Goal: Task Accomplishment & Management: Complete application form

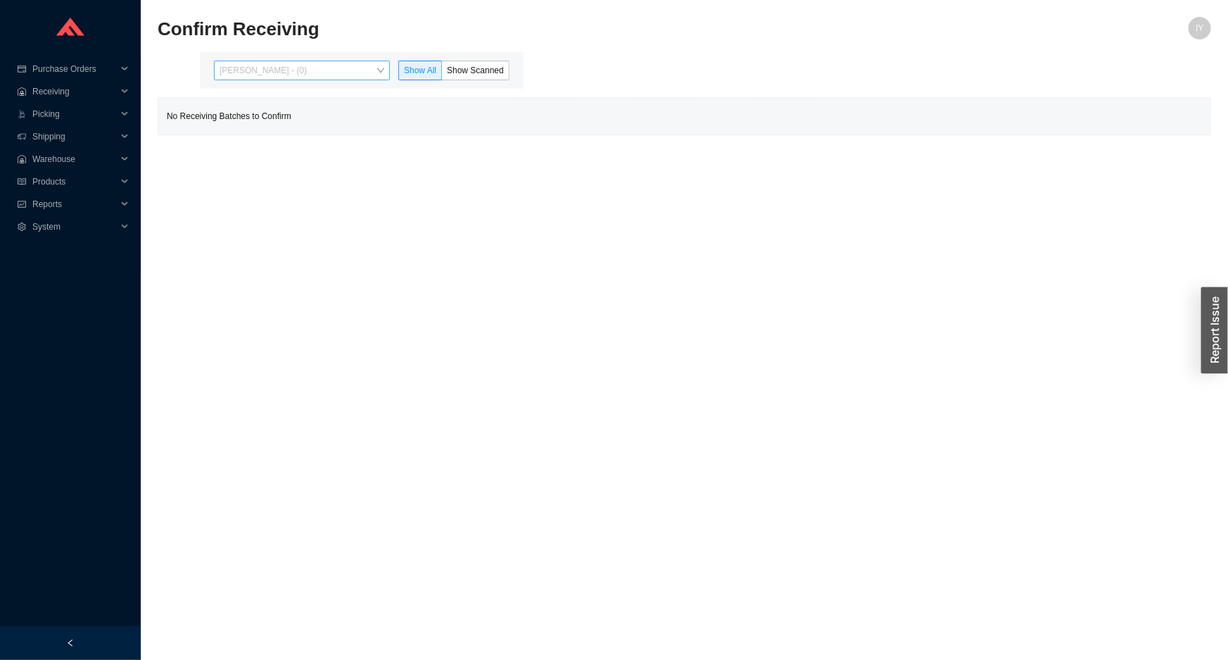
drag, startPoint x: 341, startPoint y: 71, endPoint x: 335, endPoint y: 134, distance: 62.9
click at [341, 75] on span "Issac Yoselovsky - (0)" at bounding box center [302, 70] width 165 height 18
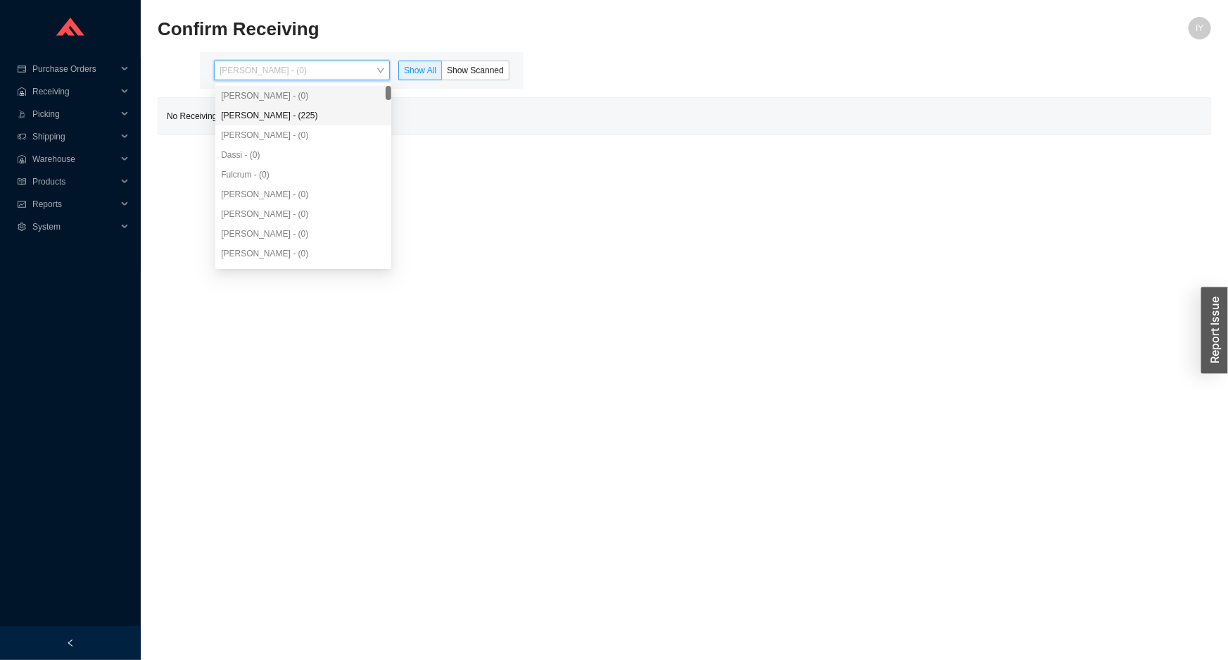
click at [343, 117] on div "Angel Negron - (225)" at bounding box center [303, 115] width 165 height 13
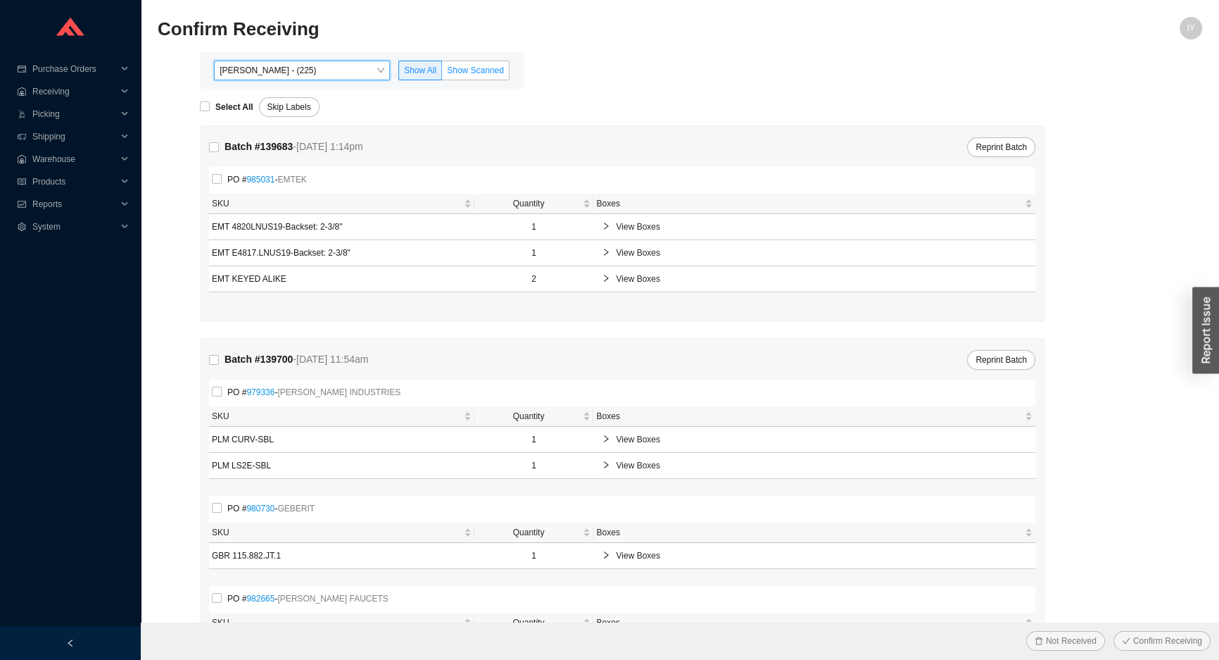
click at [480, 68] on span "Show Scanned" at bounding box center [475, 70] width 57 height 10
click at [442, 73] on input "Show Scanned" at bounding box center [442, 73] width 0 height 0
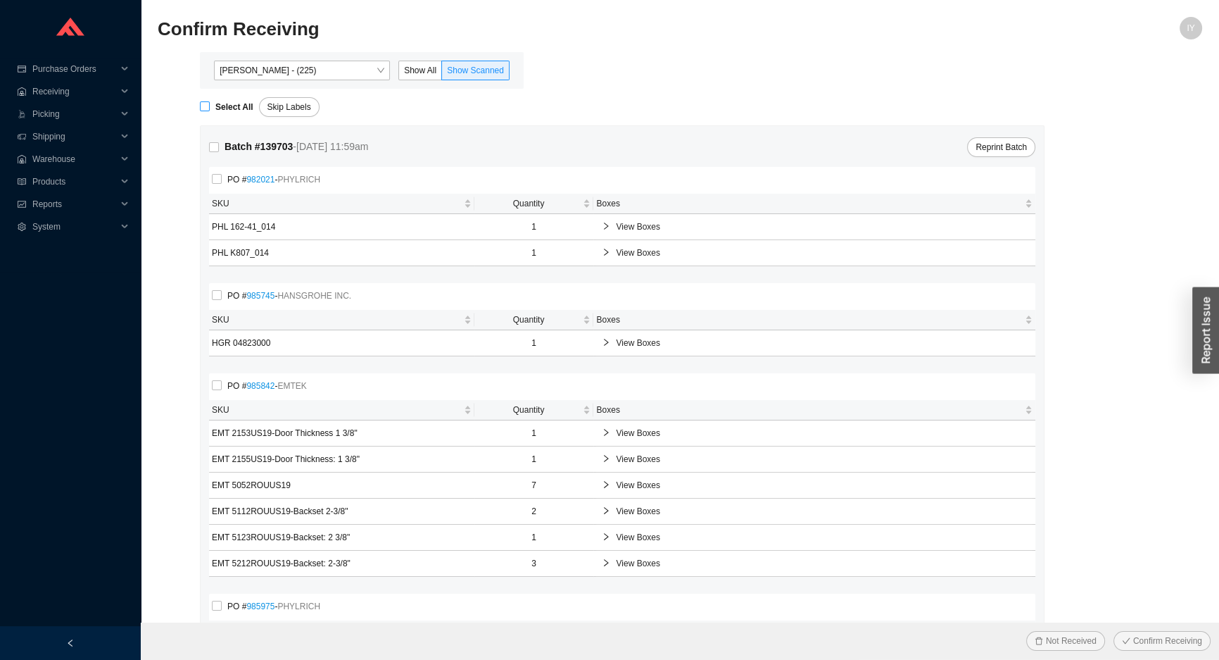
click at [204, 110] on input "Select All" at bounding box center [205, 106] width 10 height 10
checkbox input "true"
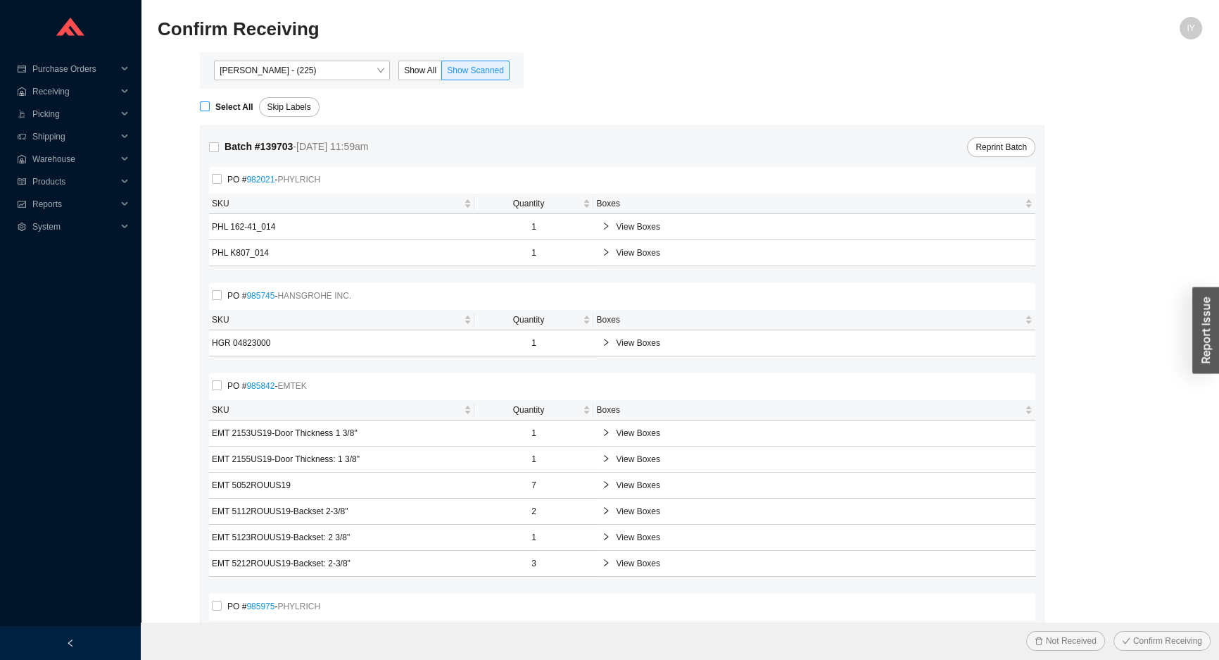
checkbox input "true"
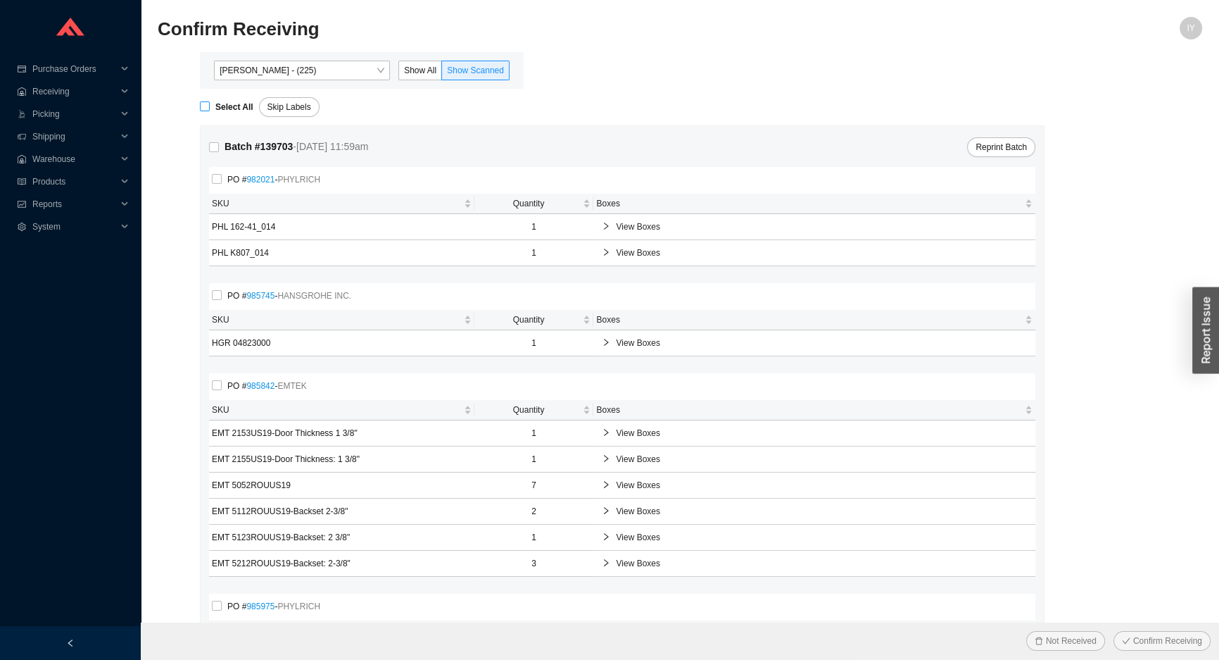
checkbox input "true"
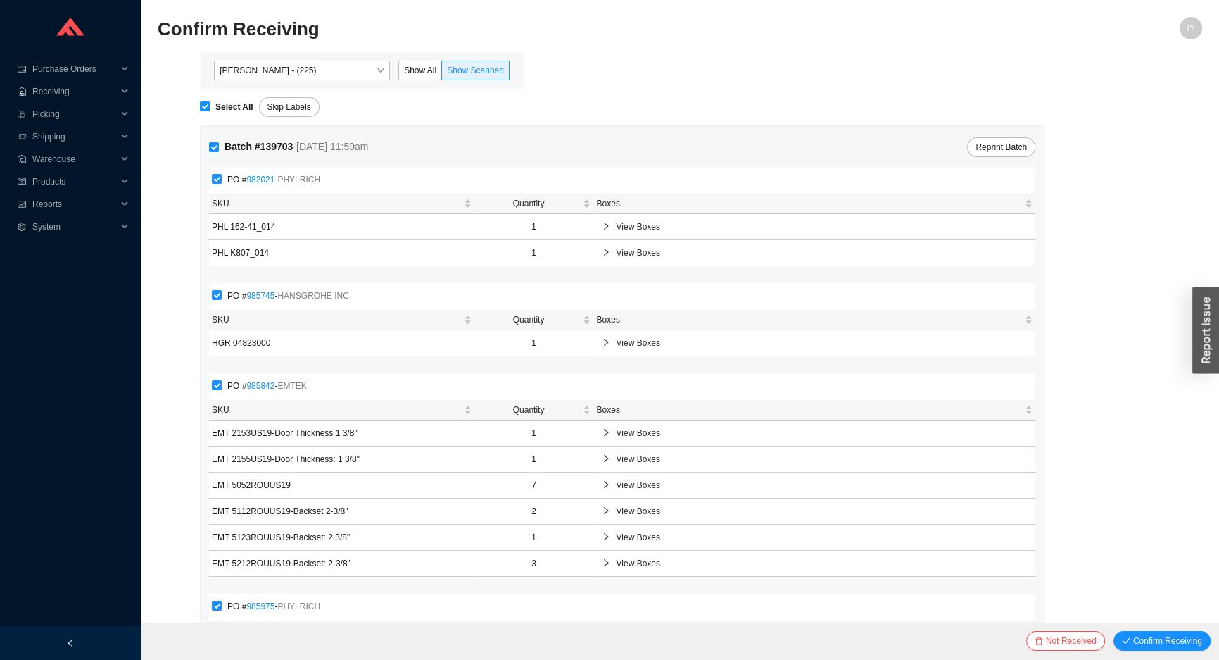
click at [1114, 631] on button "Confirm Receiving" at bounding box center [1162, 641] width 97 height 20
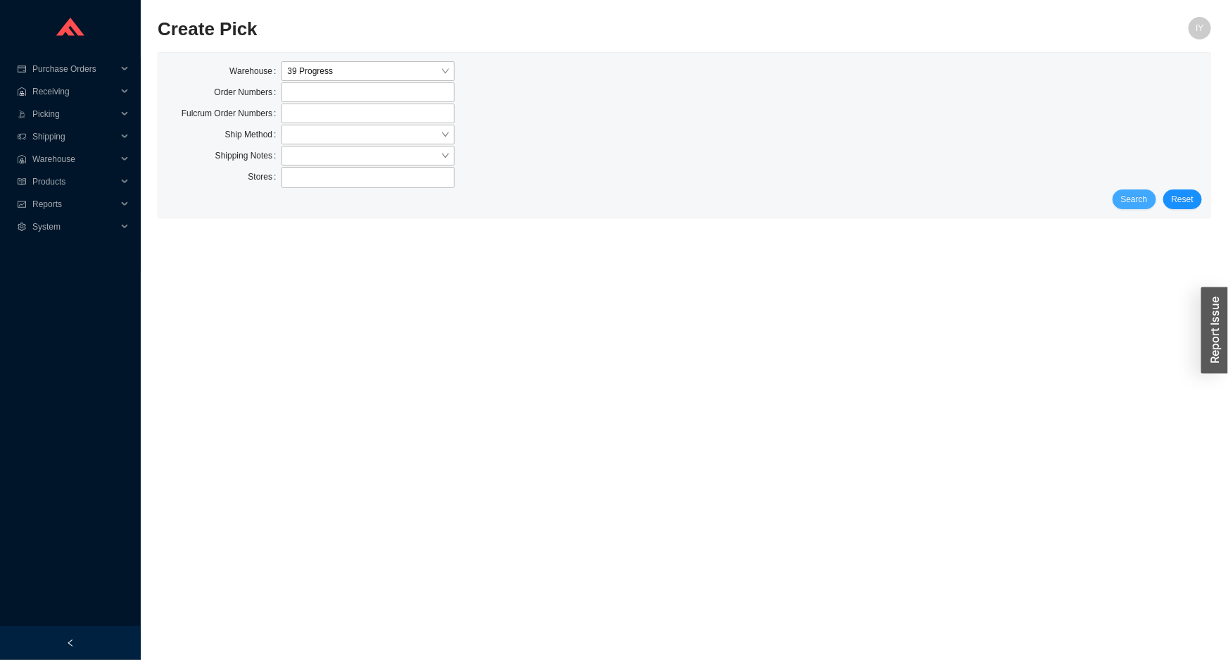
click at [1128, 204] on span "Search" at bounding box center [1134, 199] width 27 height 14
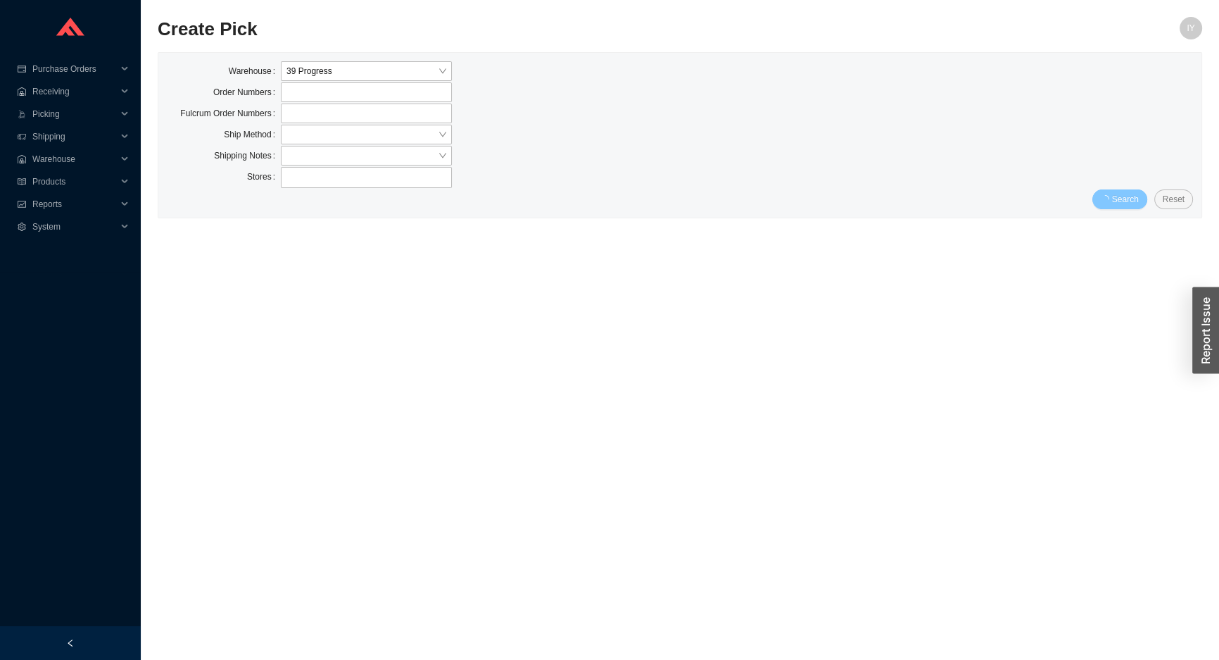
click at [1132, 201] on span "Search" at bounding box center [1125, 199] width 27 height 14
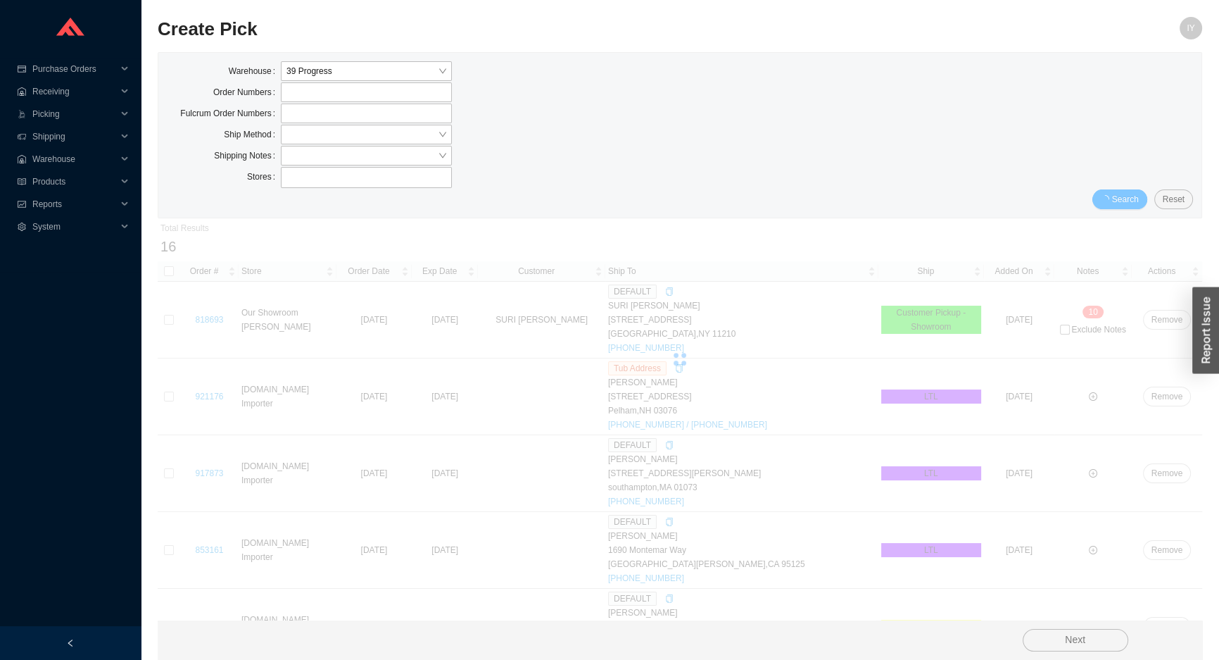
click at [1132, 201] on span "Search" at bounding box center [1125, 199] width 27 height 14
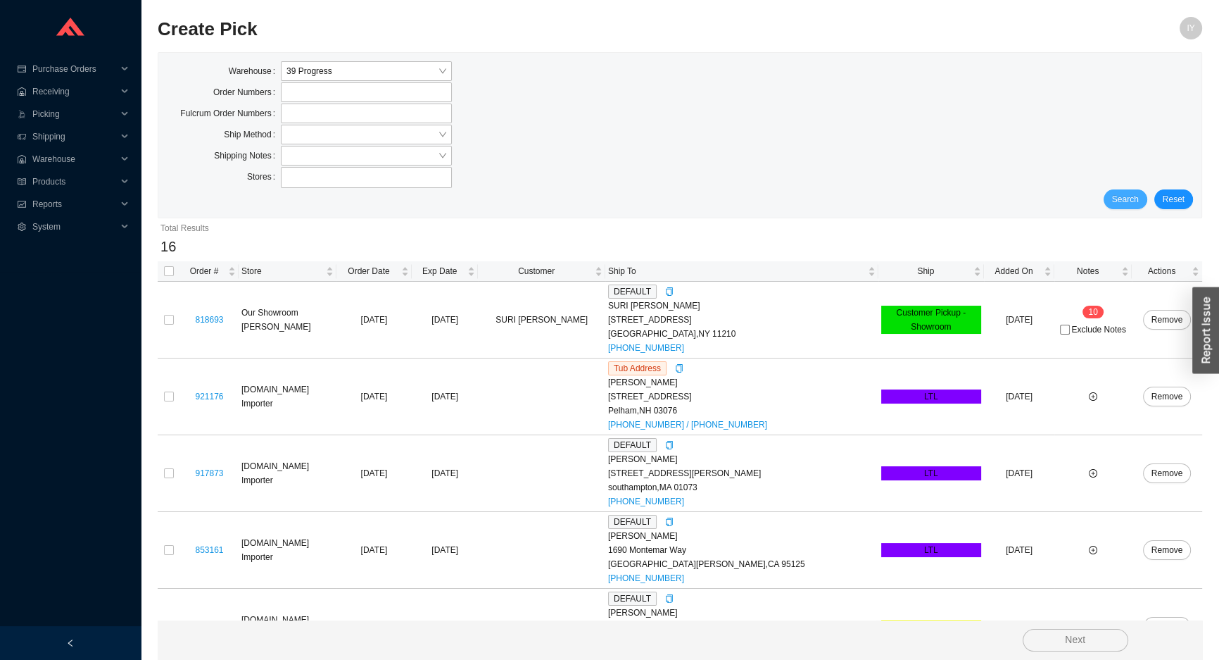
click at [1132, 201] on span "Search" at bounding box center [1125, 199] width 27 height 14
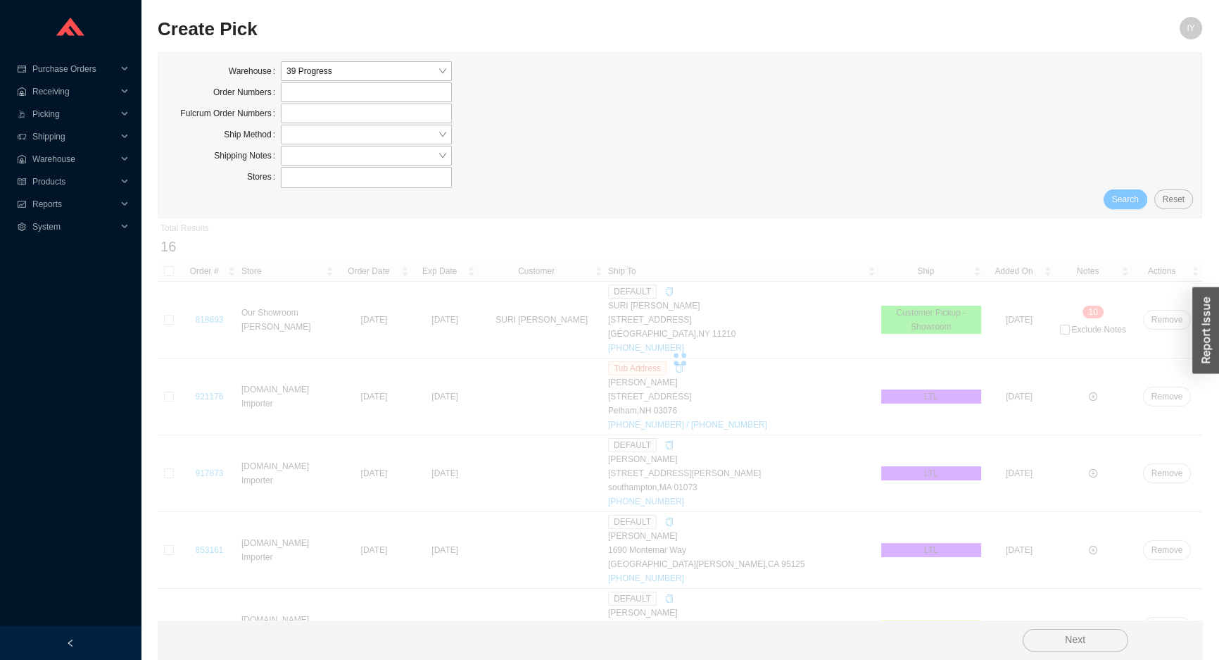
click at [1132, 201] on span "Search" at bounding box center [1125, 199] width 27 height 14
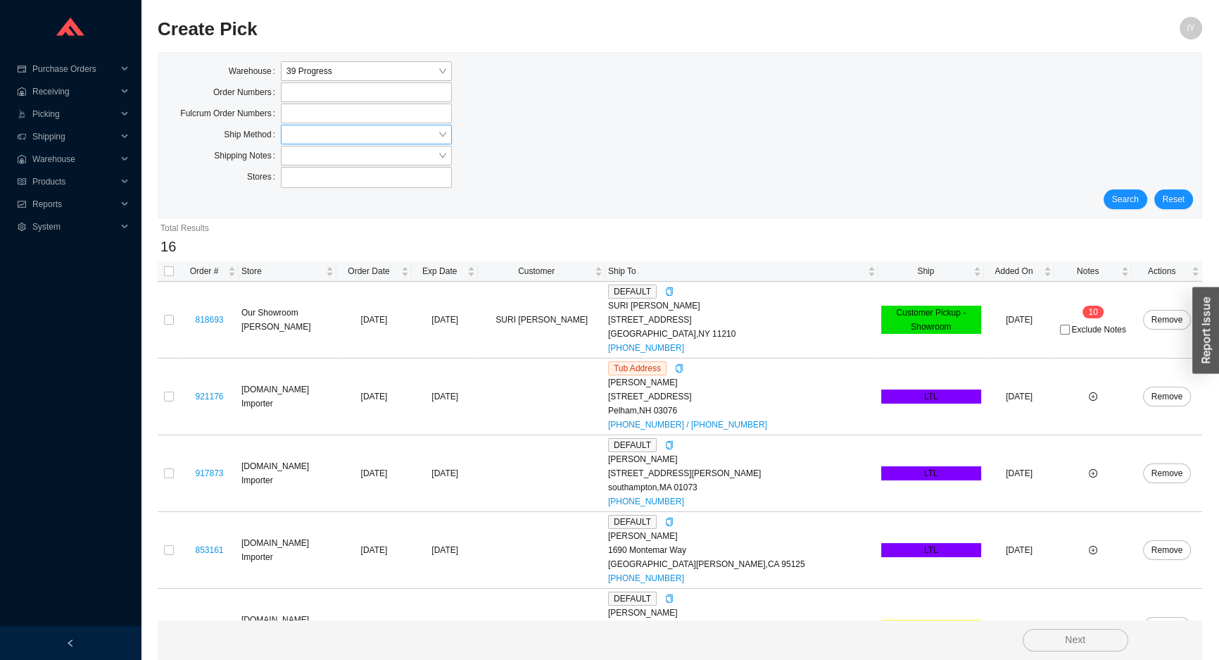
click at [352, 131] on input "search" at bounding box center [362, 134] width 151 height 18
click at [365, 199] on div "LTL" at bounding box center [367, 199] width 160 height 13
click at [1129, 196] on span "Search" at bounding box center [1125, 199] width 27 height 14
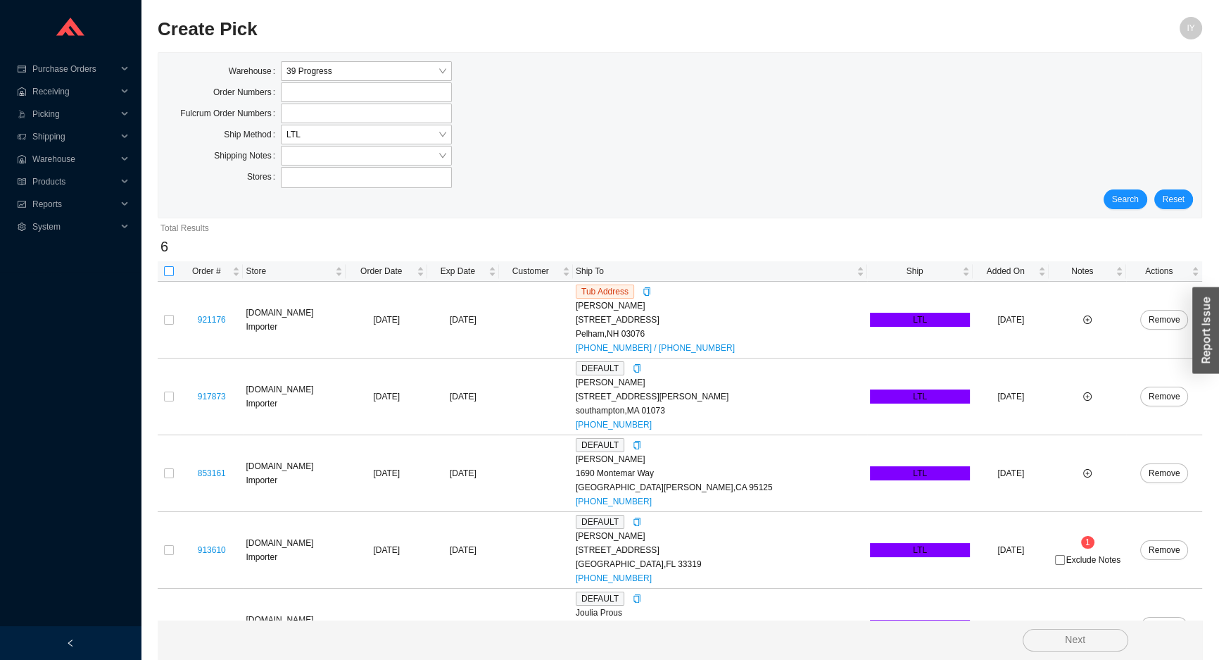
click at [168, 275] on input "checkbox" at bounding box center [169, 271] width 10 height 10
checkbox input "true"
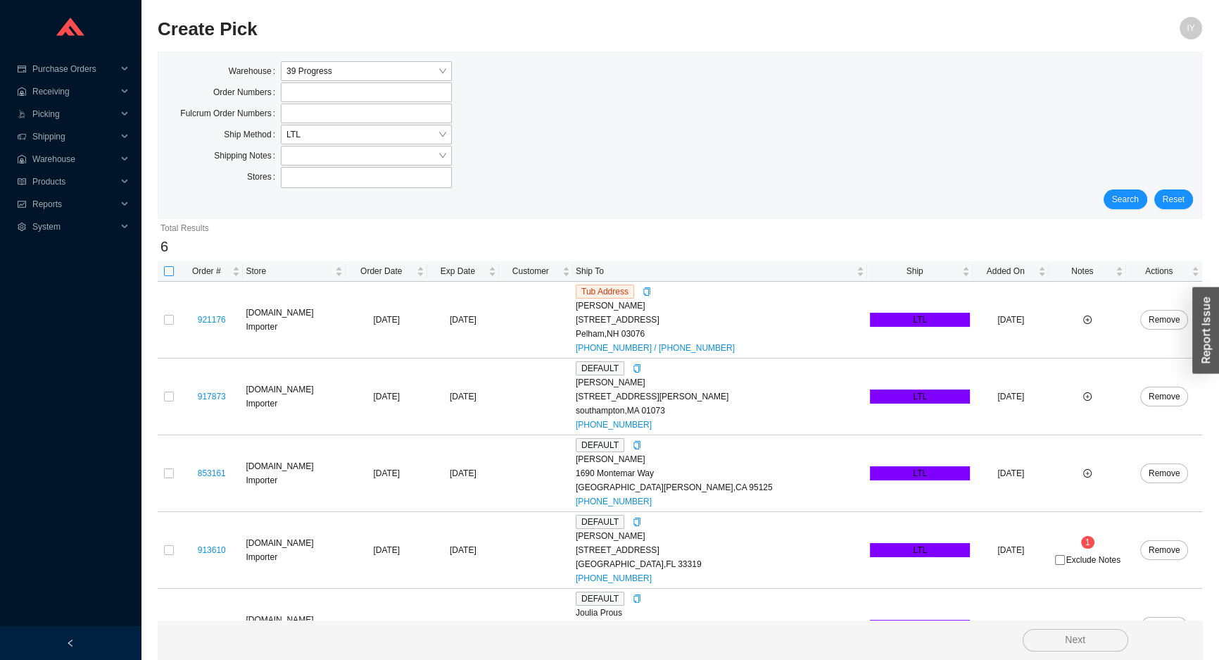
checkbox input "true"
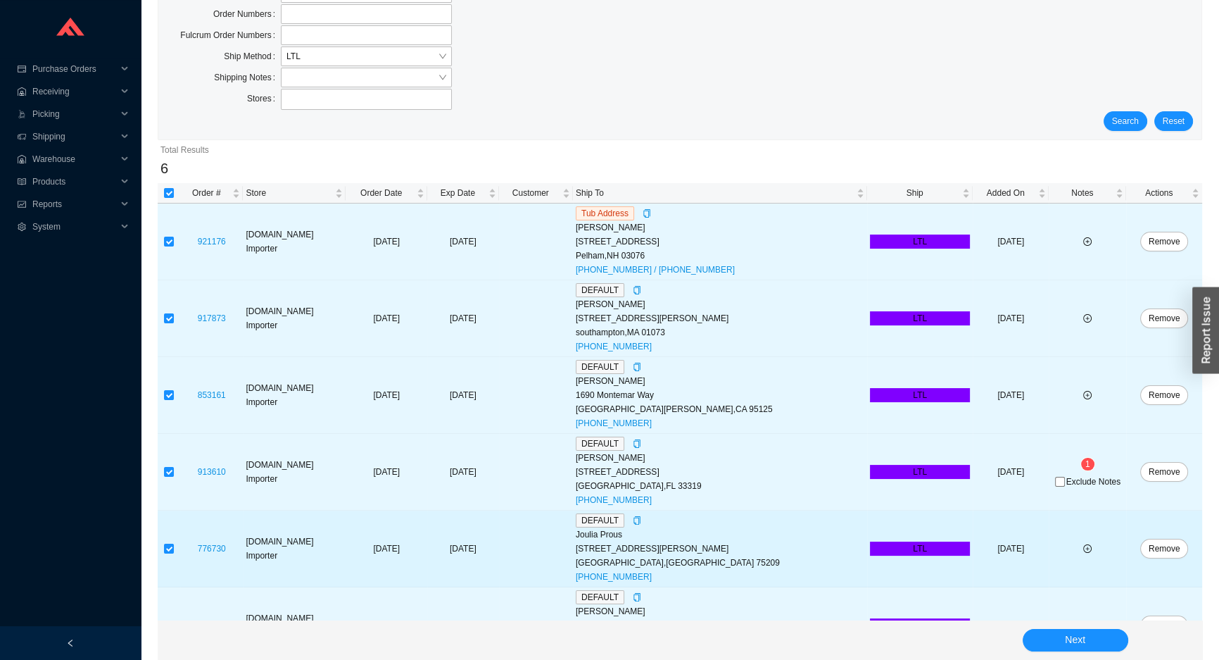
scroll to position [120, 0]
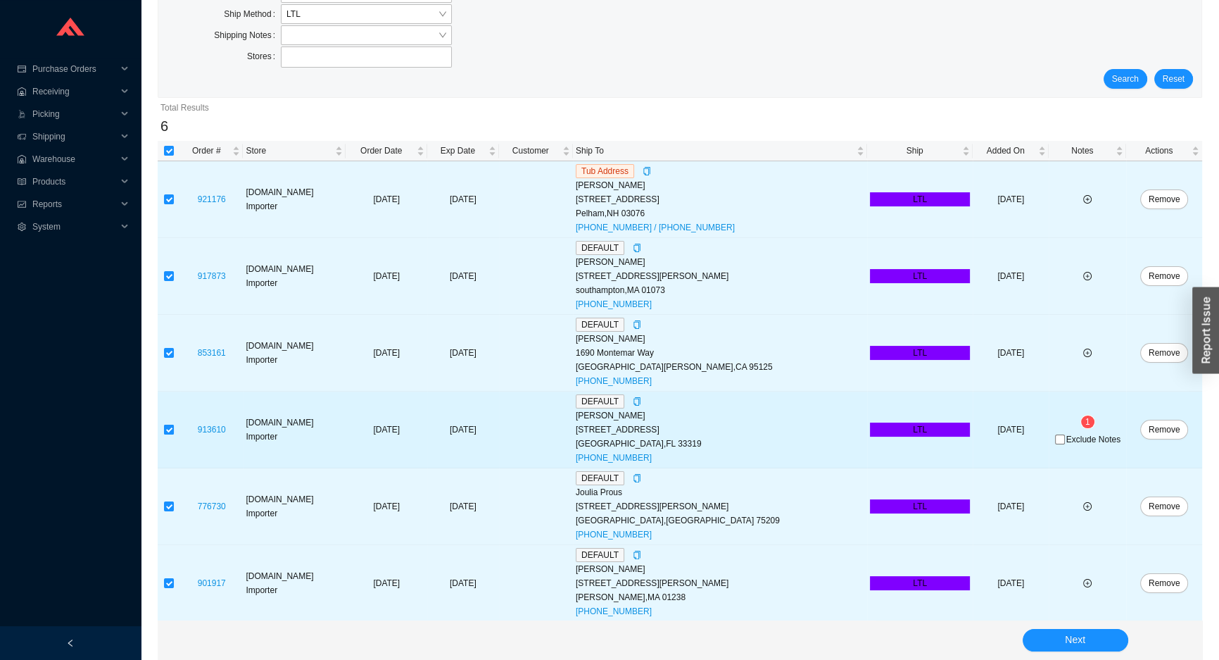
click at [172, 432] on input "checkbox" at bounding box center [169, 429] width 10 height 10
checkbox input "false"
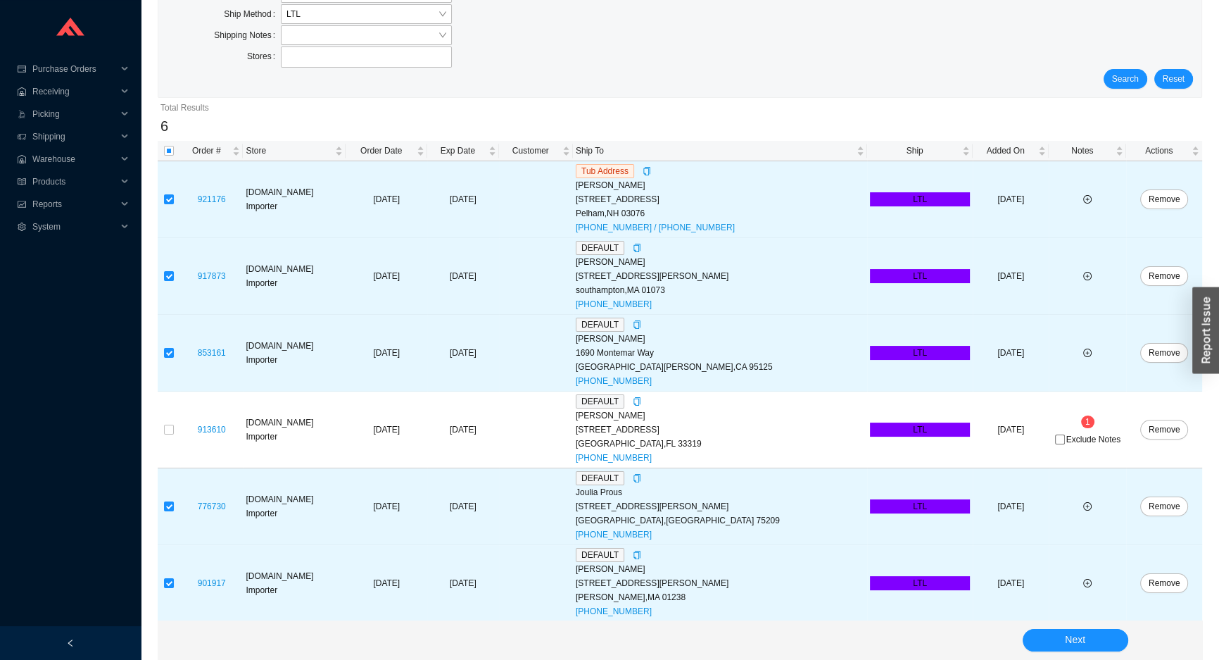
click at [167, 137] on div "Total Results 6" at bounding box center [680, 119] width 1045 height 43
click at [167, 154] on input "checkbox" at bounding box center [169, 151] width 10 height 10
checkbox input "true"
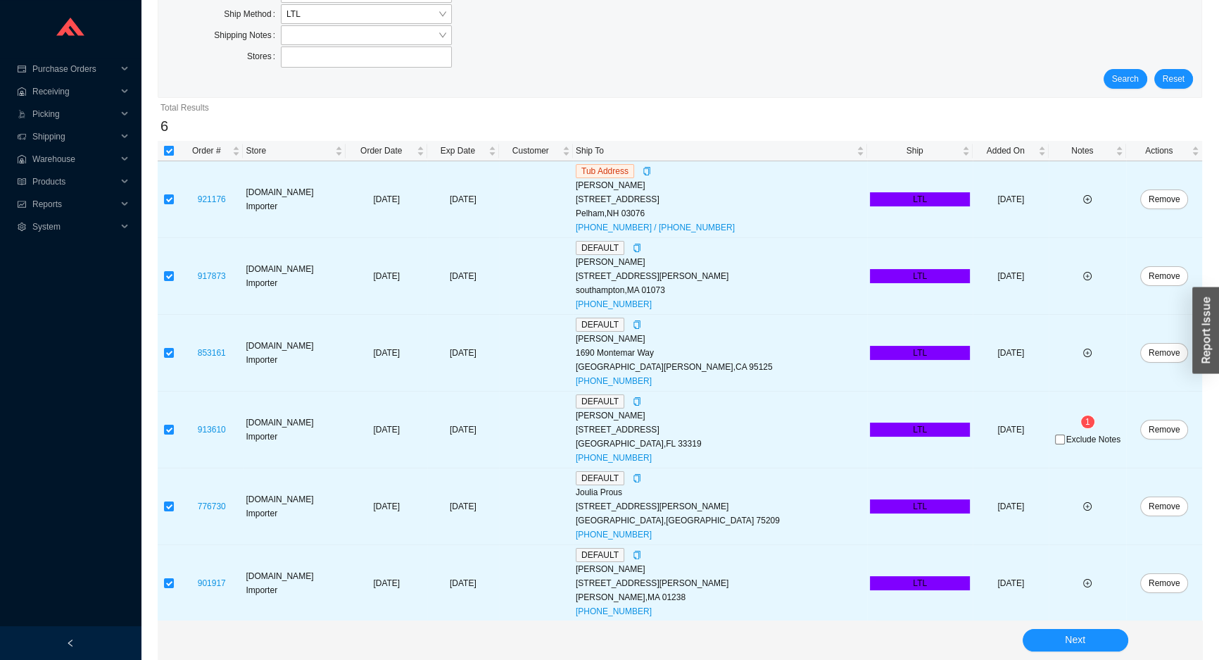
click at [168, 148] on input "checkbox" at bounding box center [169, 151] width 10 height 10
checkbox input "false"
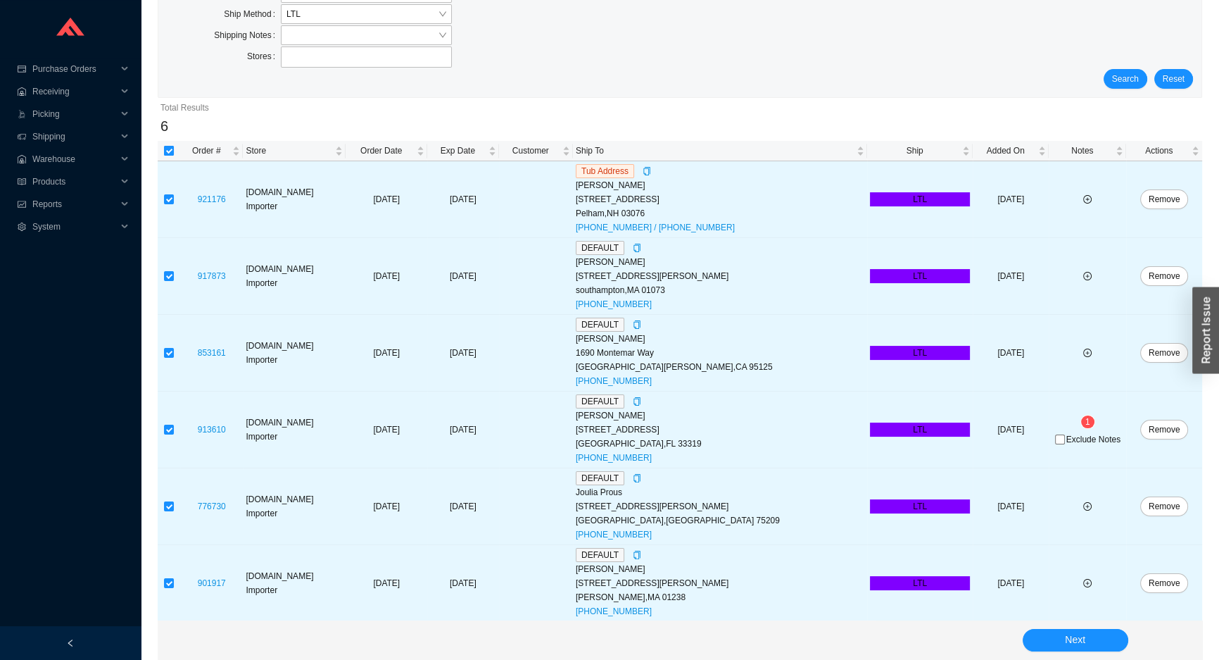
checkbox input "false"
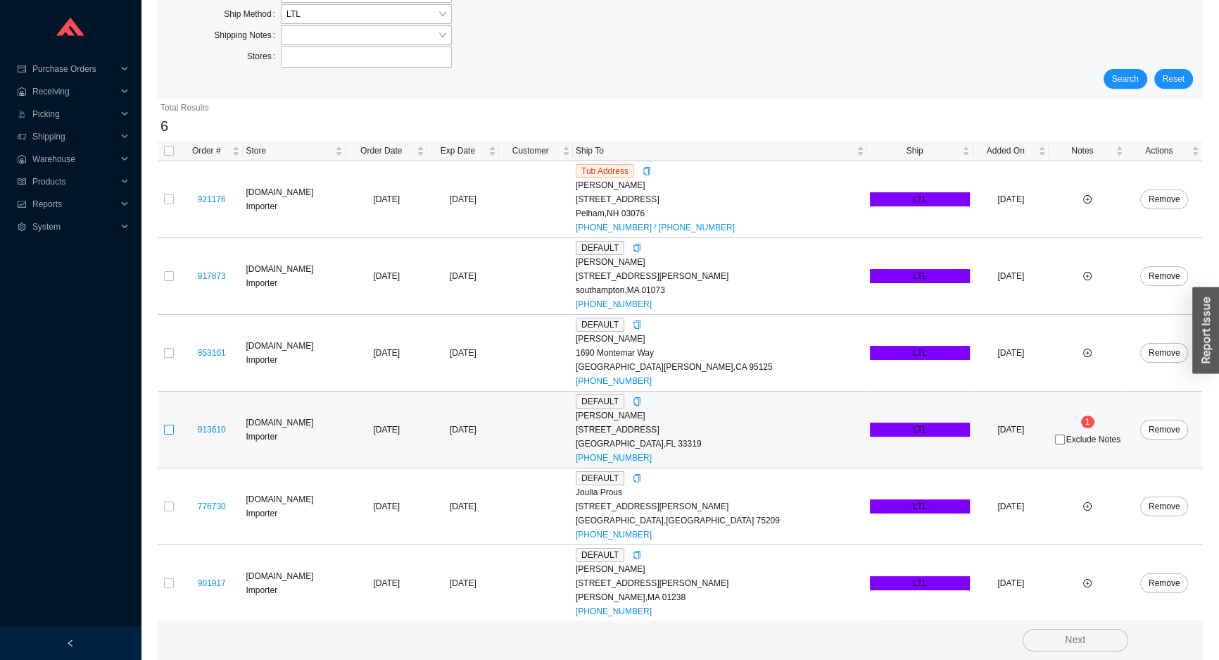
click at [165, 429] on input "checkbox" at bounding box center [169, 429] width 10 height 10
checkbox input "true"
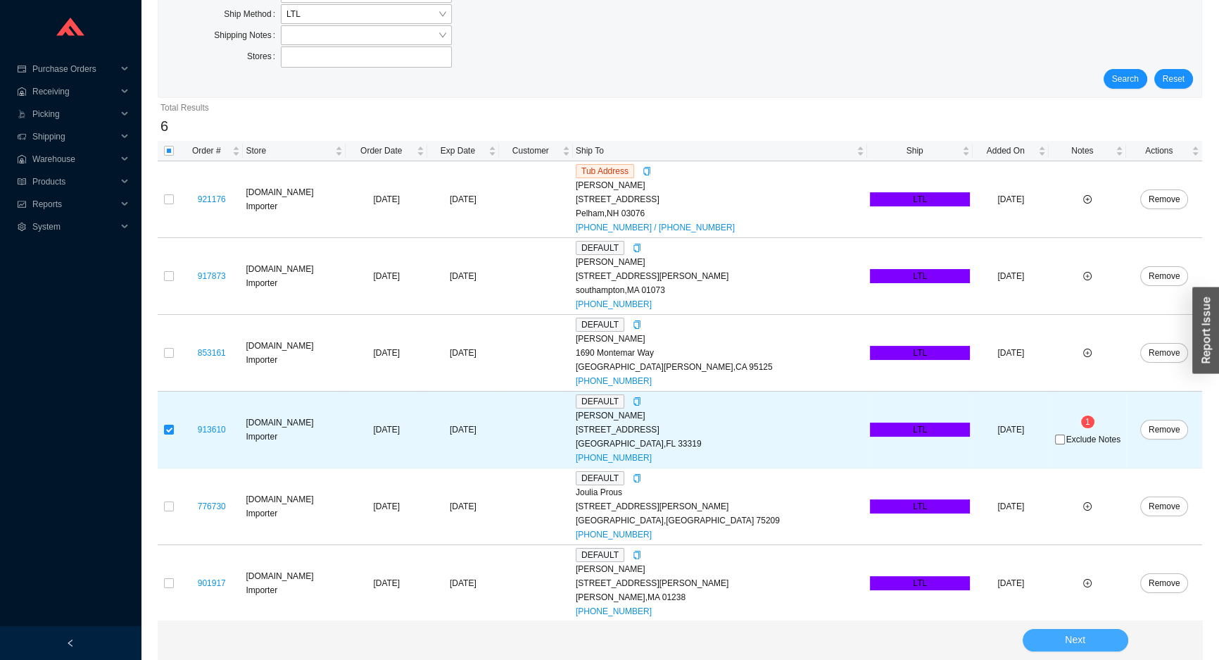
click at [1035, 638] on button "Next" at bounding box center [1076, 640] width 106 height 23
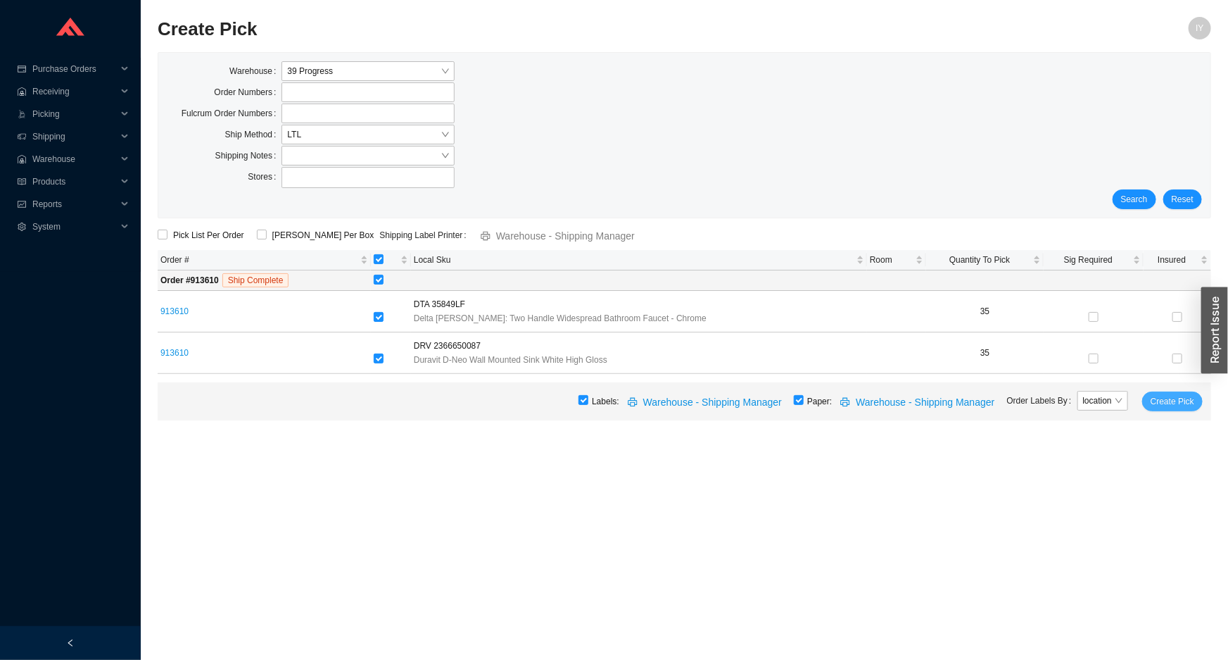
click at [1163, 402] on span "Create Pick" at bounding box center [1173, 401] width 44 height 14
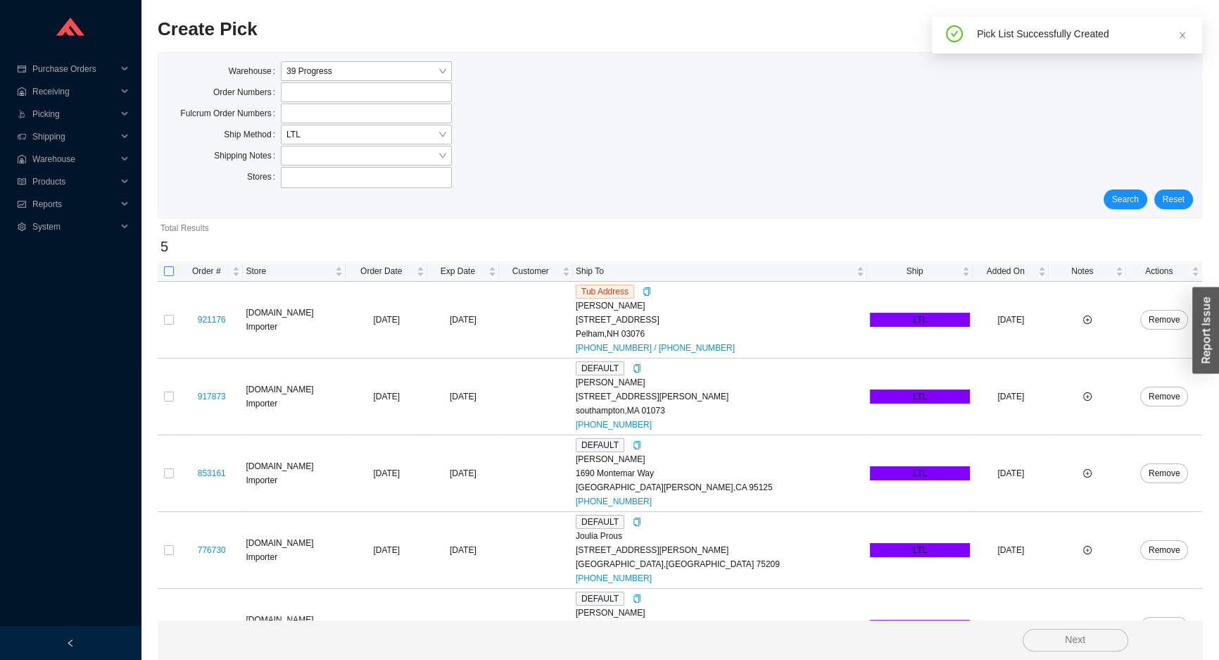
click at [166, 271] on input "checkbox" at bounding box center [169, 271] width 10 height 10
checkbox input "true"
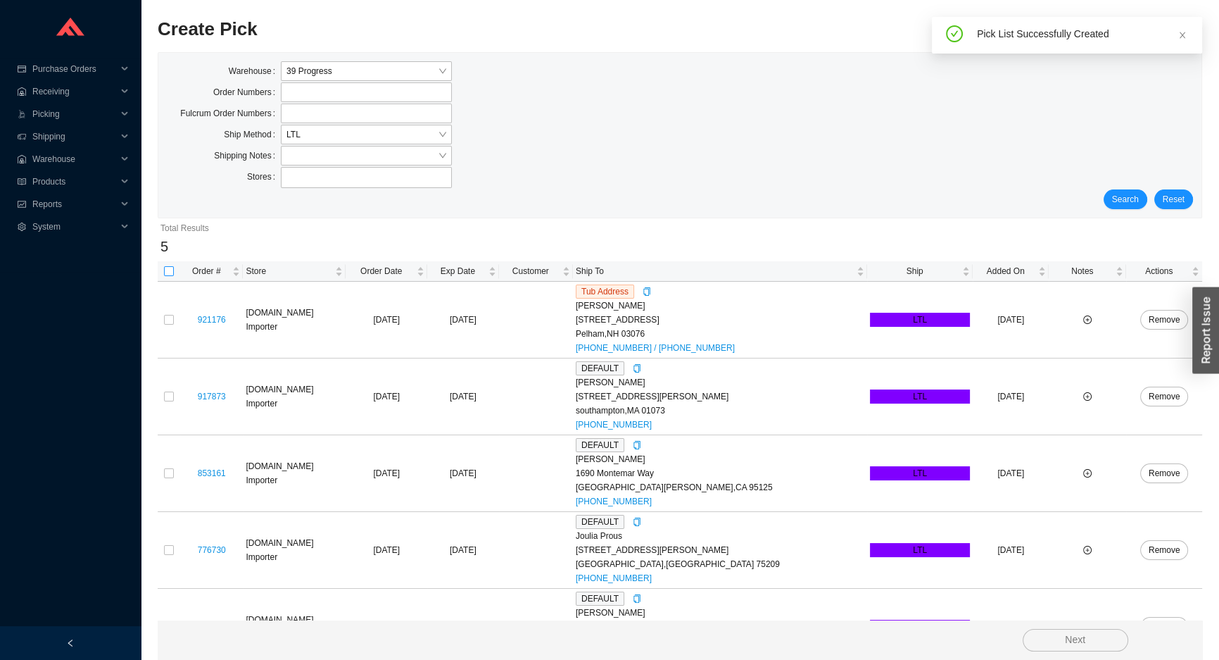
checkbox input "true"
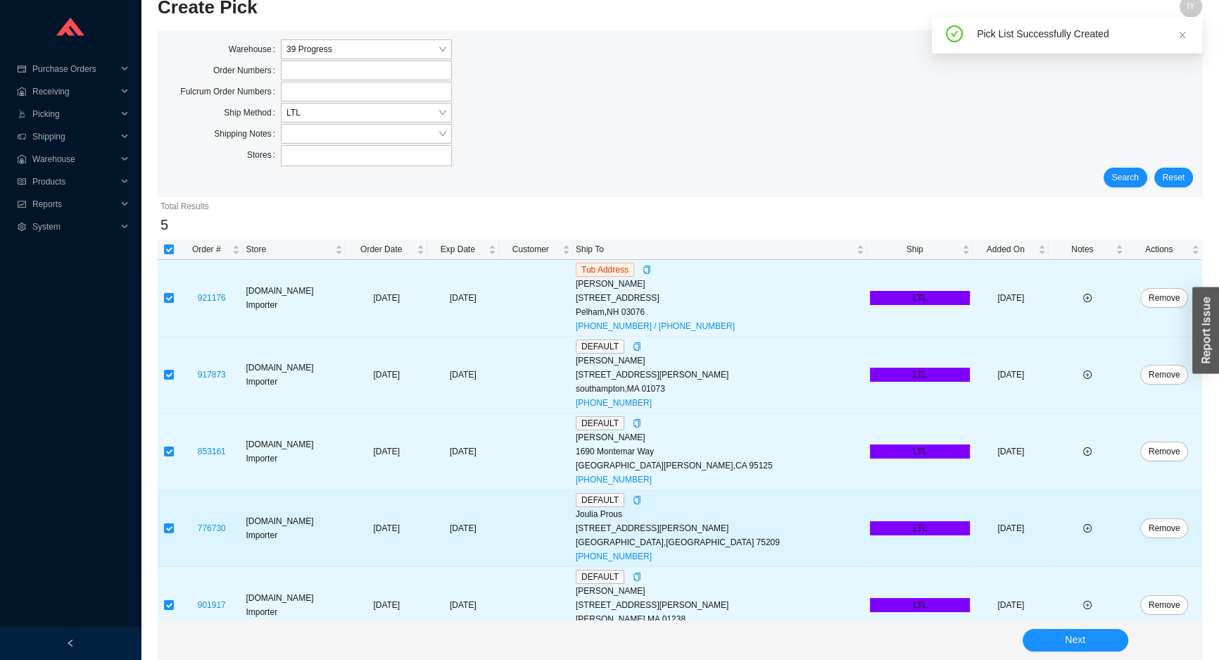
scroll to position [44, 0]
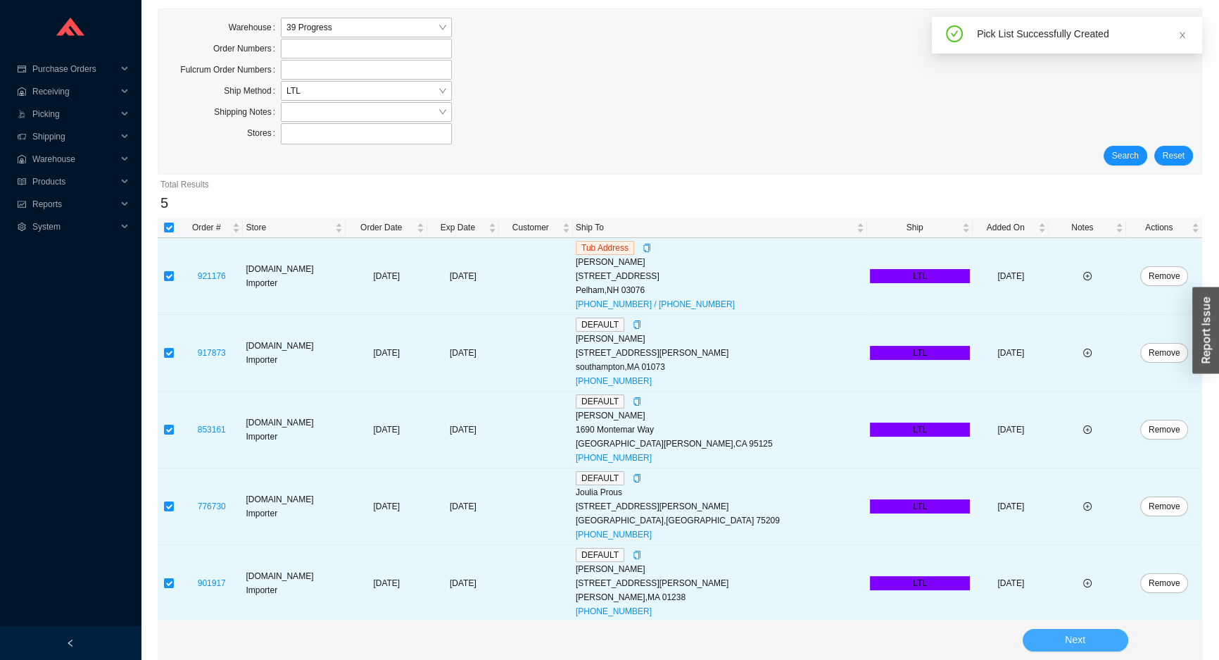
click at [1054, 630] on button "Next" at bounding box center [1076, 640] width 106 height 23
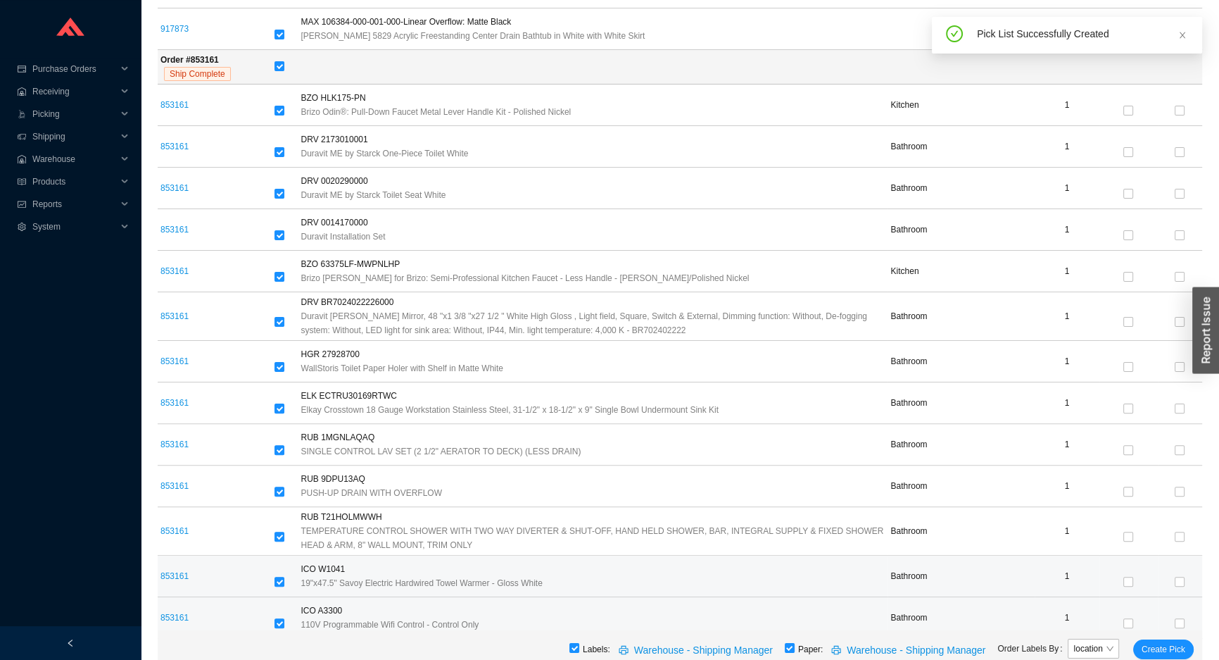
scroll to position [662, 0]
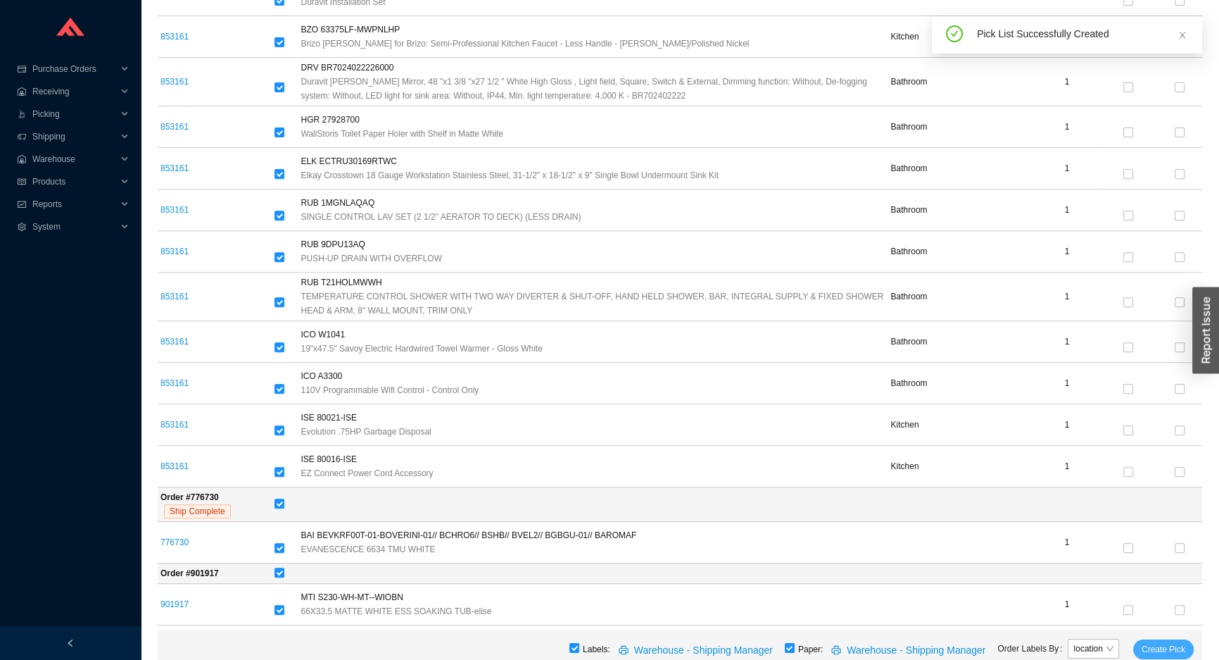
click at [1178, 650] on span "Create Pick" at bounding box center [1164, 649] width 44 height 14
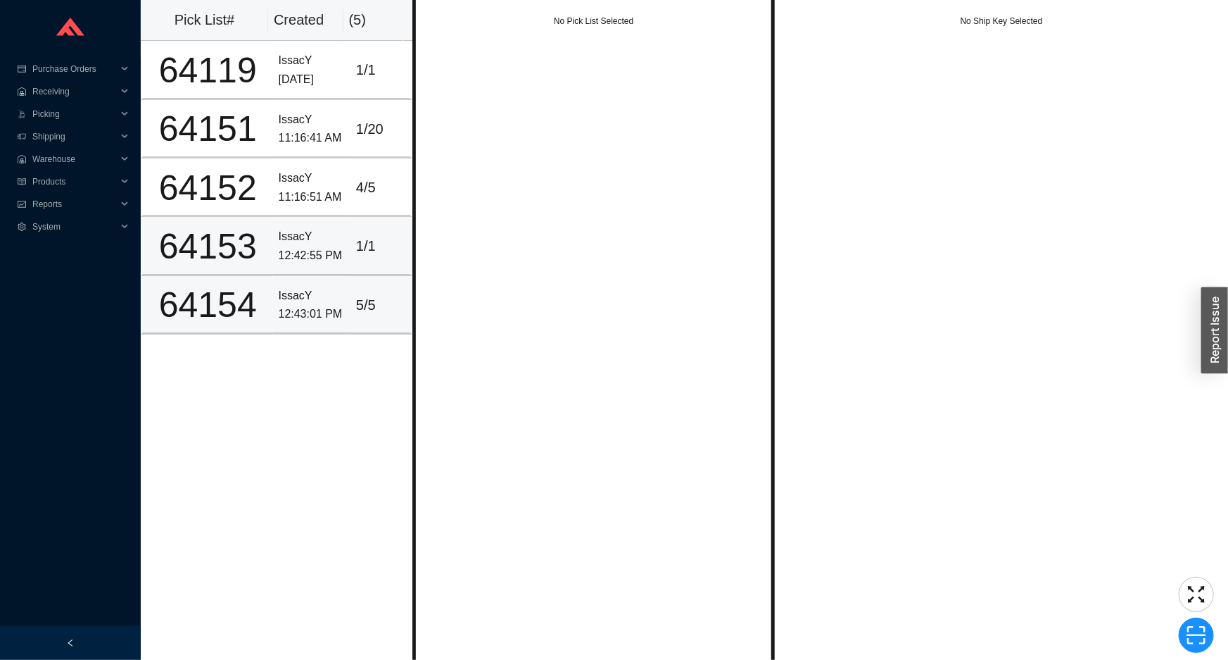
drag, startPoint x: 346, startPoint y: 293, endPoint x: 360, endPoint y: 267, distance: 29.0
click at [351, 287] on td "5 / 5" at bounding box center [382, 305] width 62 height 58
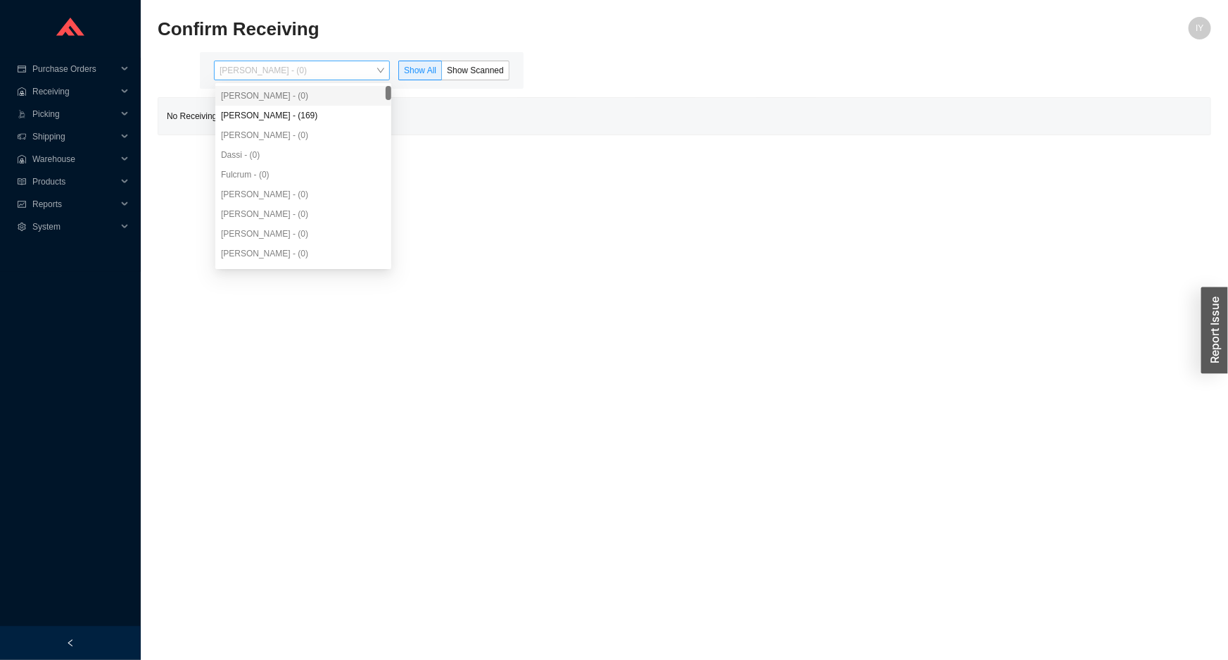
click at [325, 72] on span "Issac Yoselovsky - (0)" at bounding box center [302, 70] width 165 height 18
click at [327, 114] on div "Angel Negron - (169)" at bounding box center [303, 115] width 165 height 13
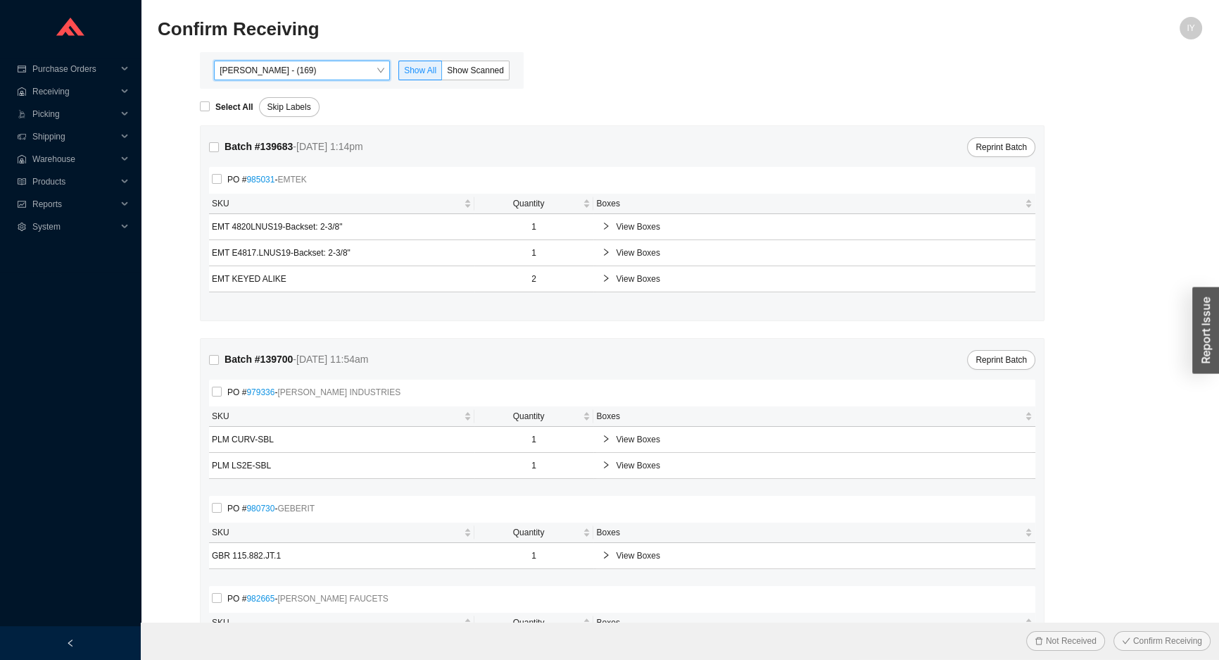
click at [520, 72] on div "Angel Negron - (169) Angel Negron - (169) Show All Show Scanned" at bounding box center [362, 70] width 324 height 37
click at [499, 66] on span "Show Scanned" at bounding box center [475, 70] width 57 height 10
click at [442, 73] on input "Show Scanned" at bounding box center [442, 73] width 0 height 0
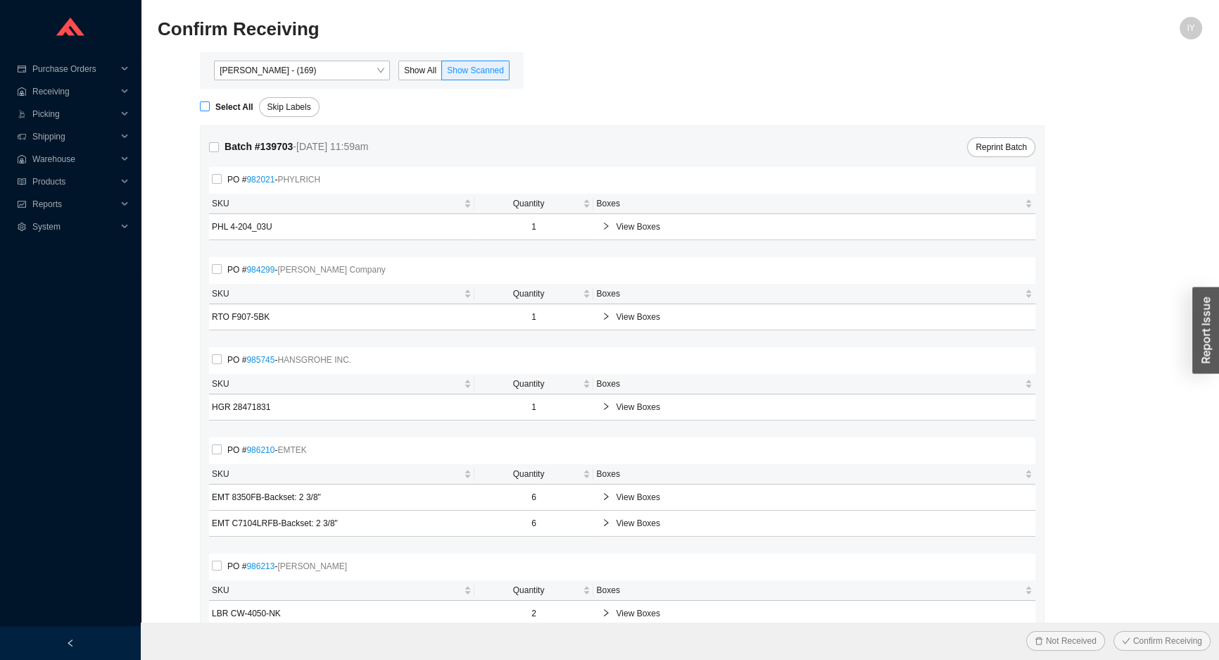
click at [206, 106] on input "Select All" at bounding box center [205, 106] width 10 height 10
checkbox input "true"
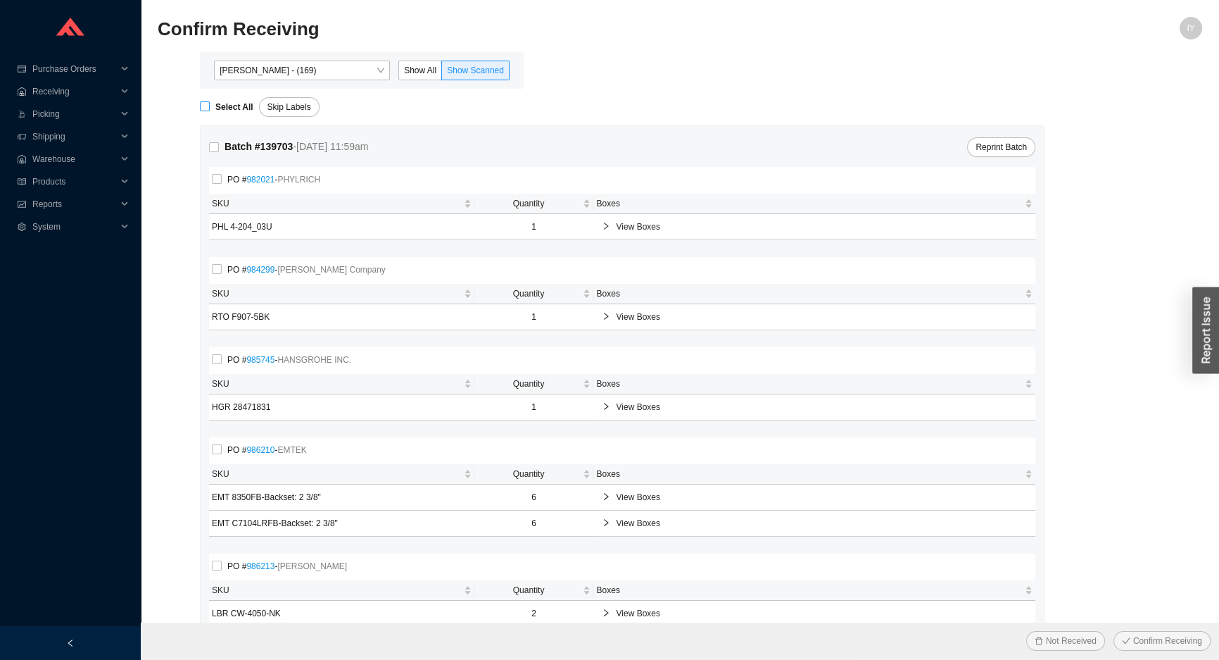
checkbox input "true"
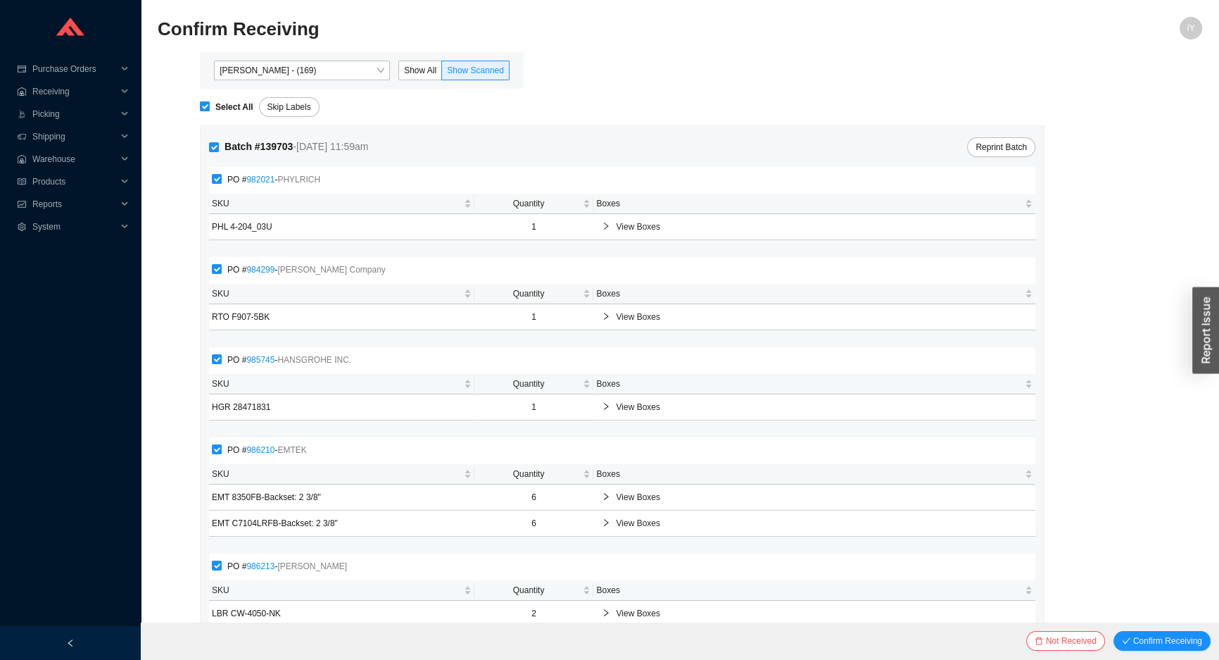
click at [1114, 631] on button "Confirm Receiving" at bounding box center [1162, 641] width 97 height 20
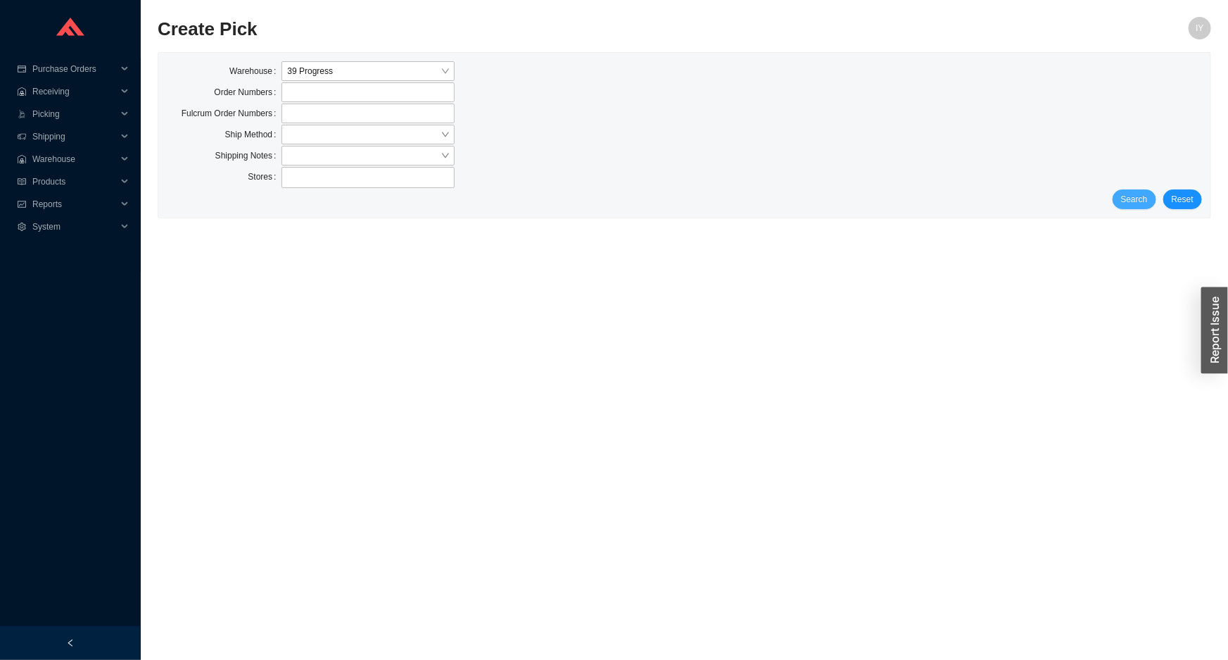
click at [1148, 192] on span "Search" at bounding box center [1134, 199] width 27 height 14
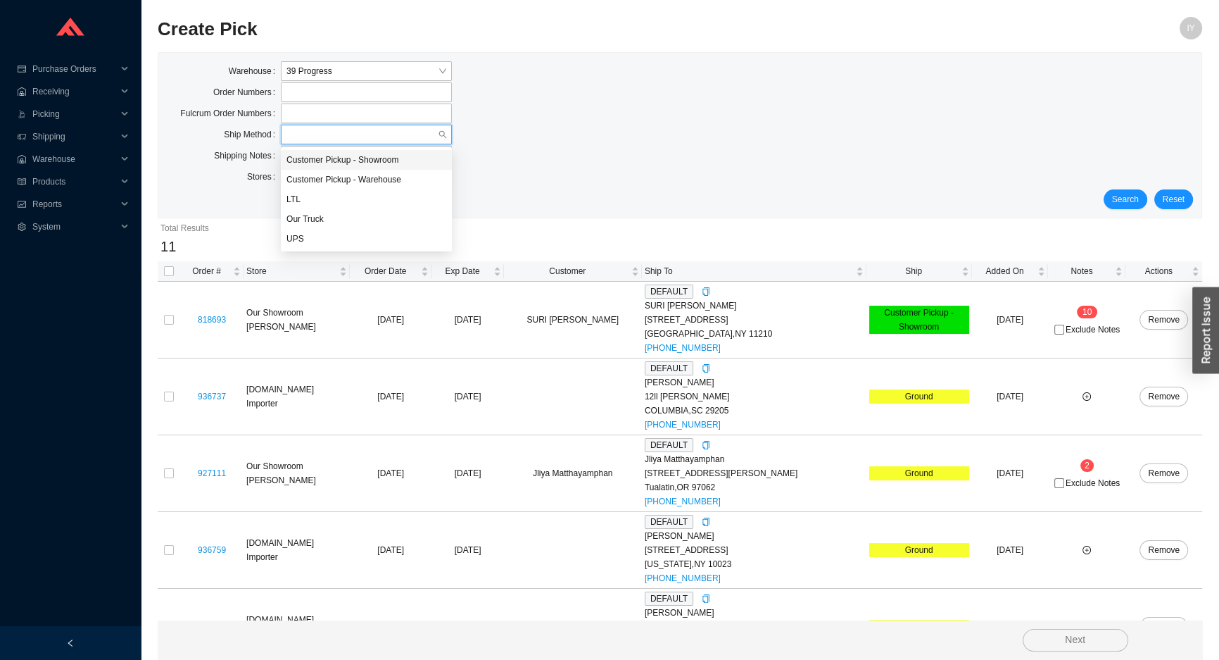
click at [335, 127] on input "search" at bounding box center [362, 134] width 151 height 18
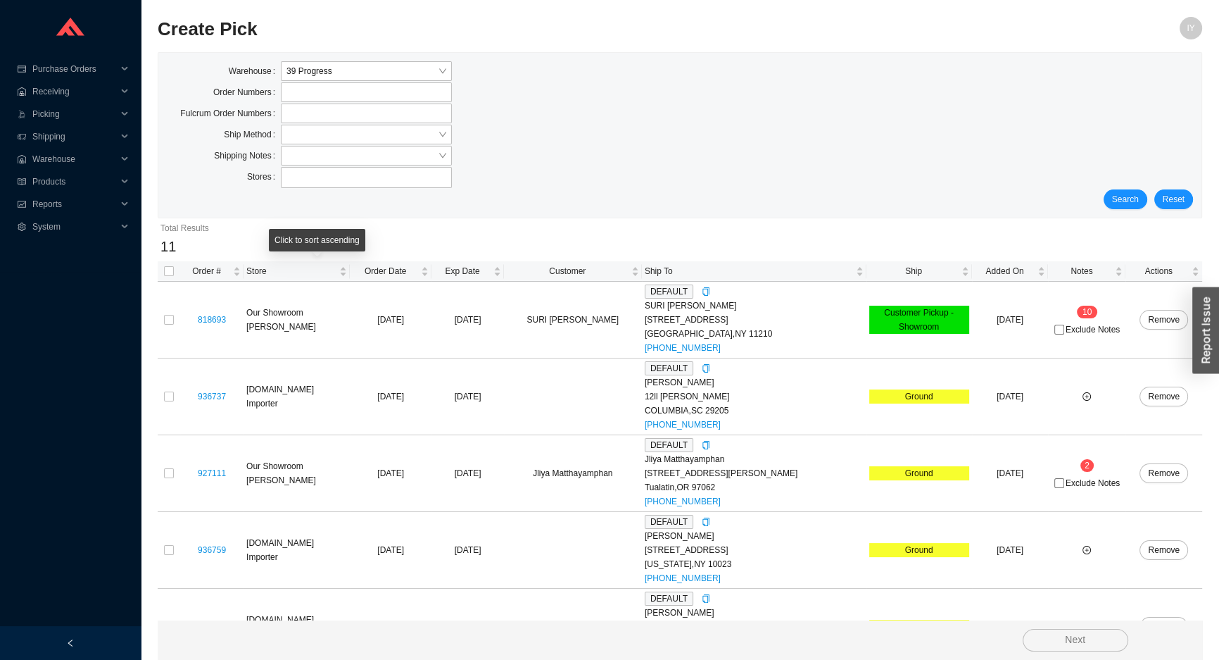
click at [342, 246] on div "Click to sort ascending" at bounding box center [317, 240] width 96 height 23
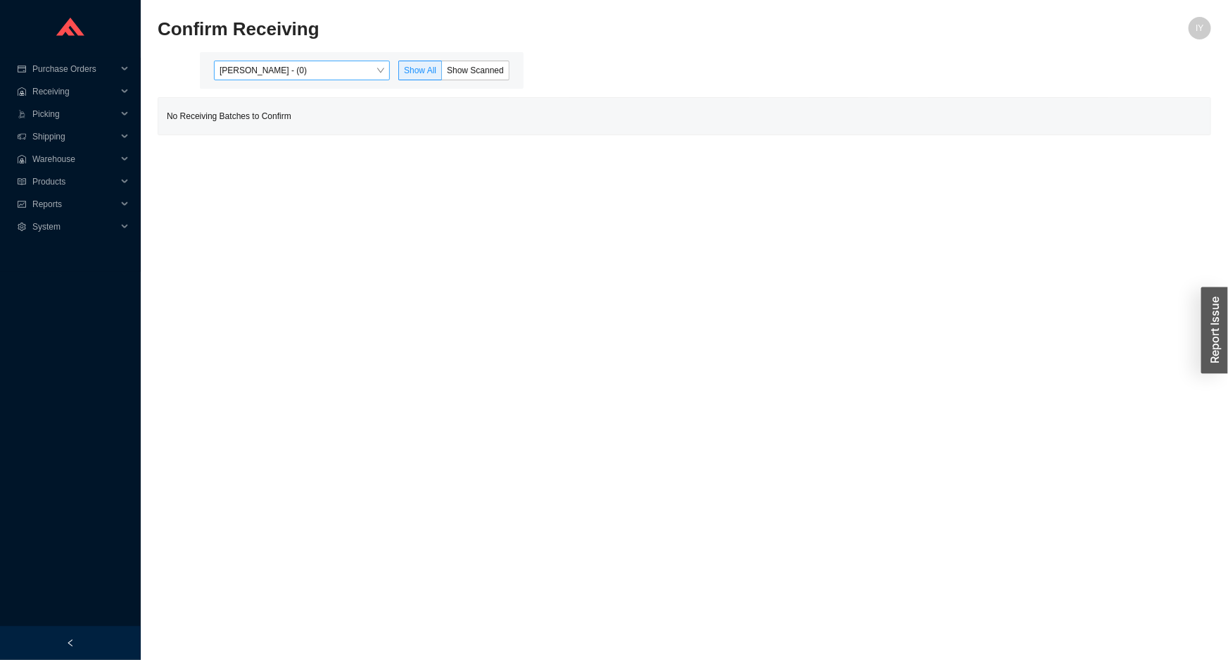
drag, startPoint x: 370, startPoint y: 71, endPoint x: 358, endPoint y: 79, distance: 13.7
click at [358, 79] on span "[PERSON_NAME] - (0)" at bounding box center [302, 70] width 165 height 18
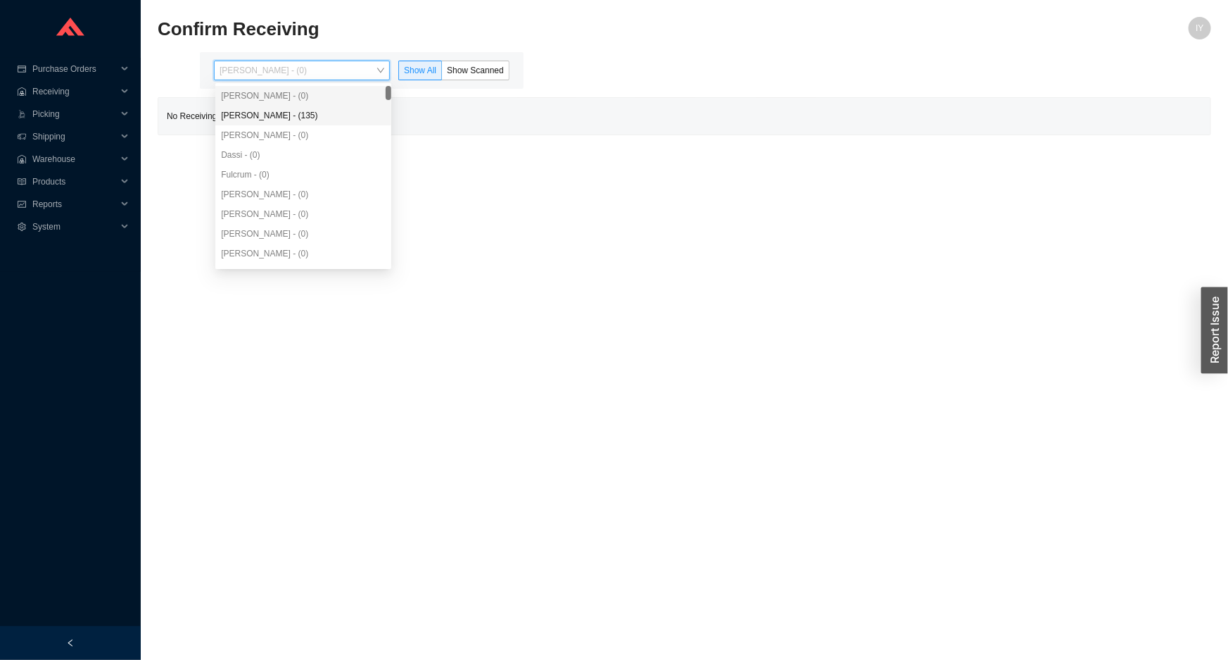
click at [329, 119] on div "[PERSON_NAME] - (135)" at bounding box center [303, 115] width 165 height 13
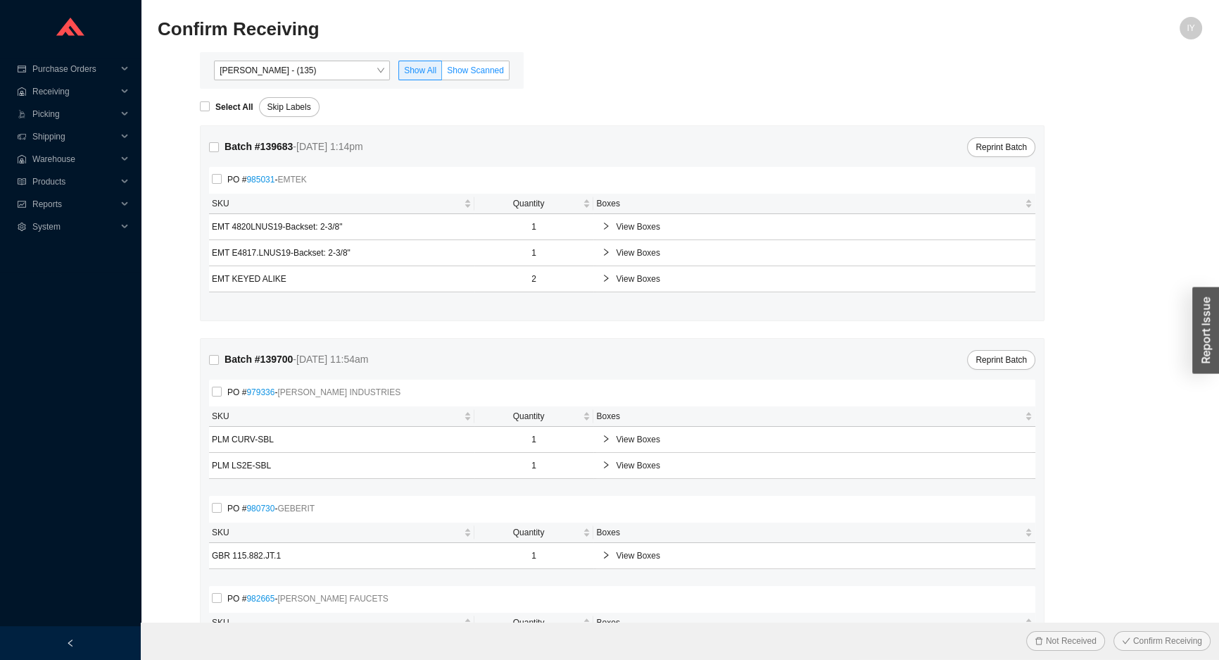
click at [474, 77] on label "Show Scanned" at bounding box center [476, 71] width 68 height 20
click at [442, 73] on input "Show Scanned" at bounding box center [442, 73] width 0 height 0
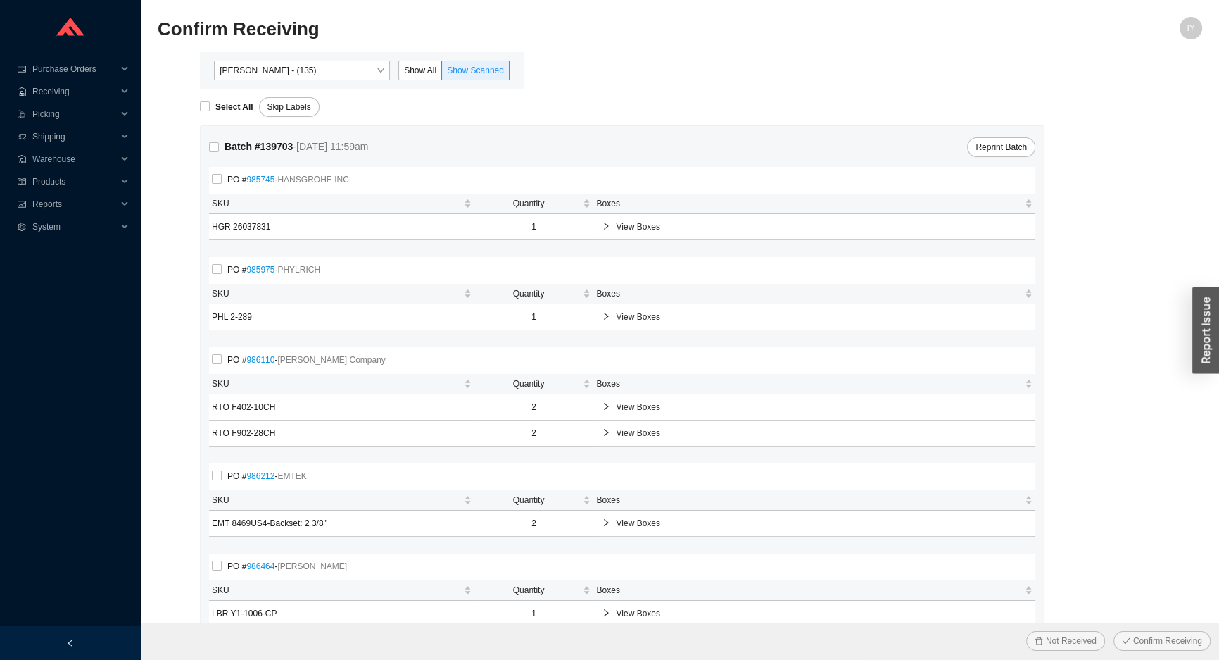
click at [474, 77] on label "Show Scanned" at bounding box center [476, 71] width 68 height 20
click at [442, 73] on input "Show Scanned" at bounding box center [442, 73] width 0 height 0
click at [204, 107] on input "Select All" at bounding box center [205, 106] width 10 height 10
checkbox input "true"
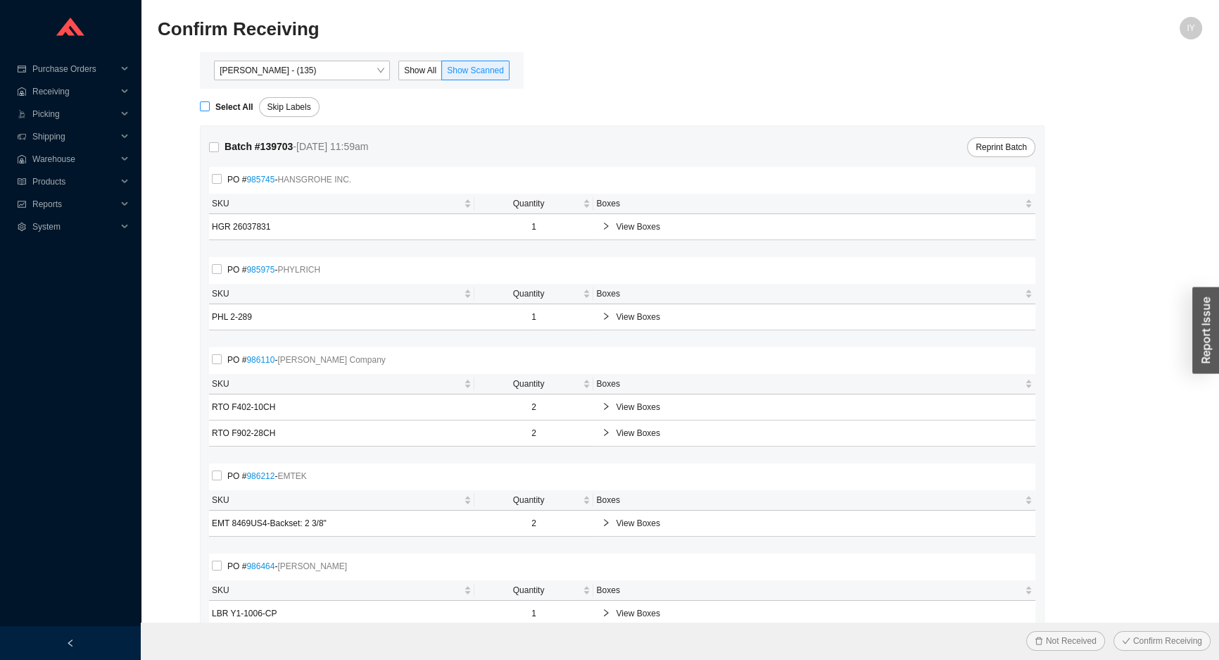
checkbox input "true"
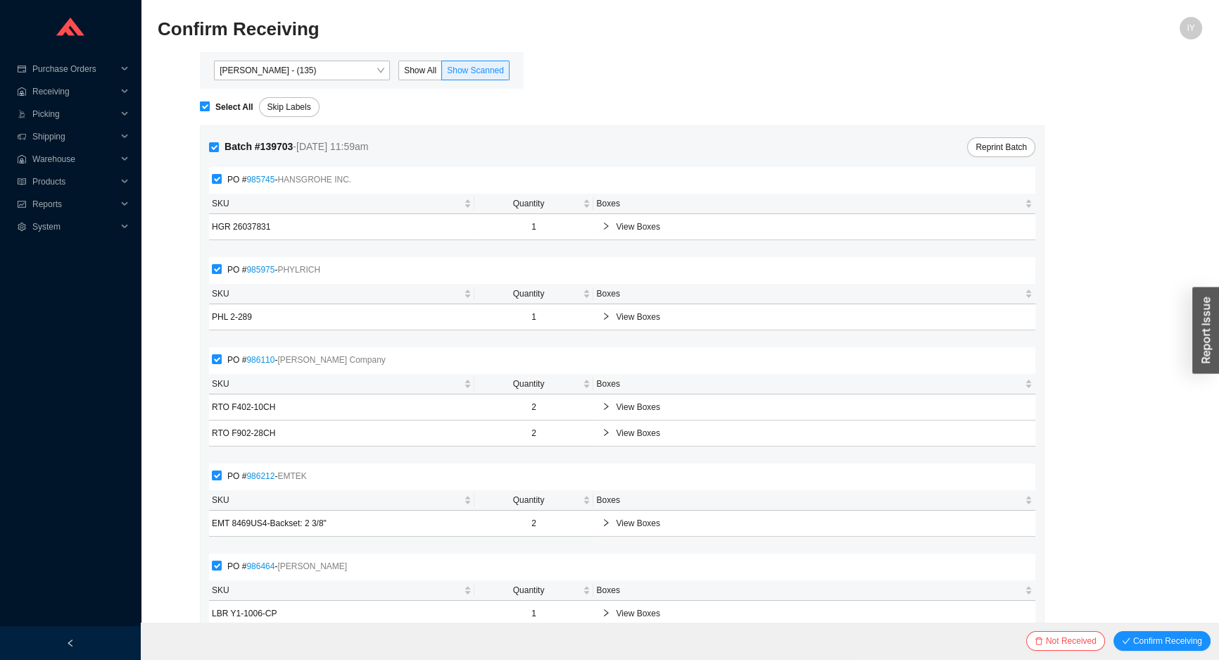
click at [1114, 631] on button "Confirm Receiving" at bounding box center [1162, 641] width 97 height 20
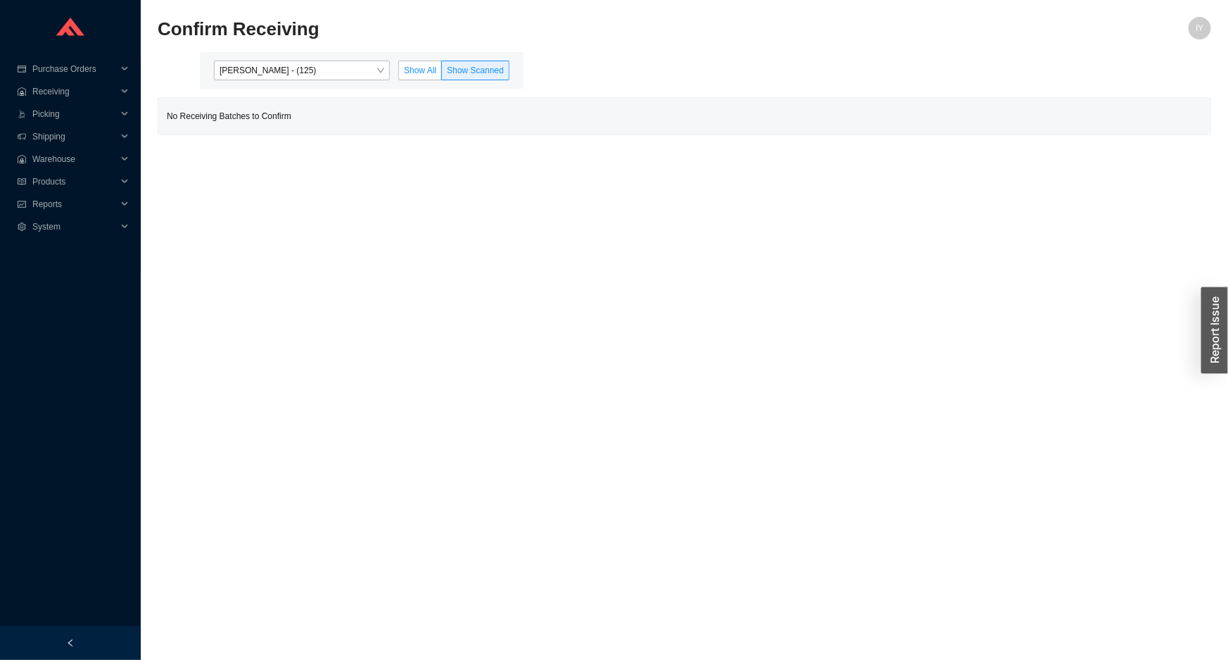
click at [413, 73] on span "Show All" at bounding box center [420, 70] width 32 height 10
click at [399, 73] on input "Show All" at bounding box center [399, 73] width 0 height 0
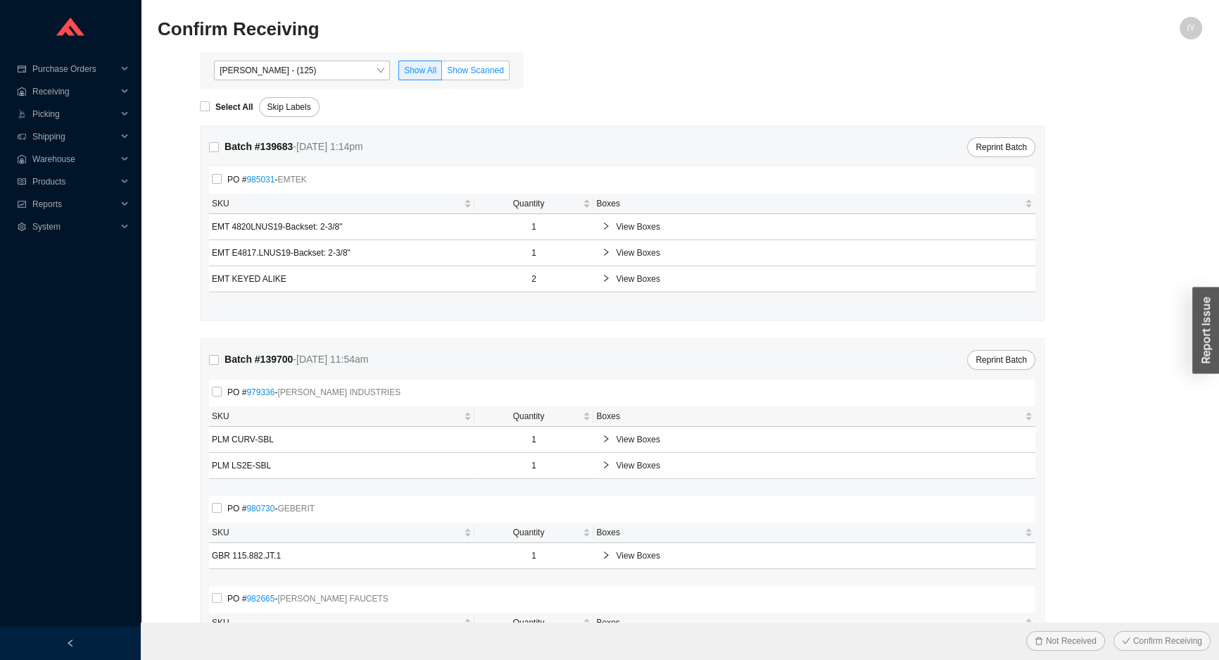
click at [458, 62] on label "Show Scanned" at bounding box center [476, 71] width 68 height 20
click at [442, 73] on input "Show Scanned" at bounding box center [442, 73] width 0 height 0
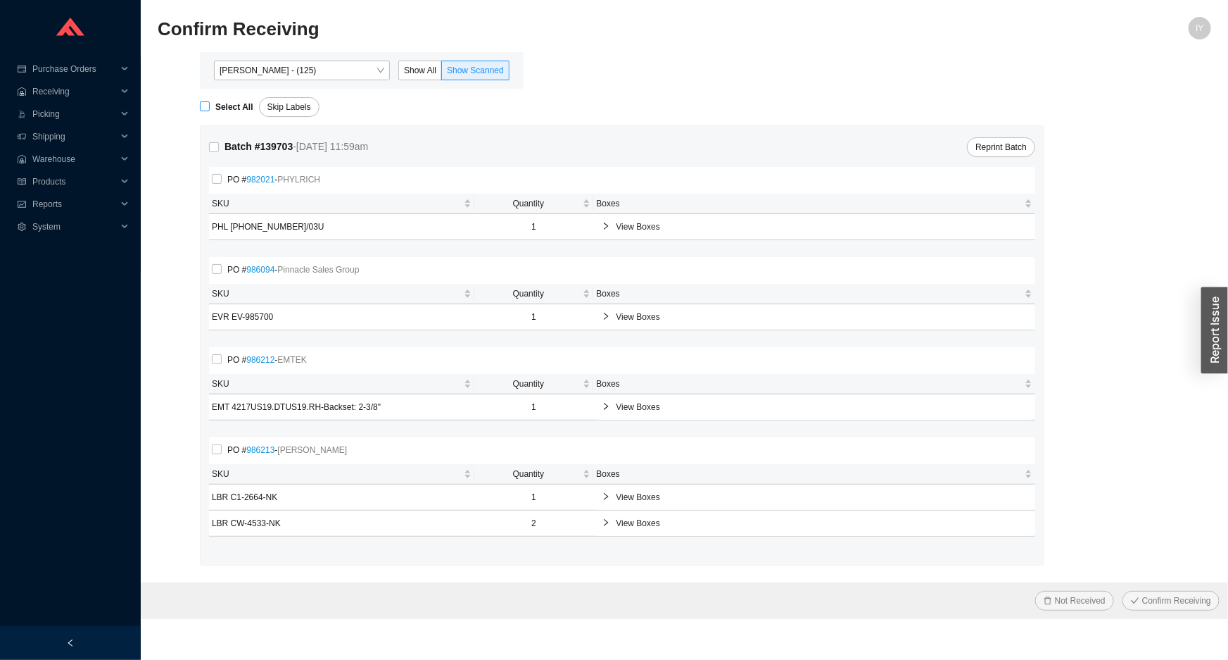
click at [204, 112] on label "Select All" at bounding box center [229, 107] width 59 height 14
click at [204, 111] on input "Select All" at bounding box center [205, 106] width 10 height 10
checkbox input "true"
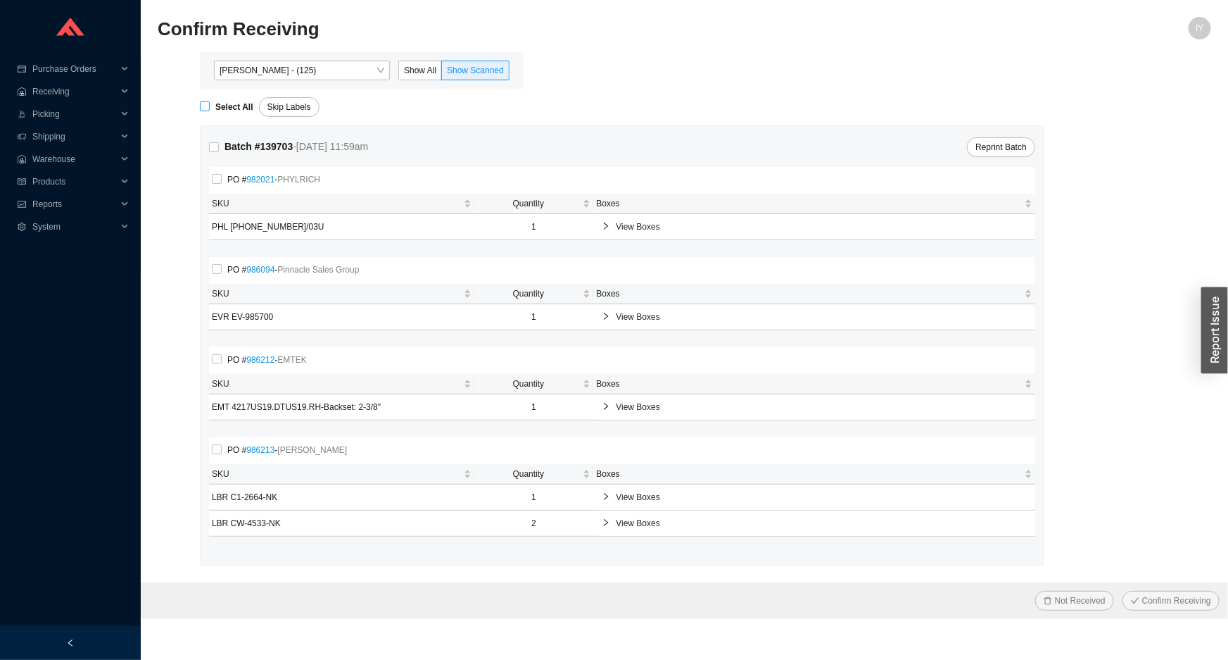
checkbox input "true"
click at [1123, 591] on button "Confirm Receiving" at bounding box center [1171, 601] width 97 height 20
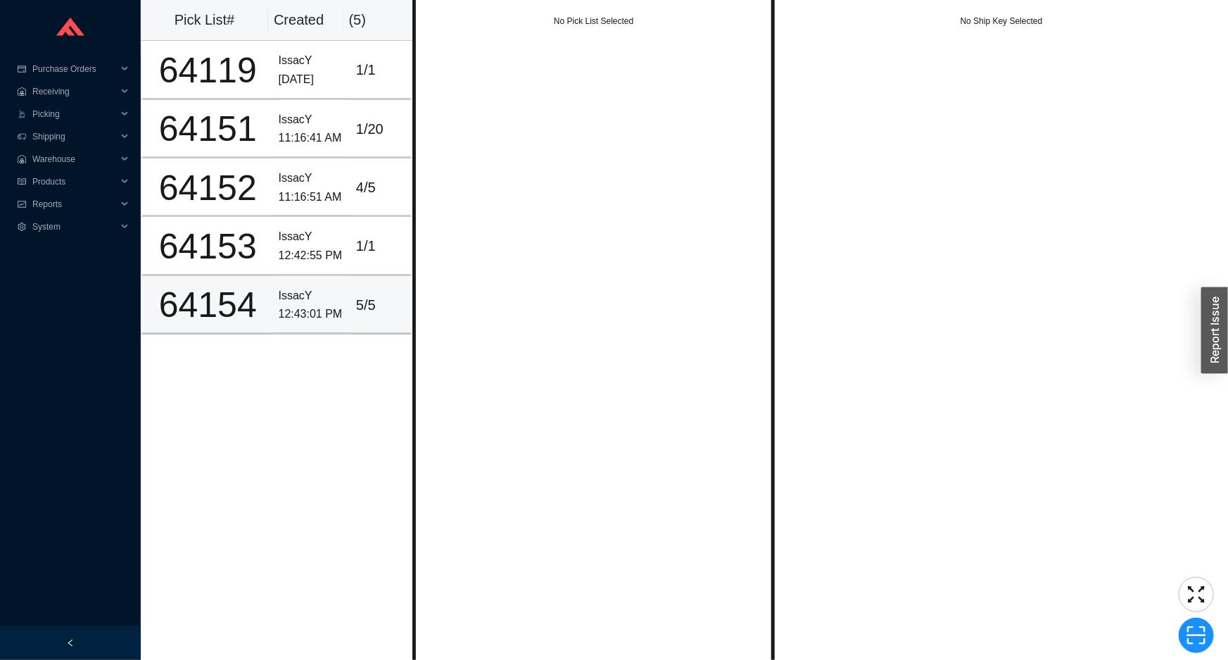
click at [351, 287] on td "5 / 5" at bounding box center [382, 305] width 62 height 58
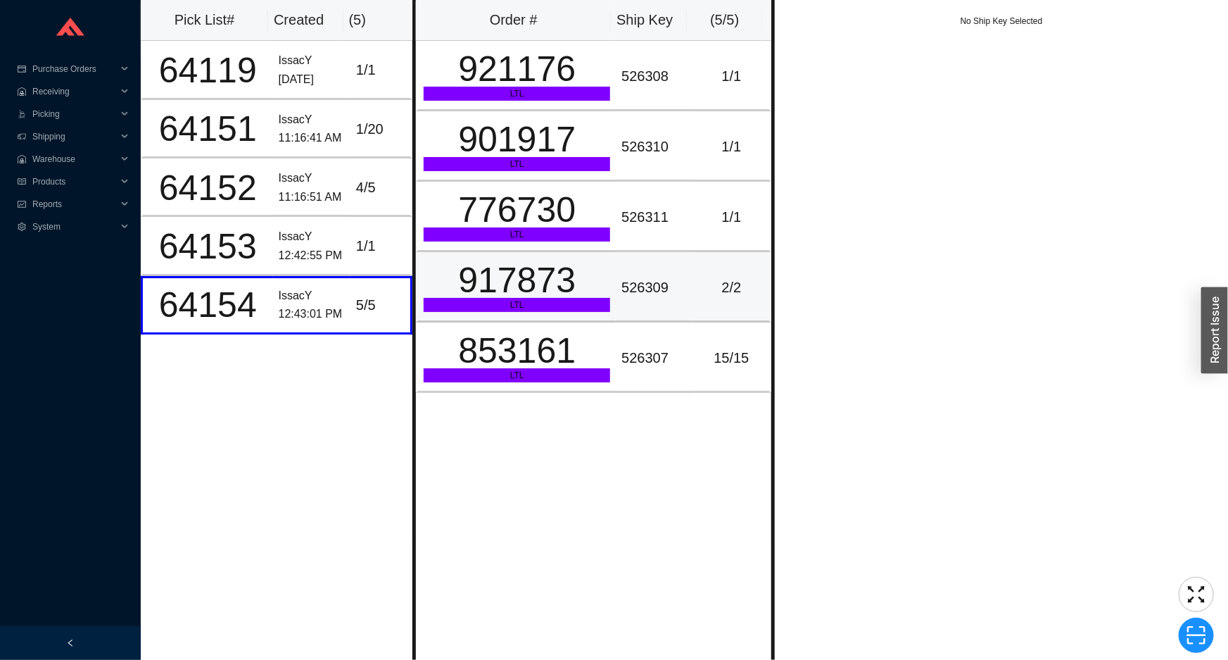
click at [477, 289] on div "917873" at bounding box center [517, 280] width 187 height 35
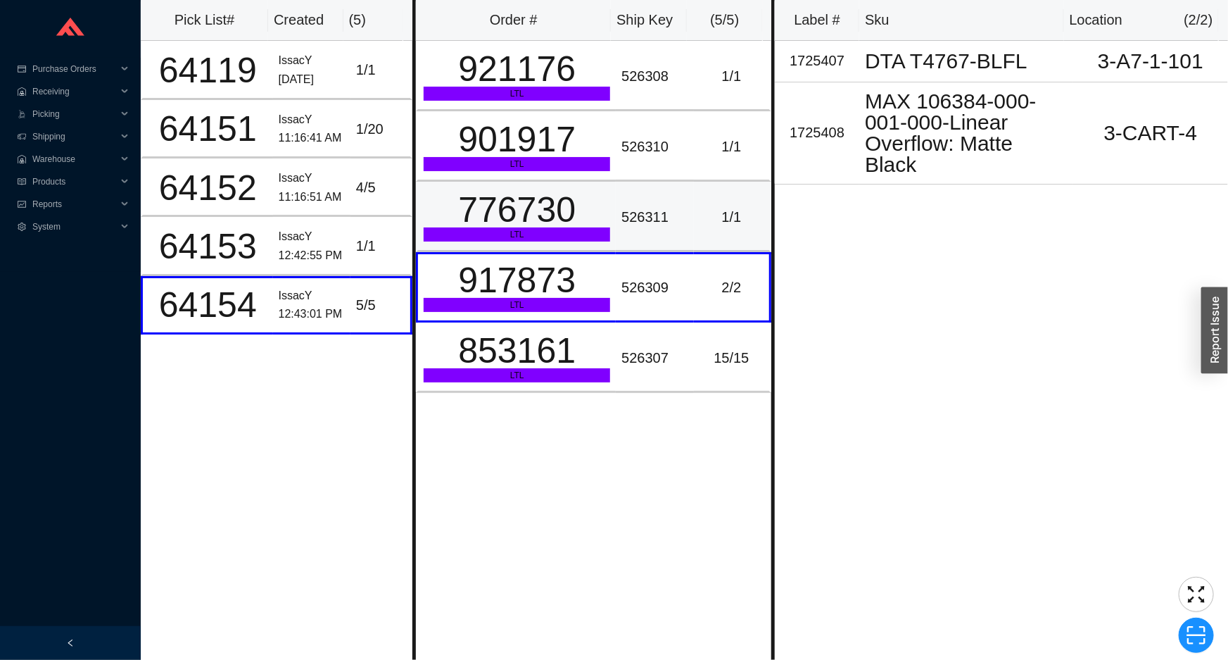
click at [582, 219] on div "776730" at bounding box center [517, 209] width 187 height 35
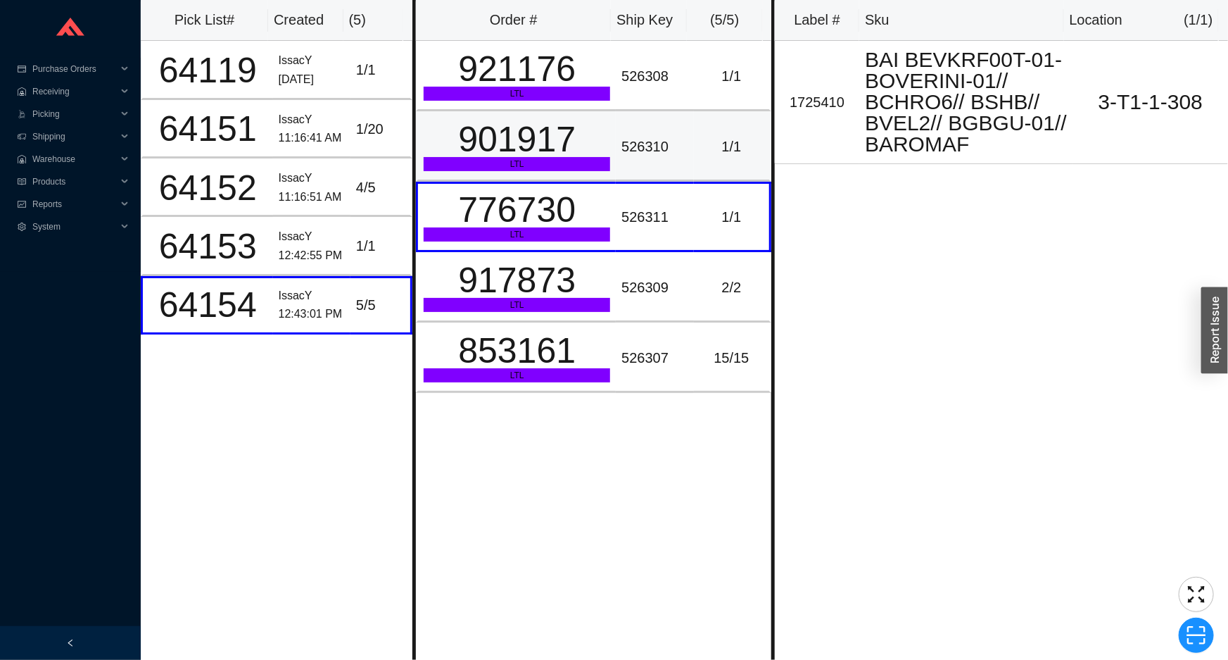
drag, startPoint x: 621, startPoint y: 175, endPoint x: 622, endPoint y: 163, distance: 12.7
click at [622, 175] on td "526310" at bounding box center [654, 146] width 77 height 70
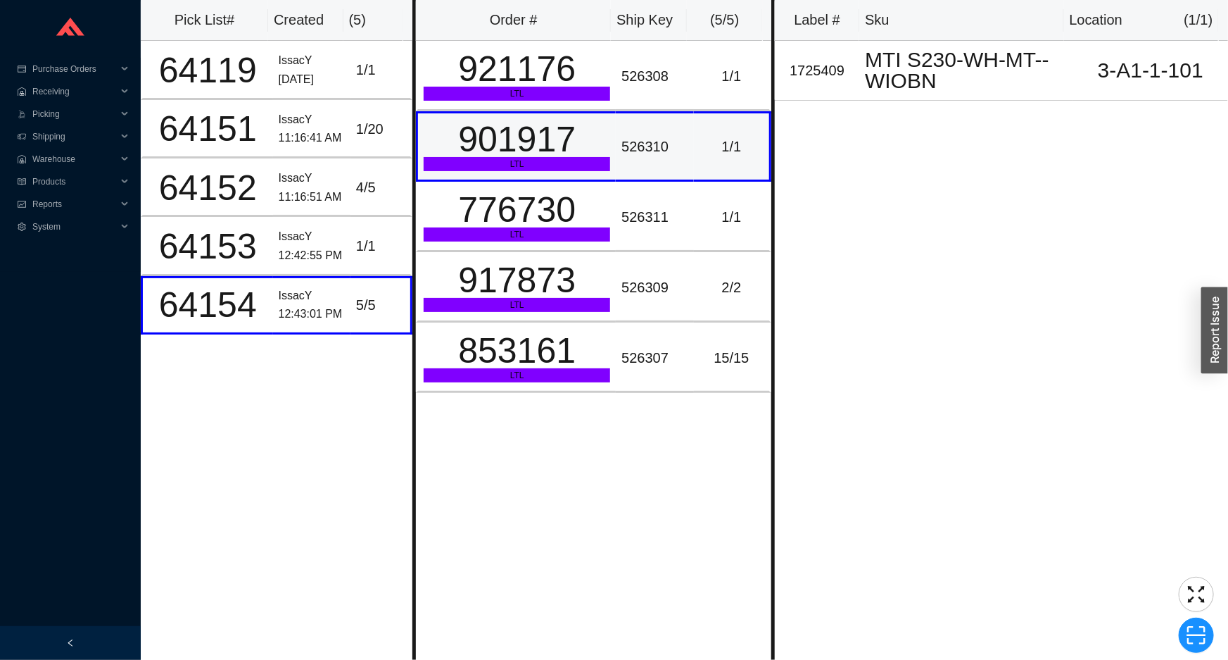
click at [624, 114] on td "526310" at bounding box center [654, 146] width 77 height 70
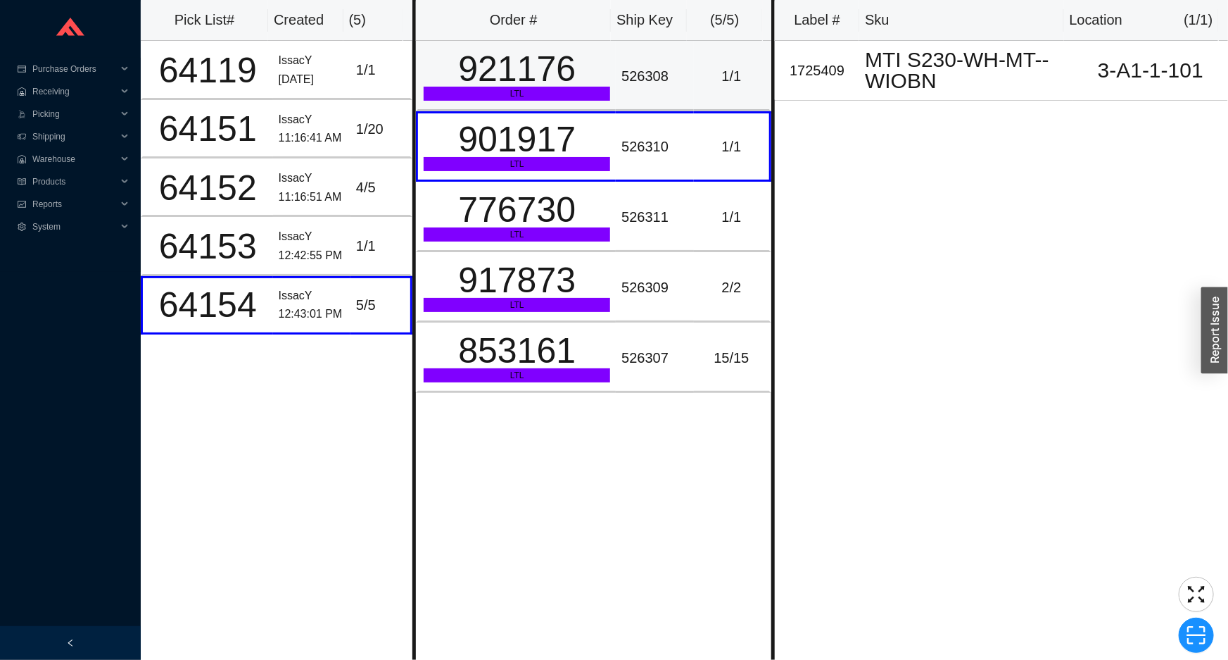
click at [630, 83] on div "526308" at bounding box center [655, 76] width 66 height 23
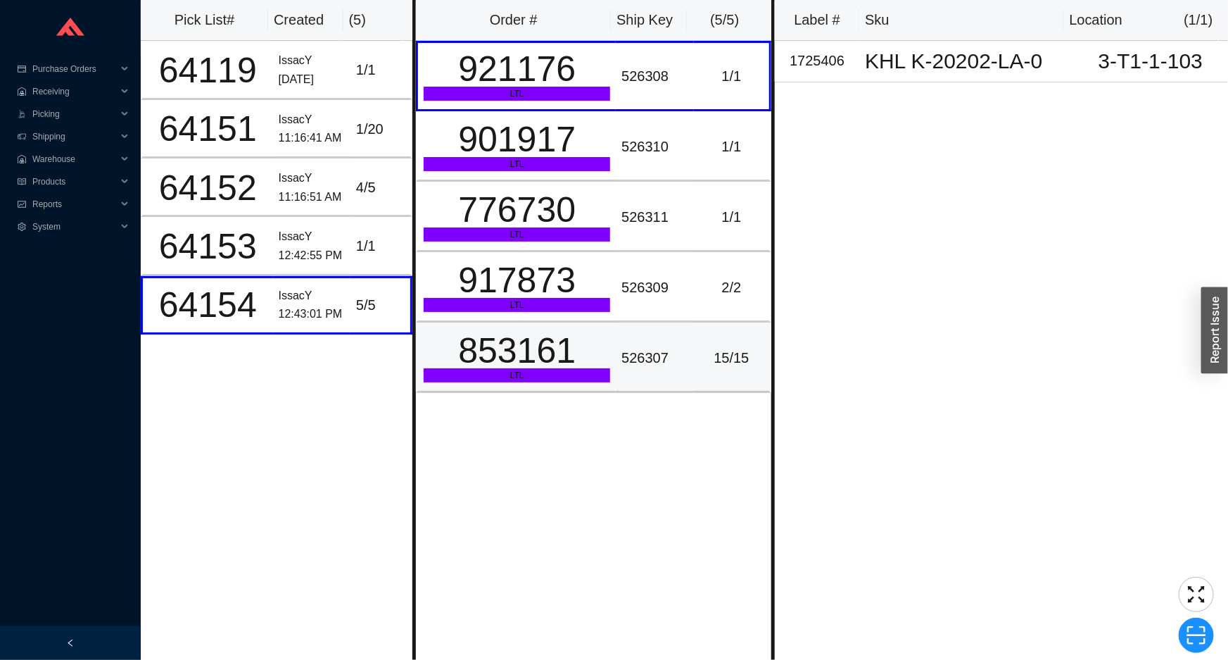
click at [584, 347] on div "853161" at bounding box center [517, 350] width 187 height 35
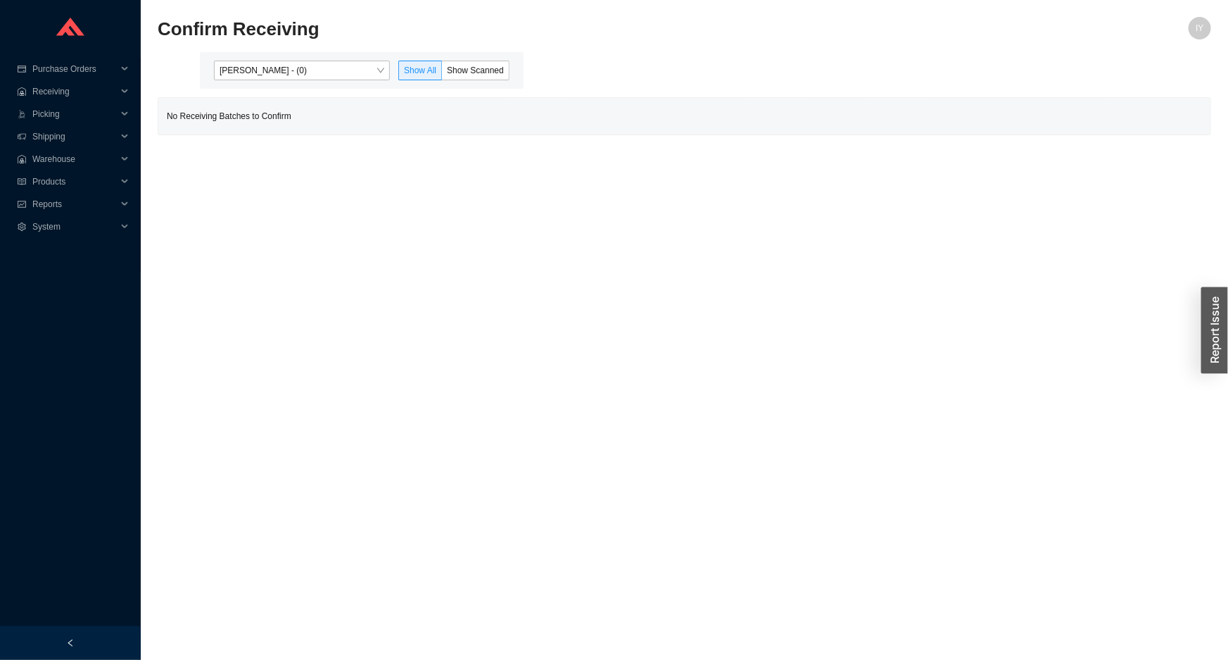
click at [325, 77] on span "[PERSON_NAME] - (0)" at bounding box center [302, 70] width 165 height 18
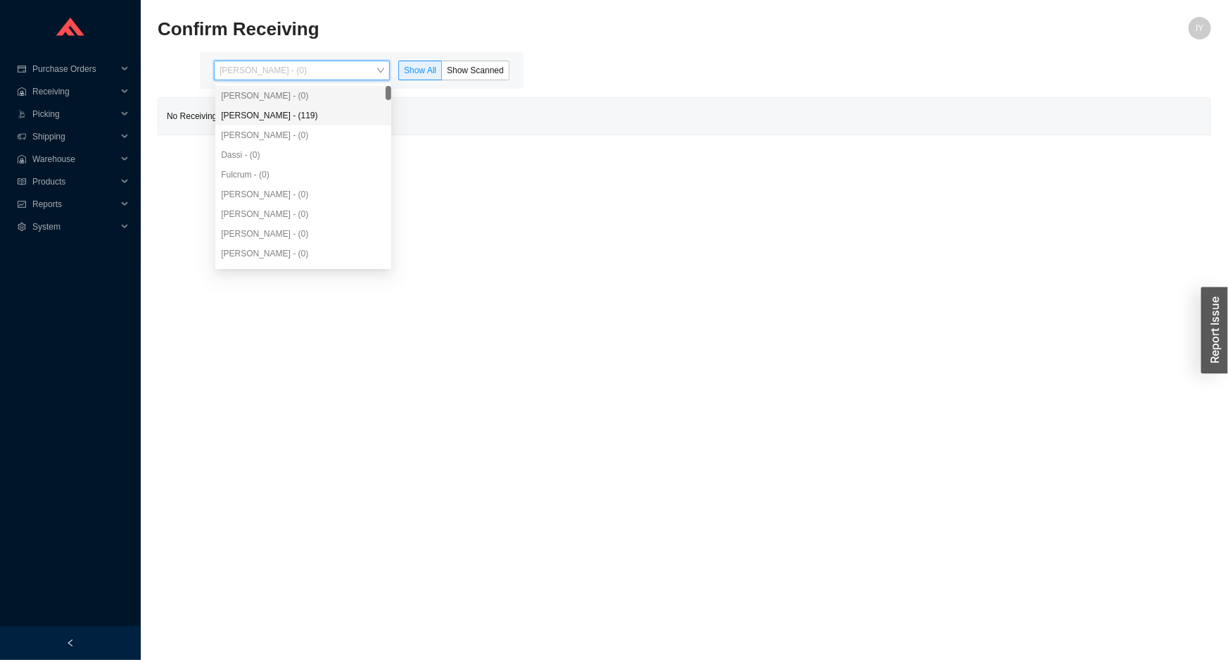
click at [322, 120] on div "[PERSON_NAME] - (119)" at bounding box center [303, 115] width 165 height 13
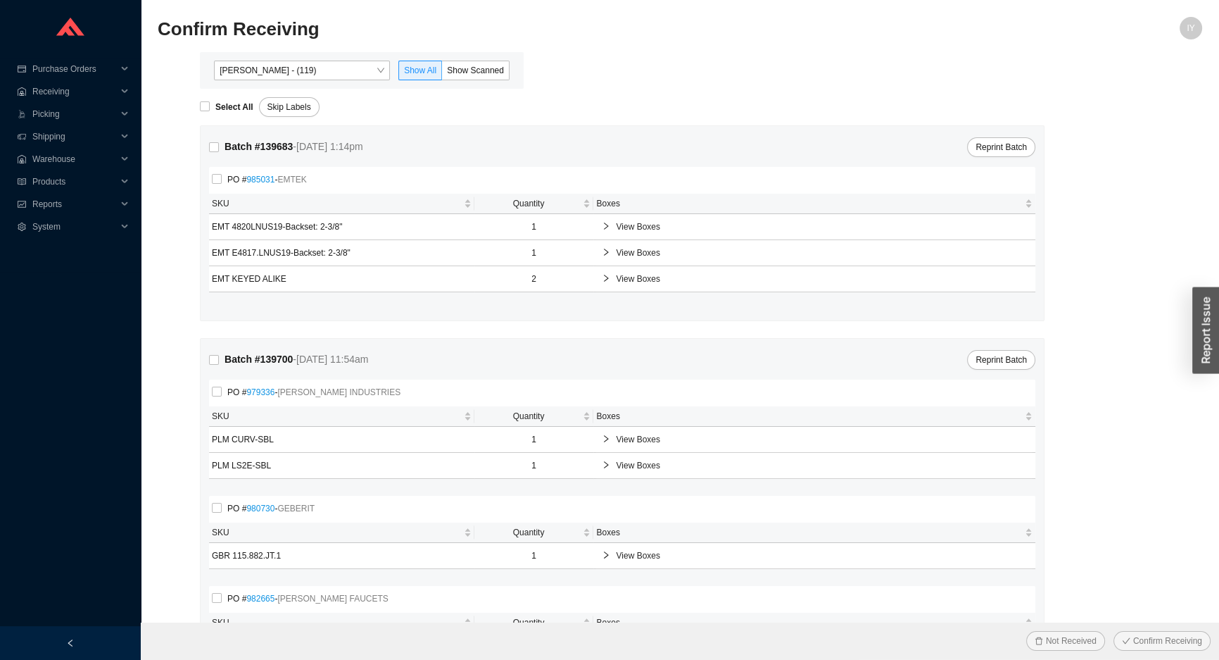
click at [647, 220] on span "View Boxes" at bounding box center [821, 227] width 411 height 14
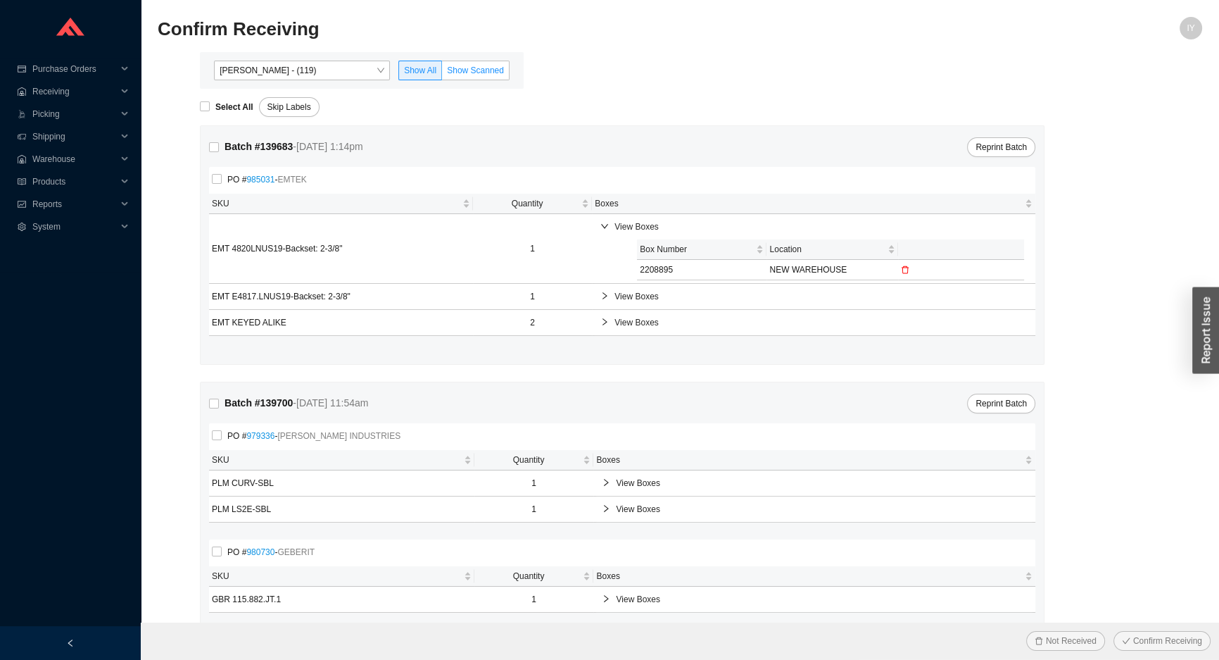
click at [472, 65] on span "Show Scanned" at bounding box center [475, 70] width 57 height 10
click at [442, 73] on input "Show Scanned" at bounding box center [442, 73] width 0 height 0
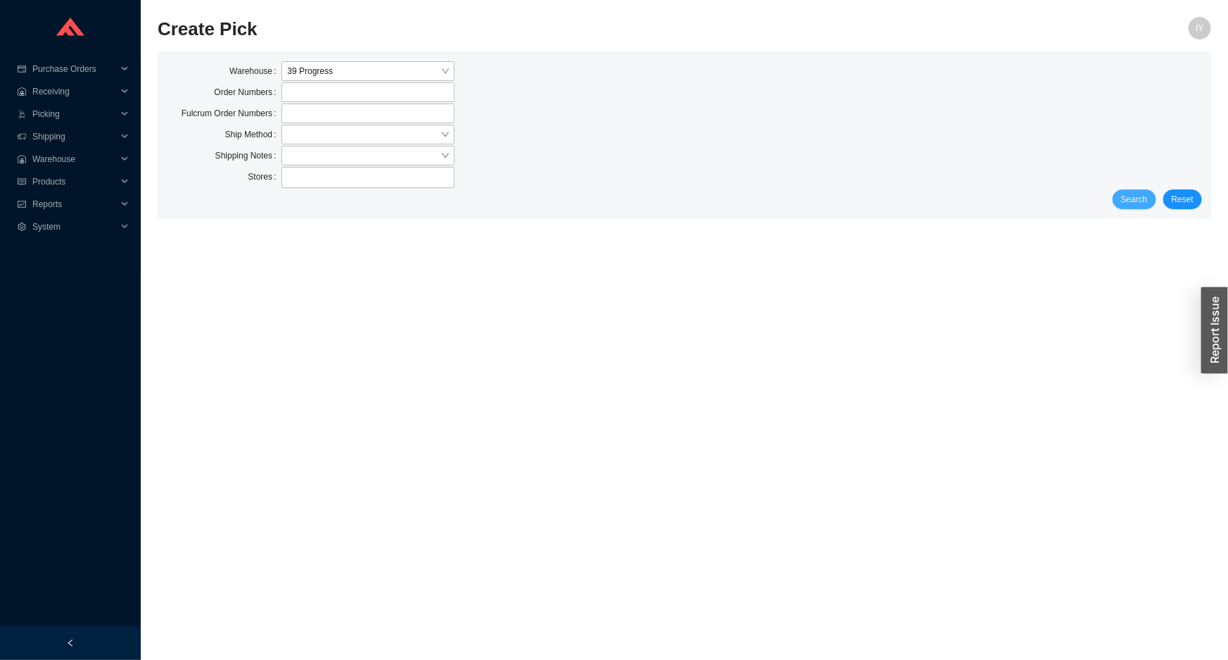
click at [1148, 197] on span "Search" at bounding box center [1134, 199] width 27 height 14
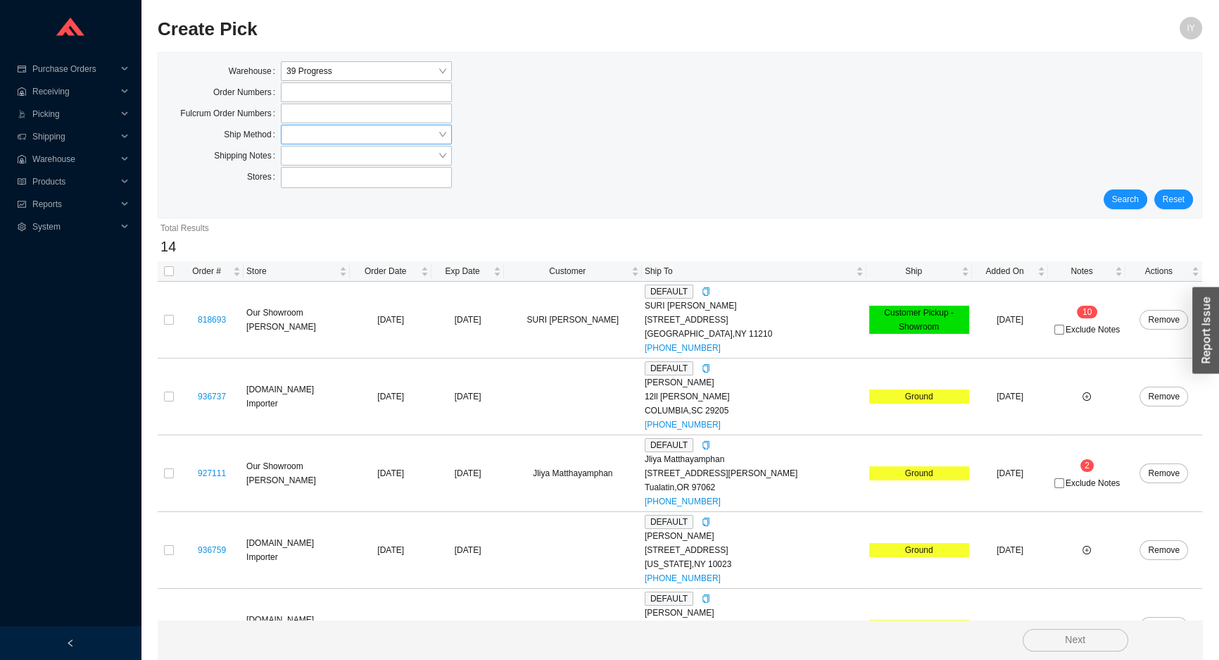
click at [429, 134] on input "search" at bounding box center [362, 134] width 151 height 18
drag, startPoint x: 363, startPoint y: 234, endPoint x: 883, endPoint y: 247, distance: 520.4
click at [390, 245] on div "UPS" at bounding box center [366, 239] width 171 height 20
click at [1122, 195] on span "Search" at bounding box center [1125, 199] width 27 height 14
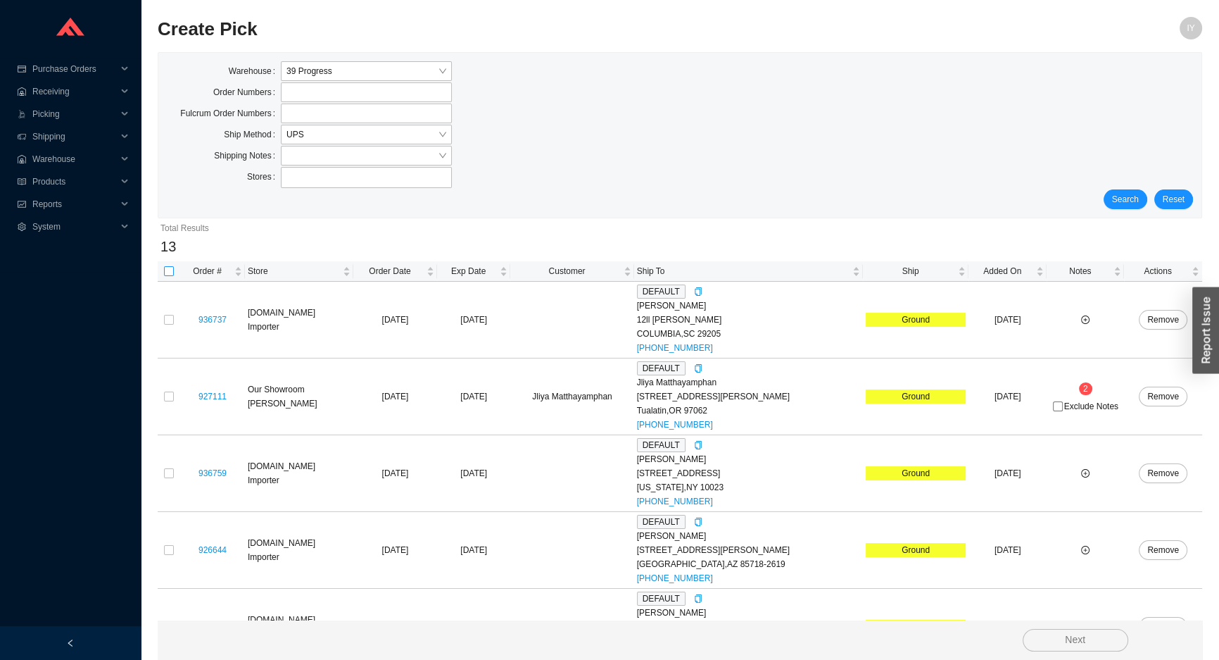
click at [168, 264] on label at bounding box center [169, 271] width 10 height 14
click at [168, 266] on input "checkbox" at bounding box center [169, 271] width 10 height 10
checkbox input "true"
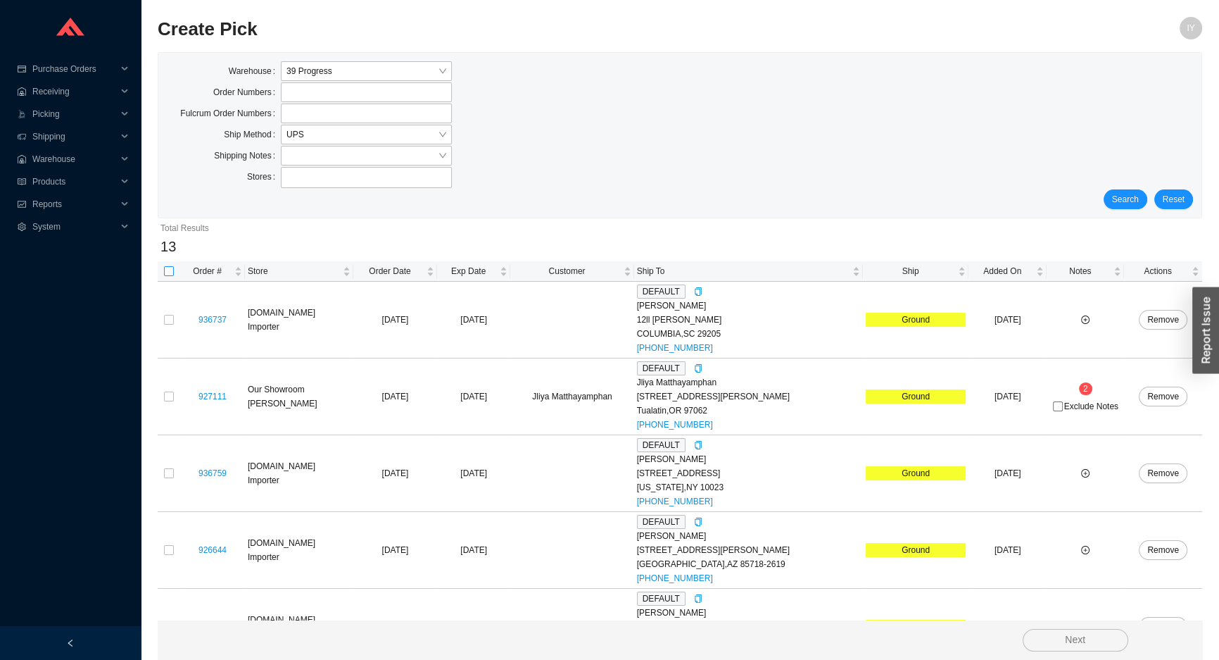
checkbox input "true"
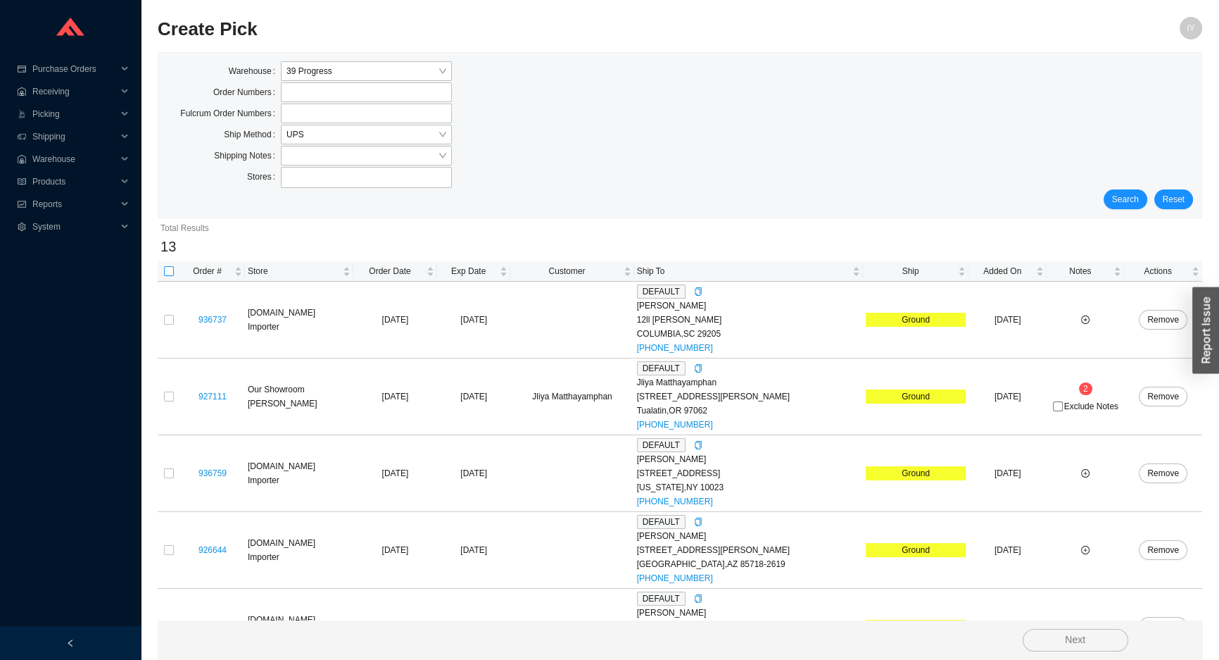
checkbox input "true"
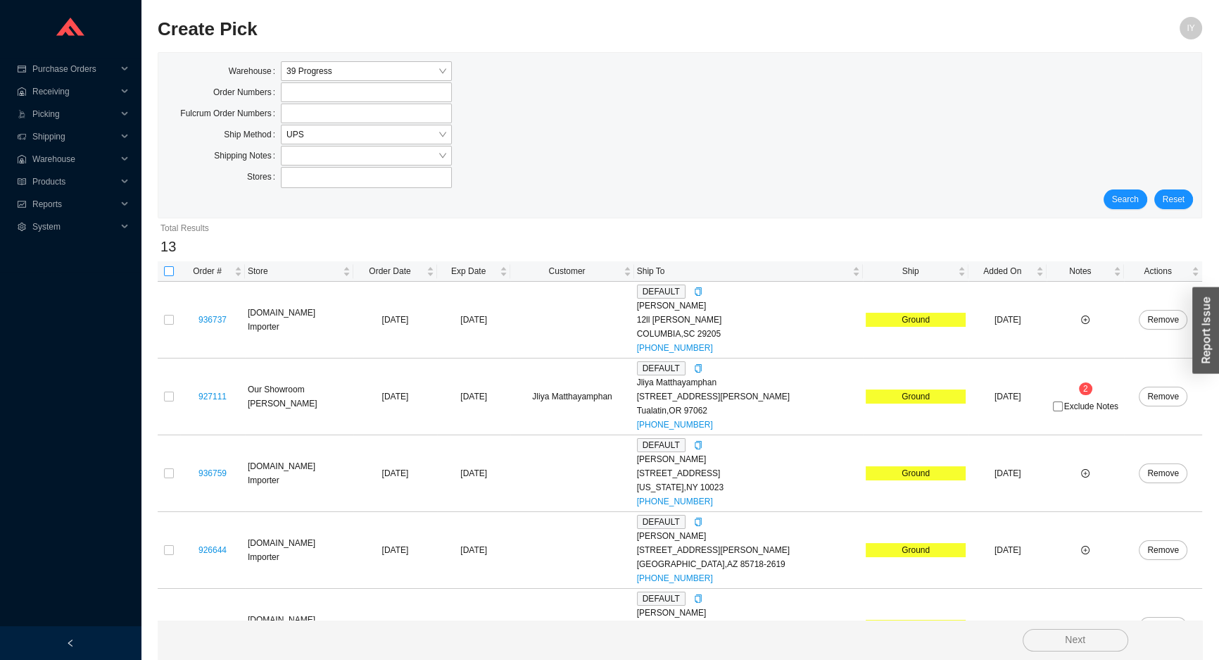
checkbox input "true"
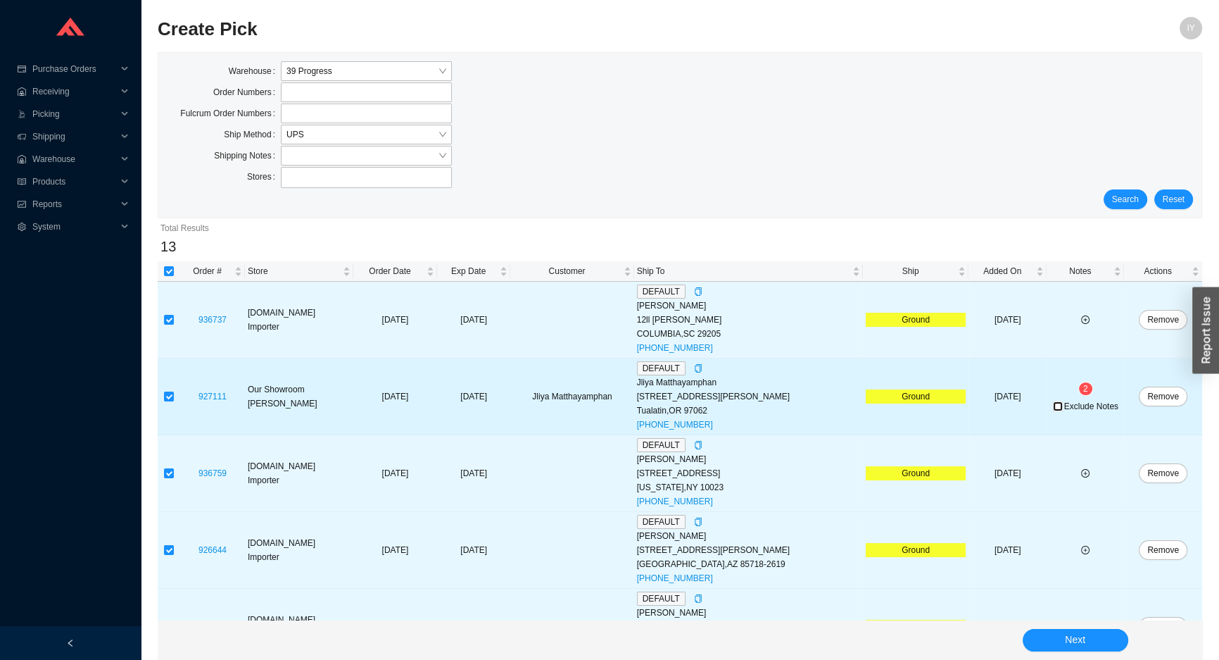
click at [1059, 405] on input "Exclude Notes" at bounding box center [1058, 406] width 10 height 10
checkbox input "true"
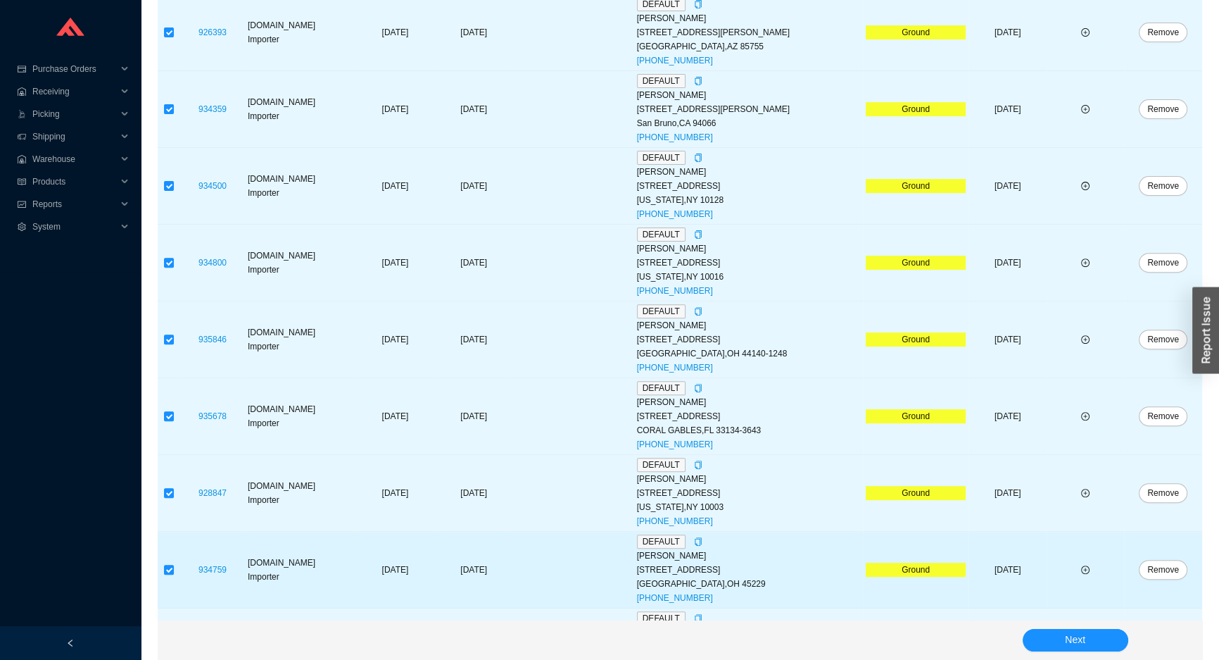
scroll to position [657, 0]
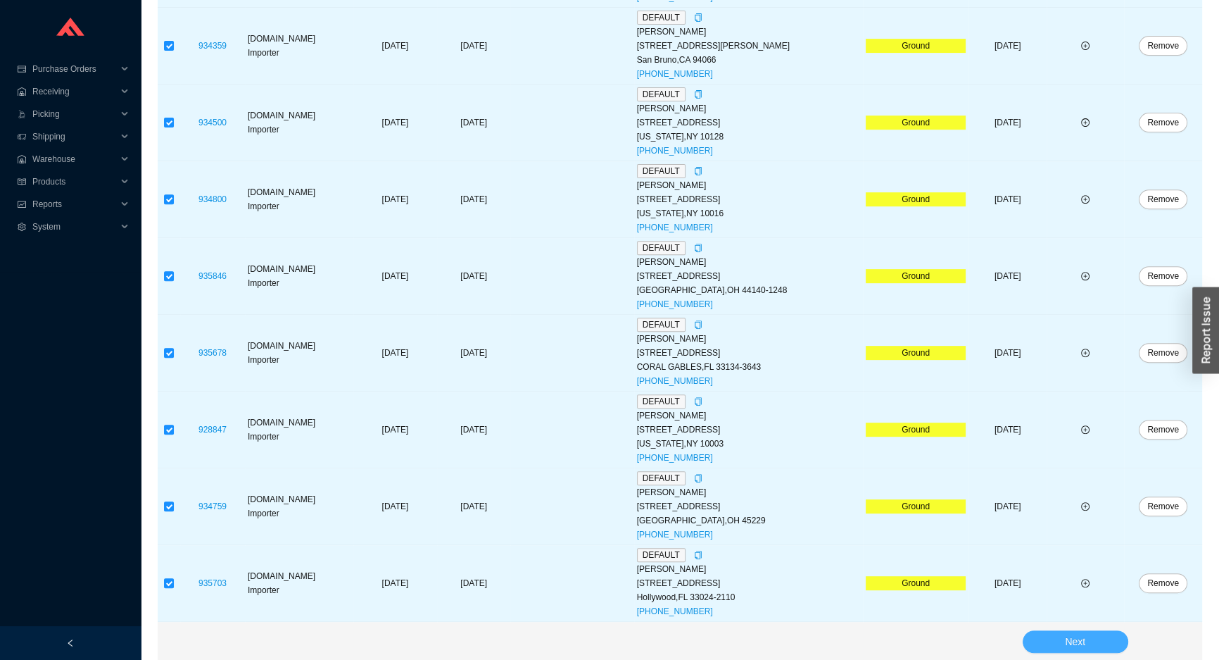
click at [1053, 650] on button "Next" at bounding box center [1076, 641] width 106 height 23
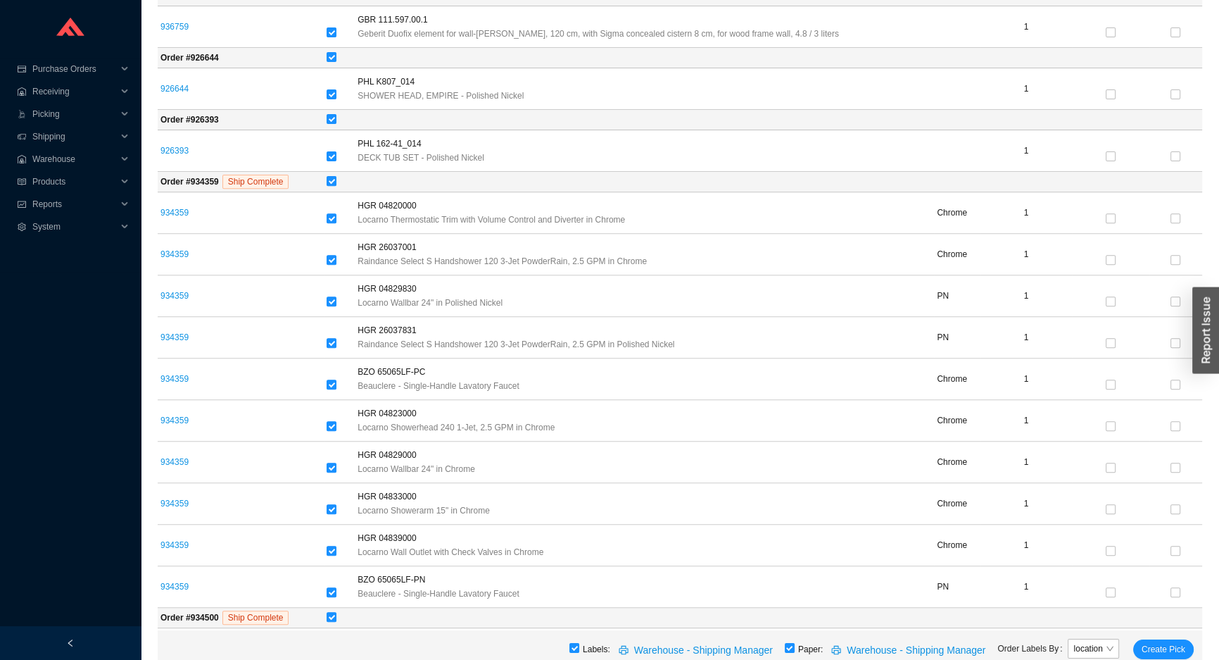
click at [1050, 643] on label "Order Labels By" at bounding box center [1032, 648] width 70 height 20
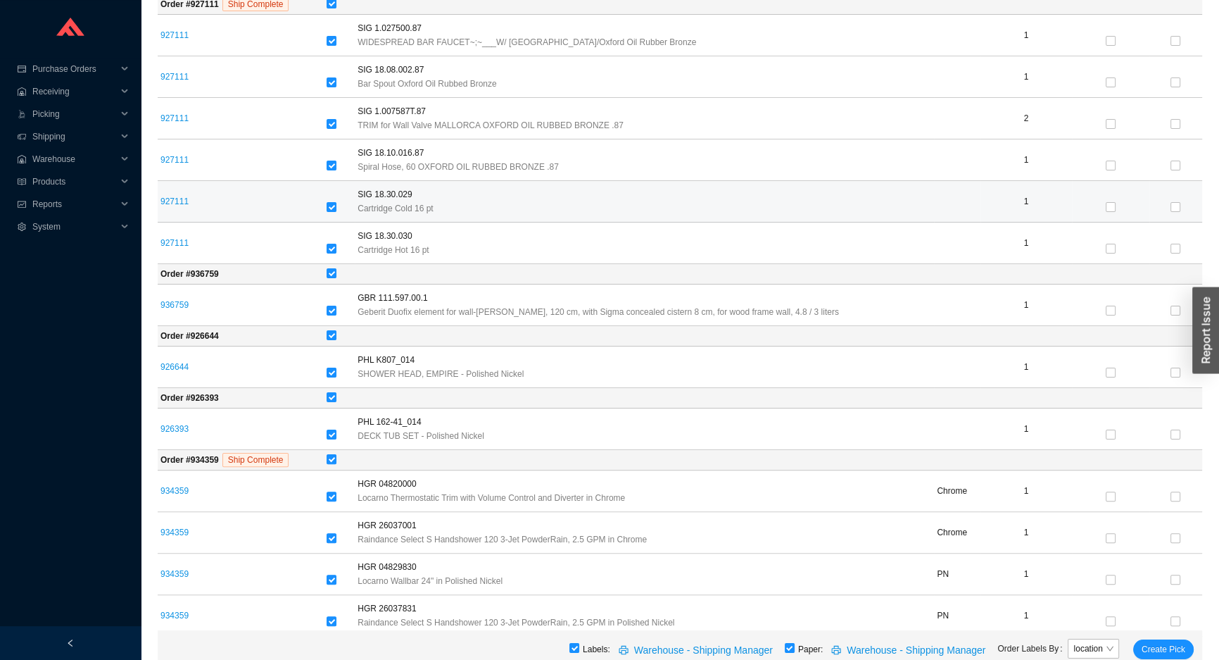
scroll to position [401, 0]
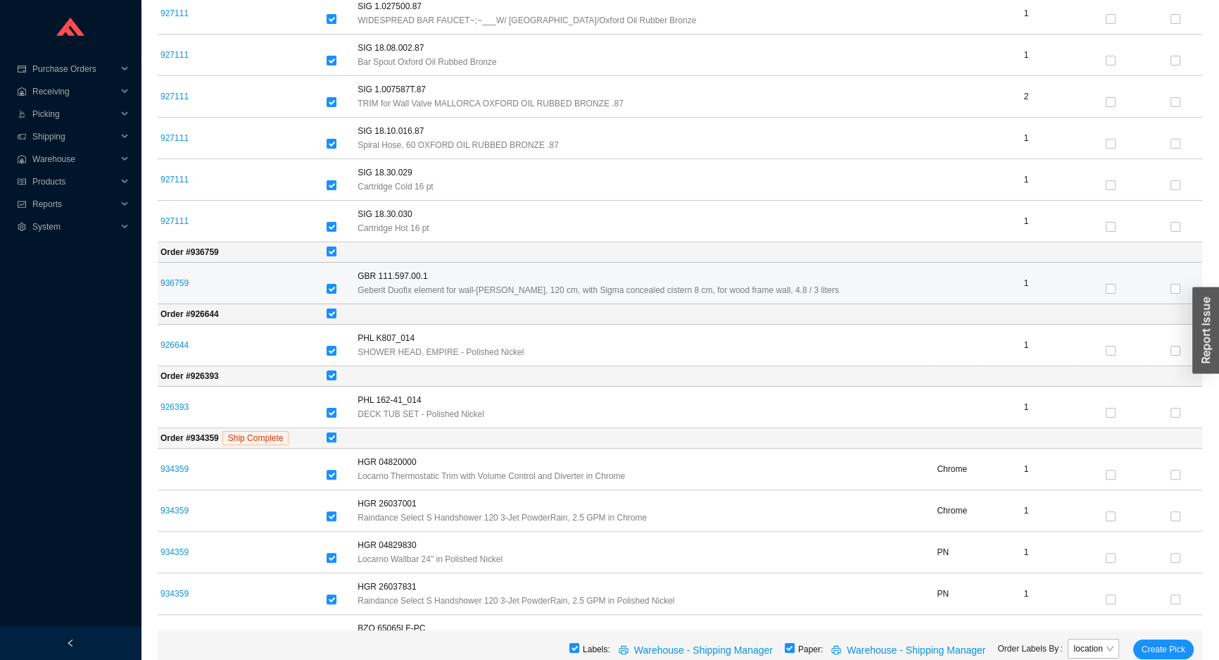
click at [329, 292] on tr "936759 GBR 111.597.00.1 Geberit Duofix element for wall-hung WC, 120 cm, with S…" at bounding box center [680, 284] width 1045 height 42
click at [336, 289] on input "checkbox" at bounding box center [332, 289] width 10 height 10
checkbox input "false"
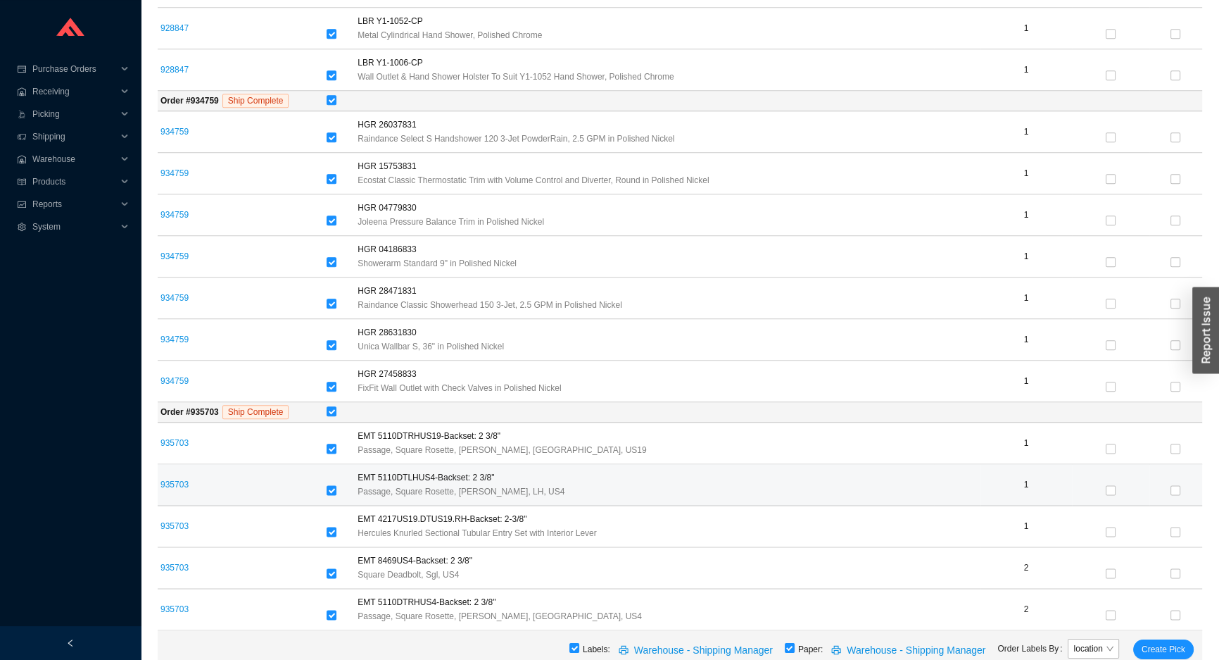
scroll to position [2067, 0]
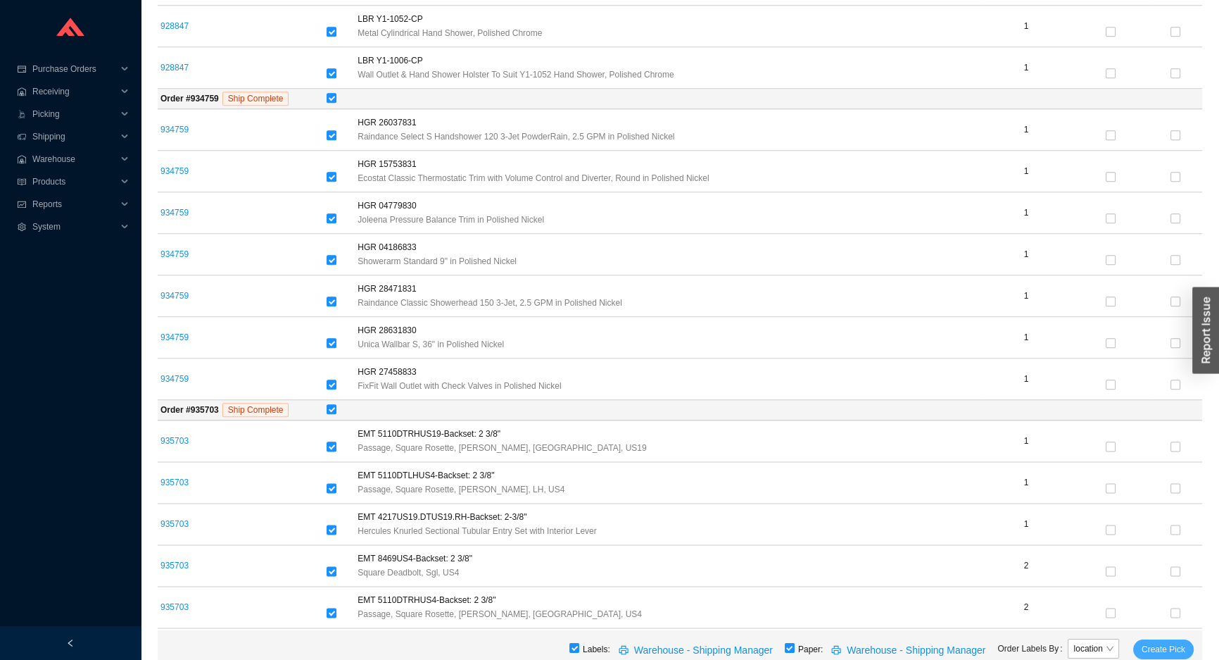
click at [1145, 653] on span "Create Pick" at bounding box center [1164, 649] width 44 height 14
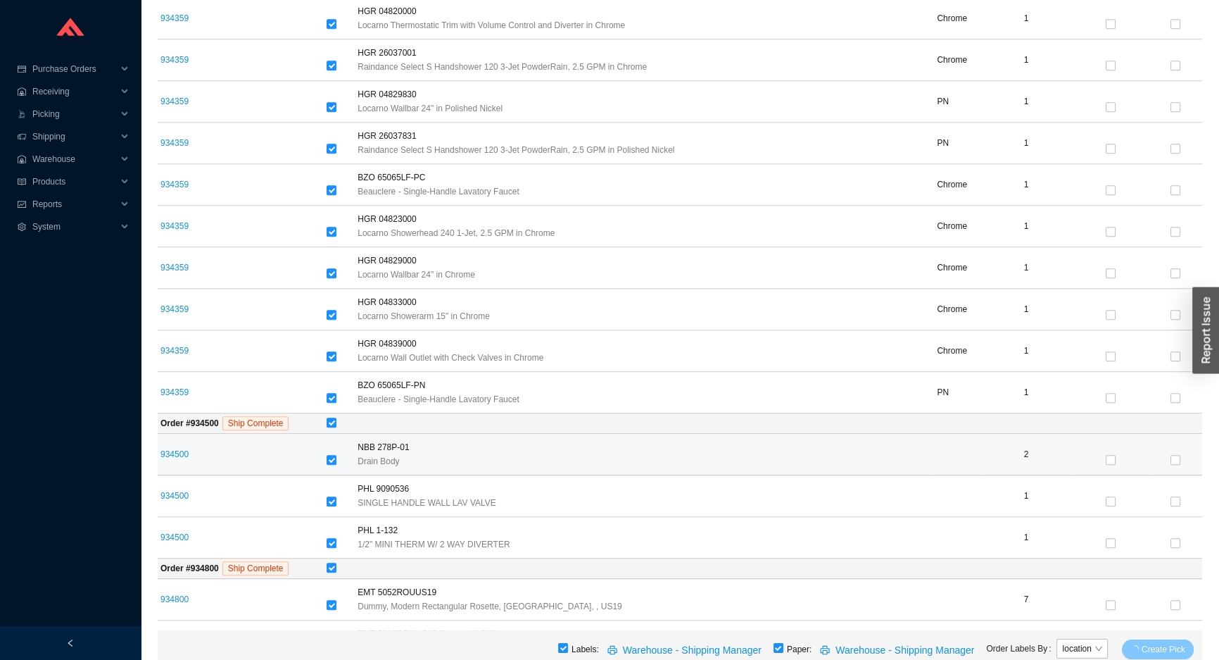
scroll to position [714, 0]
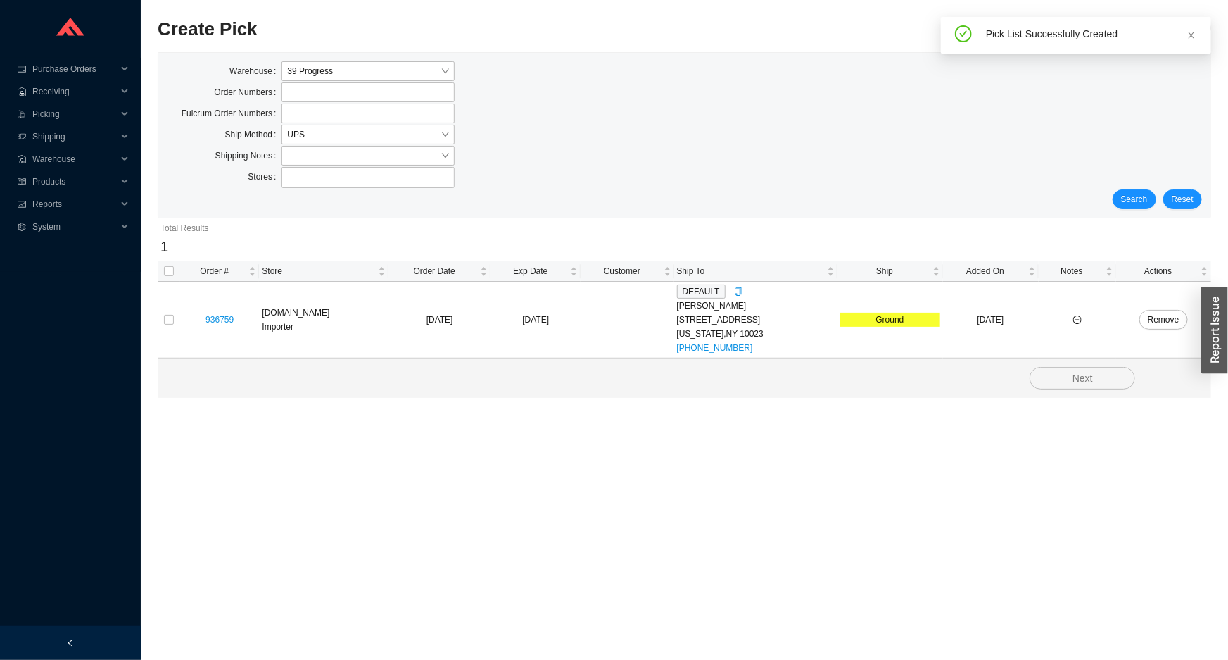
click at [1152, 213] on div "Warehouse 39 Progress Order Numbers Fulcrum Order Numbers Ship Method UPS Shipp…" at bounding box center [684, 135] width 1052 height 165
click at [1145, 203] on span "Search" at bounding box center [1134, 199] width 27 height 14
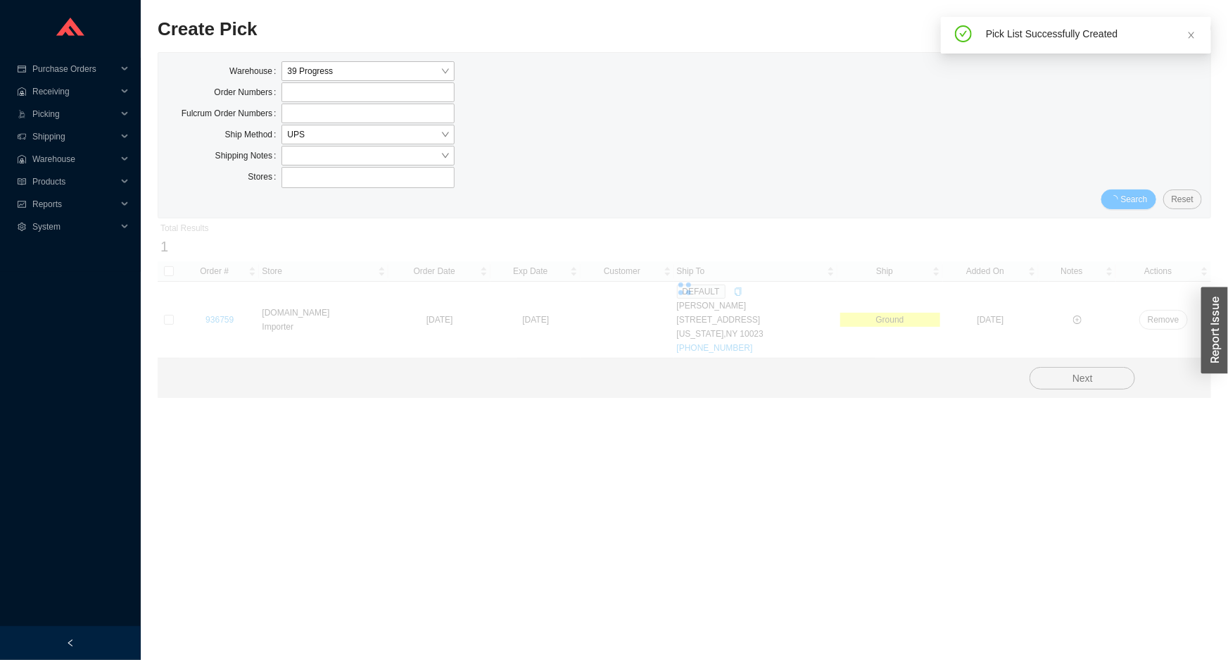
click at [1145, 203] on span "Search" at bounding box center [1134, 199] width 27 height 14
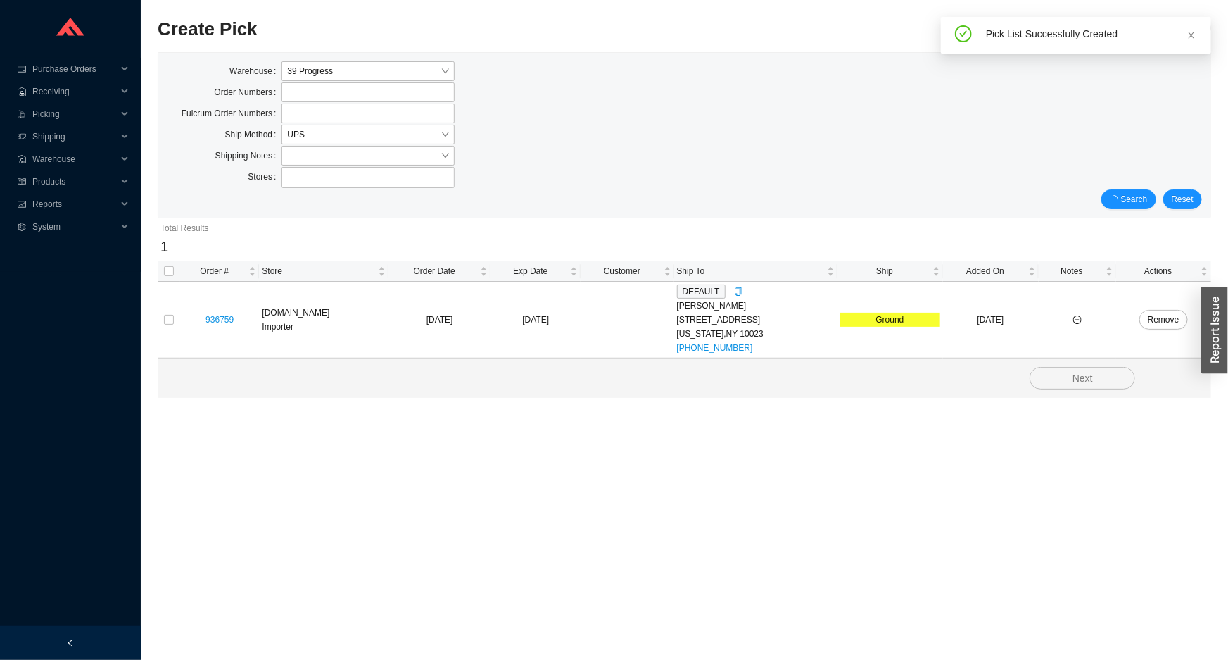
click at [1145, 203] on span "Search" at bounding box center [1134, 199] width 27 height 14
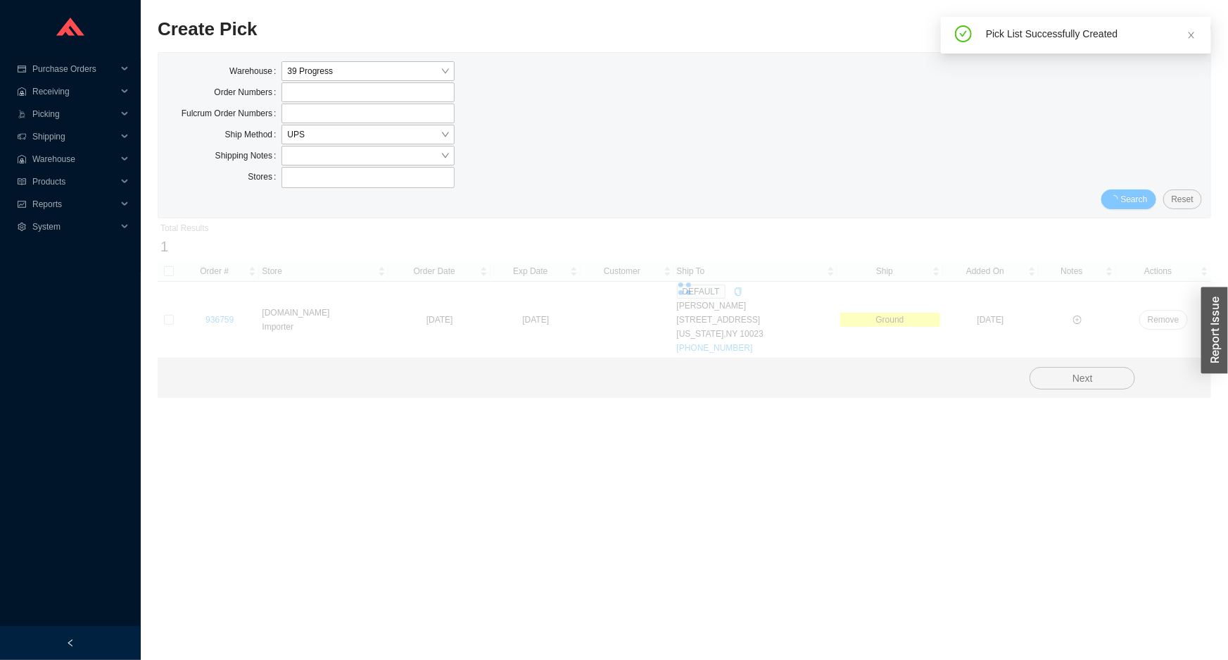
click at [1145, 203] on span "Search" at bounding box center [1134, 199] width 27 height 14
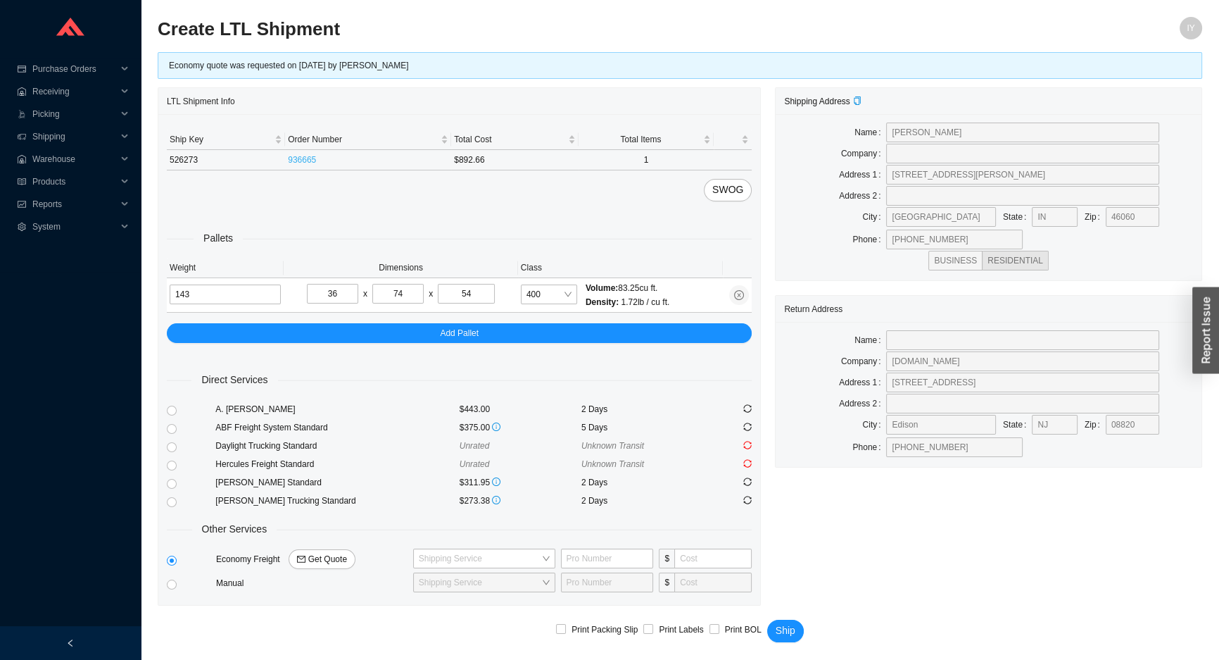
click at [306, 155] on link "936665" at bounding box center [302, 160] width 28 height 10
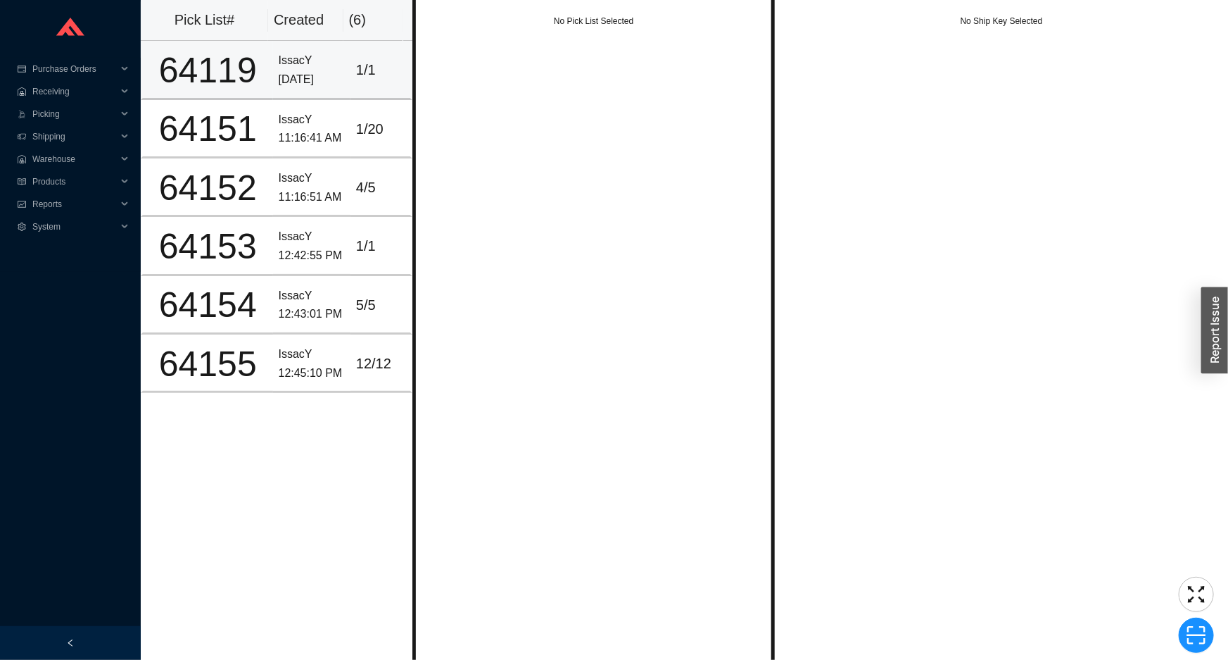
click at [316, 84] on div "[DATE]" at bounding box center [312, 79] width 66 height 19
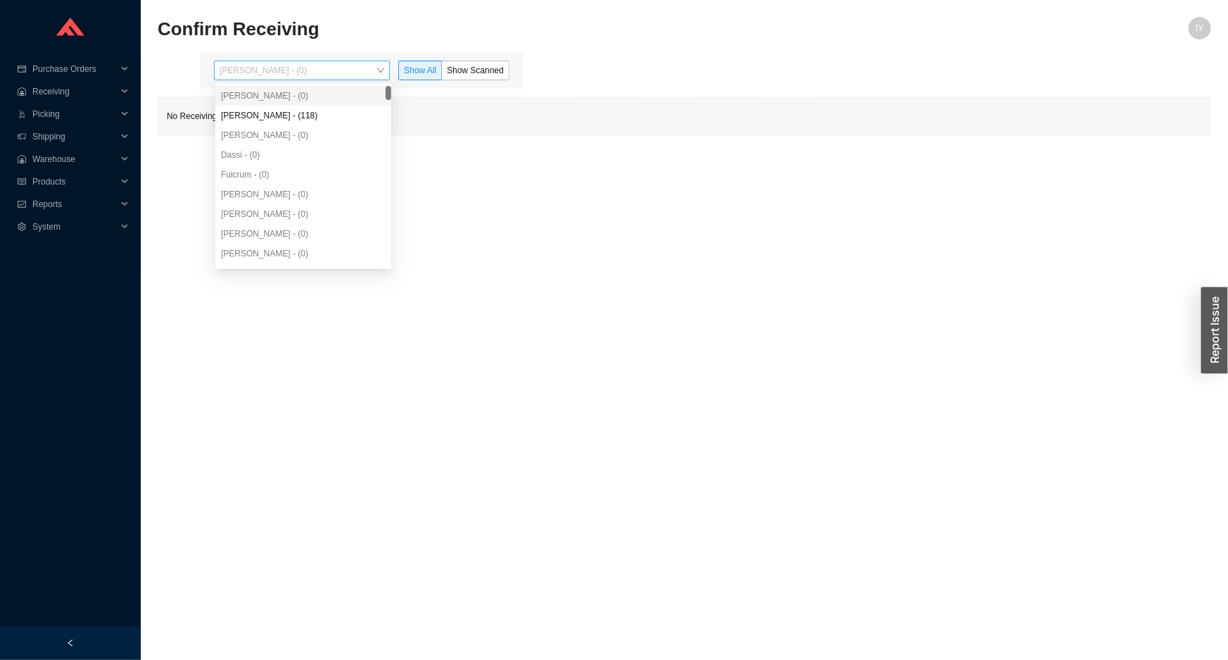
click at [347, 67] on span "[PERSON_NAME] - (0)" at bounding box center [302, 70] width 165 height 18
click at [336, 118] on div "Angel Negron - (118)" at bounding box center [303, 115] width 165 height 13
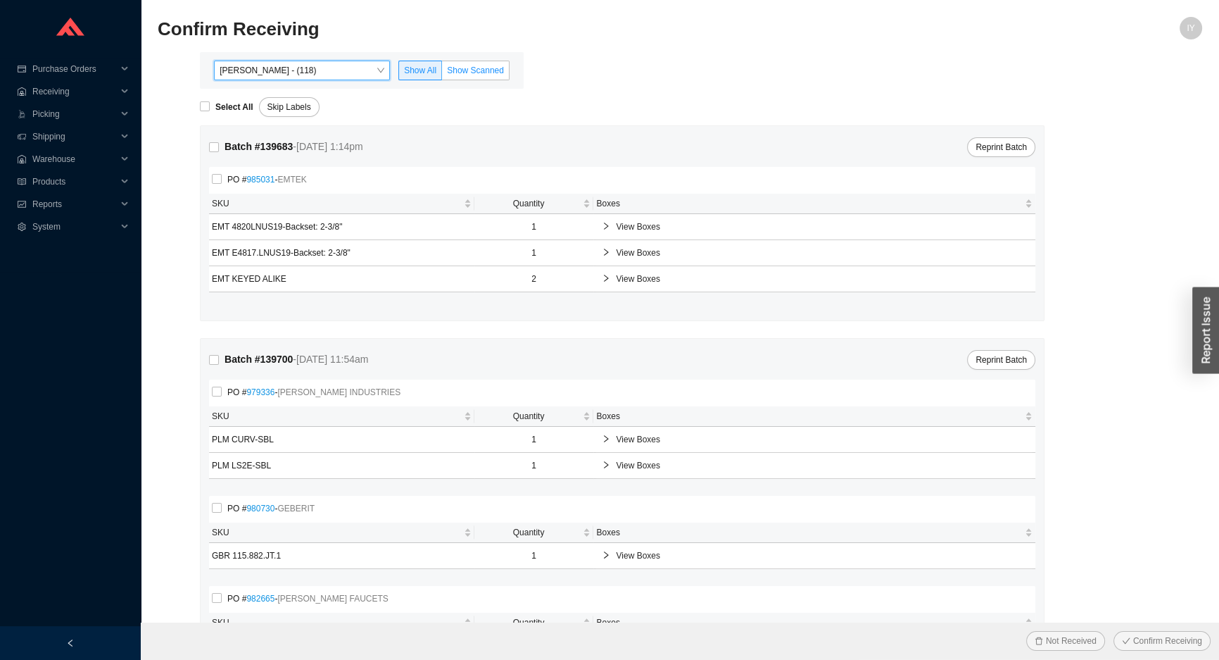
click at [470, 71] on span "Show Scanned" at bounding box center [475, 70] width 57 height 10
click at [442, 73] on input "Show Scanned" at bounding box center [442, 73] width 0 height 0
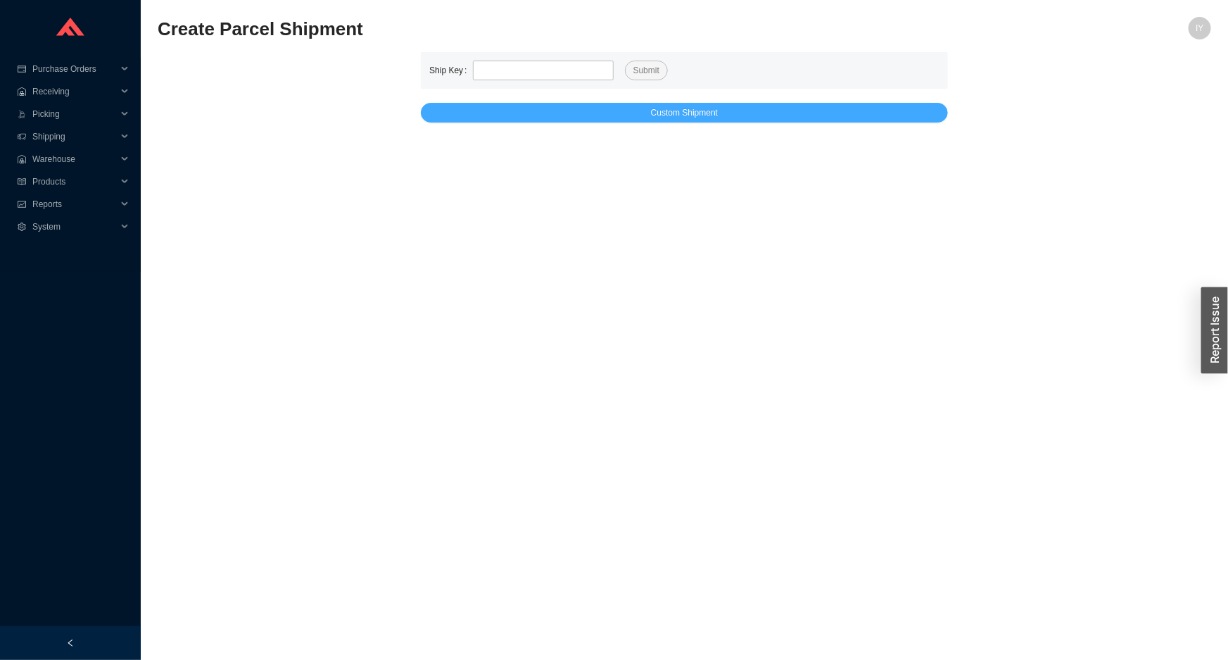
click at [649, 111] on button "Custom Shipment" at bounding box center [684, 113] width 527 height 20
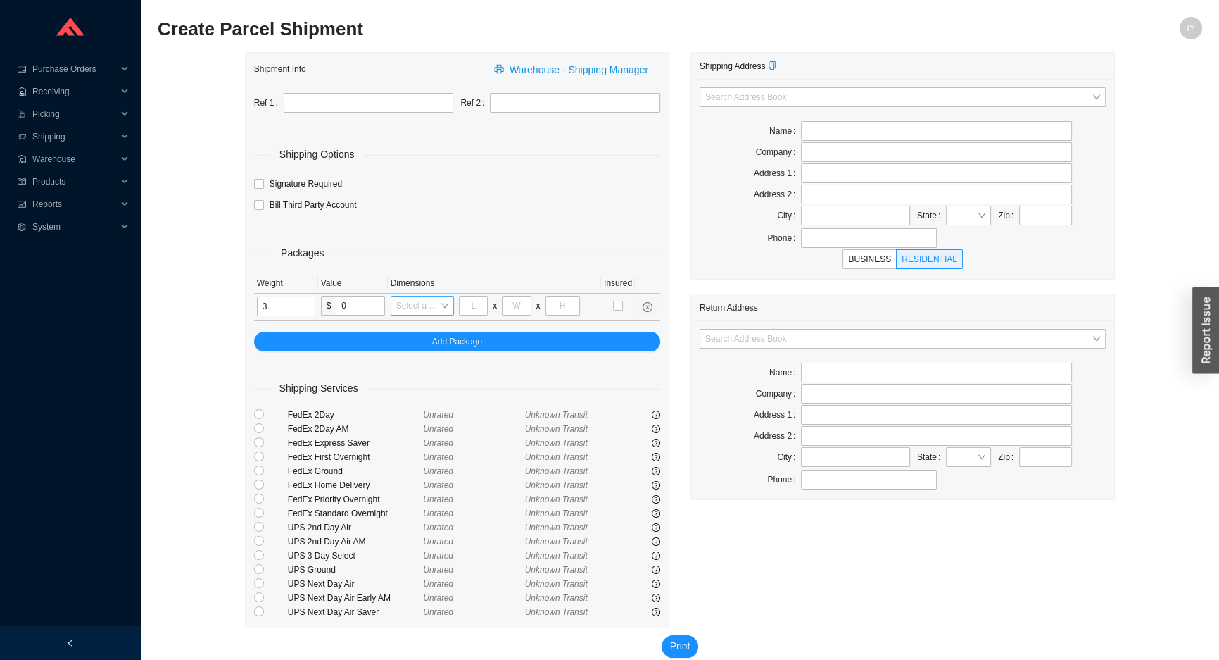
type input "3"
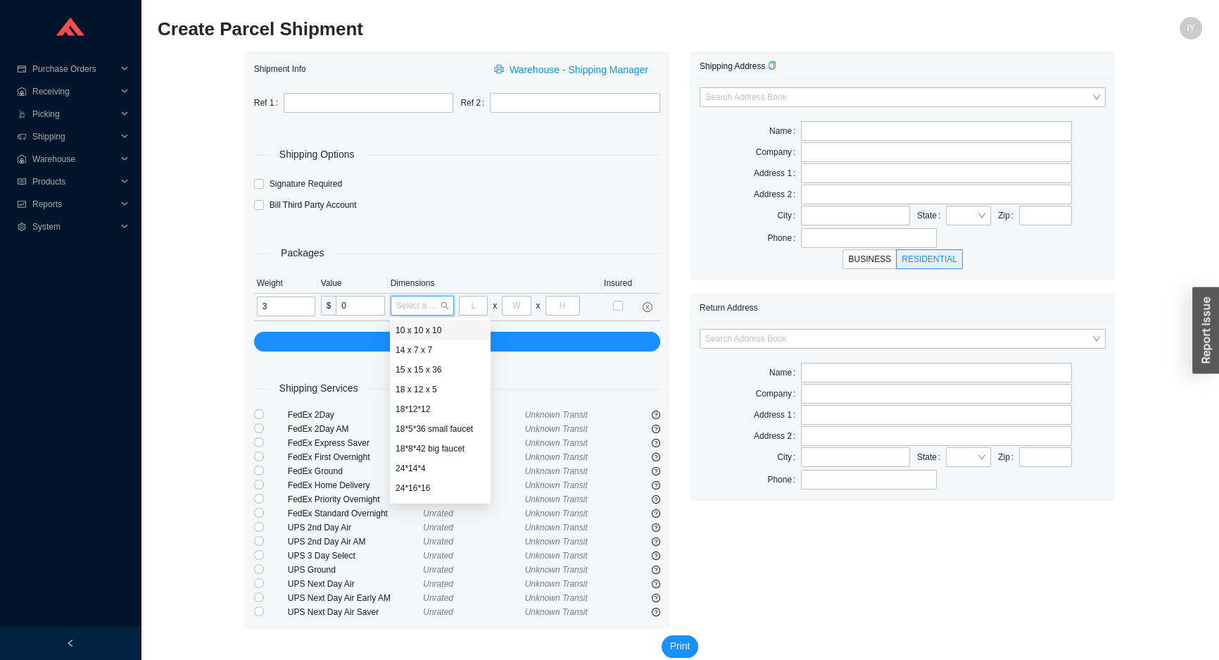
click at [407, 306] on input "search" at bounding box center [418, 305] width 44 height 18
type input "18"
click at [429, 330] on div "18 x 12 x 5" at bounding box center [434, 330] width 77 height 13
type input "18"
type input "12"
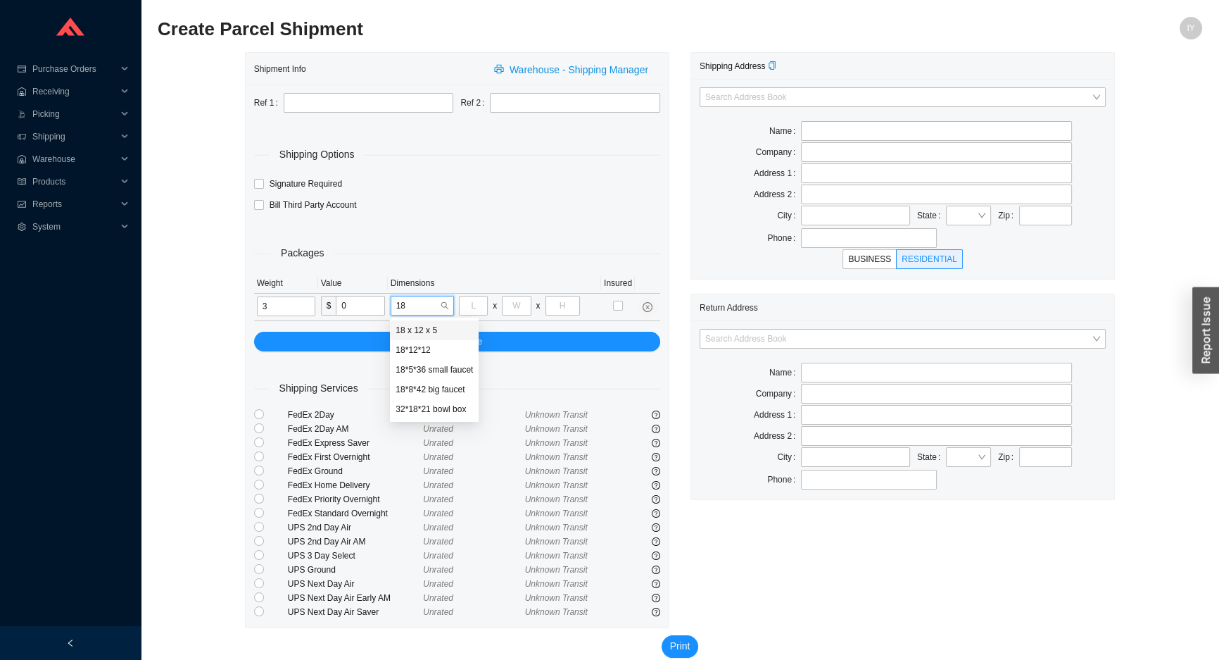
type input "6"
click at [856, 334] on input "search" at bounding box center [898, 338] width 386 height 18
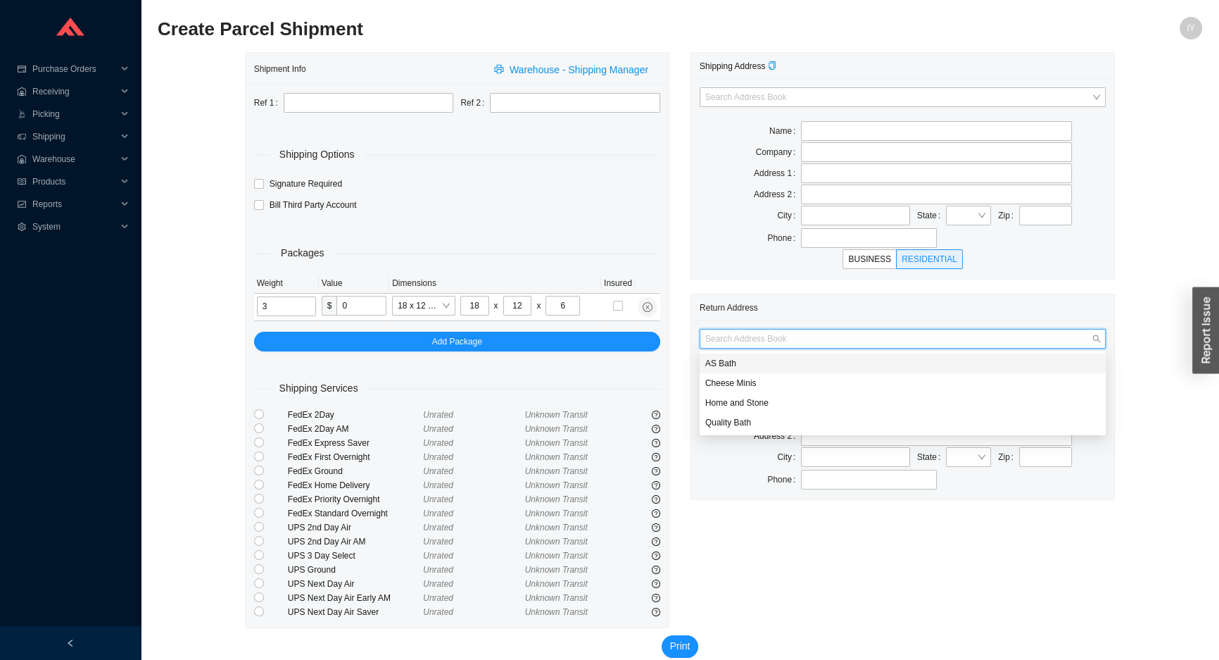
click at [817, 358] on div "AS Bath" at bounding box center [902, 363] width 395 height 13
type input "AS Bath"
type input "39 Progress St"
type input "Edison"
type input "08820"
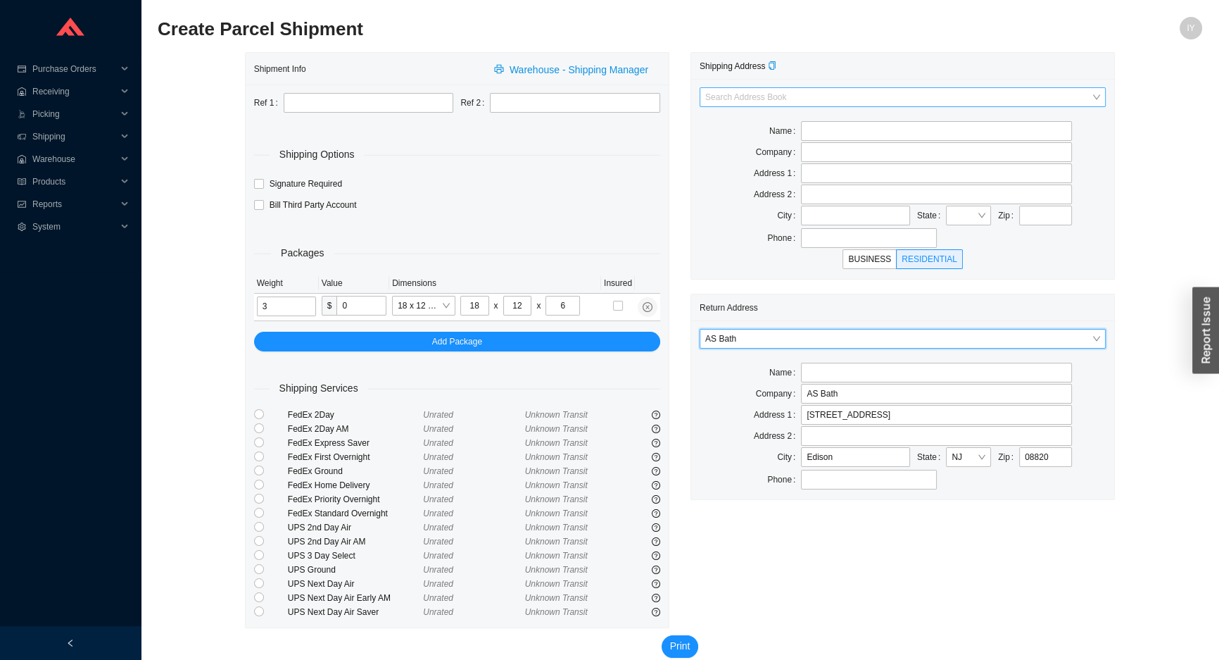
click at [838, 88] on input "search" at bounding box center [898, 97] width 386 height 18
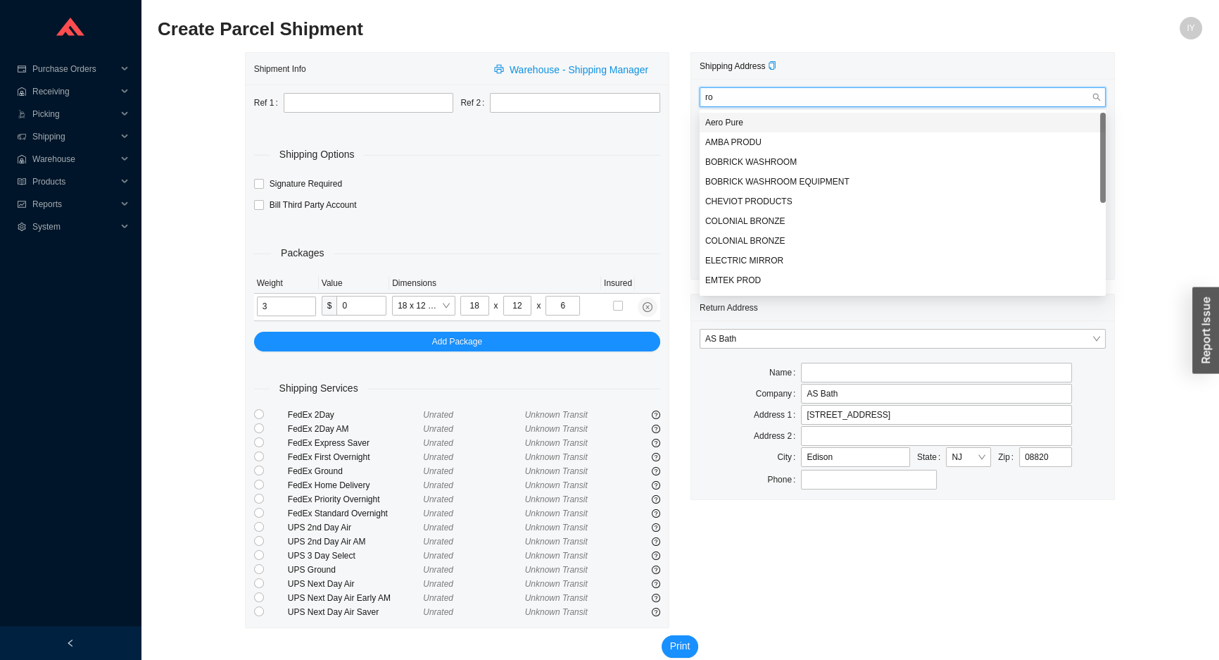
type input "roh"
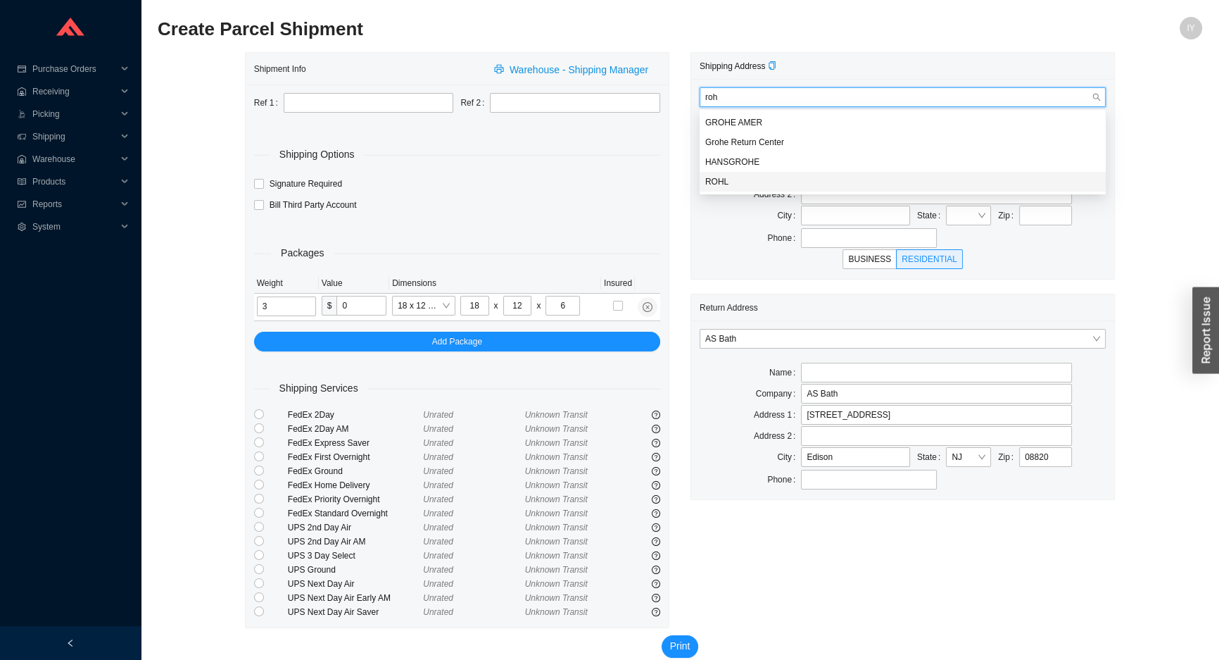
click at [809, 175] on div "ROHL" at bounding box center [902, 181] width 395 height 13
type input "Customer Returns, Dock 24"
type input "ROHL LLC"
type input "2609 COX MILL RD"
type input "SANFORD"
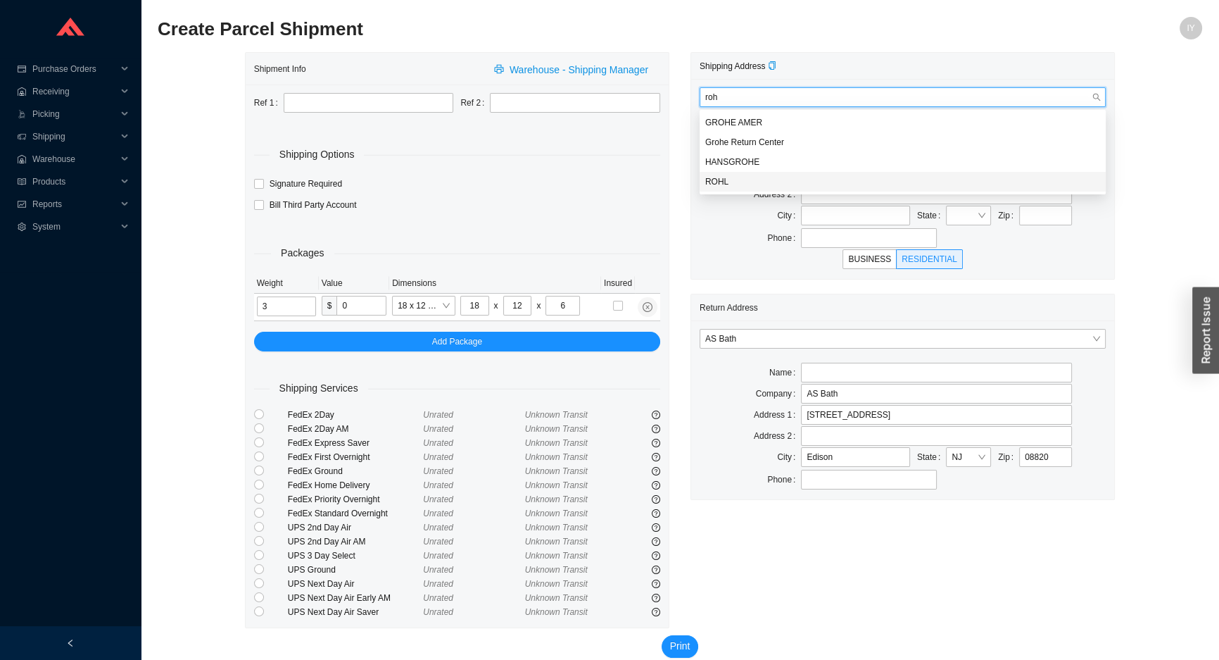
type input "27332"
type input "1-800-777-9762"
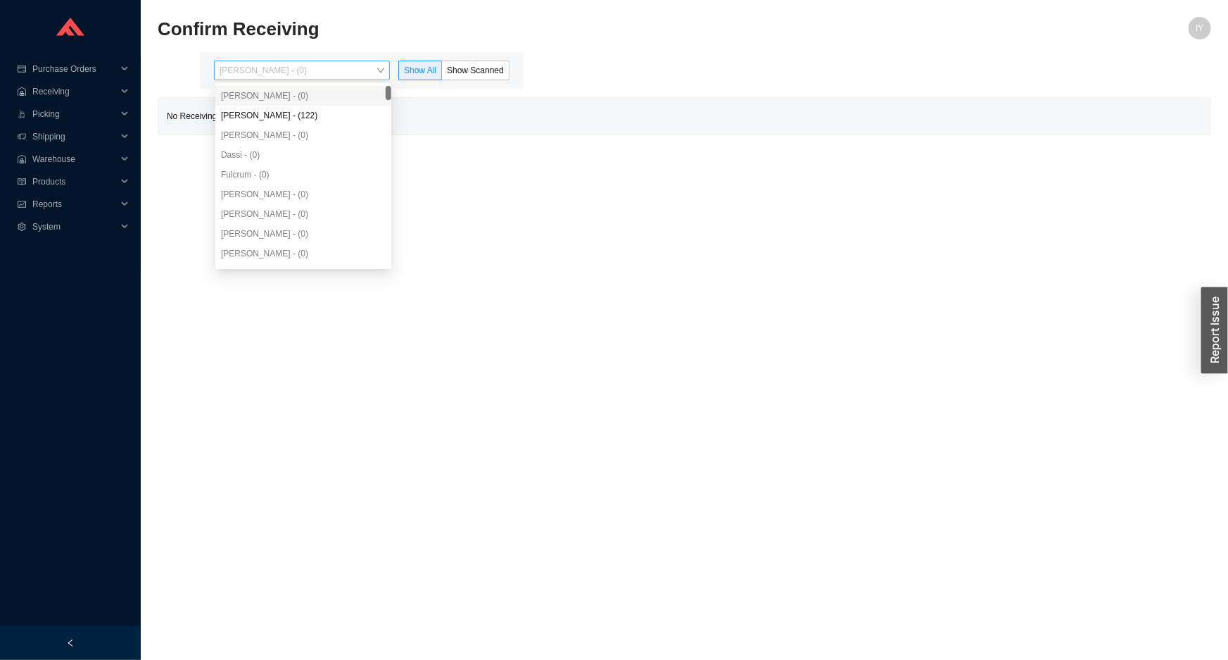
click at [344, 77] on span "[PERSON_NAME] - (0)" at bounding box center [302, 70] width 165 height 18
click at [344, 111] on div "[PERSON_NAME] - (122)" at bounding box center [303, 116] width 176 height 20
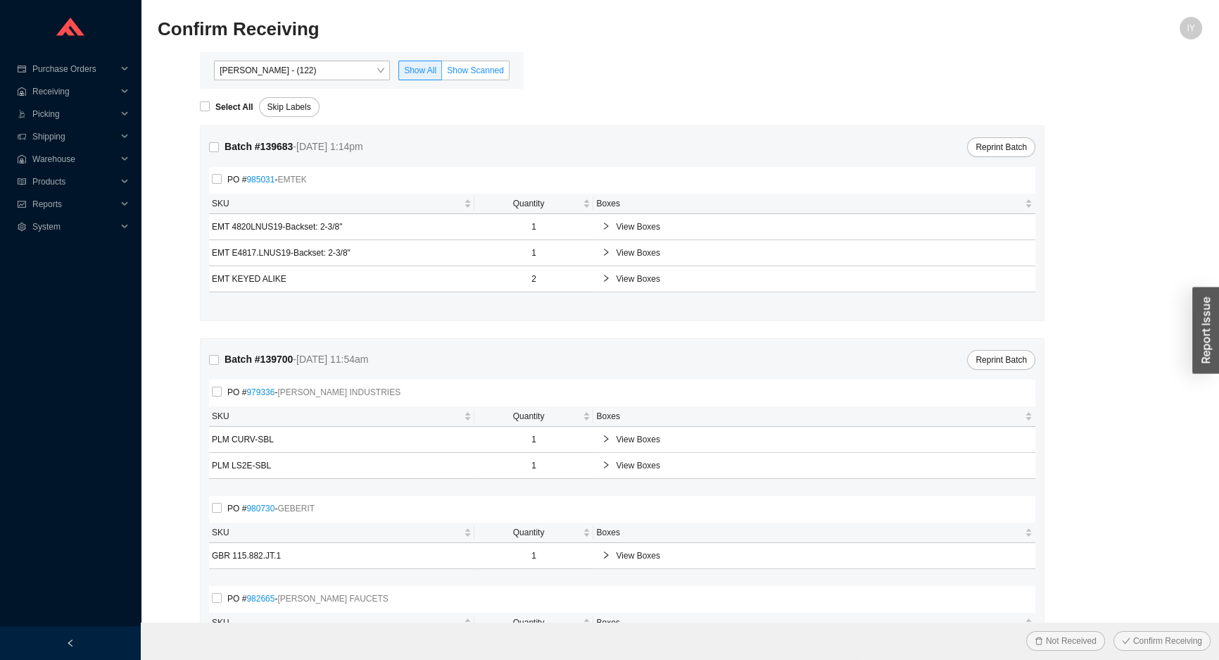
click at [471, 73] on span "Show Scanned" at bounding box center [475, 70] width 57 height 10
click at [442, 73] on input "Show Scanned" at bounding box center [442, 73] width 0 height 0
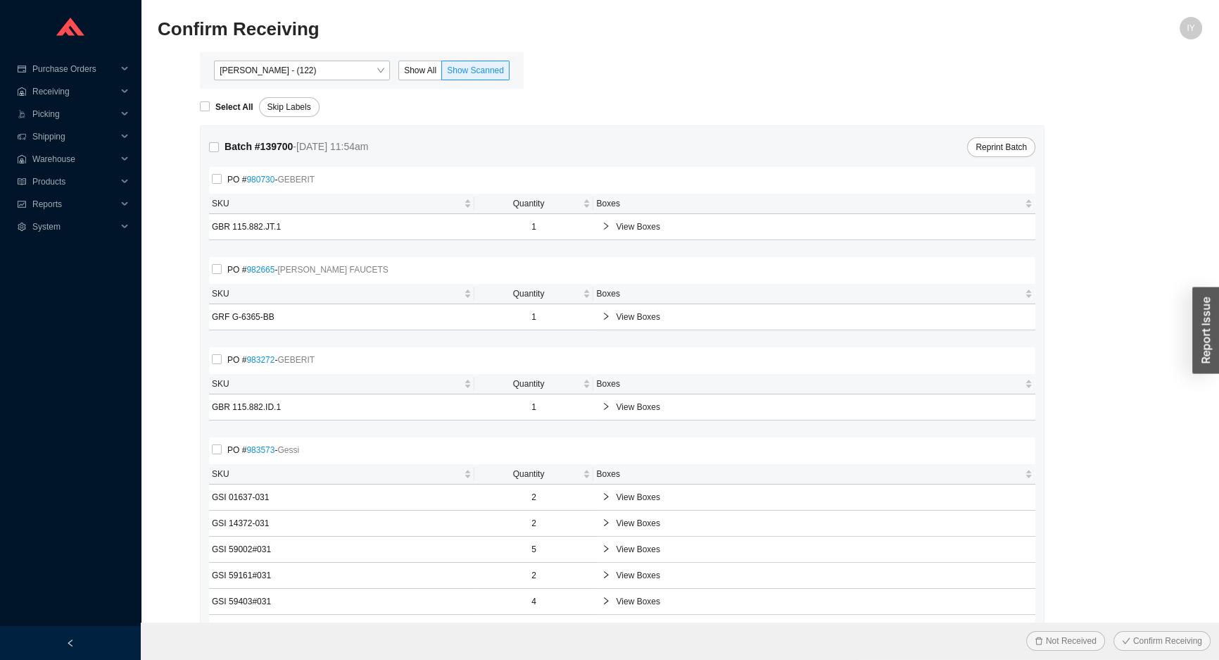
drag, startPoint x: 213, startPoint y: 106, endPoint x: 184, endPoint y: 95, distance: 30.7
click at [204, 103] on label "Select All" at bounding box center [229, 107] width 59 height 14
click at [203, 106] on input "Select All" at bounding box center [205, 106] width 10 height 10
checkbox input "true"
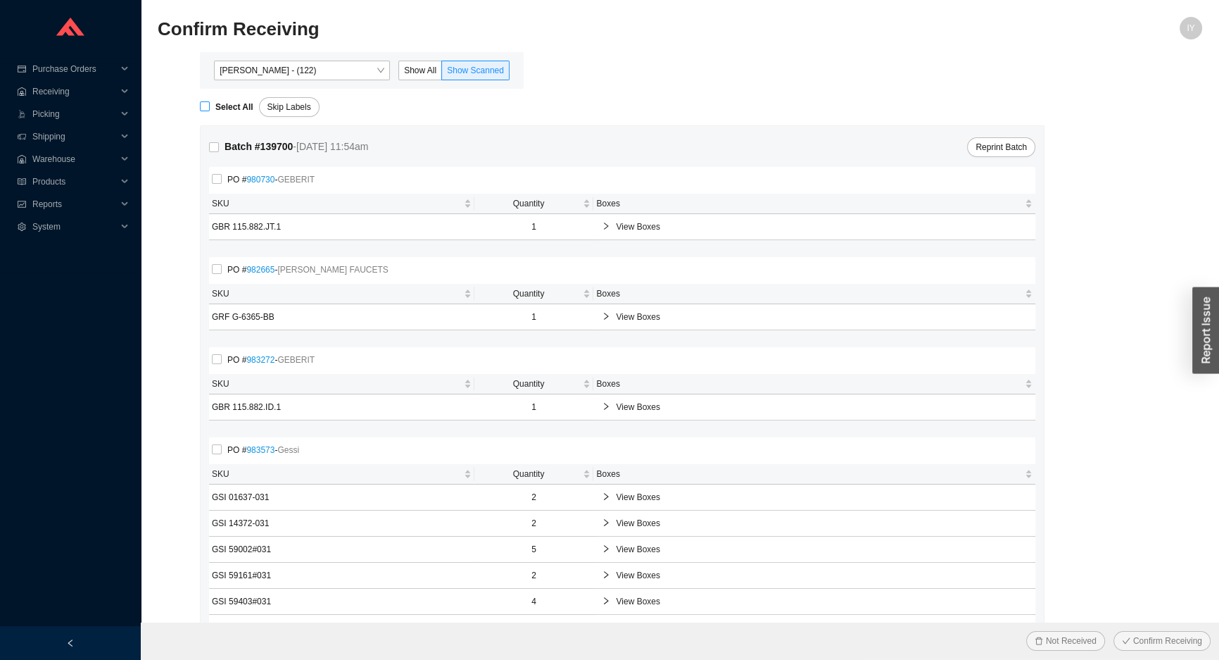
checkbox input "true"
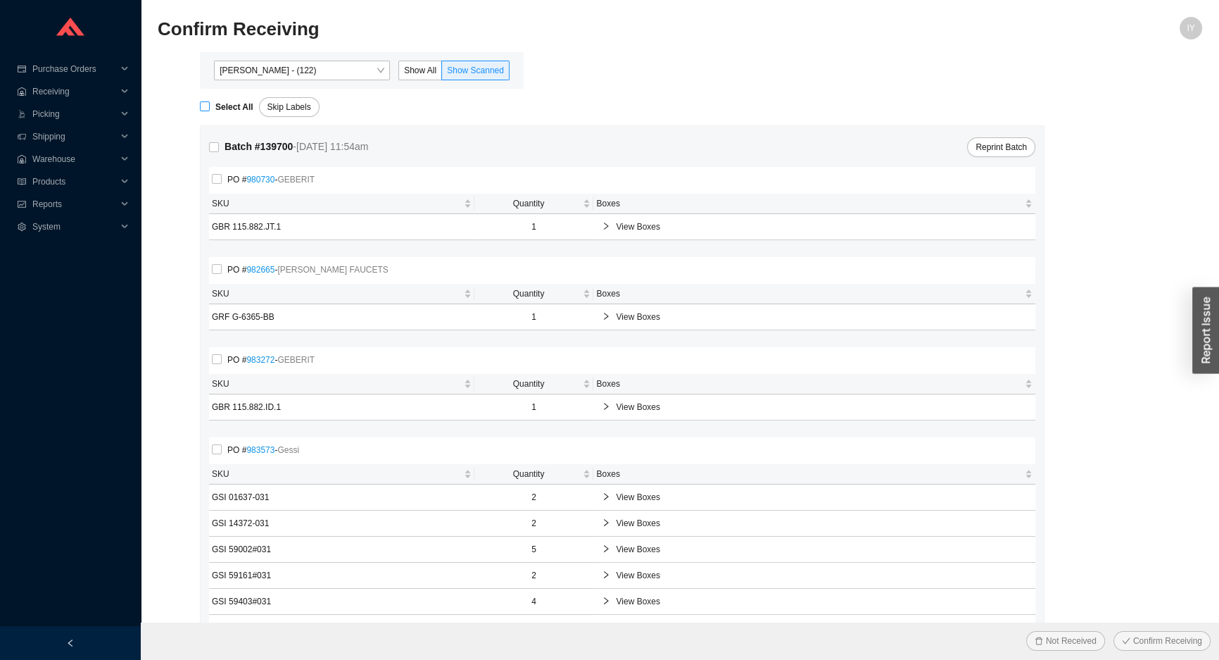
checkbox input "true"
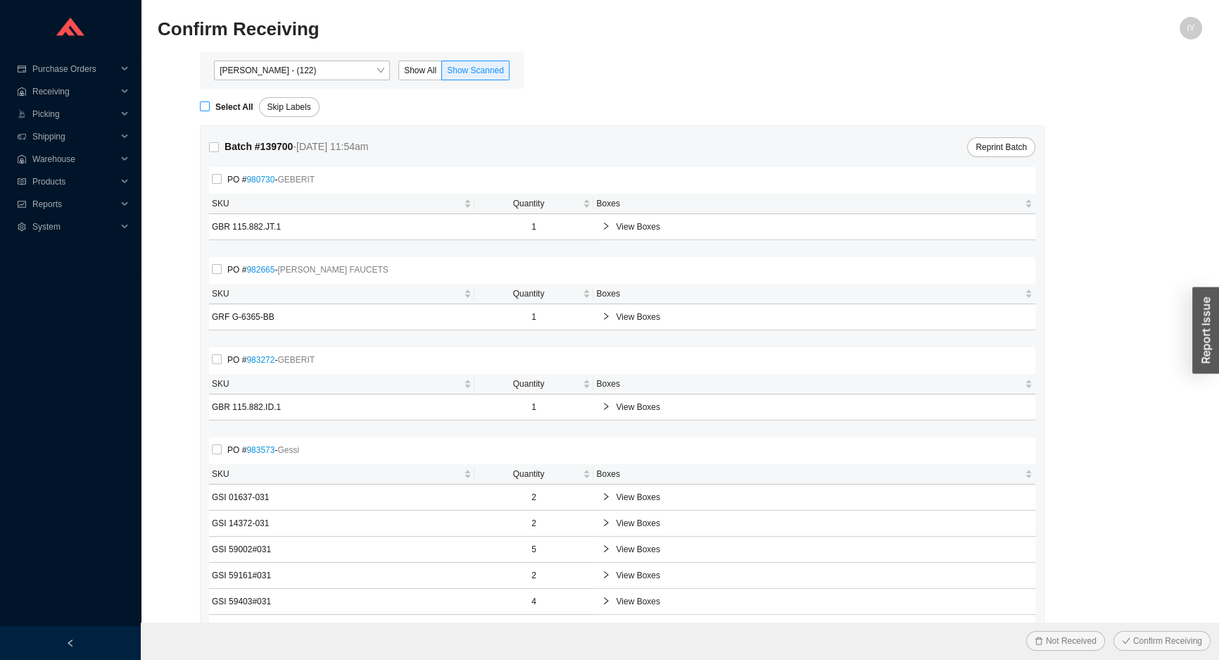
checkbox input "true"
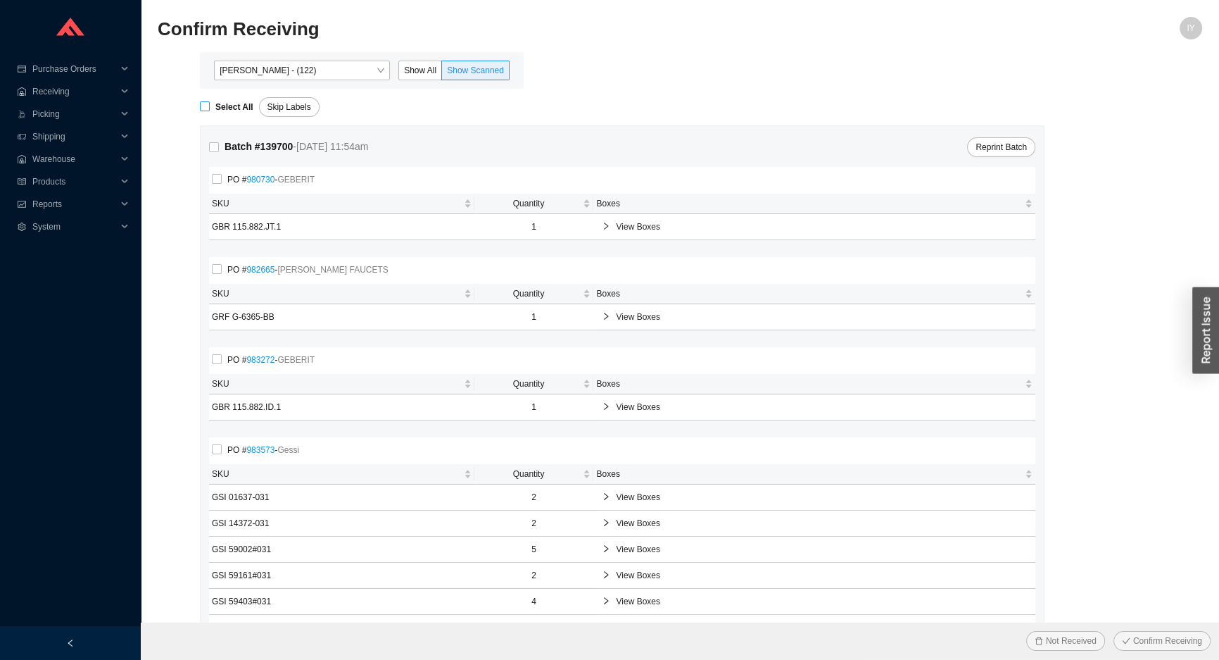
checkbox input "true"
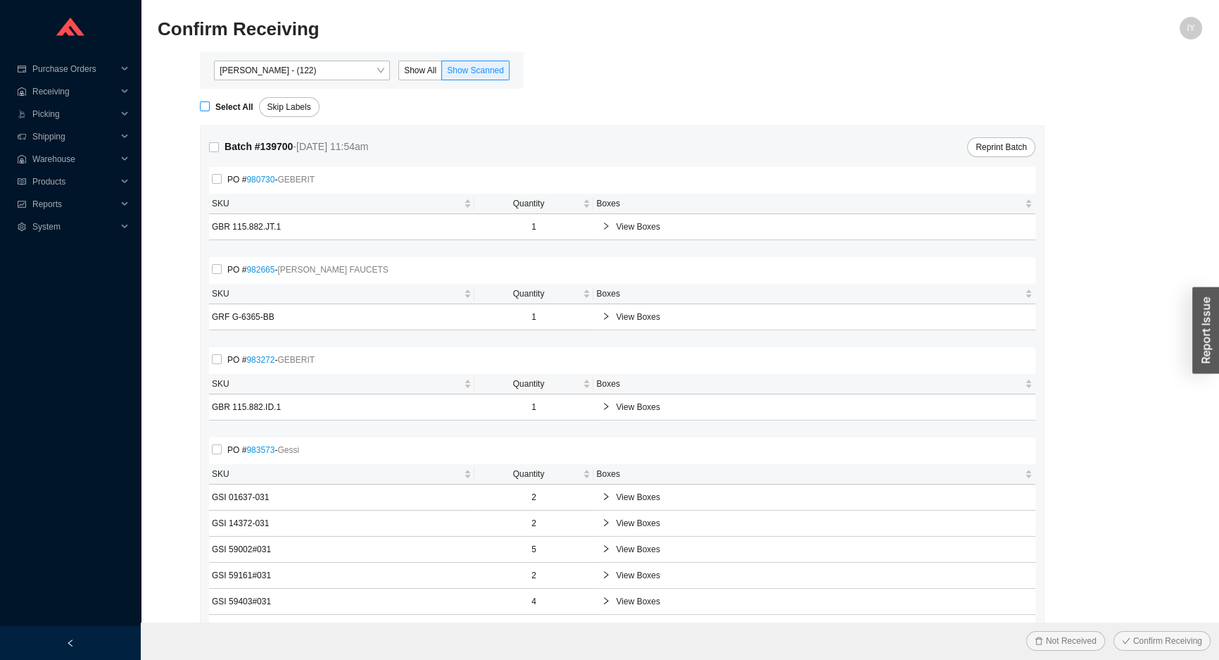
checkbox input "true"
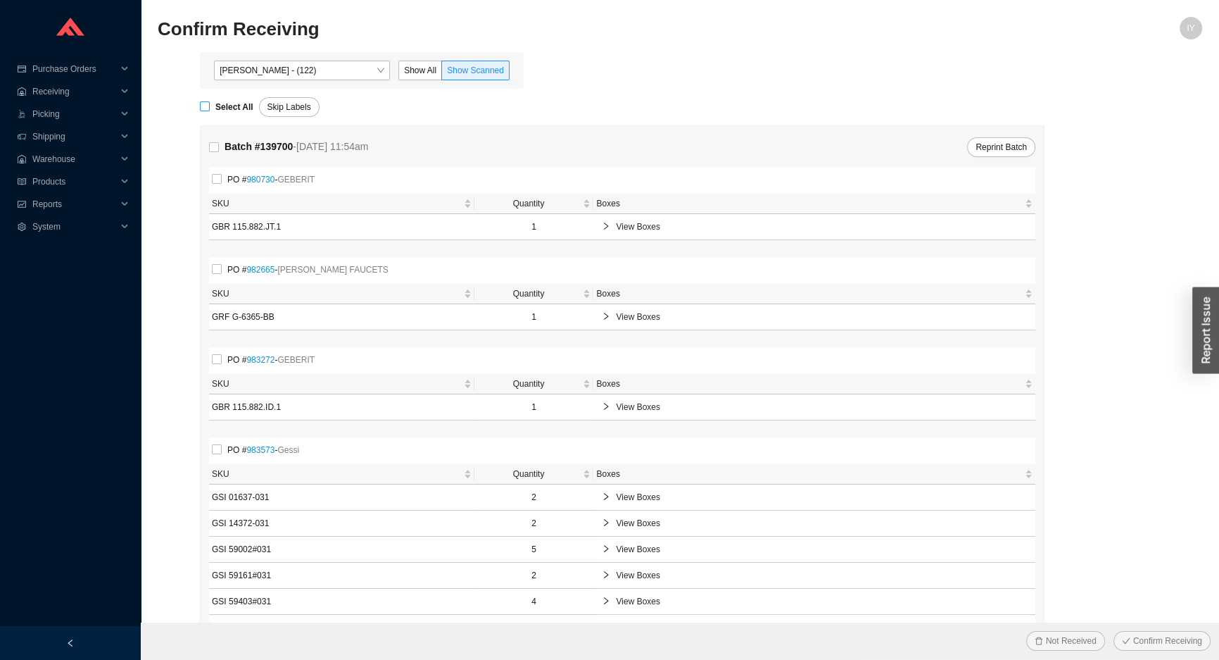
checkbox input "true"
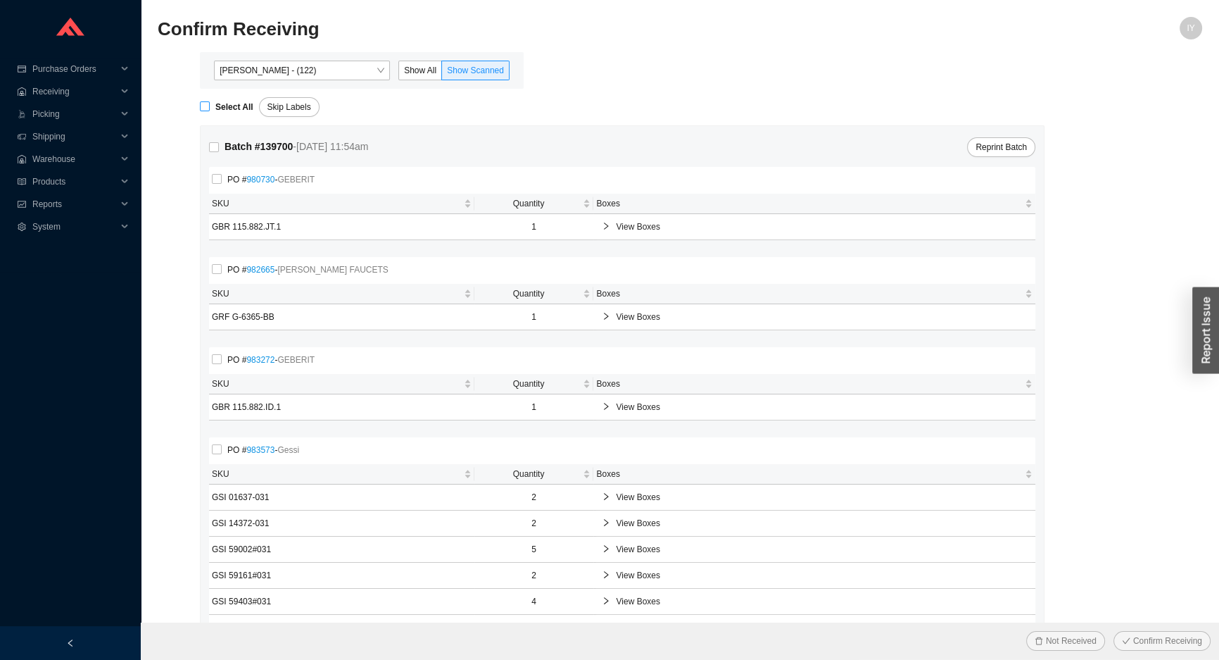
checkbox input "true"
click at [1114, 631] on button "Confirm Receiving" at bounding box center [1162, 641] width 97 height 20
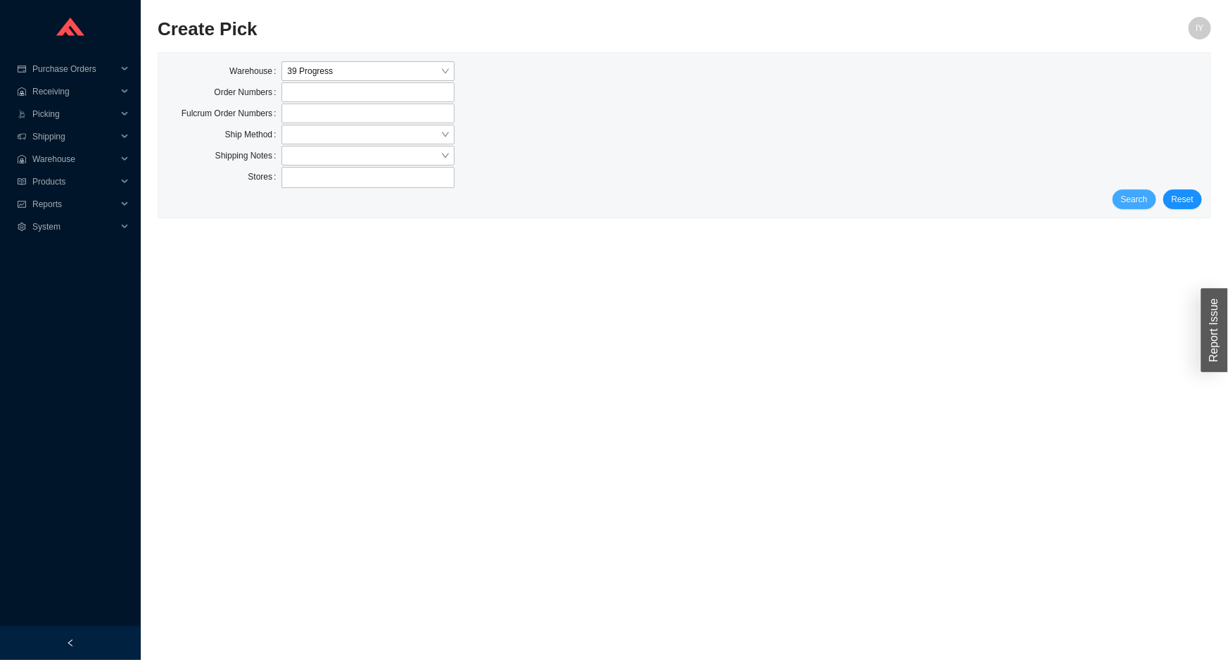
click at [1135, 192] on span "Search" at bounding box center [1134, 199] width 27 height 14
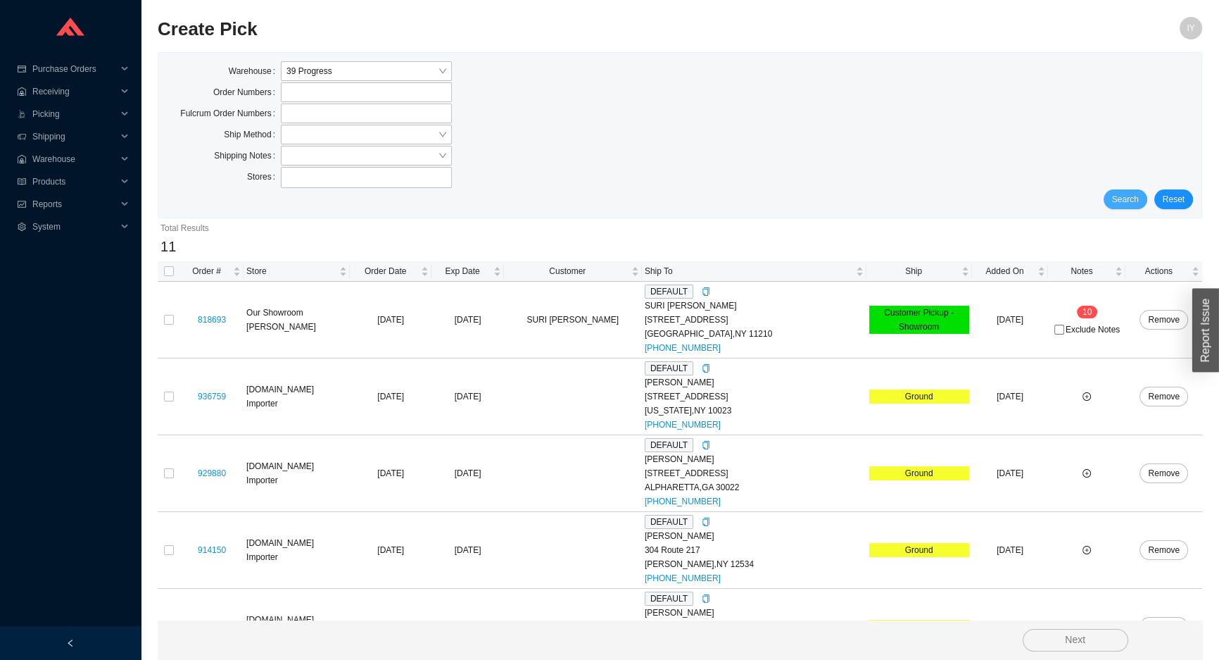
click at [1126, 192] on span "Search" at bounding box center [1125, 199] width 27 height 14
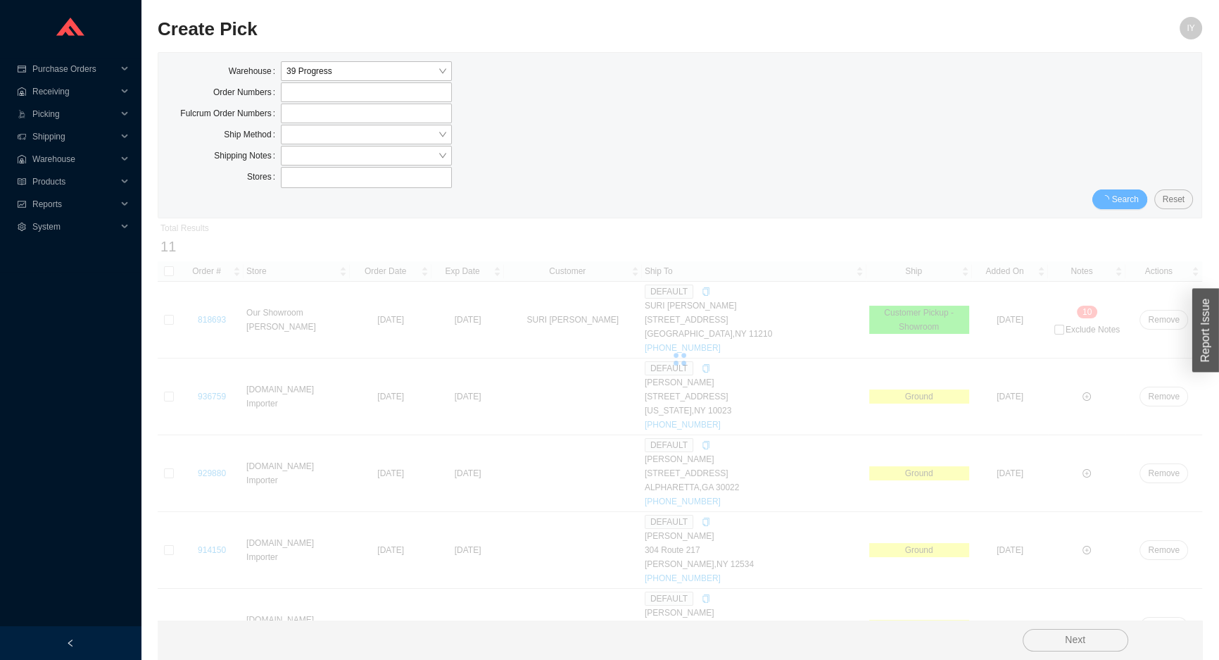
click at [1126, 192] on span "Search" at bounding box center [1125, 199] width 27 height 14
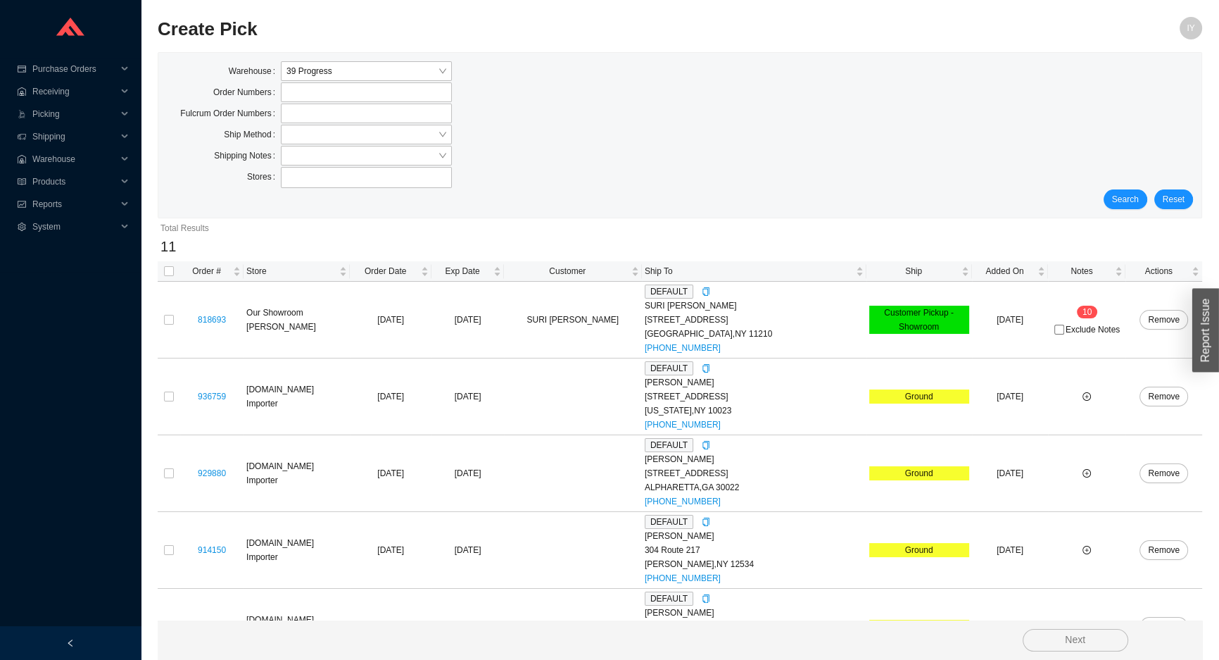
click at [1126, 192] on span "Search" at bounding box center [1125, 199] width 27 height 14
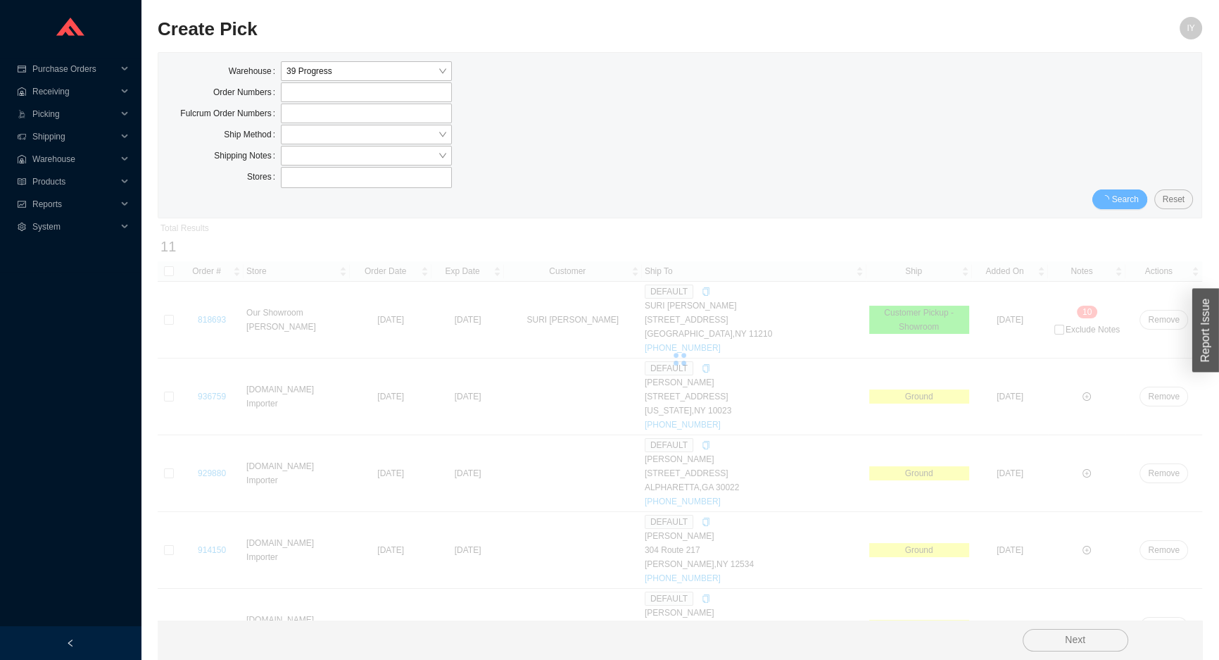
click at [1126, 192] on span "Search" at bounding box center [1125, 199] width 27 height 14
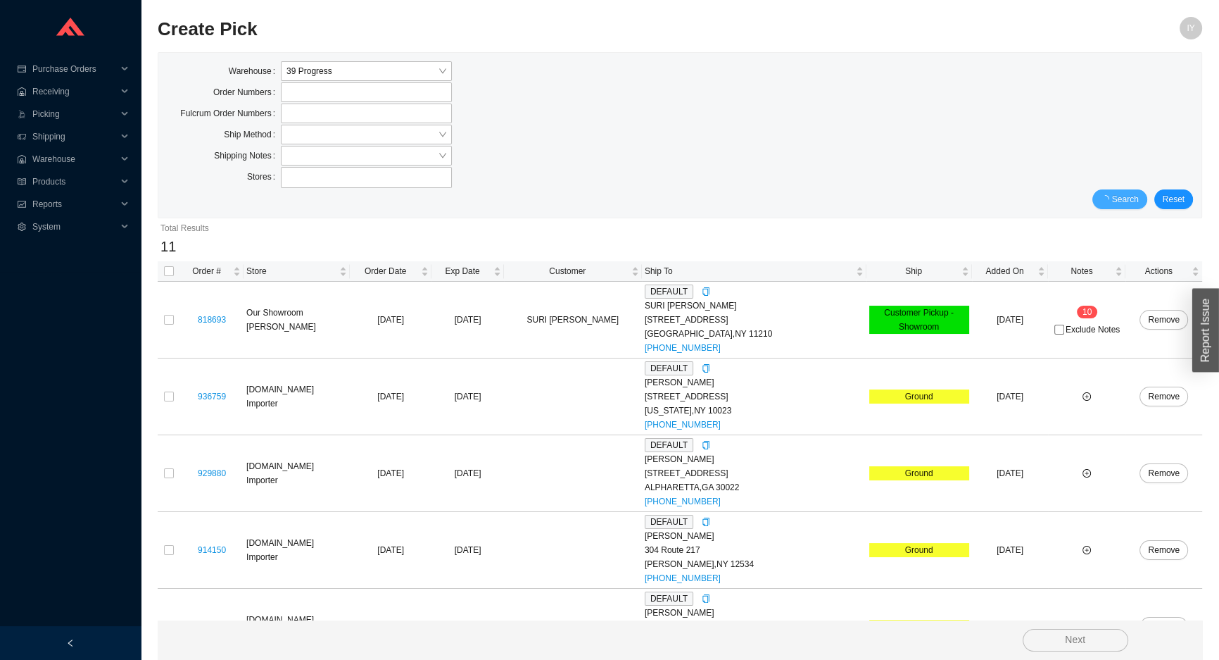
click at [1126, 192] on span "Search" at bounding box center [1125, 199] width 27 height 14
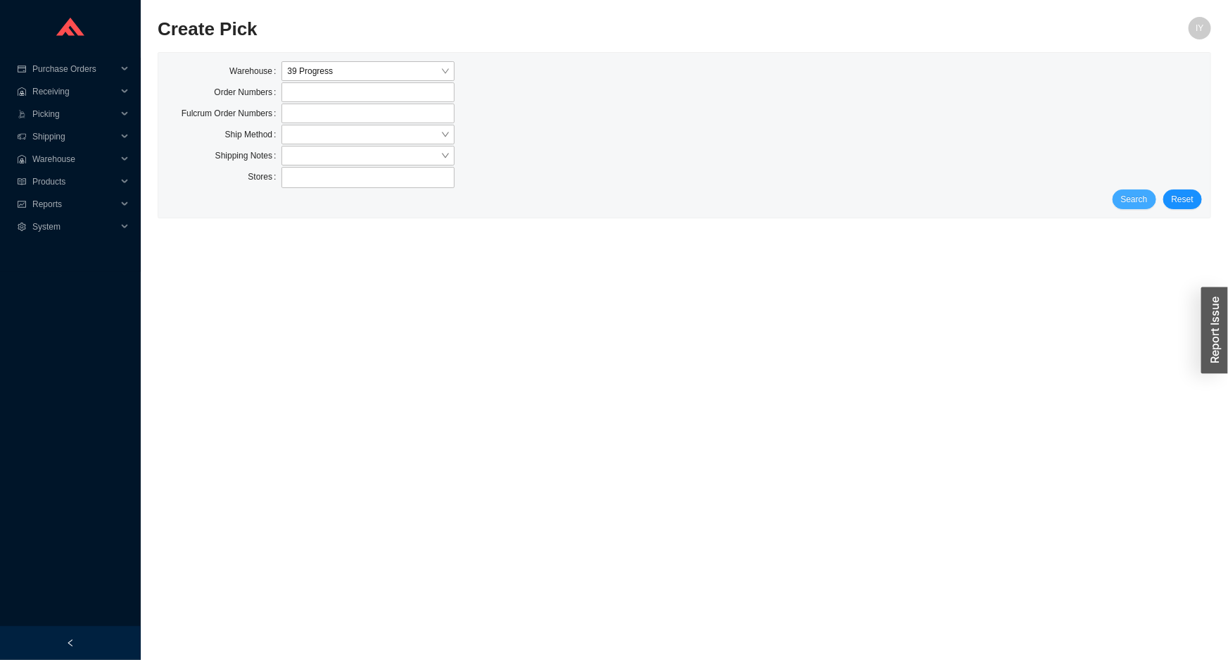
click at [1133, 204] on span "Search" at bounding box center [1134, 199] width 27 height 14
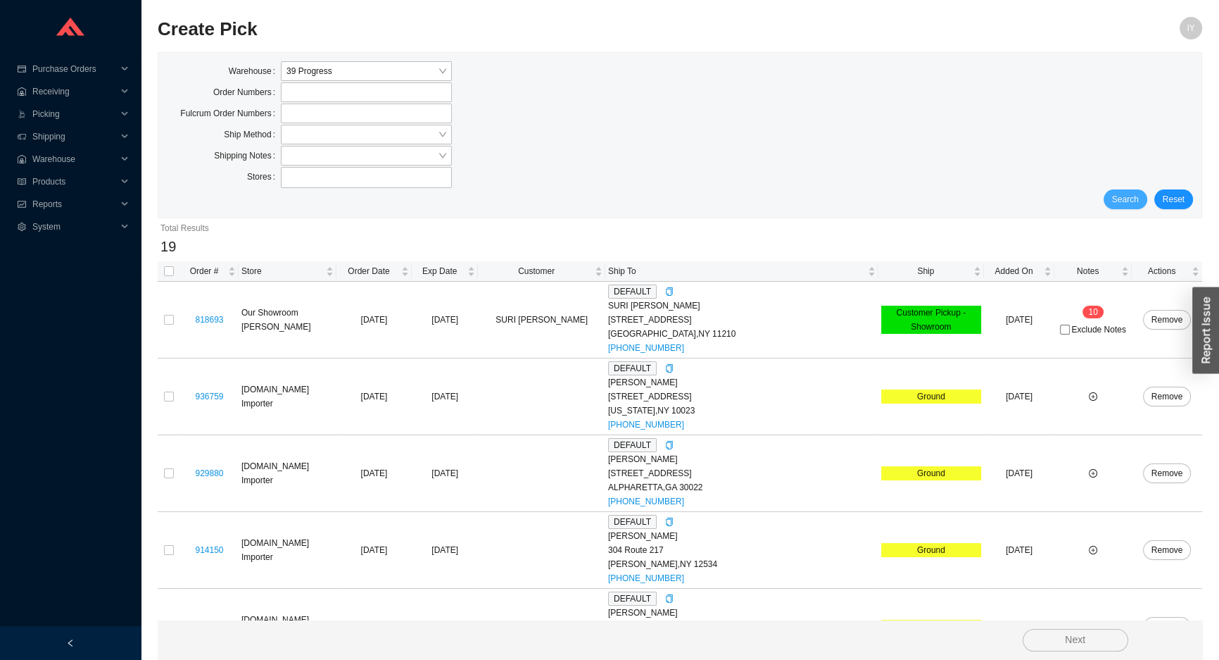
click at [1133, 204] on span "Search" at bounding box center [1125, 199] width 27 height 14
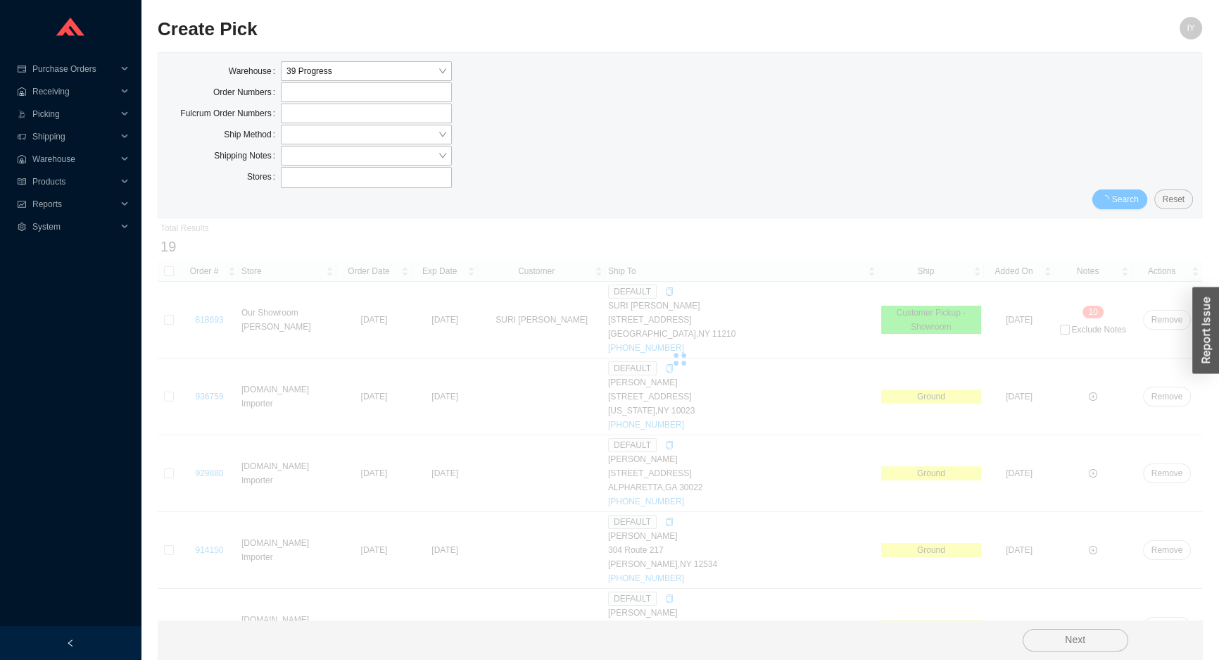
click at [1133, 204] on span "Search" at bounding box center [1125, 199] width 27 height 14
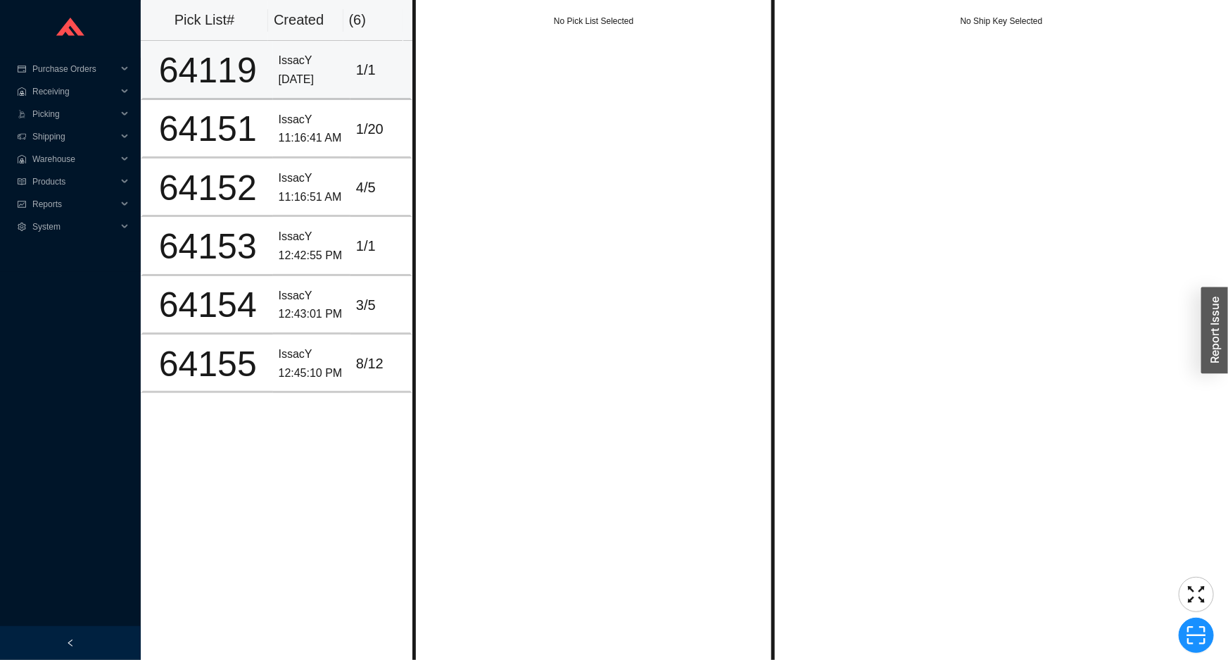
click at [306, 80] on div "[DATE]" at bounding box center [312, 79] width 66 height 19
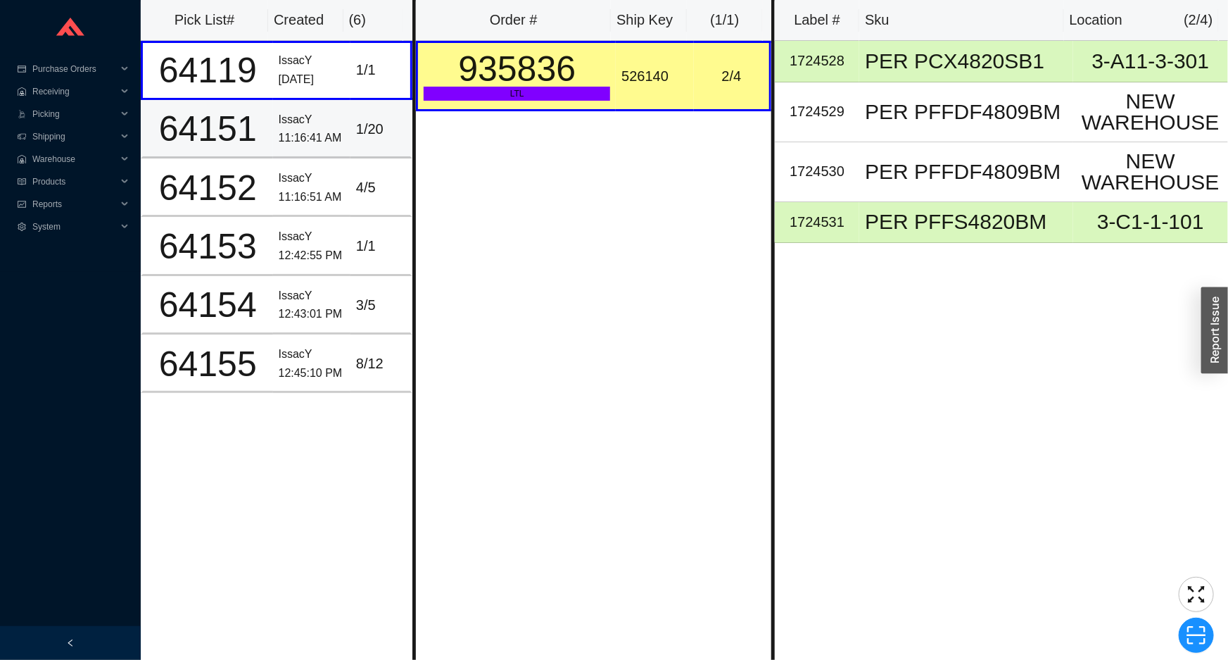
click at [358, 118] on div "1 / 20" at bounding box center [380, 129] width 49 height 23
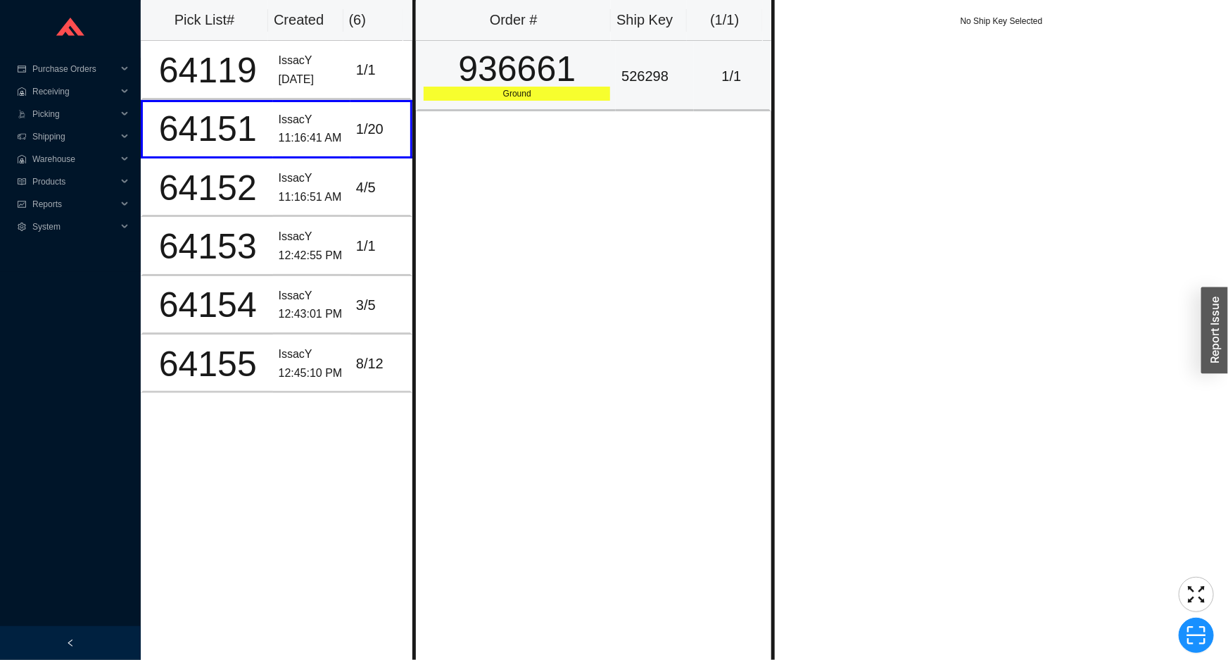
click at [495, 99] on div "Ground" at bounding box center [517, 94] width 187 height 14
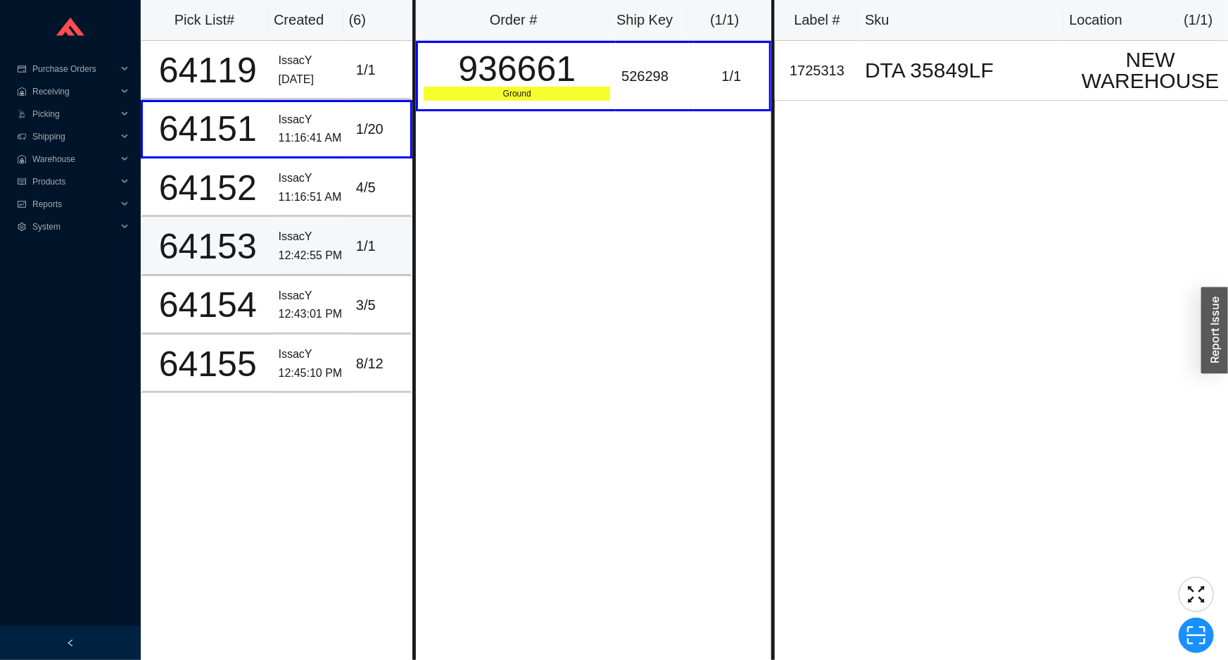
click at [322, 220] on td "IssacY 12:42:55 PM" at bounding box center [311, 246] width 77 height 58
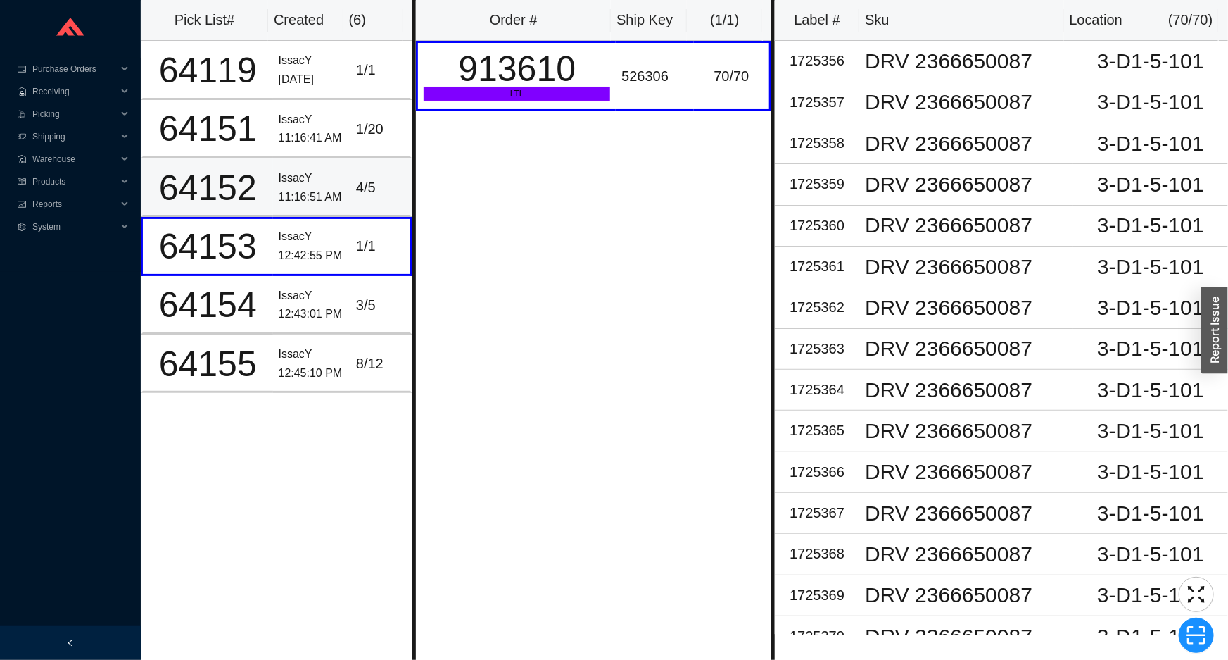
click at [321, 193] on div "11:16:51 AM" at bounding box center [312, 197] width 66 height 19
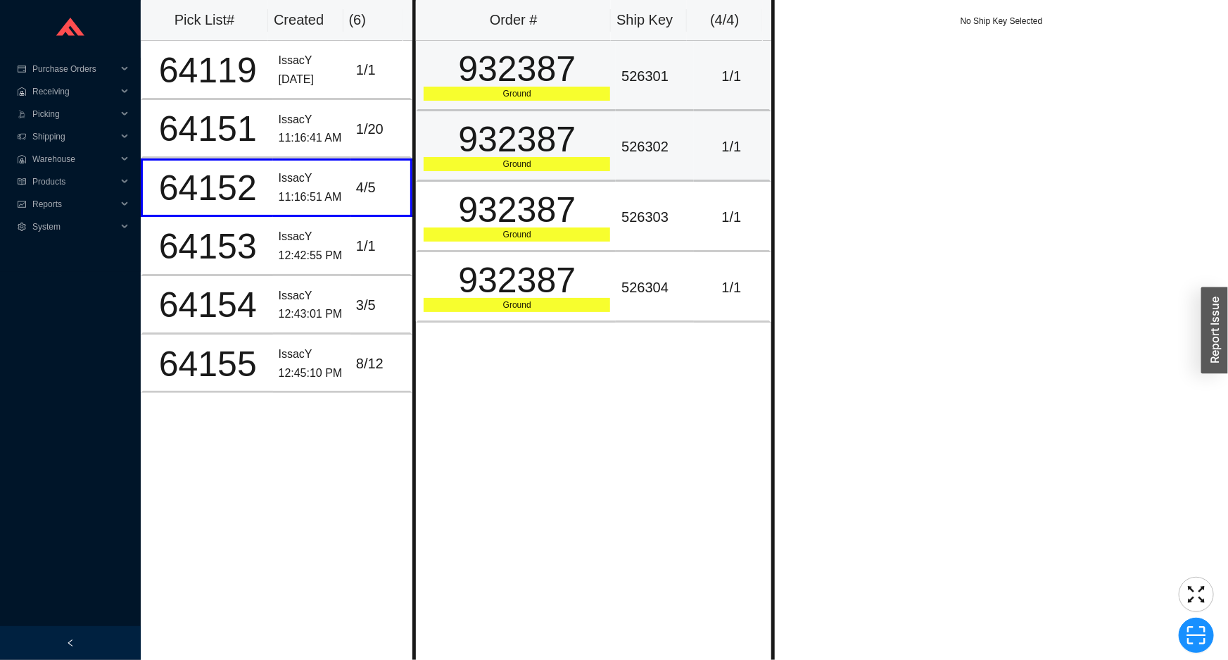
click at [465, 105] on td "932387 Ground" at bounding box center [516, 76] width 200 height 70
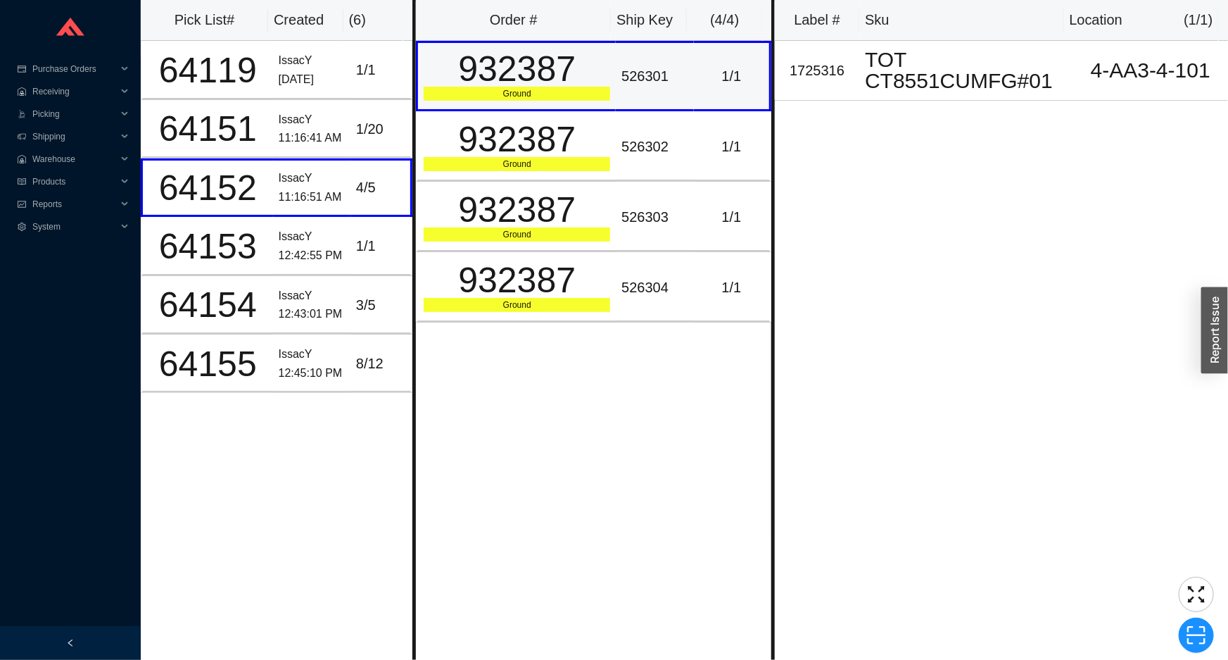
click at [492, 67] on div "932387" at bounding box center [517, 68] width 187 height 35
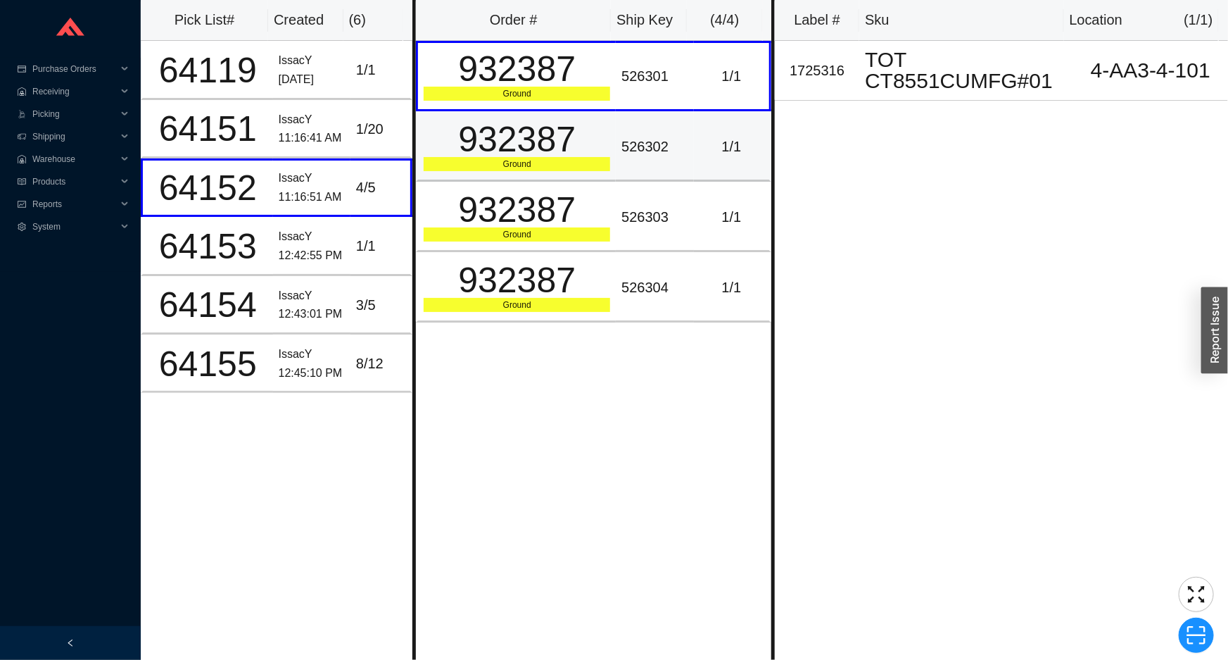
click at [511, 160] on div "Ground" at bounding box center [517, 164] width 187 height 14
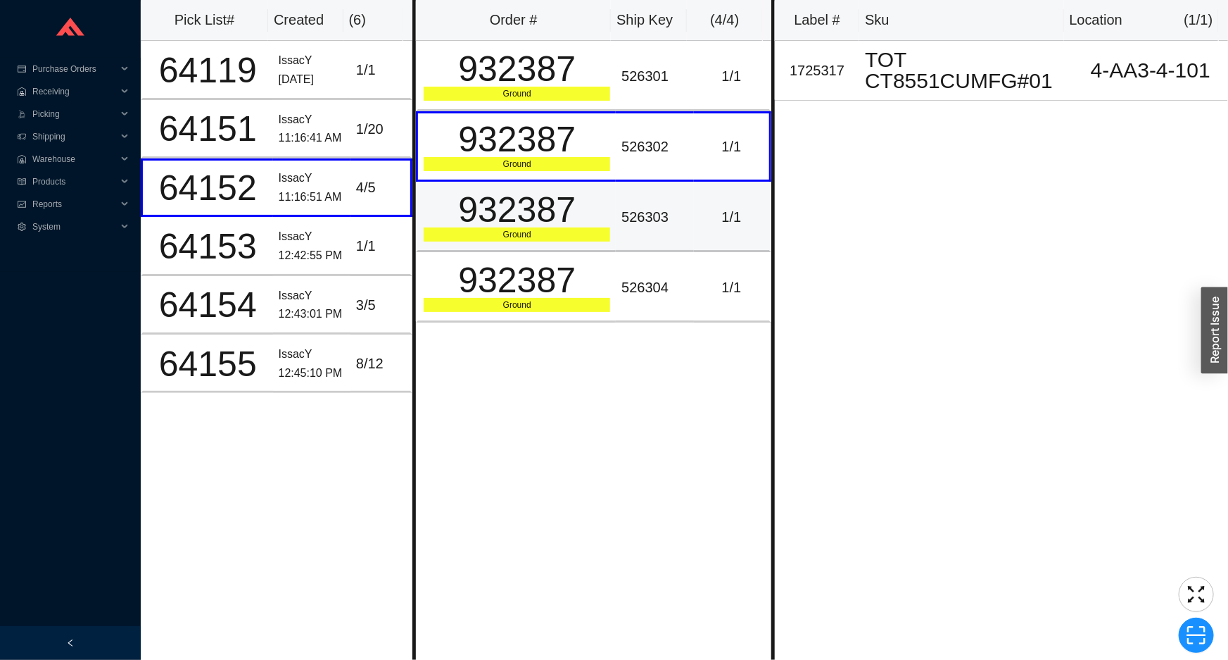
click at [528, 206] on div "932387" at bounding box center [517, 209] width 187 height 35
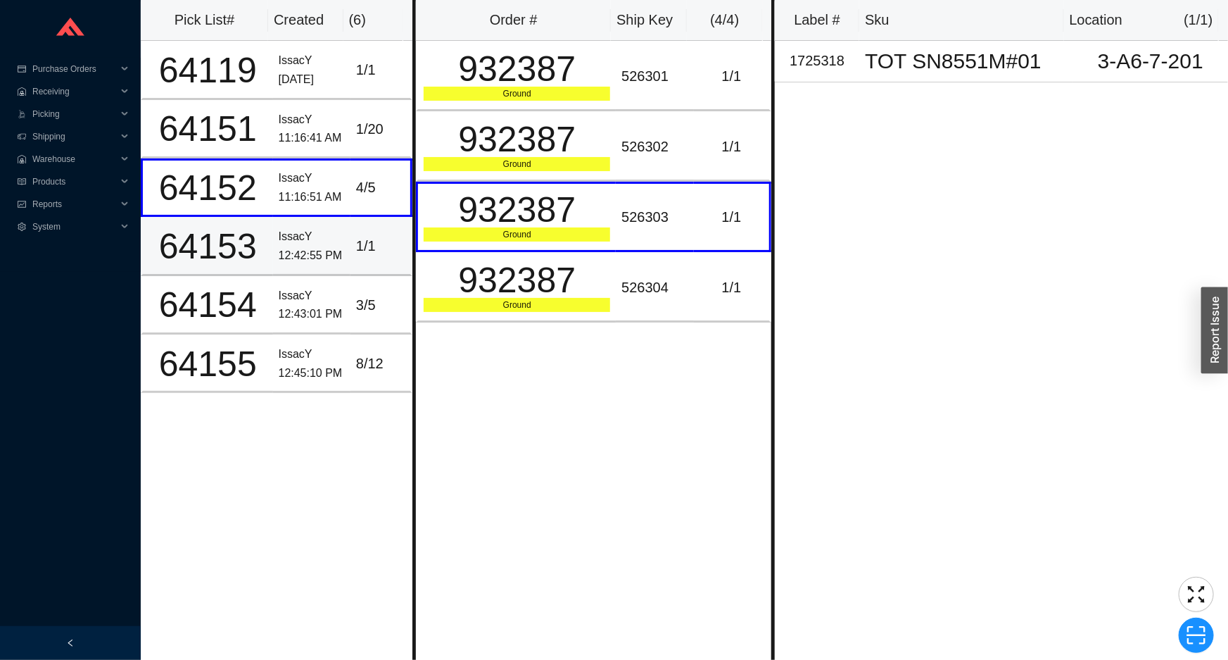
click at [356, 243] on div "1 / 1" at bounding box center [380, 245] width 49 height 23
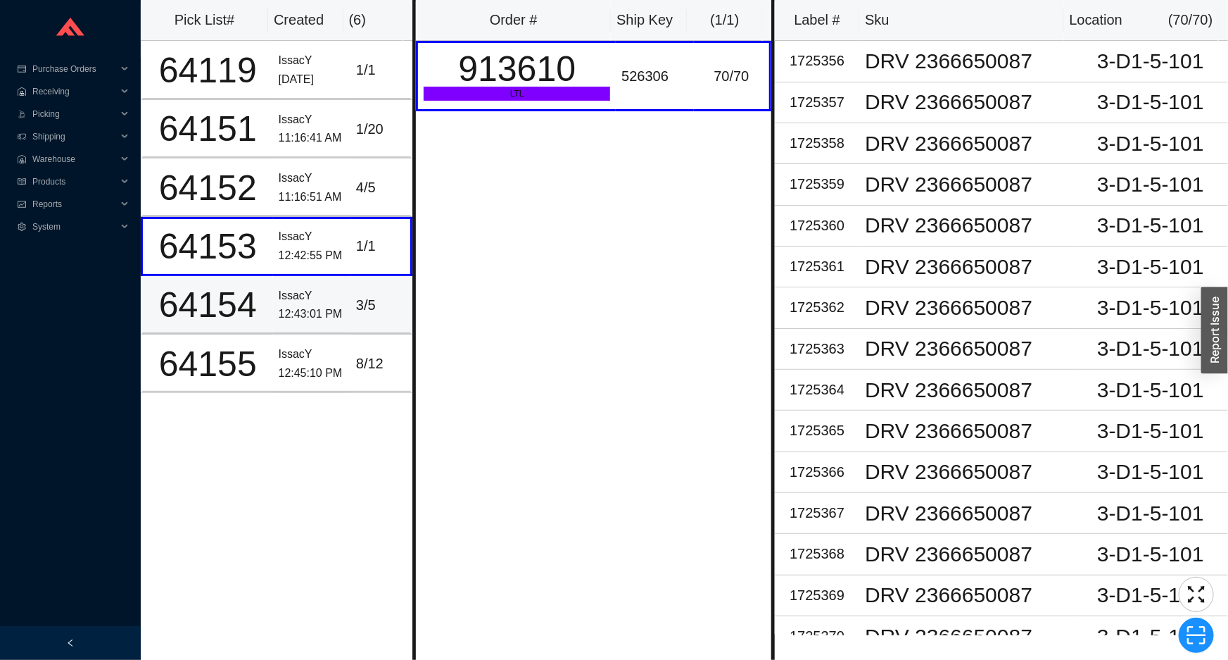
click at [367, 294] on div "3 / 5" at bounding box center [380, 305] width 49 height 23
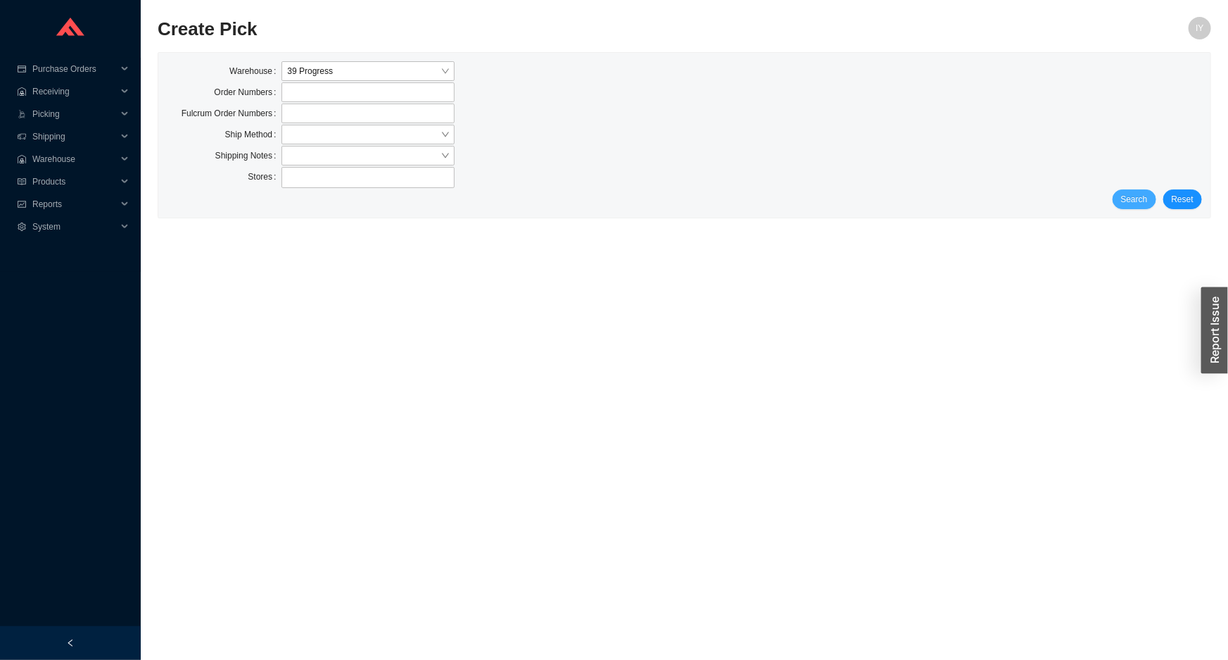
click at [1122, 196] on button "Search" at bounding box center [1135, 199] width 44 height 20
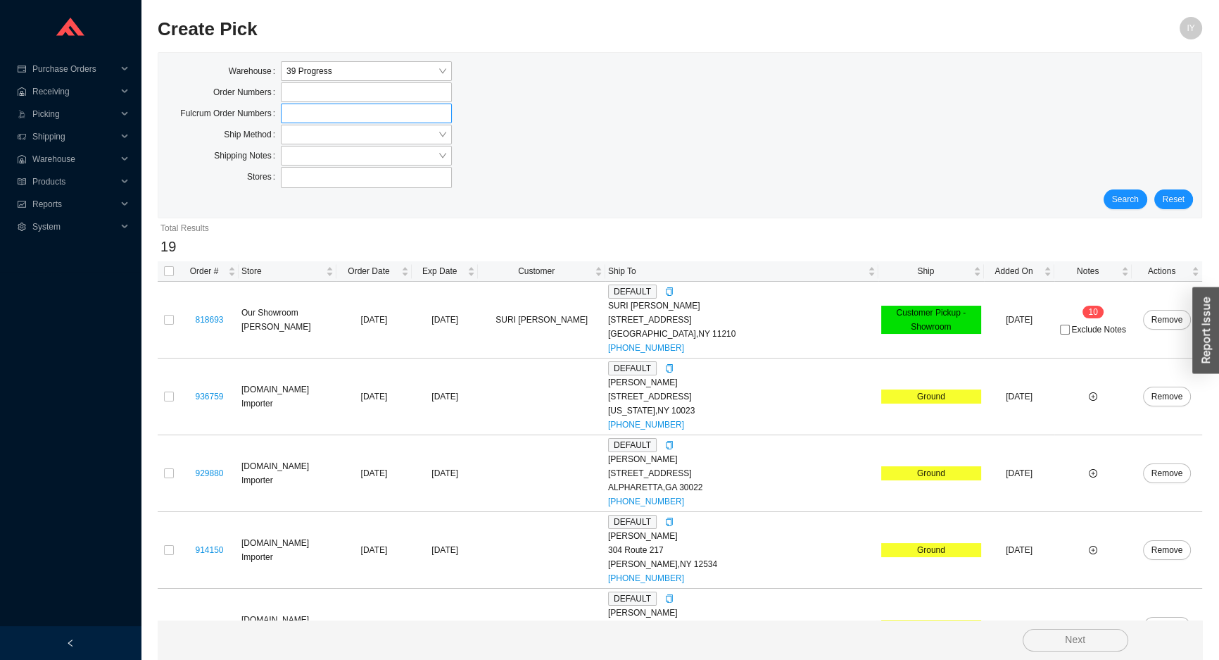
click at [386, 120] on label at bounding box center [366, 113] width 171 height 20
click at [293, 120] on input at bounding box center [288, 113] width 10 height 15
click at [384, 130] on input "search" at bounding box center [362, 134] width 151 height 18
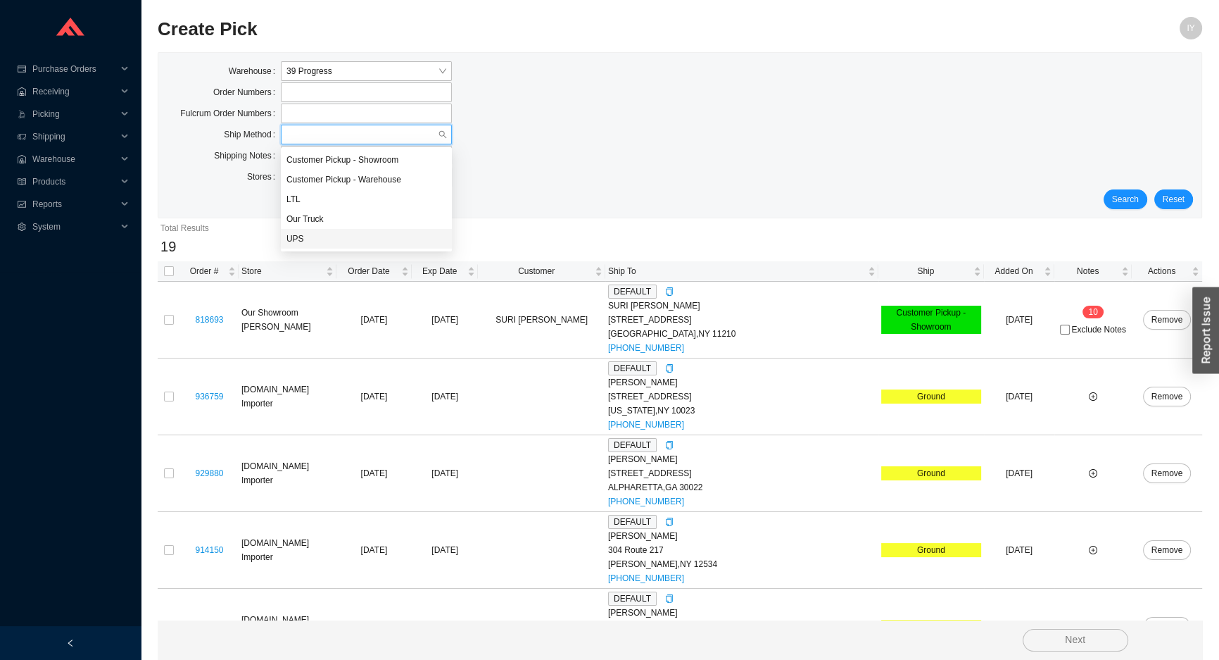
click at [382, 241] on div "UPS" at bounding box center [367, 238] width 160 height 13
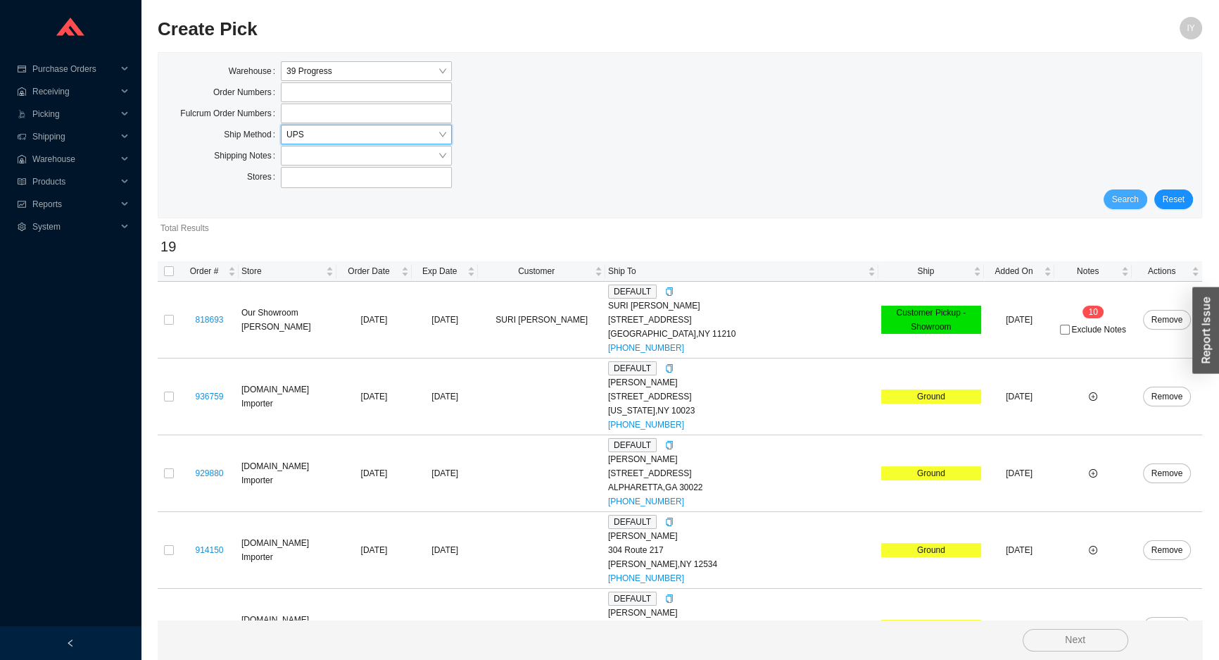
click at [1126, 204] on span "Search" at bounding box center [1125, 199] width 27 height 14
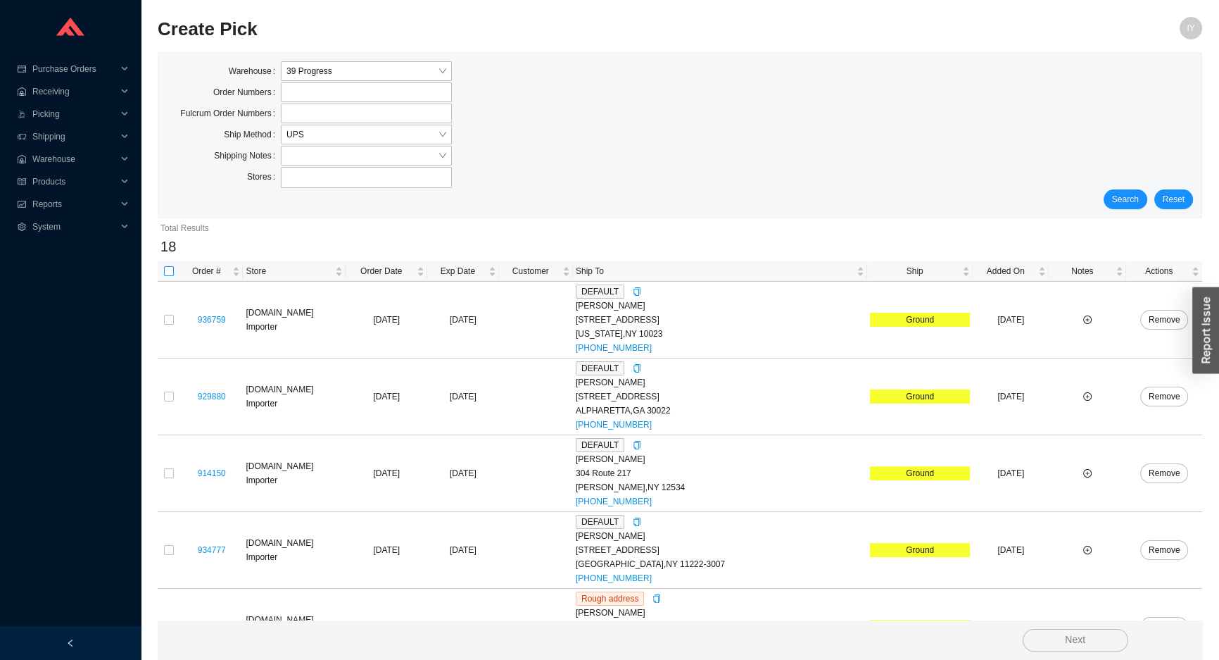
click at [171, 271] on input "checkbox" at bounding box center [169, 271] width 10 height 10
checkbox input "true"
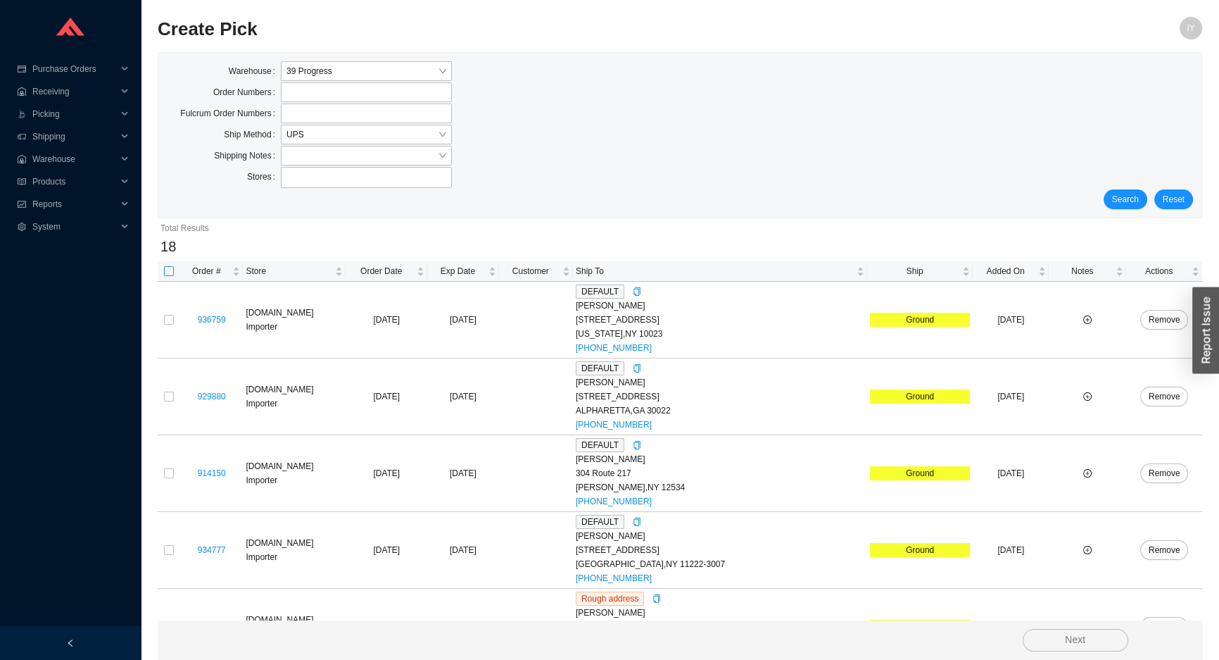
checkbox input "true"
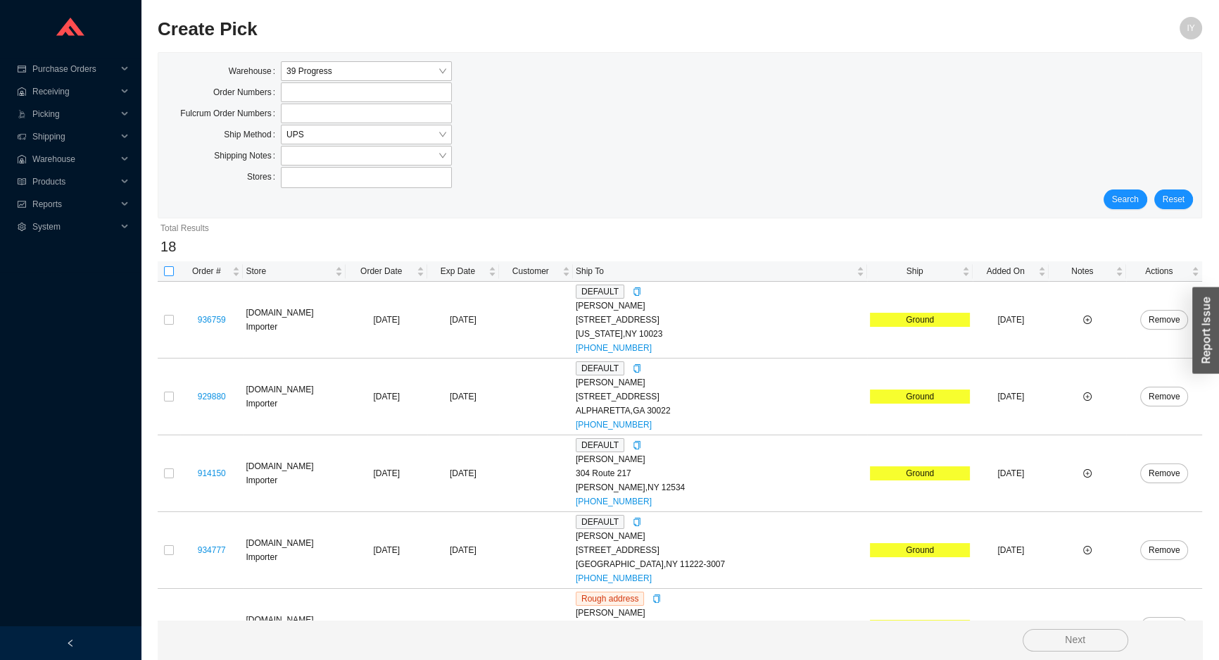
checkbox input "true"
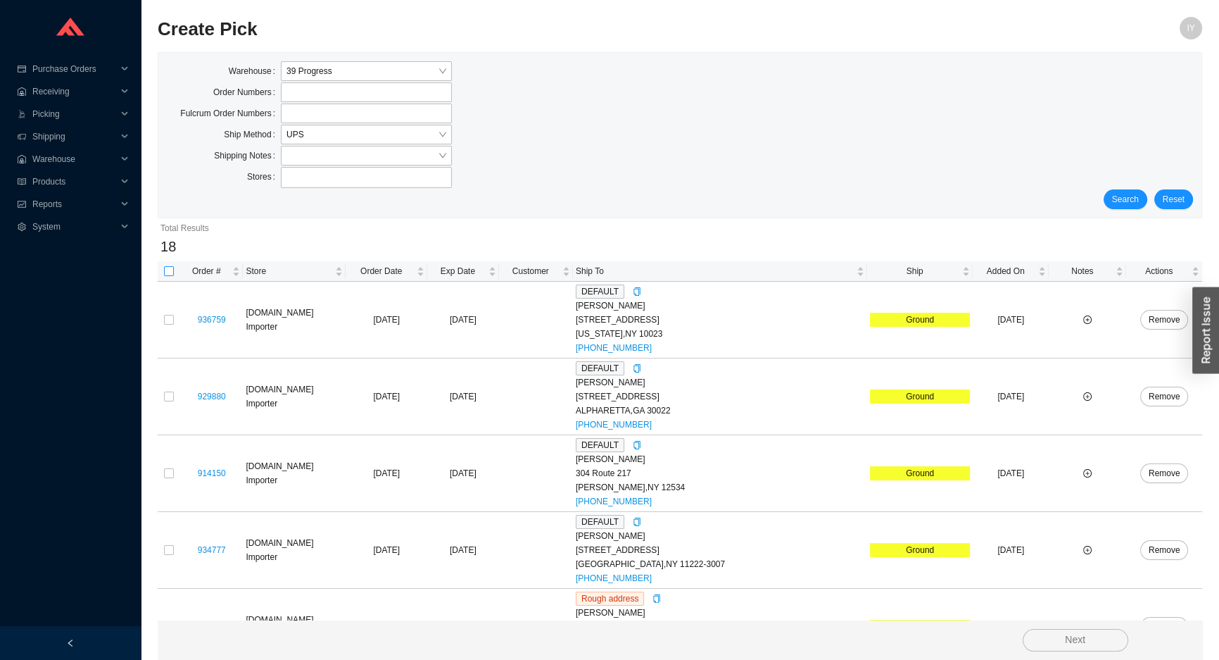
checkbox input "true"
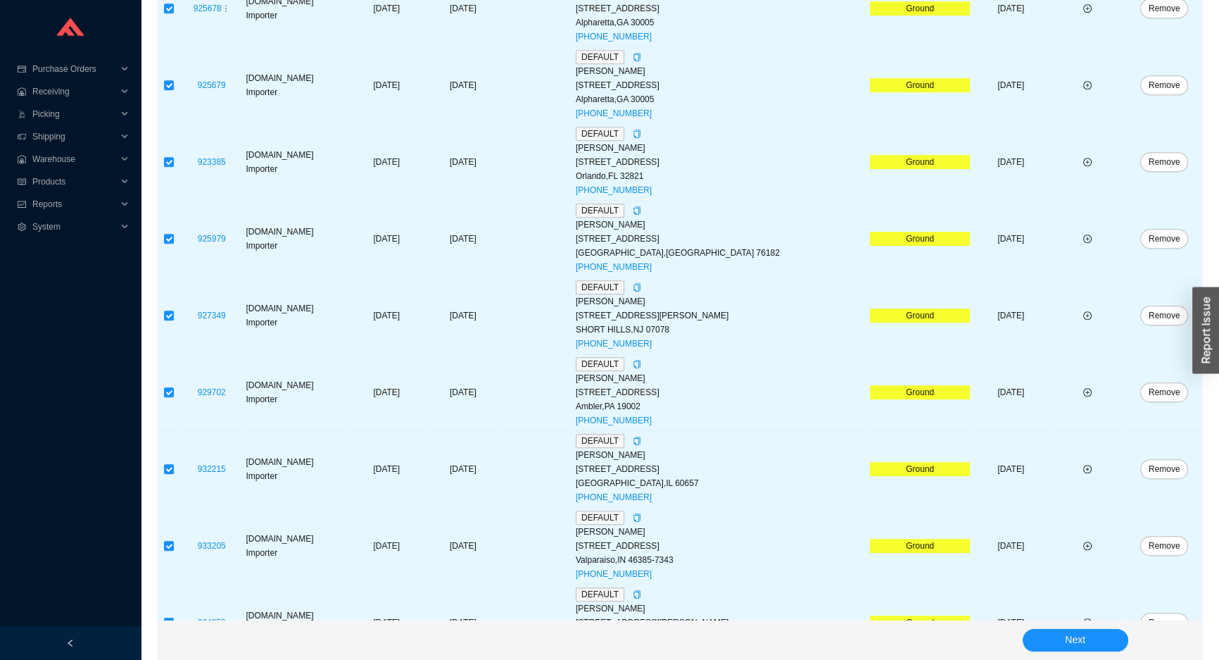
scroll to position [1040, 0]
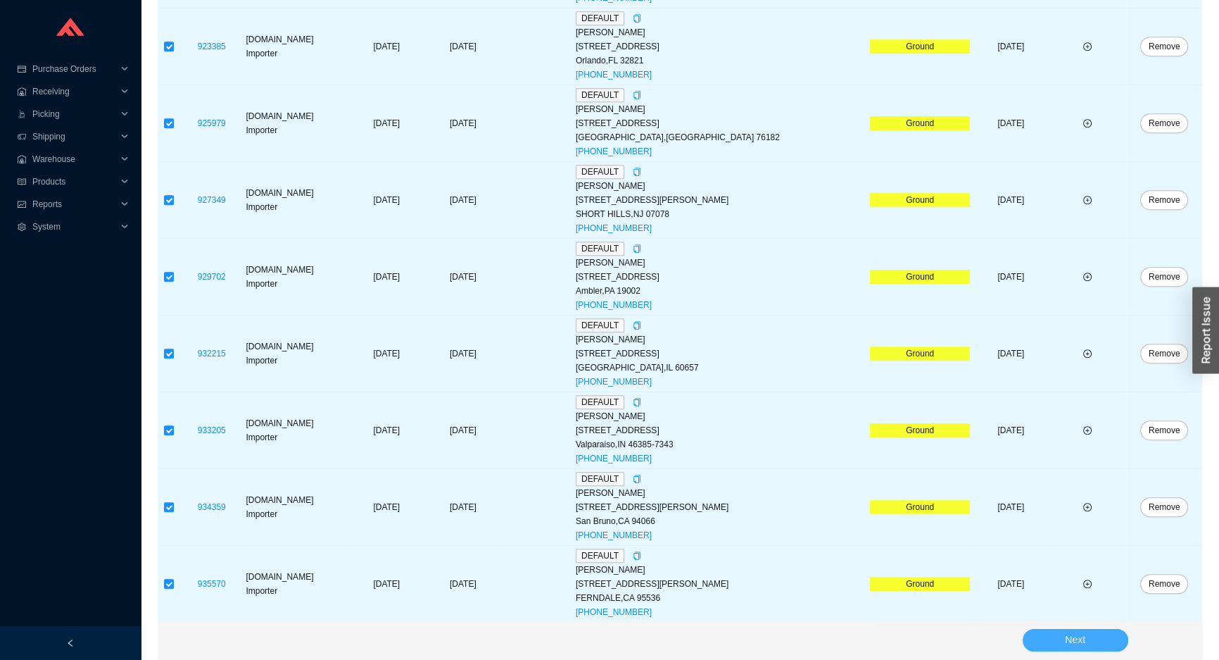
click at [1061, 636] on button "Next" at bounding box center [1076, 640] width 106 height 23
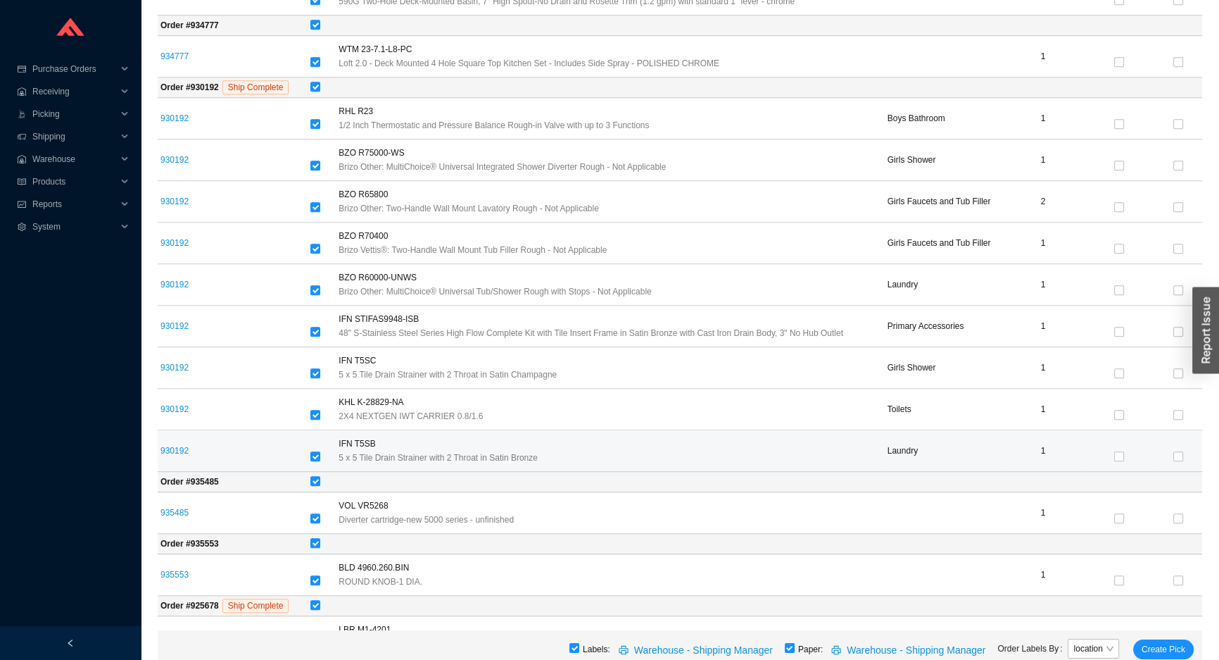
scroll to position [912, 0]
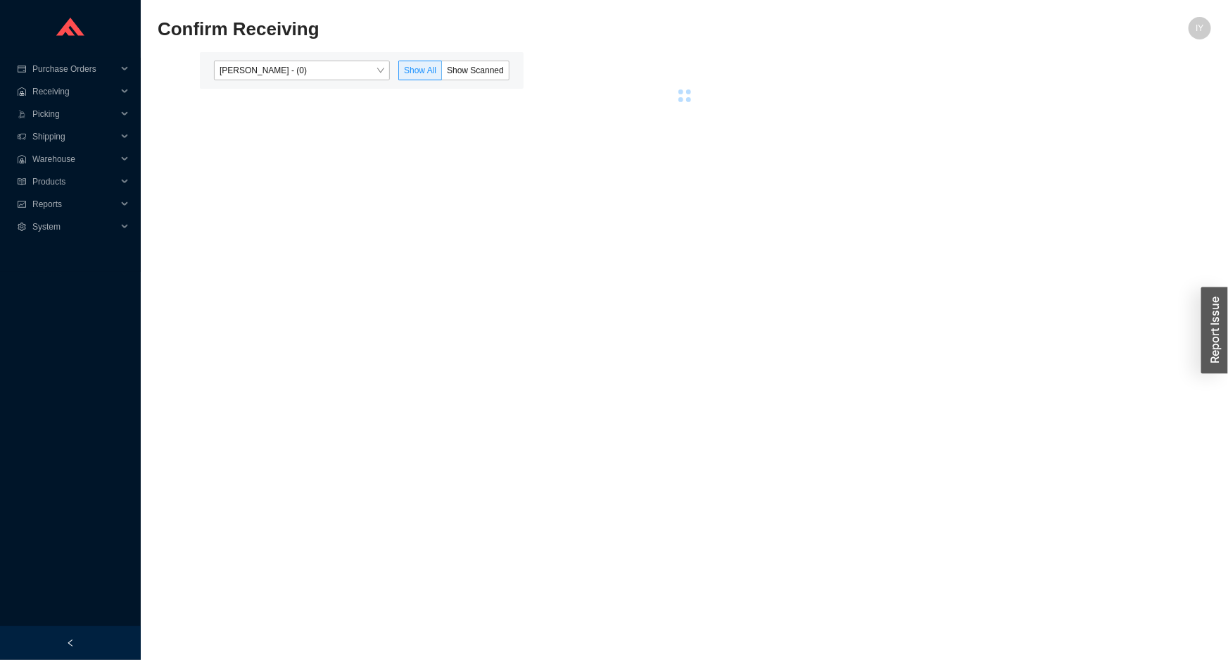
click at [344, 65] on span "[PERSON_NAME] - (0)" at bounding box center [302, 70] width 165 height 18
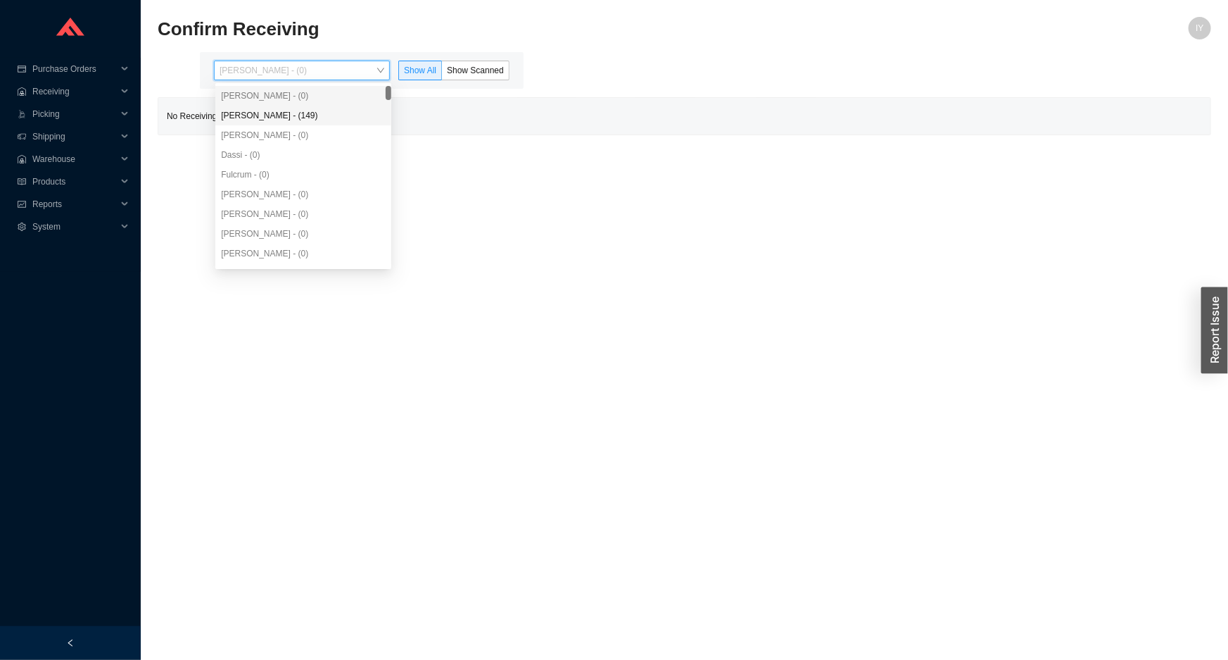
click at [327, 113] on div "[PERSON_NAME] - (149)" at bounding box center [303, 115] width 165 height 13
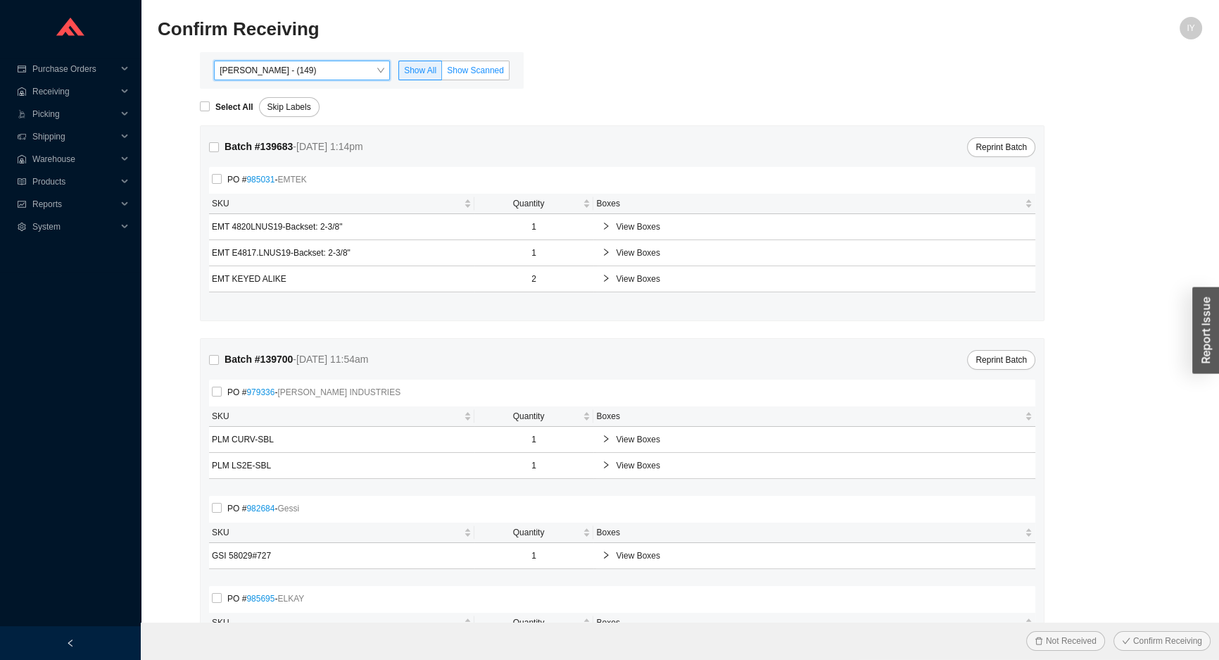
click at [471, 65] on span "Show Scanned" at bounding box center [475, 70] width 57 height 10
click at [442, 73] on input "Show Scanned" at bounding box center [442, 73] width 0 height 0
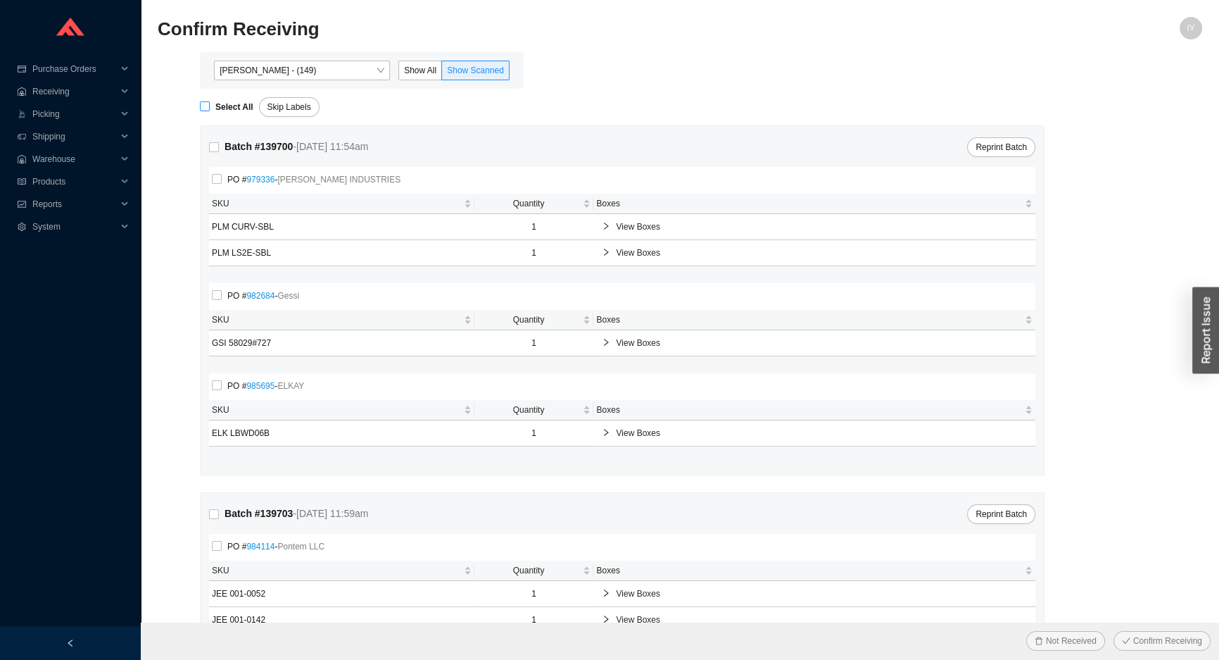
click at [207, 108] on label "Select All" at bounding box center [229, 107] width 59 height 14
click at [205, 108] on input "Select All" at bounding box center [205, 106] width 10 height 10
checkbox input "true"
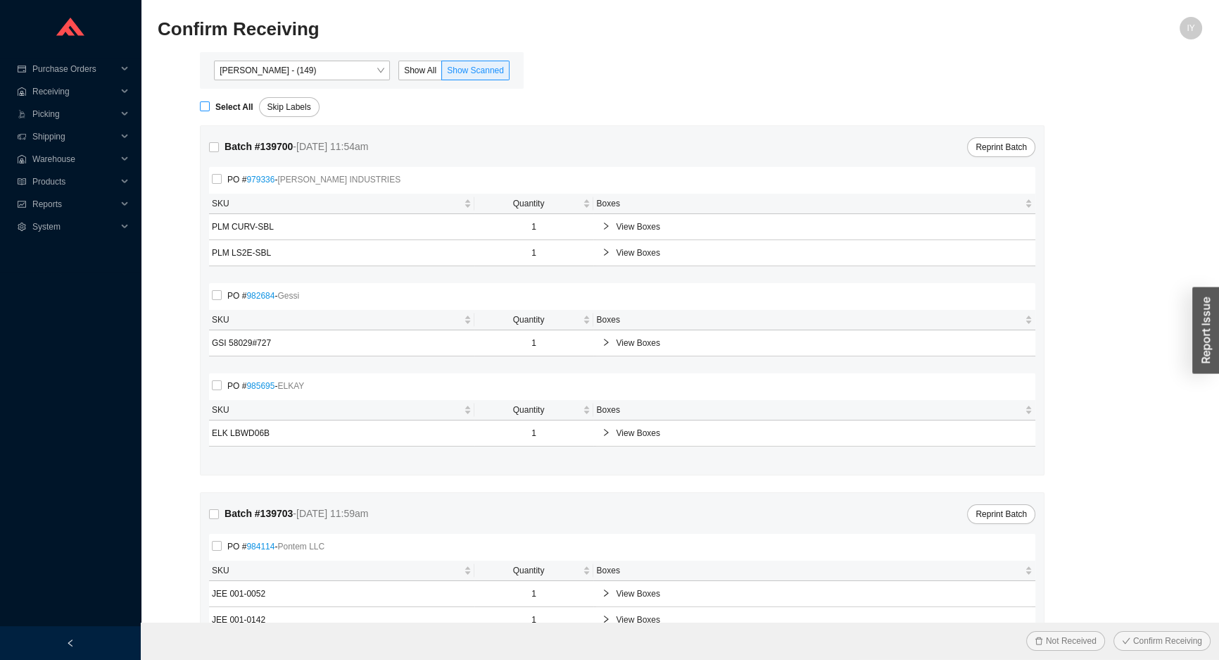
checkbox input "true"
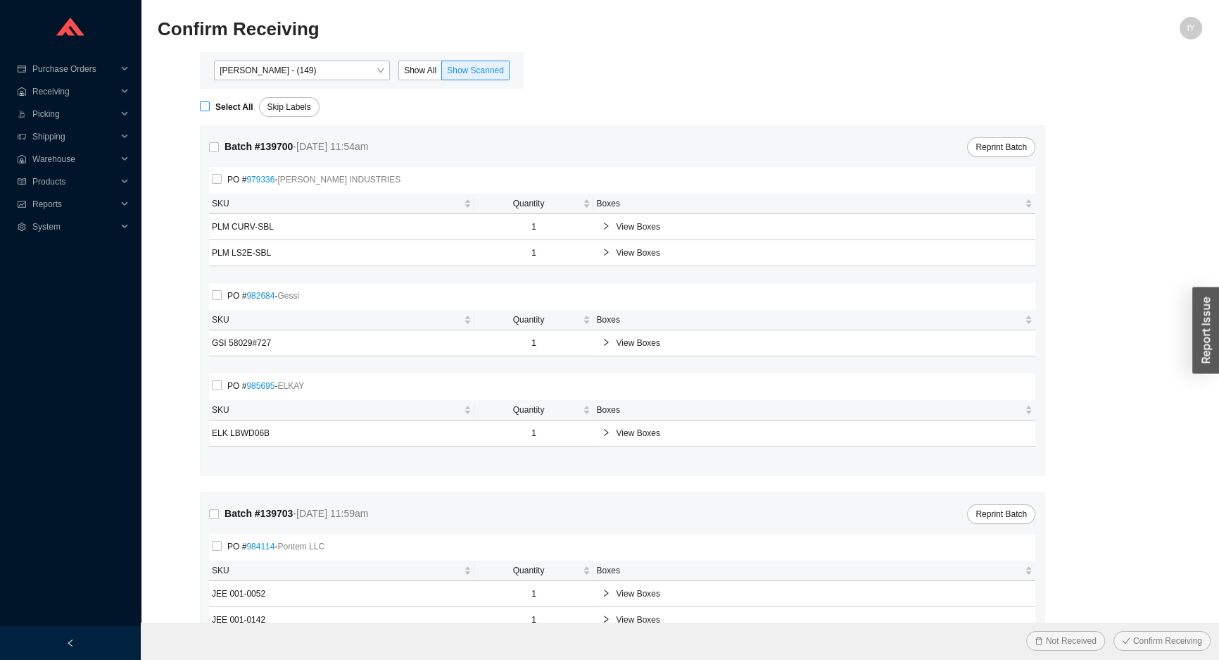
checkbox input "true"
click at [1114, 631] on button "Confirm Receiving" at bounding box center [1162, 641] width 97 height 20
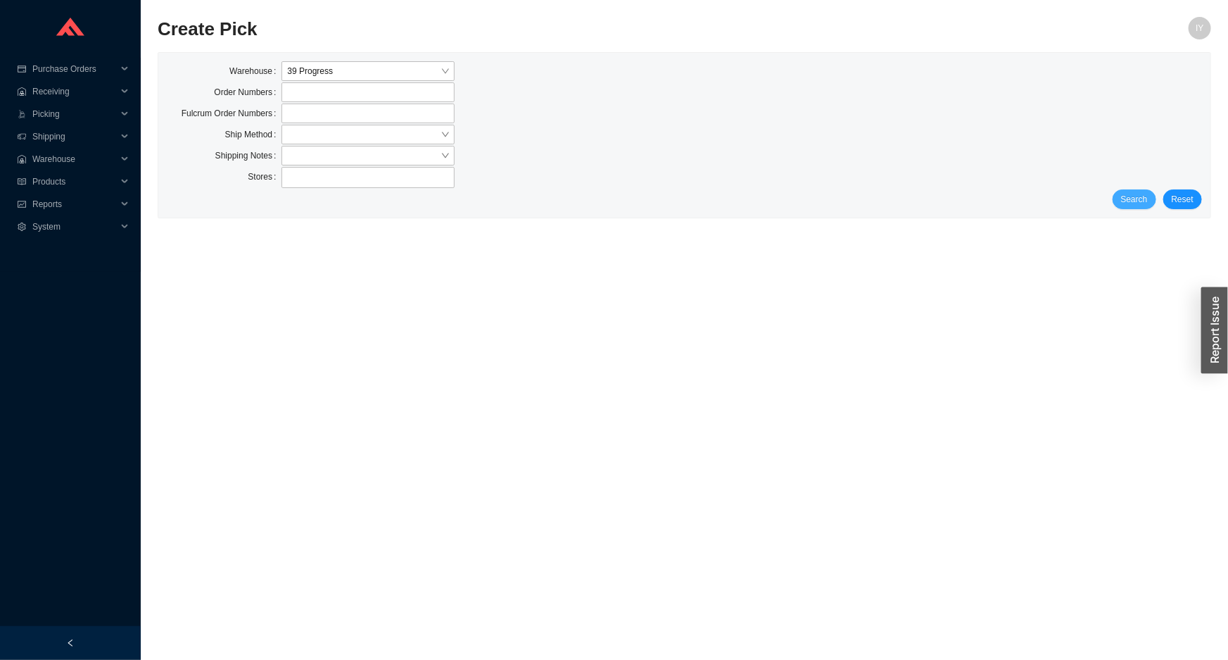
click at [1138, 195] on span "Search" at bounding box center [1134, 199] width 27 height 14
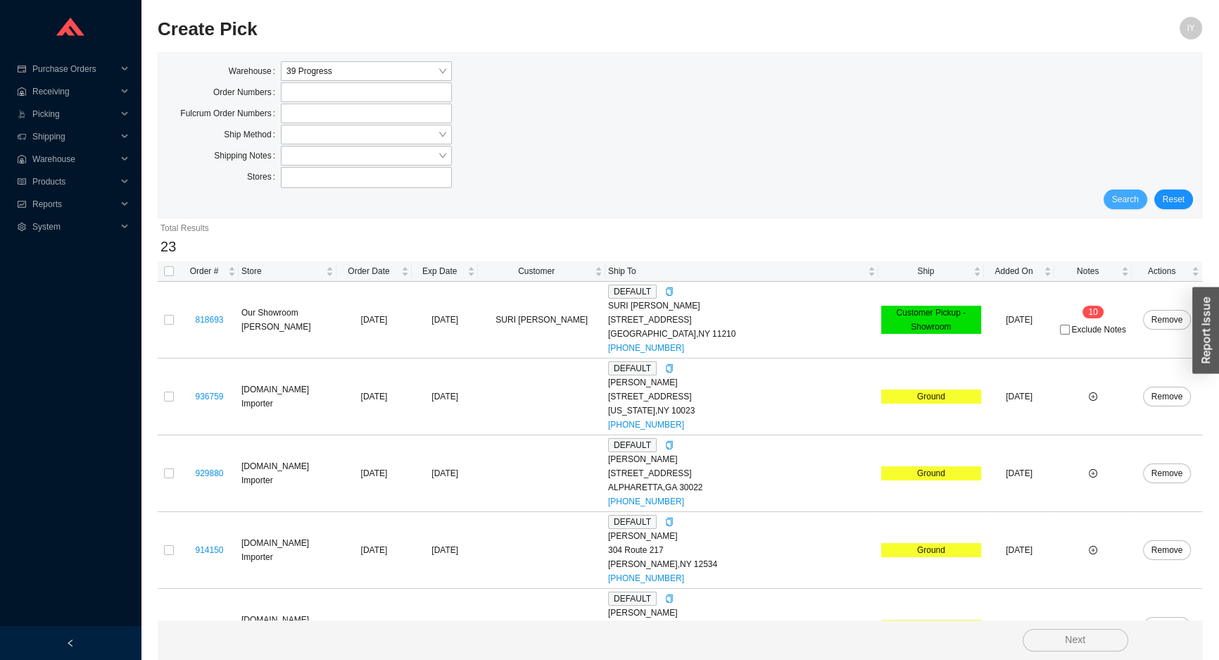
click at [1138, 195] on span "Search" at bounding box center [1125, 199] width 27 height 14
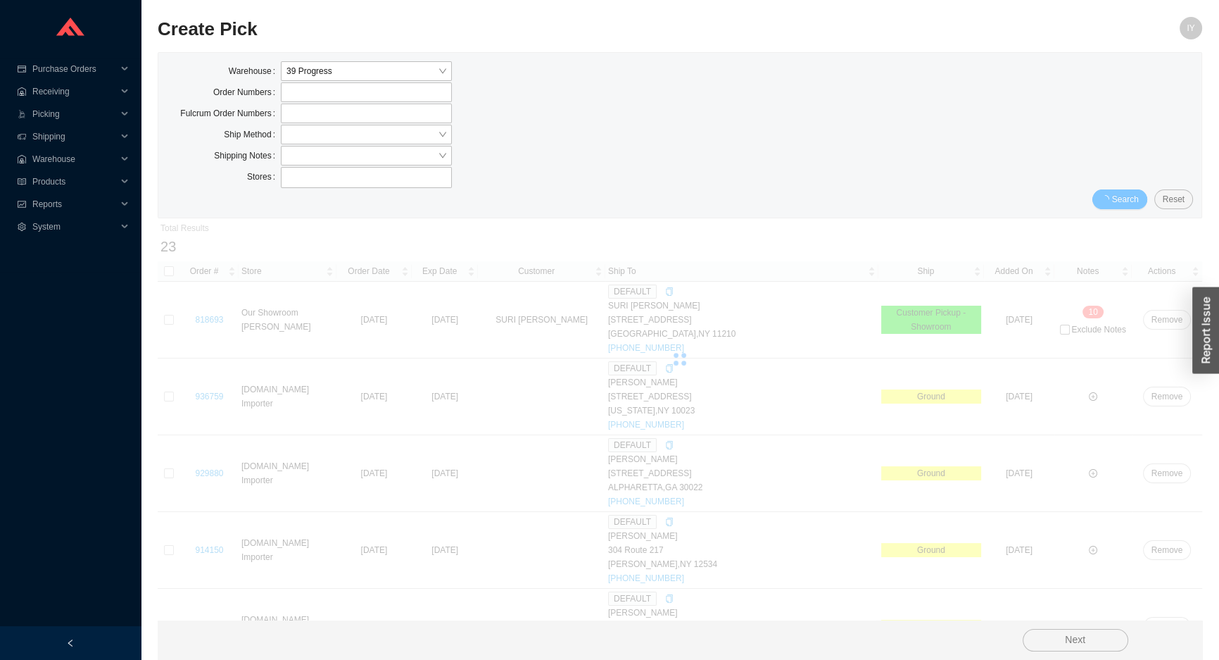
click at [1138, 195] on span "Search" at bounding box center [1125, 199] width 27 height 14
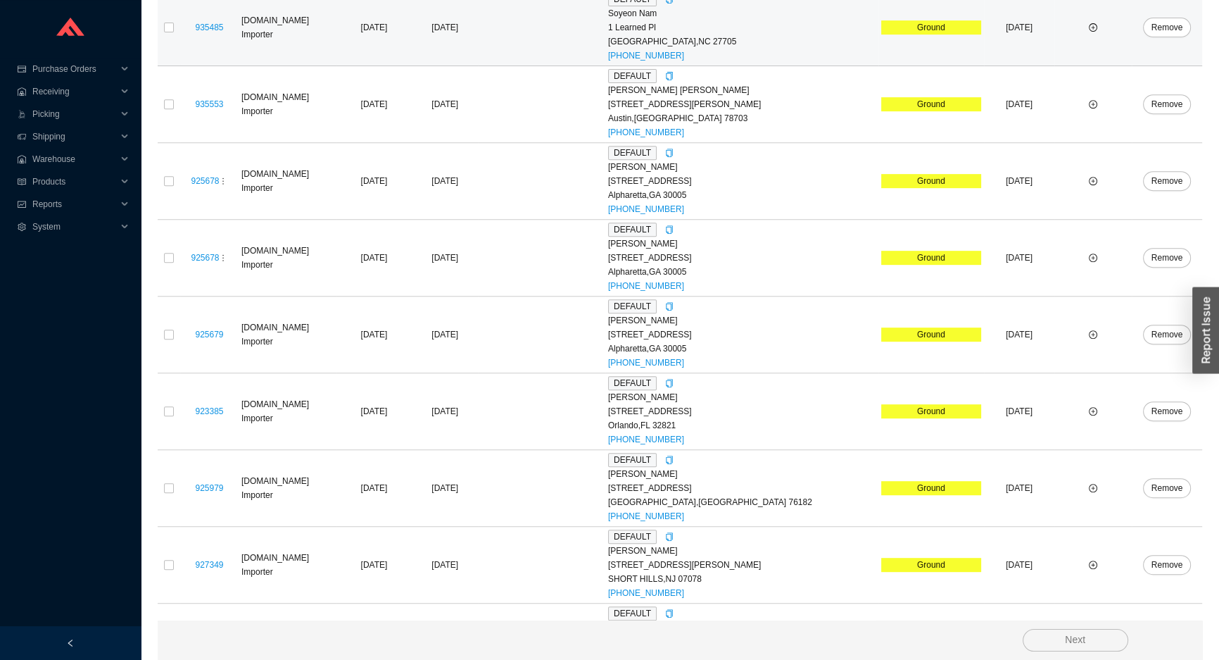
scroll to position [767, 0]
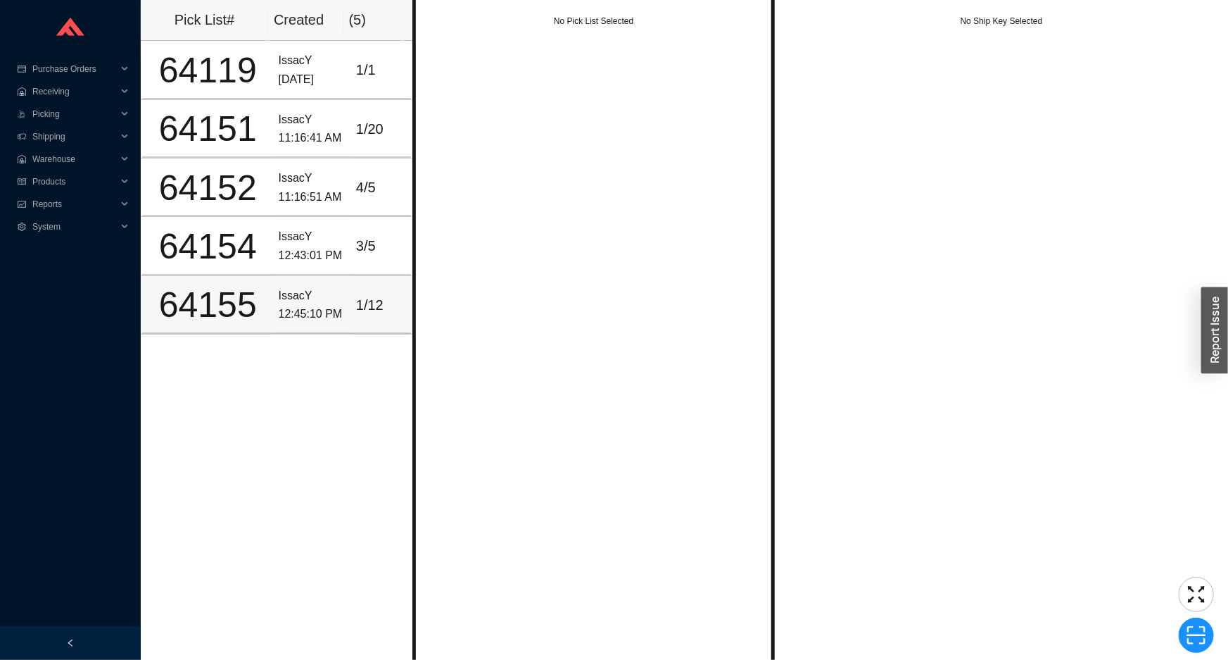
click at [333, 298] on div "IssacY" at bounding box center [312, 296] width 66 height 19
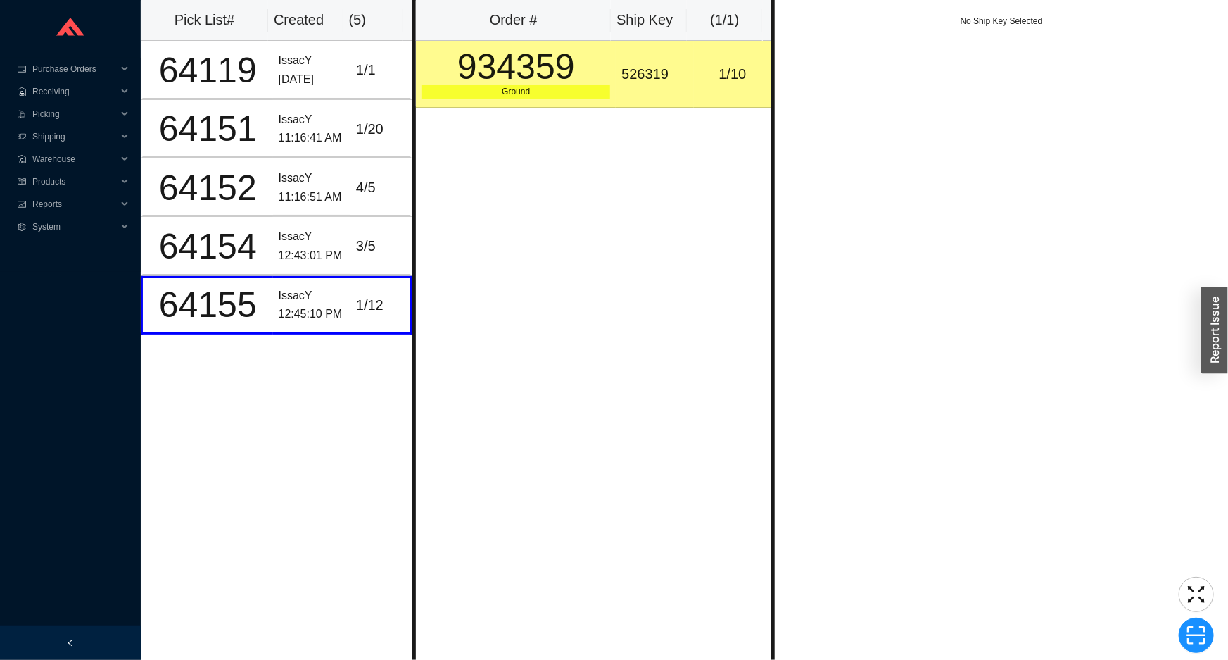
click at [584, 84] on div "Ground" at bounding box center [516, 91] width 189 height 14
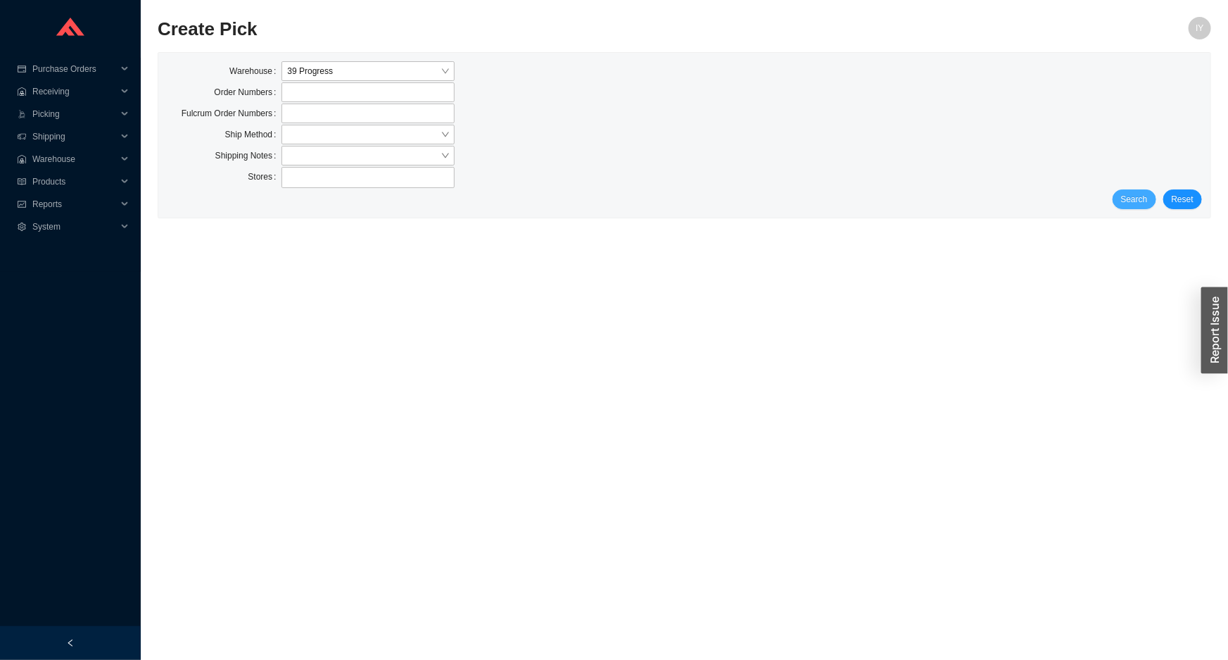
click at [1140, 193] on span "Search" at bounding box center [1134, 199] width 27 height 14
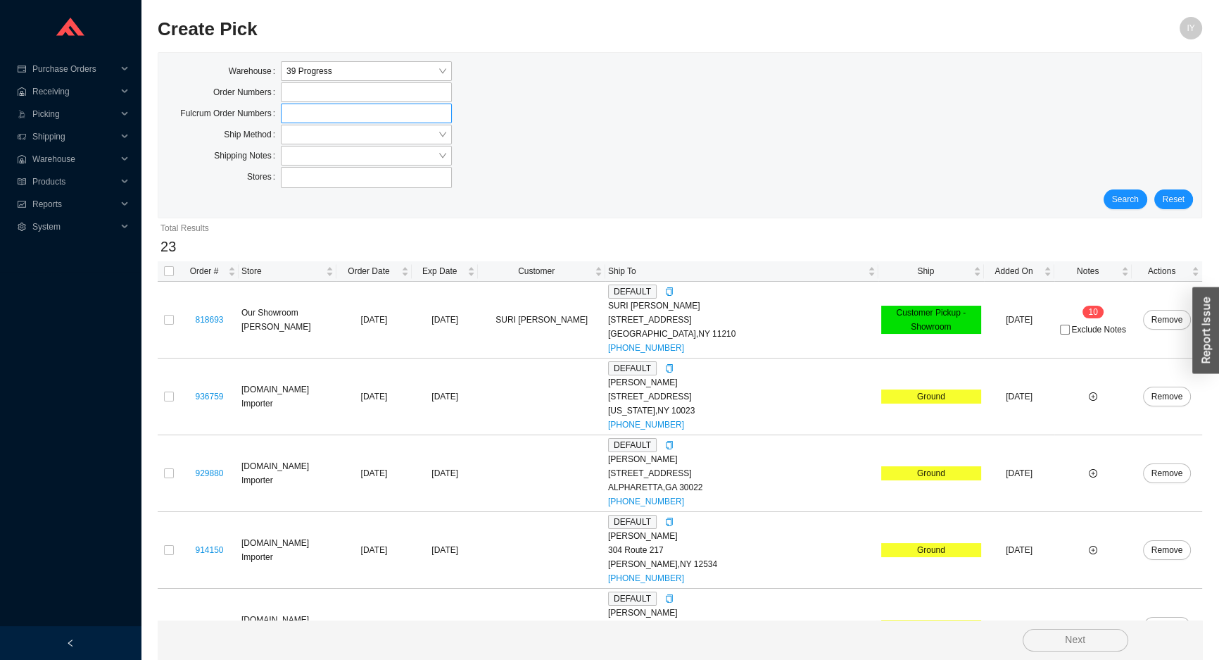
click at [353, 119] on label at bounding box center [366, 113] width 171 height 20
click at [293, 119] on input at bounding box center [288, 113] width 10 height 15
click at [336, 121] on label at bounding box center [366, 113] width 171 height 20
click at [293, 121] on input at bounding box center [288, 113] width 10 height 15
click at [336, 127] on input "search" at bounding box center [362, 134] width 151 height 18
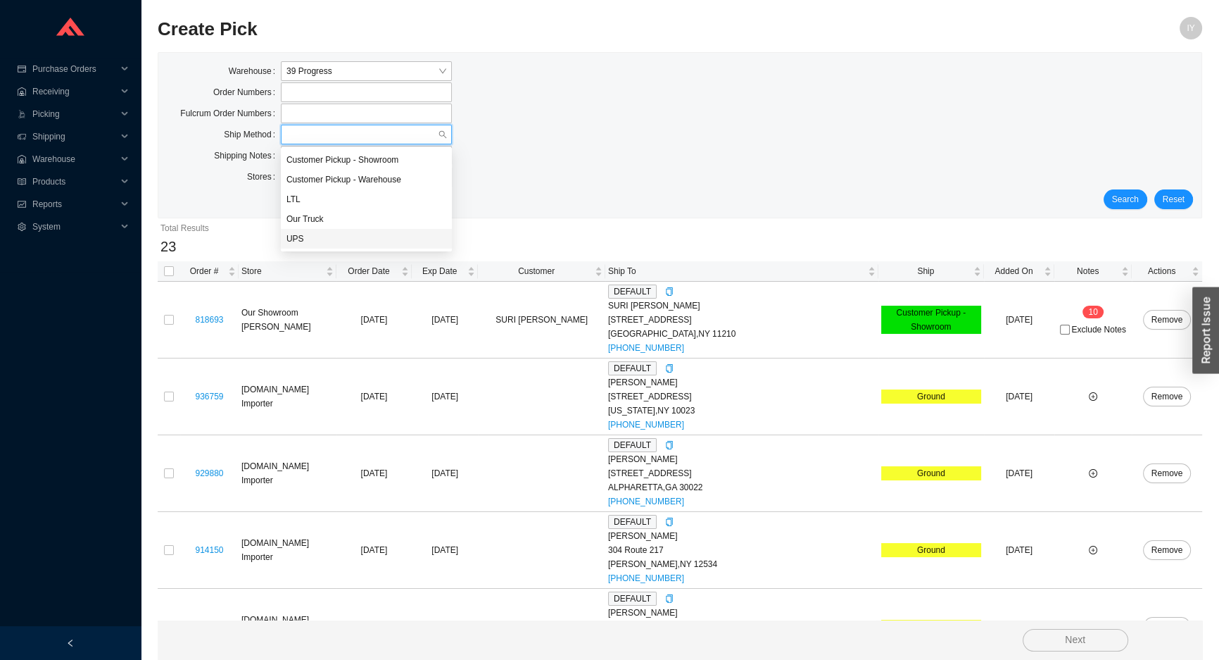
click at [339, 232] on div "UPS" at bounding box center [367, 238] width 160 height 13
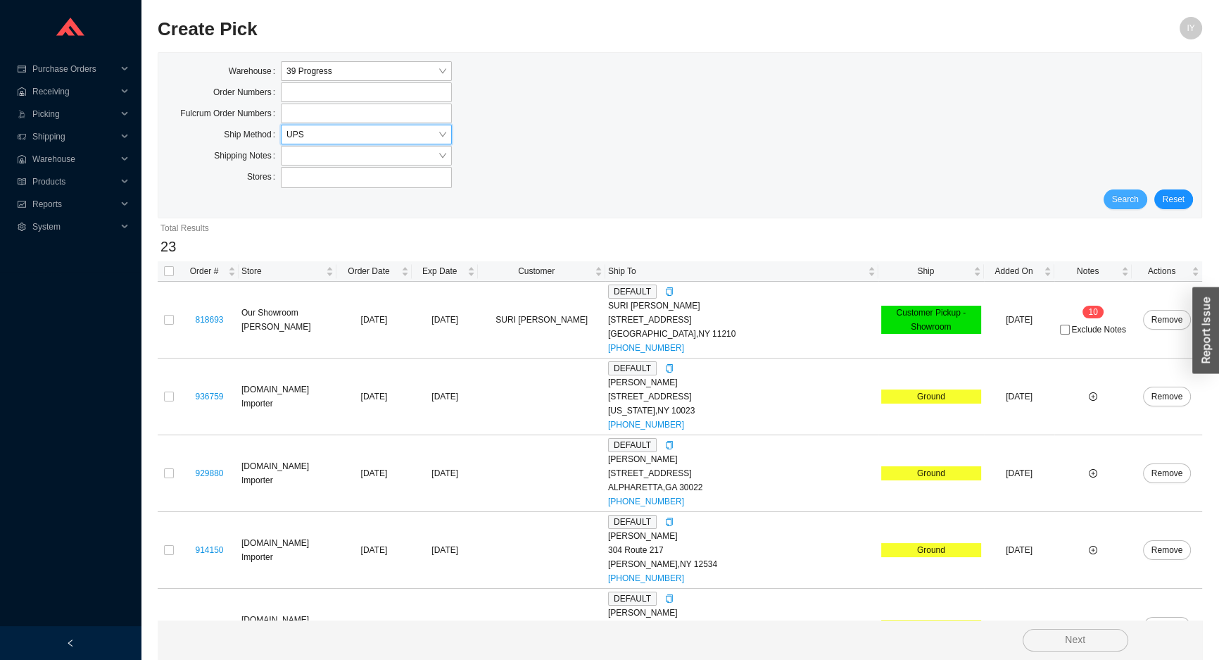
click at [1116, 194] on span "Search" at bounding box center [1125, 199] width 27 height 14
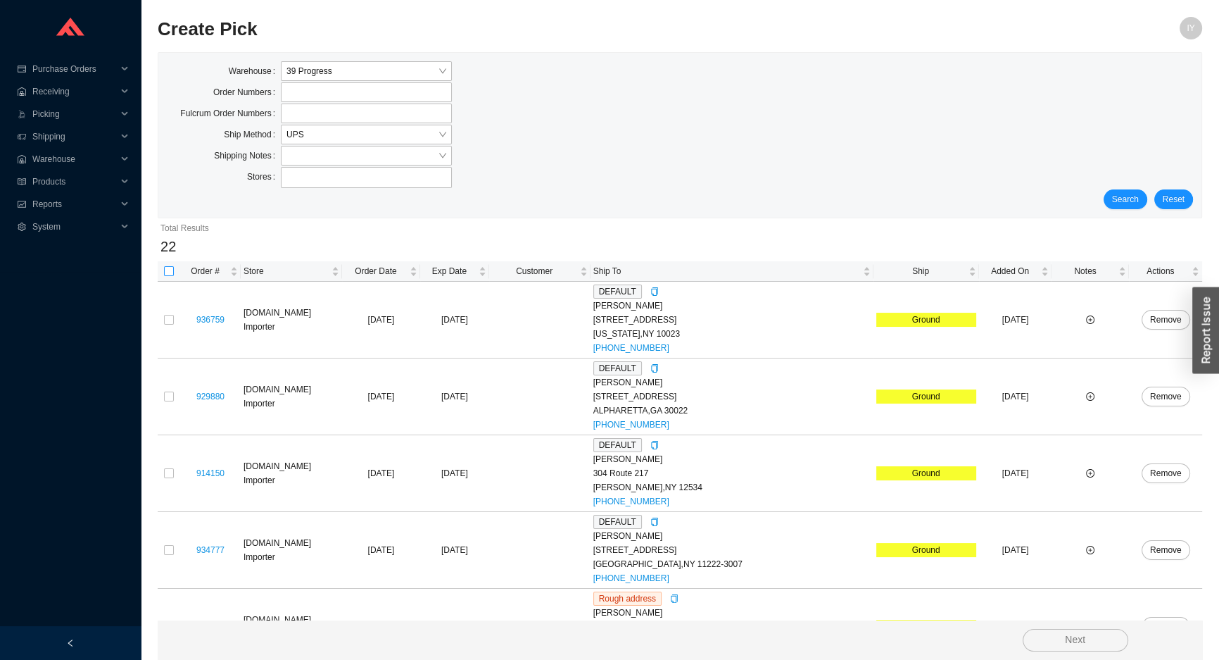
click at [168, 274] on input "checkbox" at bounding box center [169, 271] width 10 height 10
checkbox input "true"
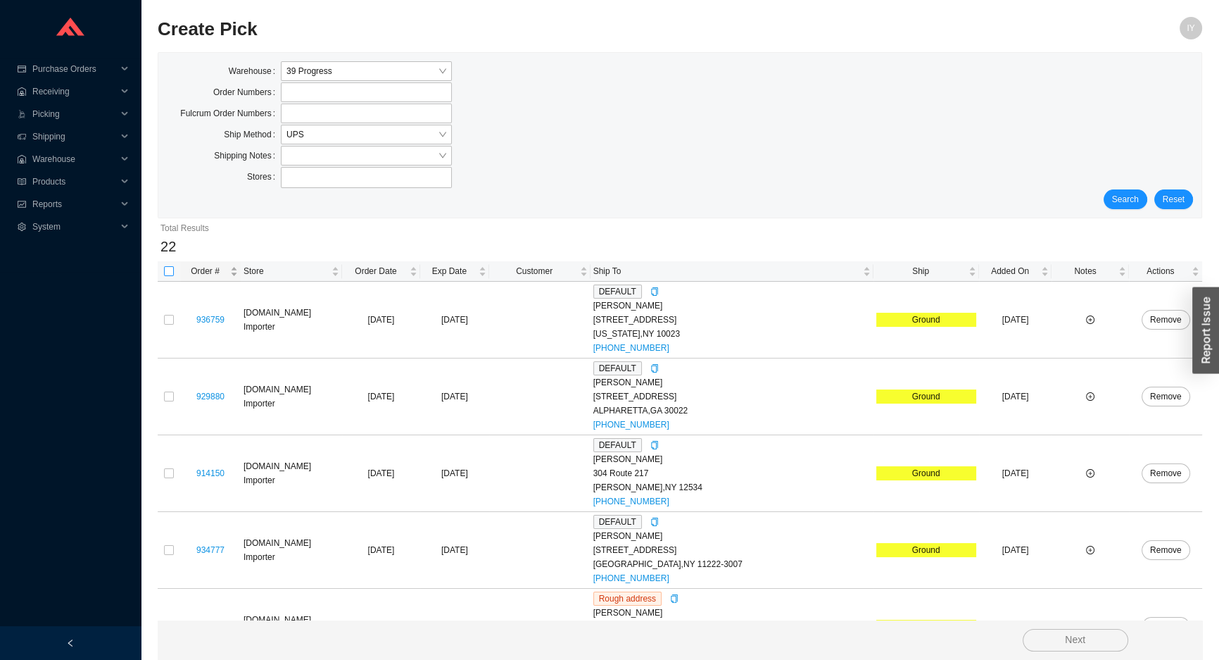
checkbox input "true"
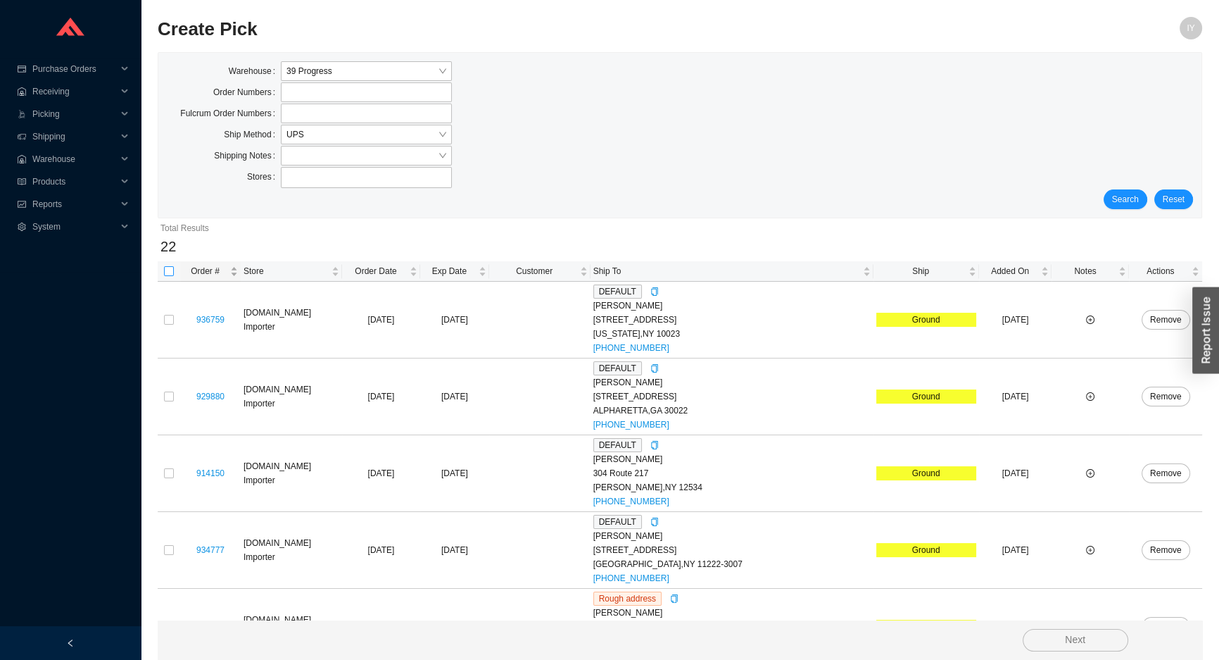
checkbox input "true"
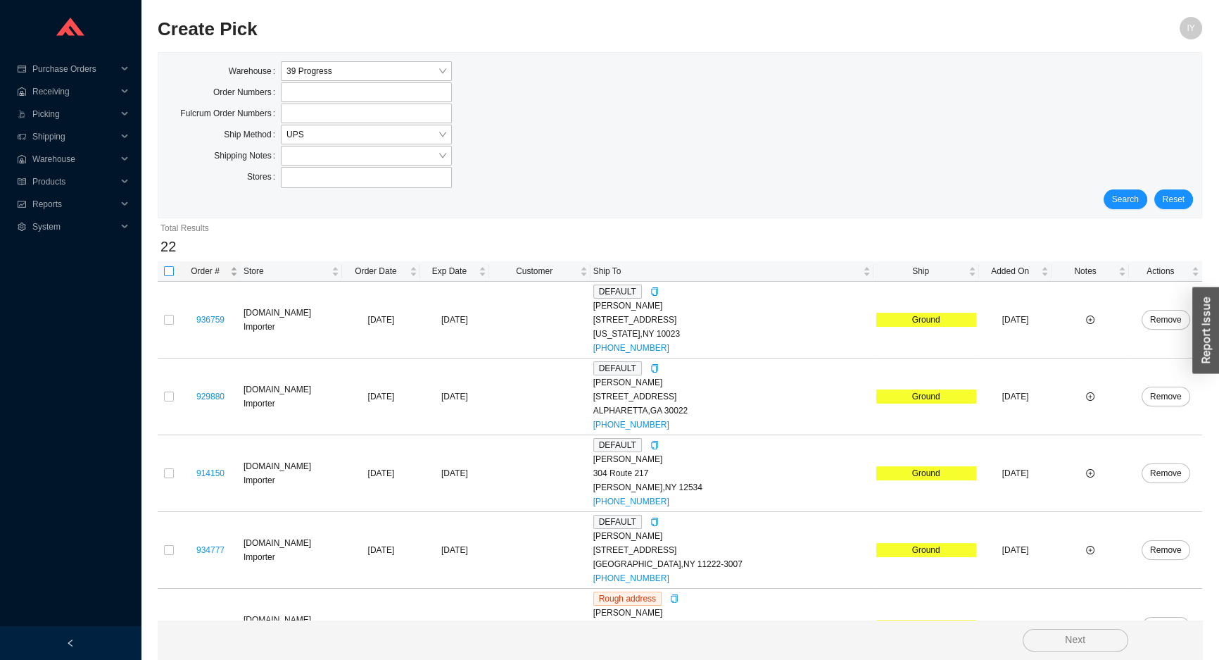
checkbox input "true"
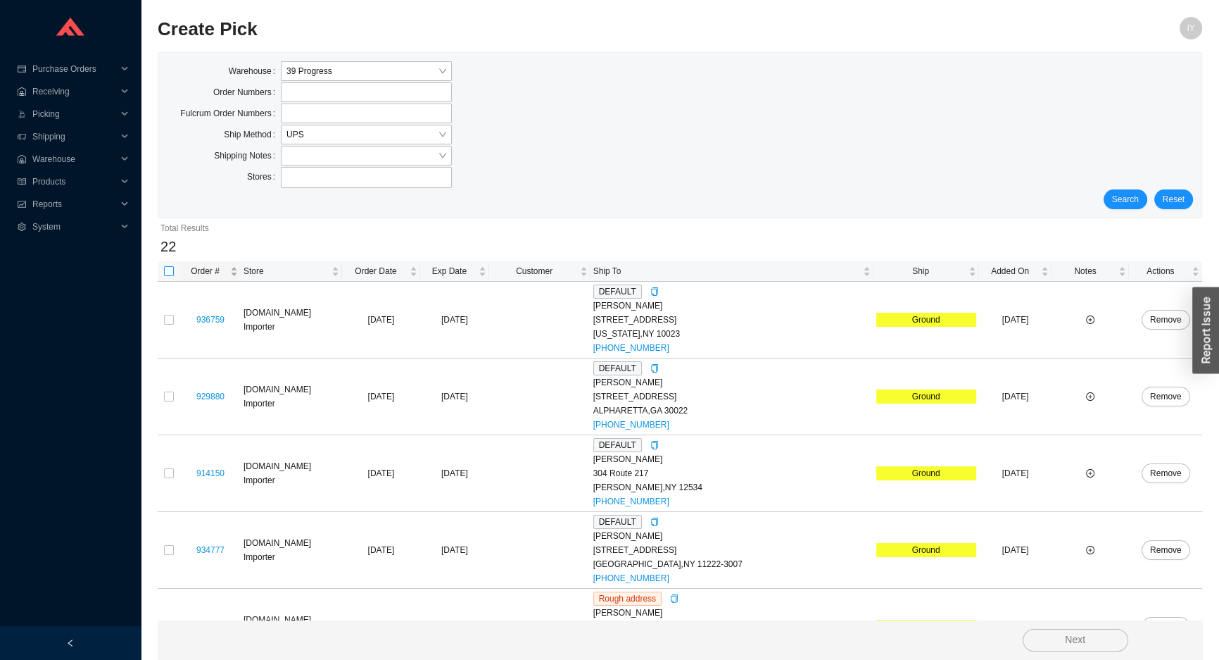
checkbox input "true"
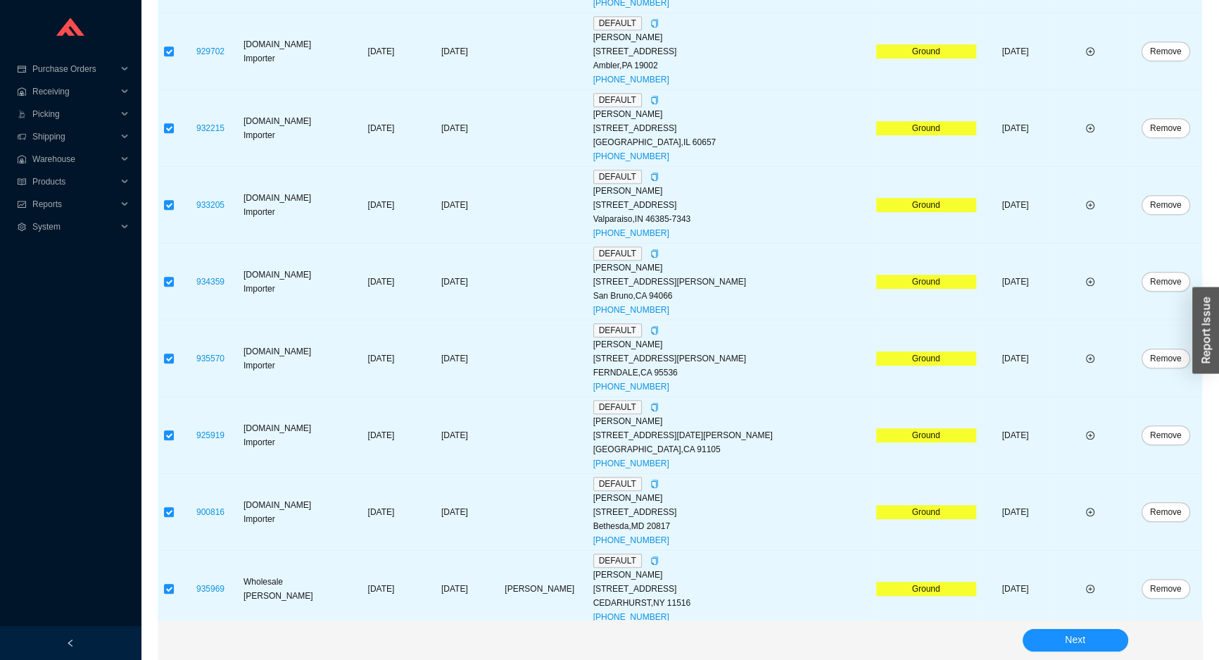
scroll to position [1347, 0]
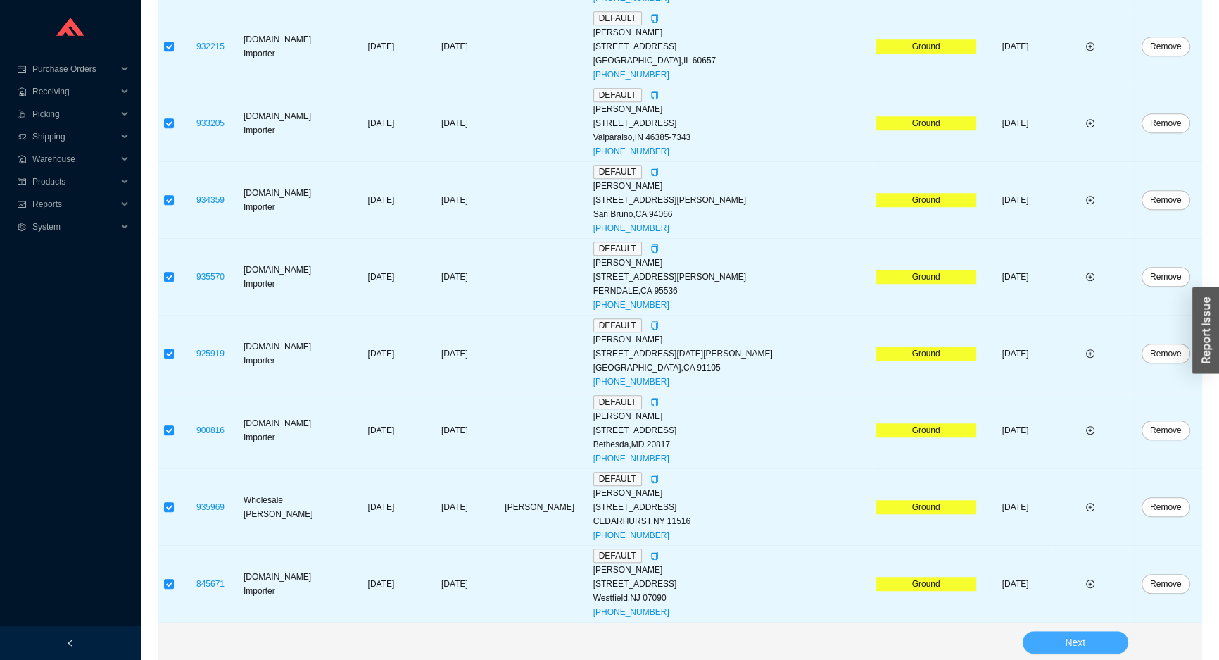
click at [1051, 635] on button "Next" at bounding box center [1076, 642] width 106 height 23
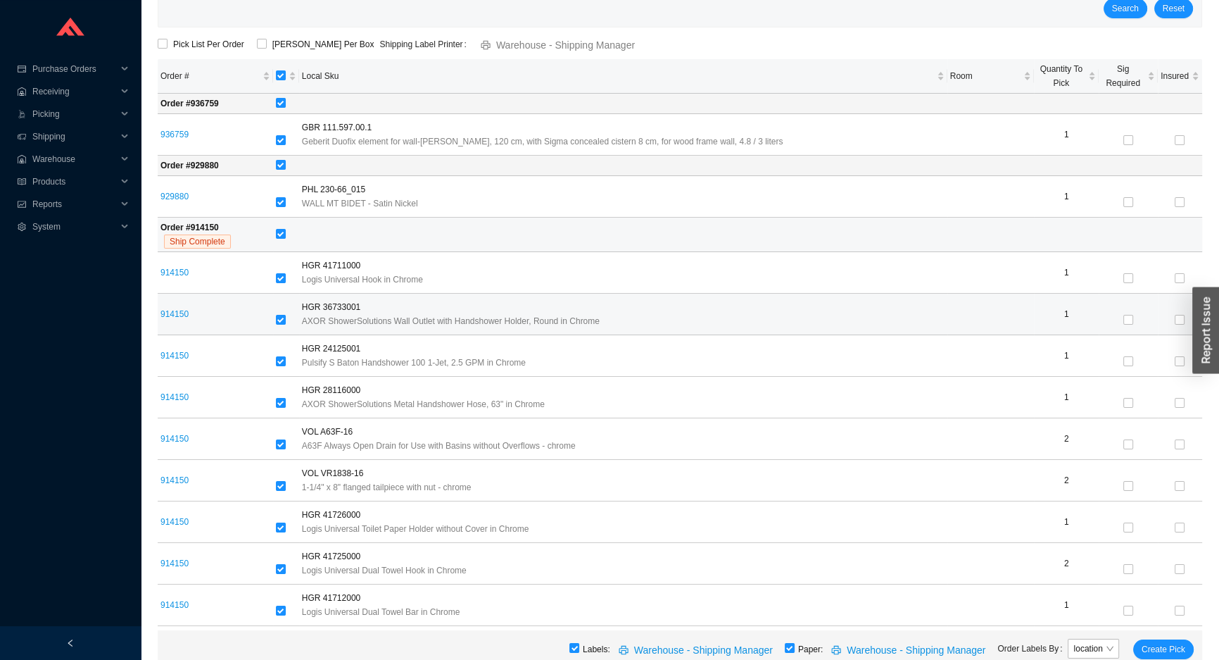
scroll to position [4, 0]
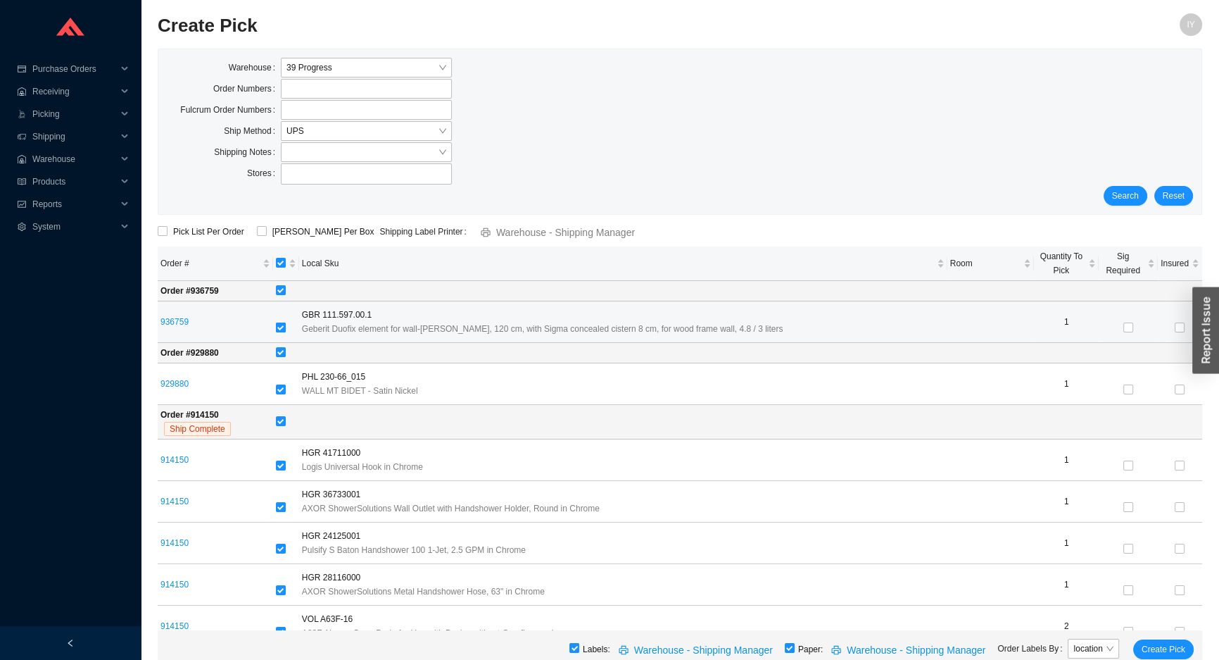
click at [285, 329] on input "checkbox" at bounding box center [281, 327] width 10 height 10
checkbox input "false"
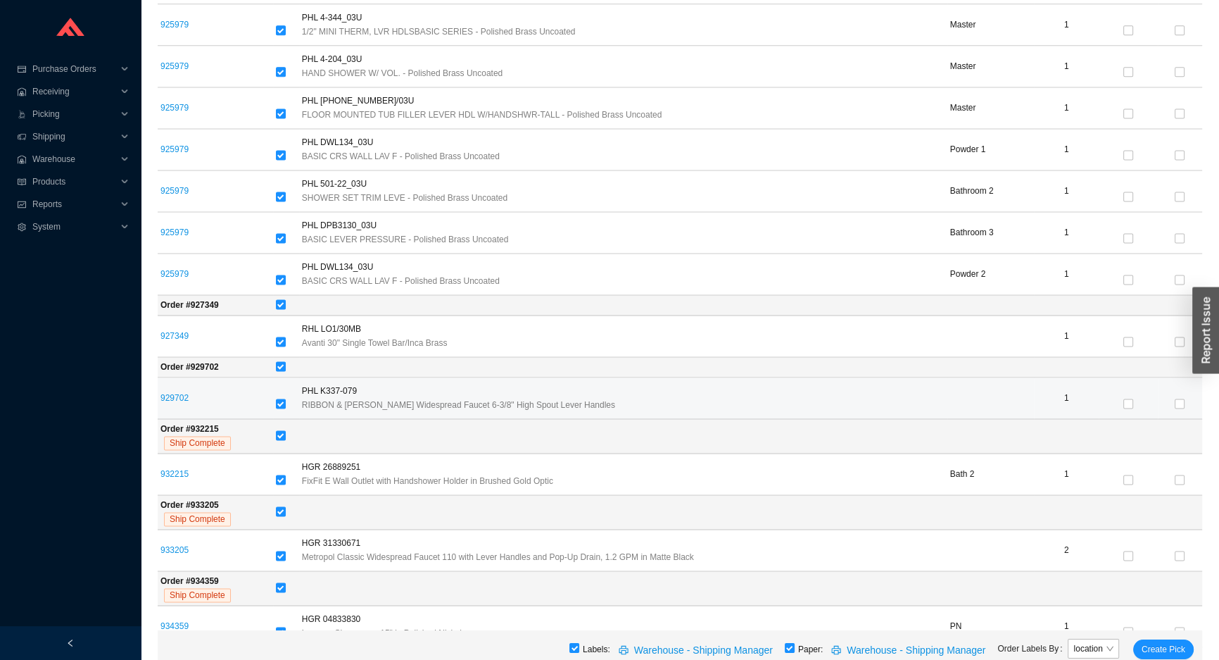
scroll to position [2415, 0]
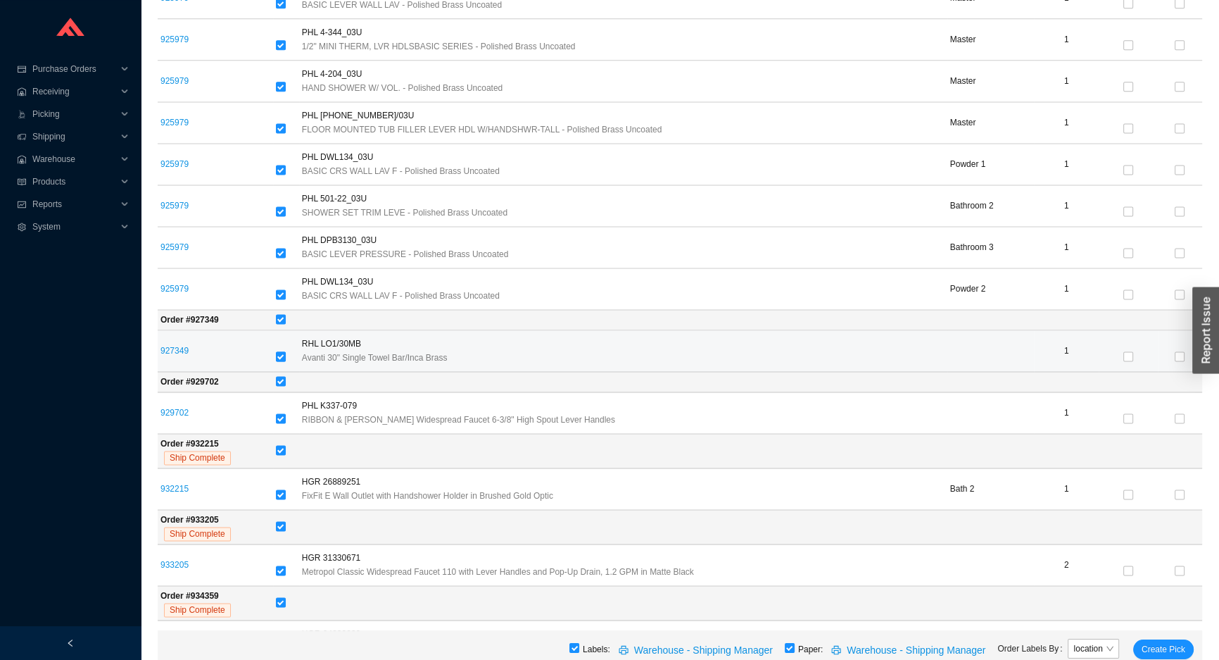
click at [286, 351] on input "checkbox" at bounding box center [281, 356] width 10 height 10
checkbox input "false"
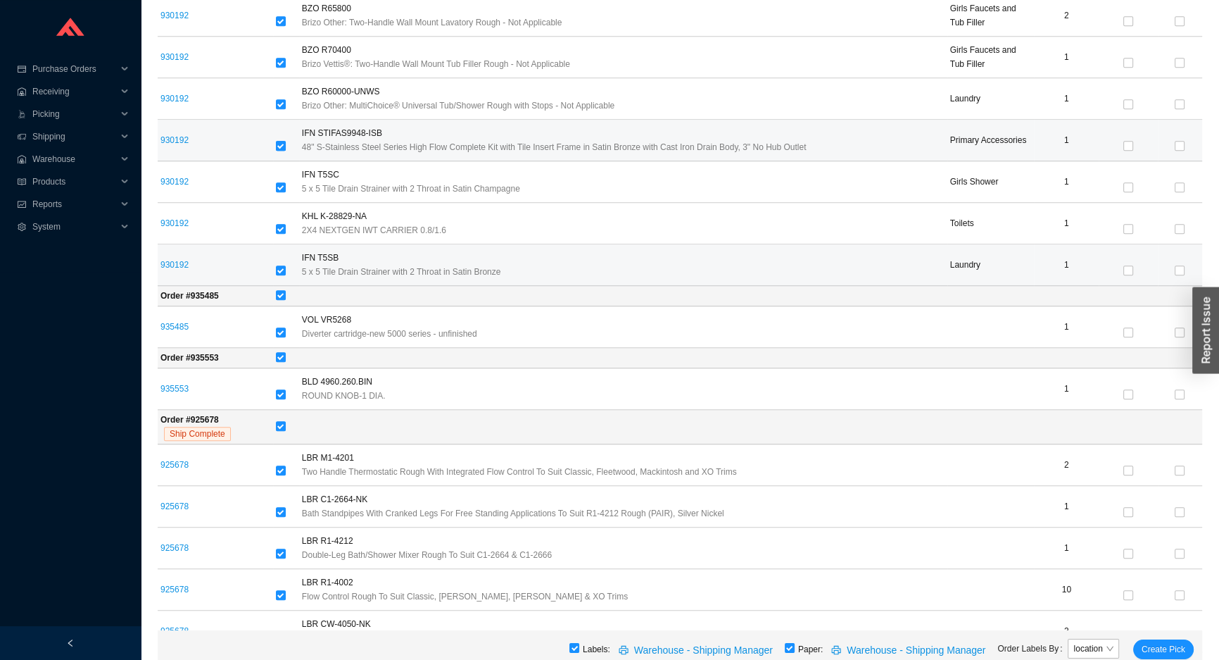
scroll to position [1135, 0]
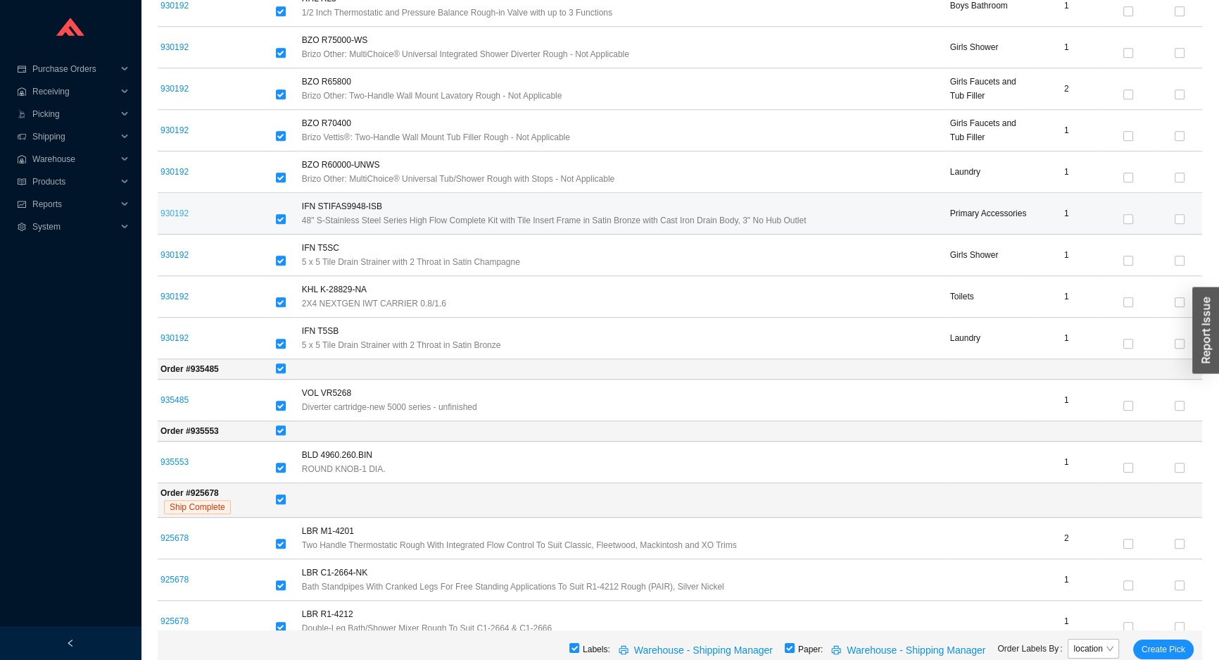
click at [176, 208] on link "930192" at bounding box center [174, 213] width 28 height 10
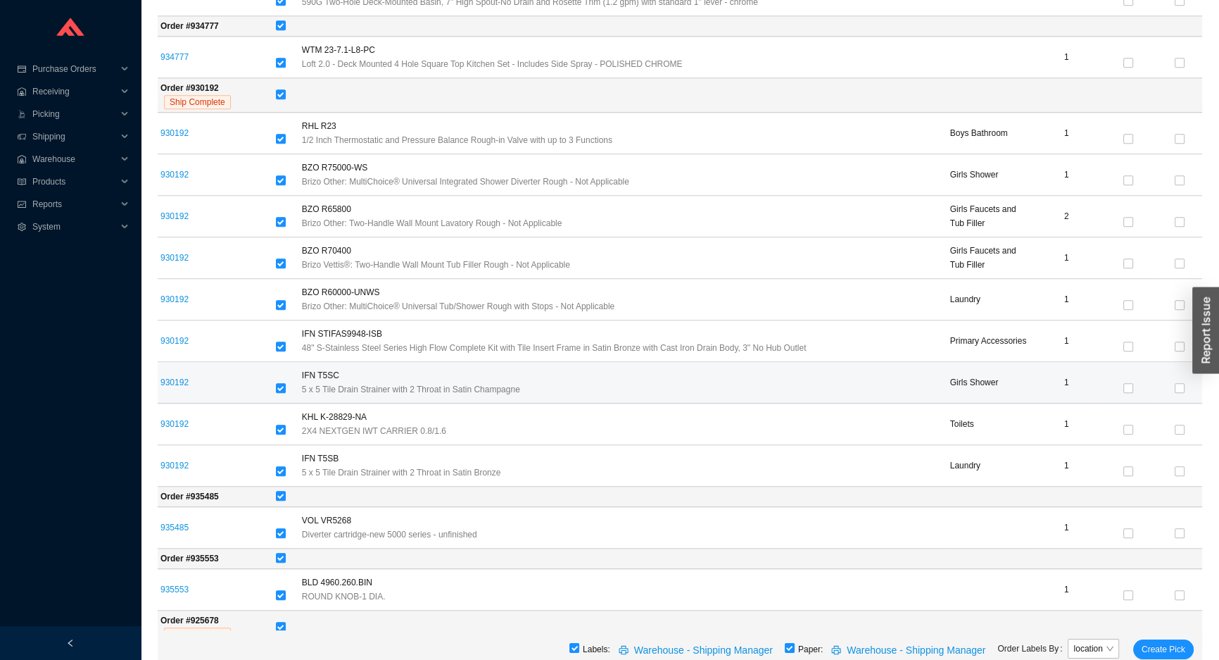
scroll to position [1007, 0]
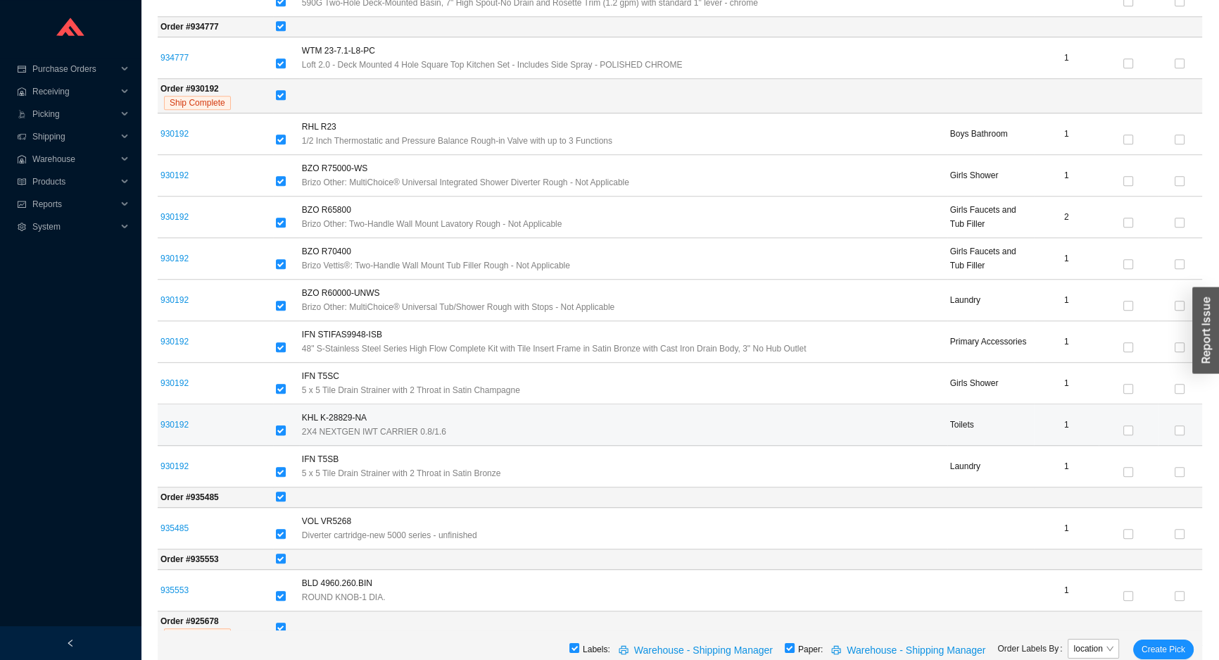
click at [283, 424] on label at bounding box center [281, 431] width 10 height 14
click at [283, 425] on input "checkbox" at bounding box center [281, 430] width 10 height 10
checkbox input "false"
click at [282, 425] on input "checkbox" at bounding box center [281, 430] width 10 height 10
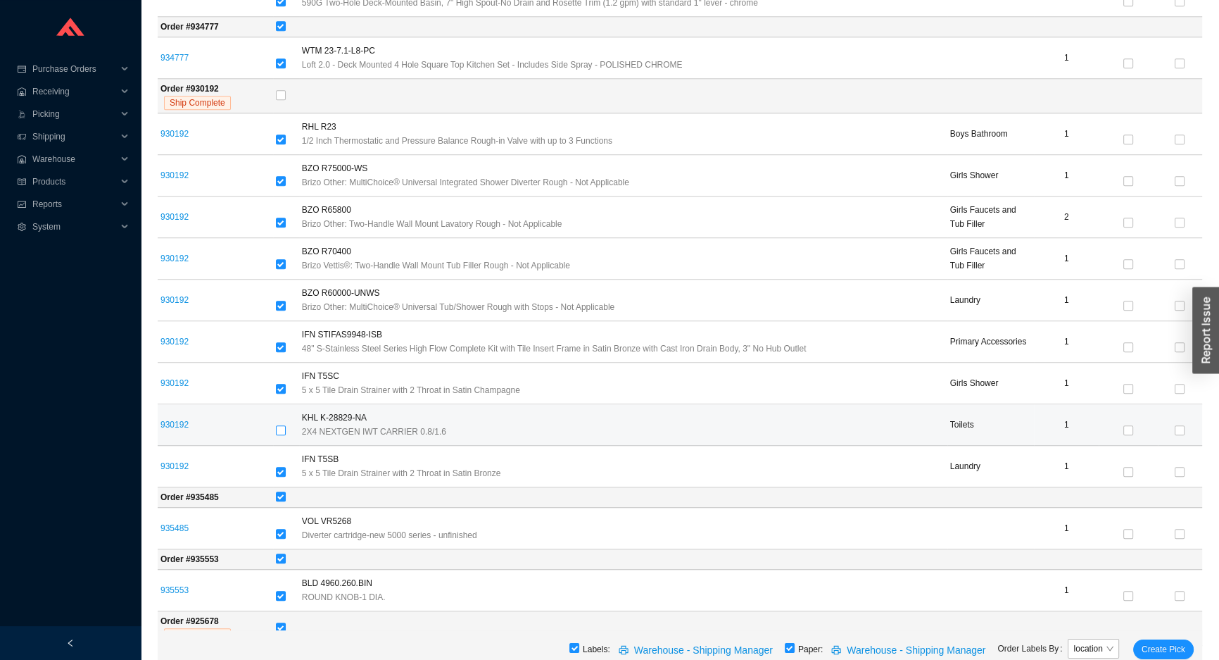
checkbox input "true"
click at [282, 425] on input "checkbox" at bounding box center [281, 430] width 10 height 10
checkbox input "false"
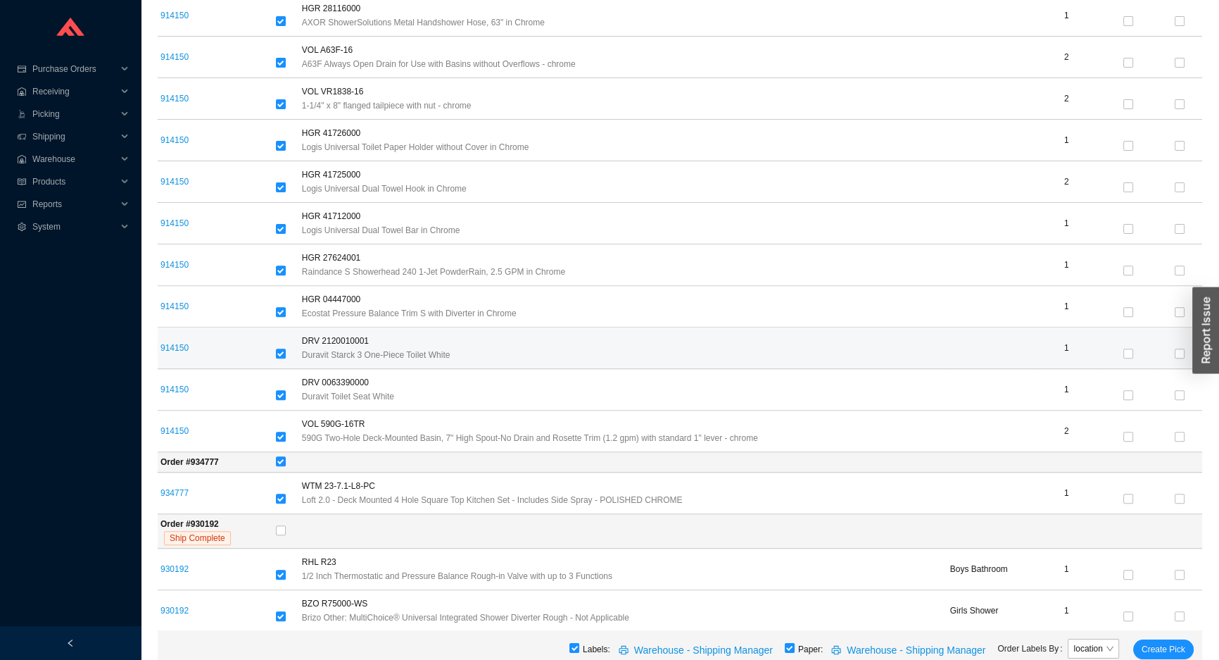
scroll to position [560, 0]
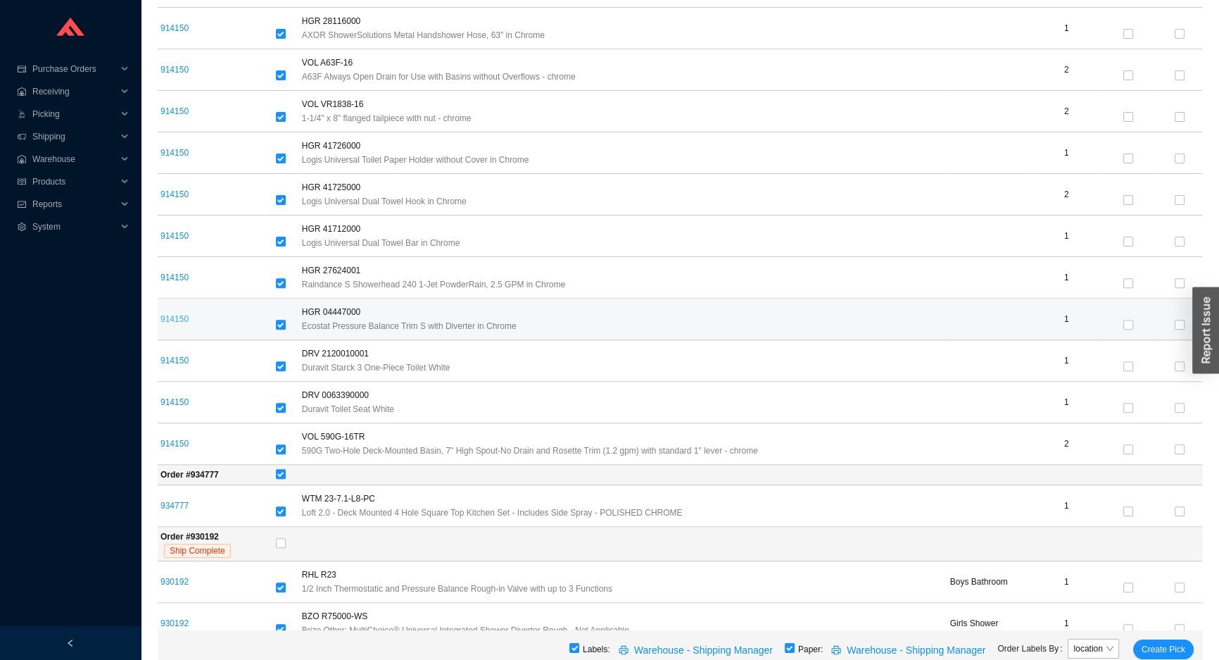
click at [170, 317] on link "914150" at bounding box center [174, 319] width 28 height 10
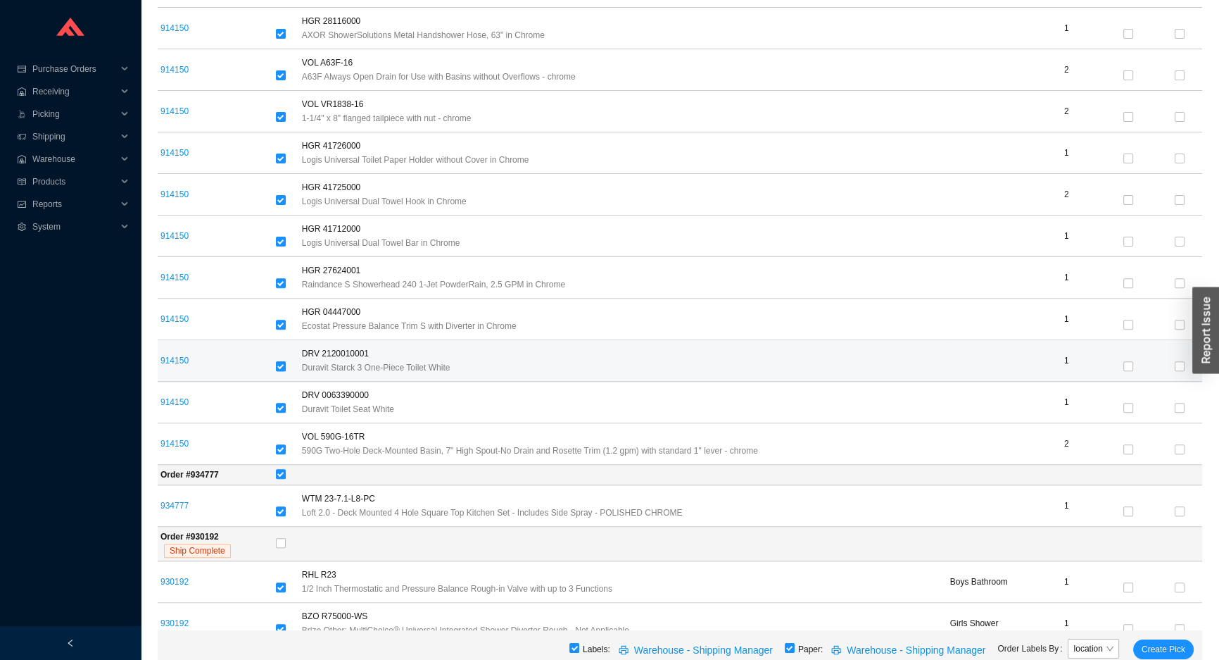
click at [286, 366] on input "checkbox" at bounding box center [281, 366] width 10 height 10
checkbox input "false"
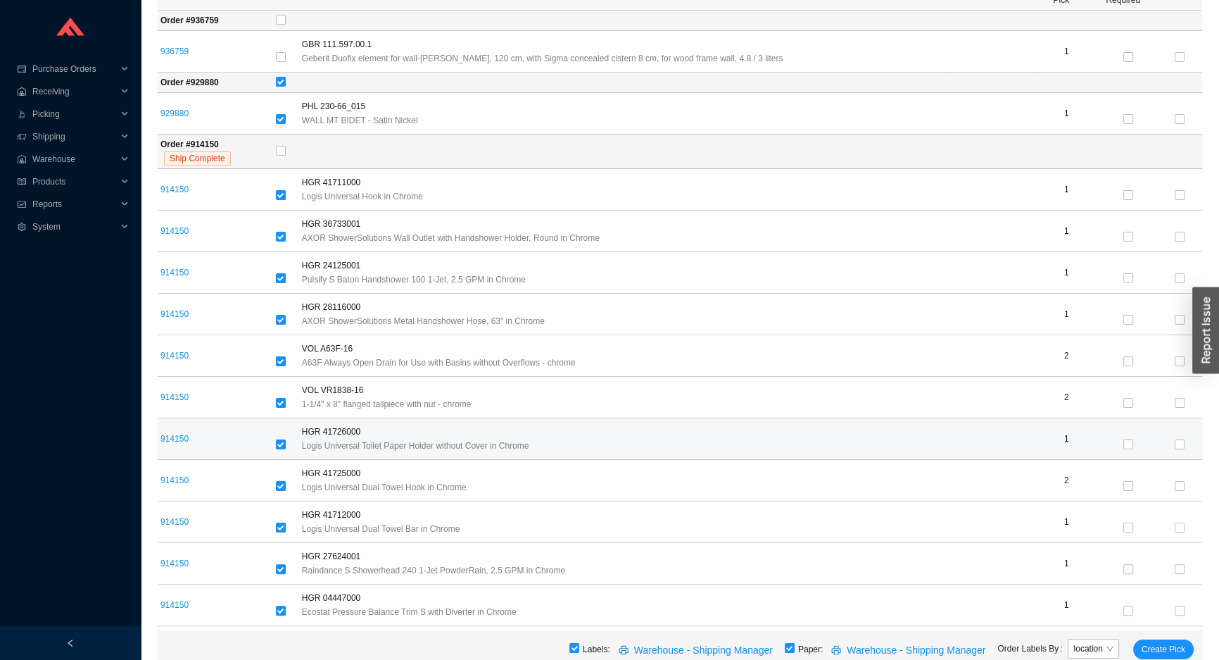
scroll to position [239, 0]
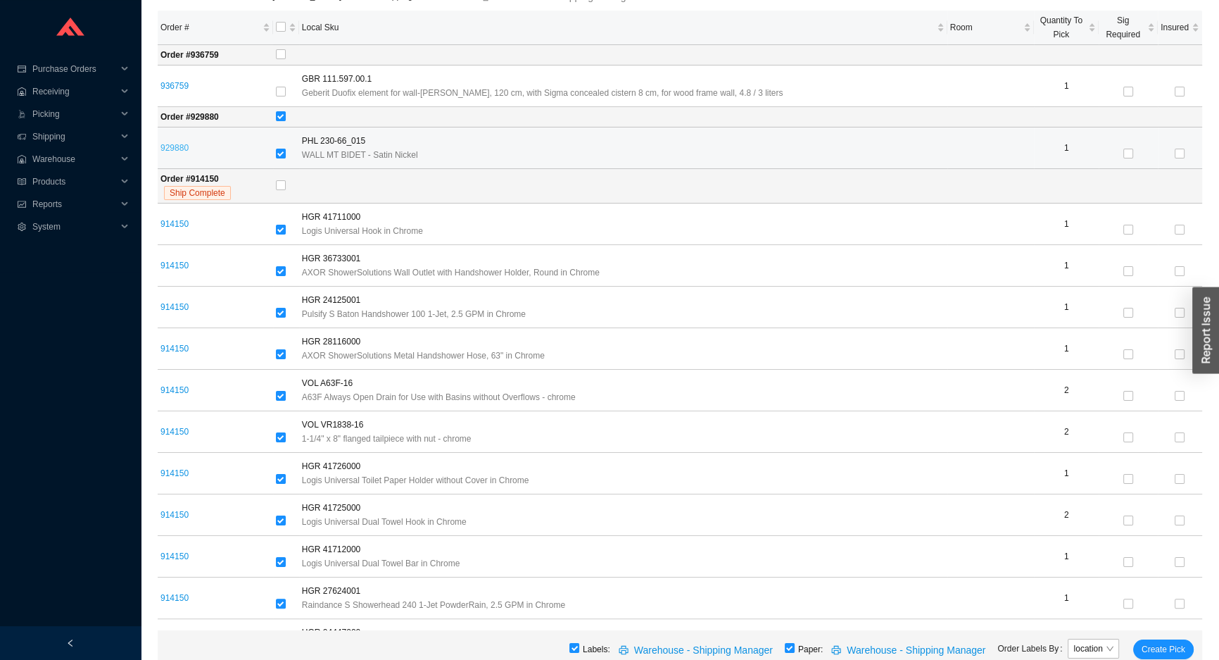
click at [182, 144] on link "929880" at bounding box center [174, 148] width 28 height 10
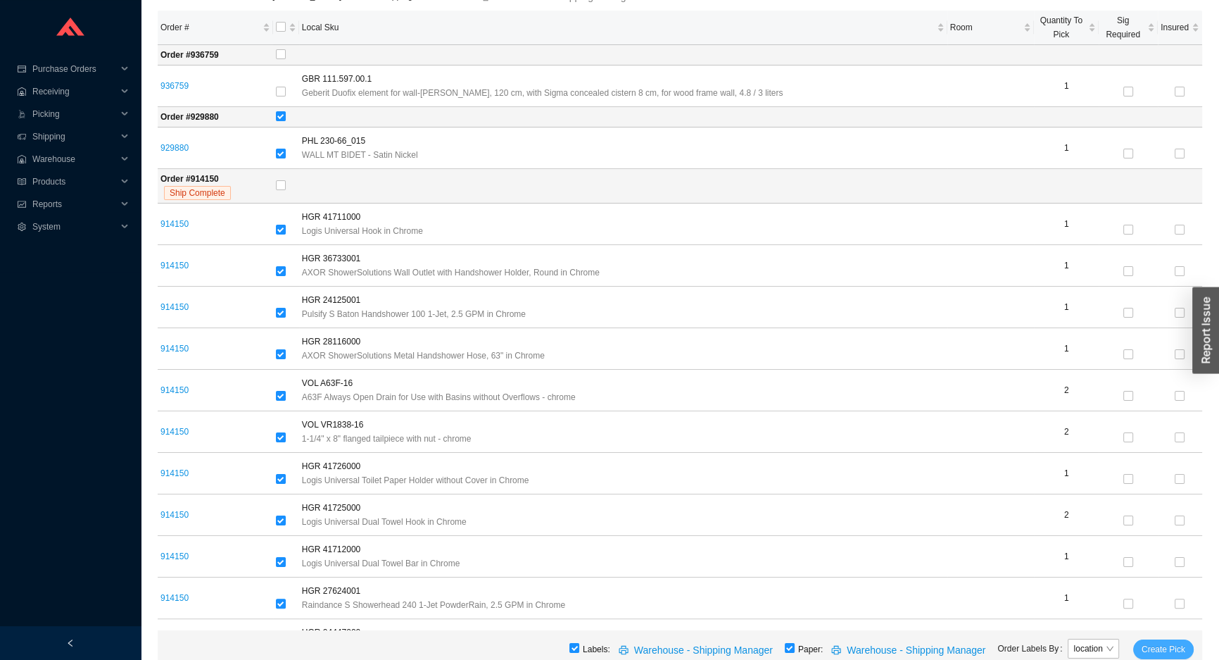
click at [1188, 652] on button "Create Pick" at bounding box center [1163, 649] width 61 height 20
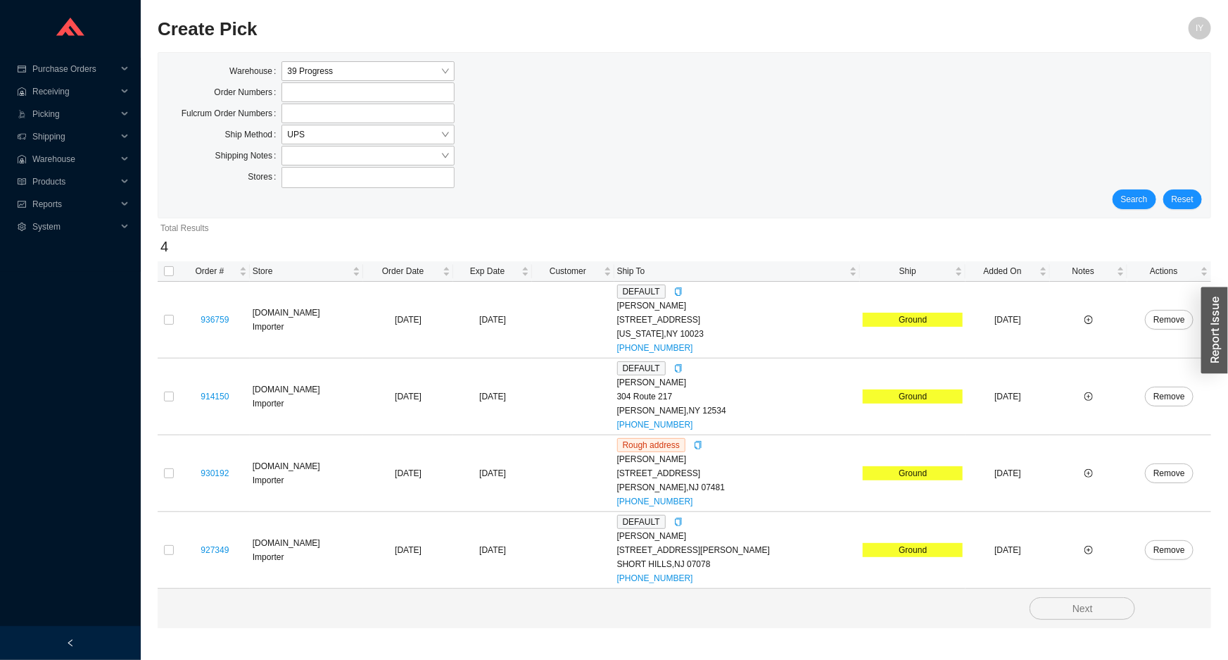
click at [1159, 199] on div "Search Reset" at bounding box center [684, 199] width 1035 height 20
click at [1150, 199] on button "Search" at bounding box center [1135, 199] width 44 height 20
click at [1127, 203] on span "Search" at bounding box center [1134, 199] width 27 height 14
click at [161, 272] on th at bounding box center [169, 271] width 23 height 20
click at [170, 267] on input "checkbox" at bounding box center [169, 271] width 10 height 10
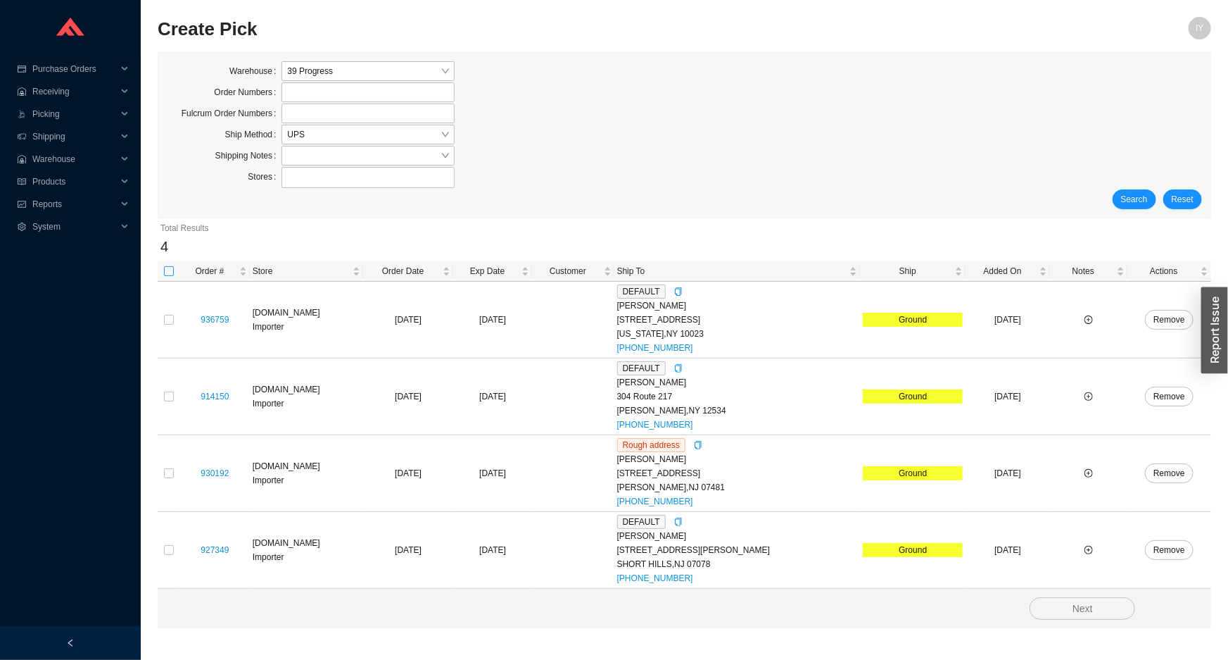
checkbox input "true"
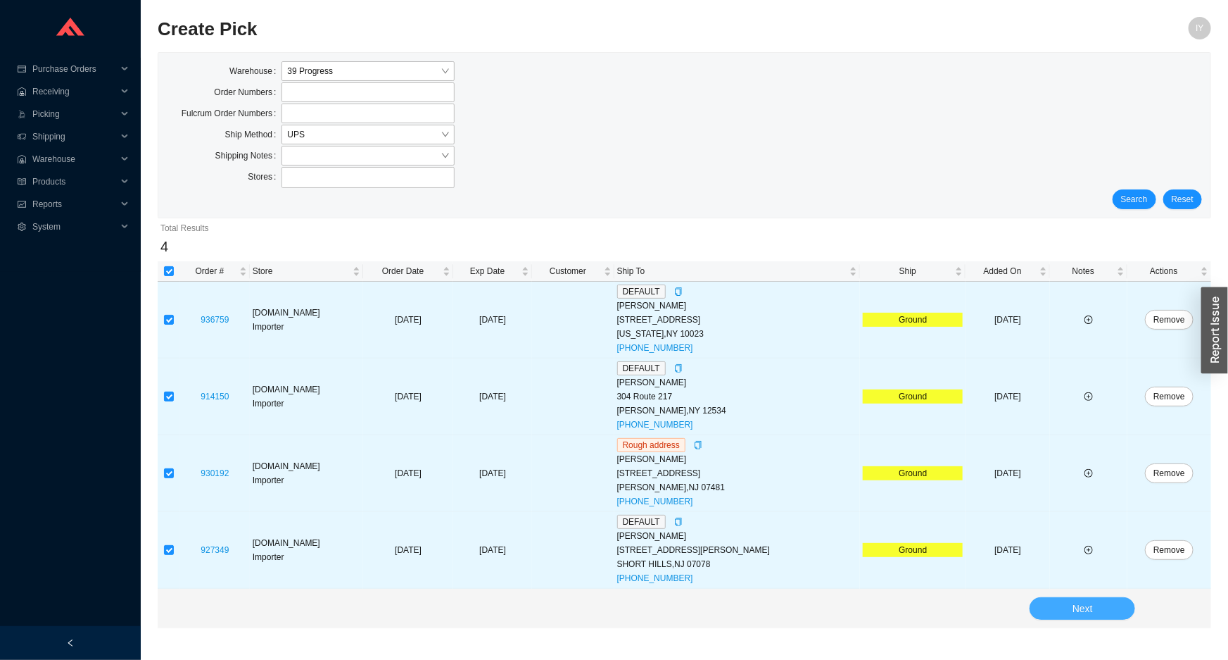
click at [1074, 603] on span "Next" at bounding box center [1083, 608] width 20 height 16
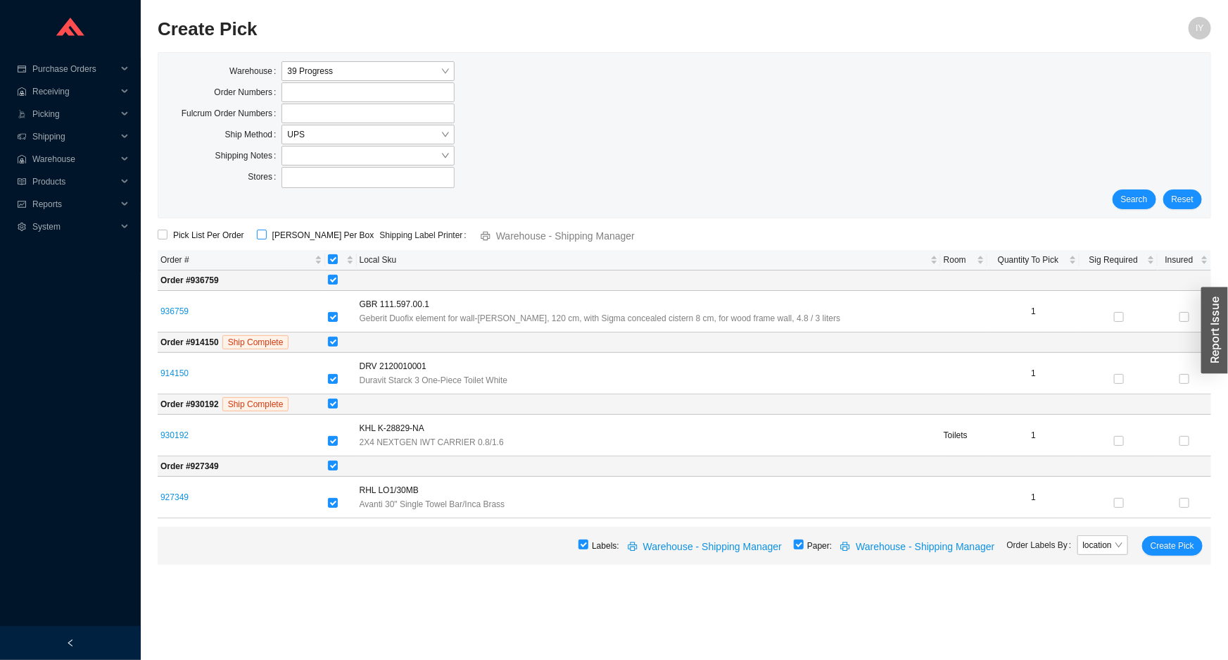
click at [257, 233] on input "ShipKey Per Box" at bounding box center [262, 234] width 10 height 10
checkbox input "true"
click at [1172, 546] on span "Create Pick" at bounding box center [1173, 546] width 44 height 14
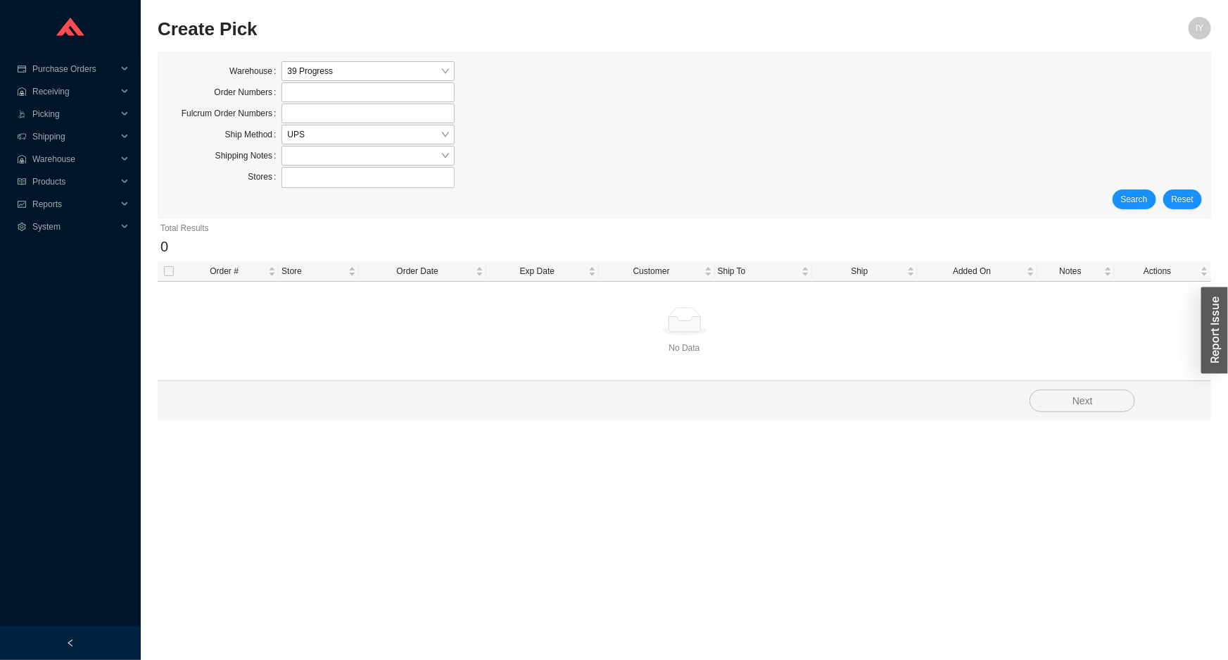
click at [676, 29] on h2 "Create Pick" at bounding box center [553, 29] width 791 height 25
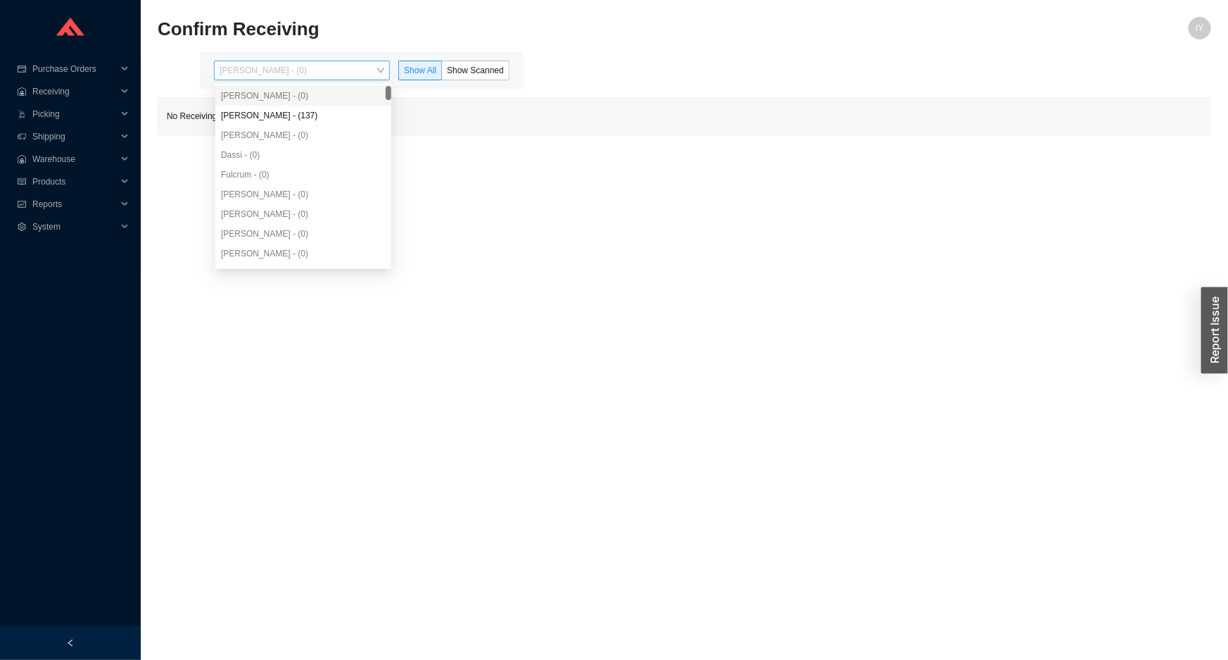
click at [326, 75] on span "[PERSON_NAME] - (0)" at bounding box center [302, 70] width 165 height 18
click at [326, 115] on div "[PERSON_NAME] - (137)" at bounding box center [303, 115] width 165 height 13
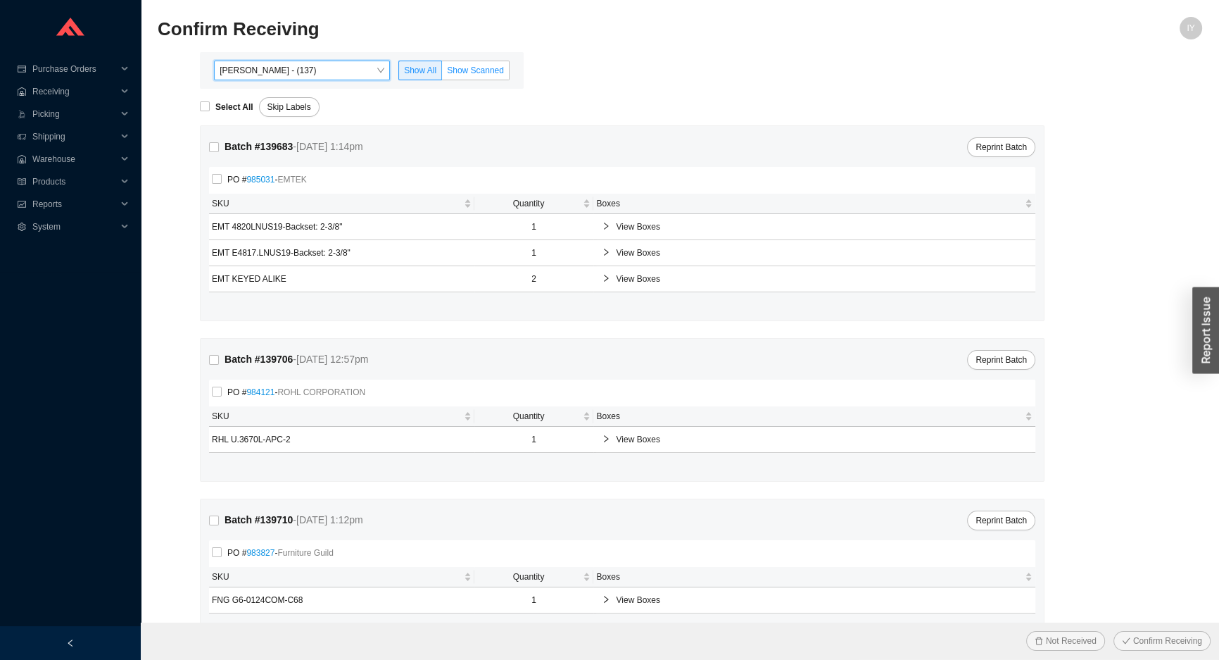
click at [467, 63] on label "Show Scanned" at bounding box center [476, 71] width 68 height 20
click at [442, 73] on input "Show Scanned" at bounding box center [442, 73] width 0 height 0
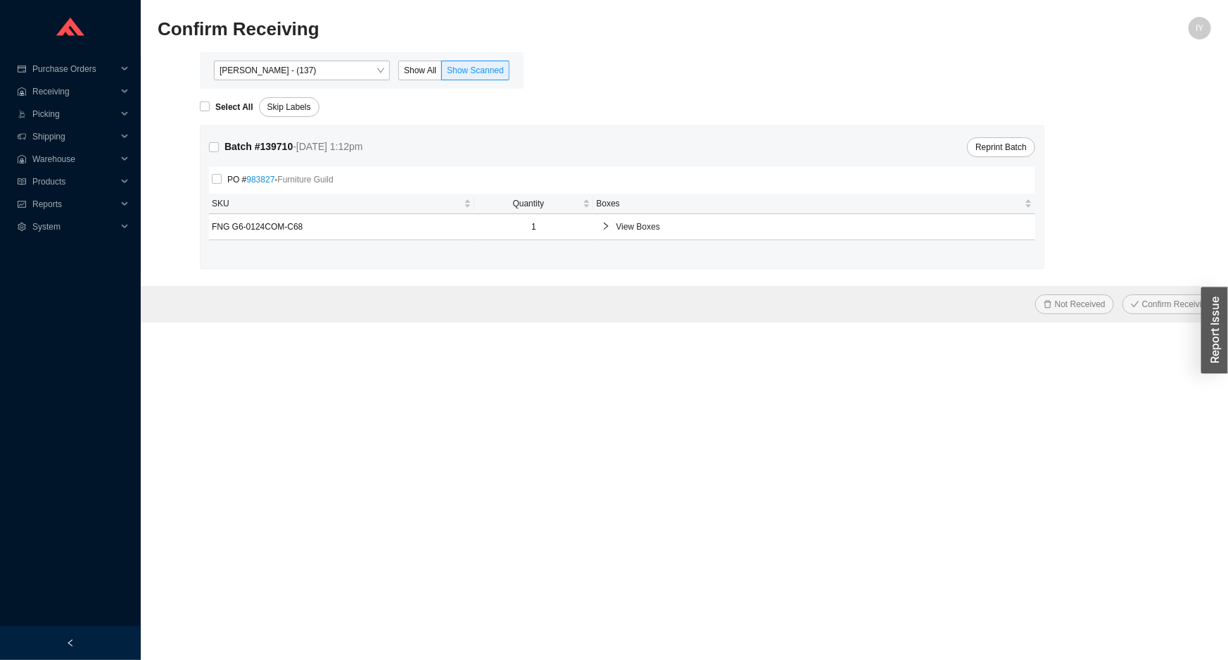
click at [646, 214] on div "View Boxes" at bounding box center [814, 226] width 436 height 25
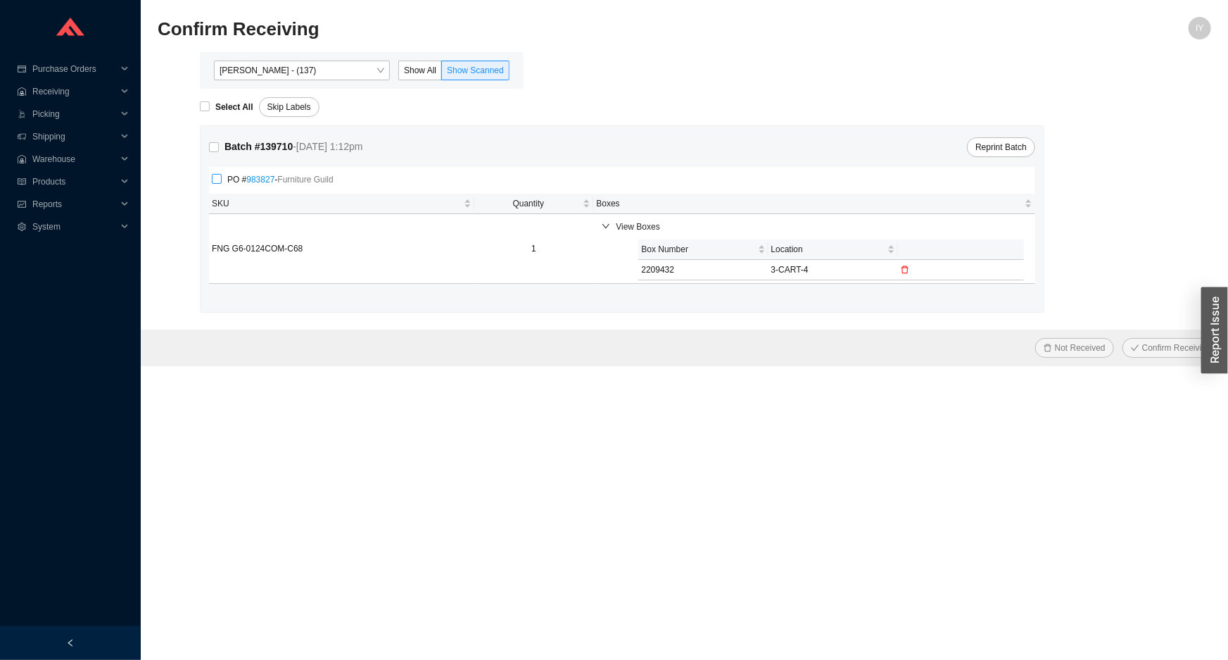
click at [218, 179] on input "PO # 983827 - Furniture Guild" at bounding box center [217, 179] width 10 height 10
checkbox input "true"
click at [1123, 338] on button "Confirm Receiving" at bounding box center [1171, 348] width 97 height 20
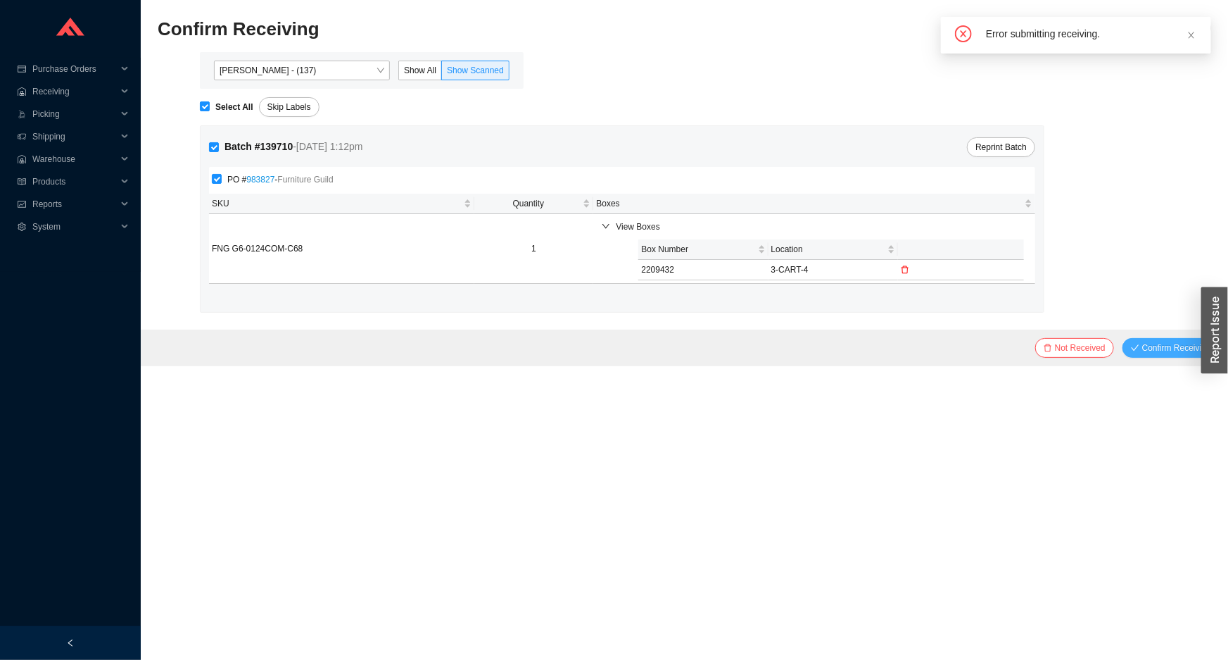
click at [1183, 341] on span "Confirm Receiving" at bounding box center [1176, 348] width 69 height 14
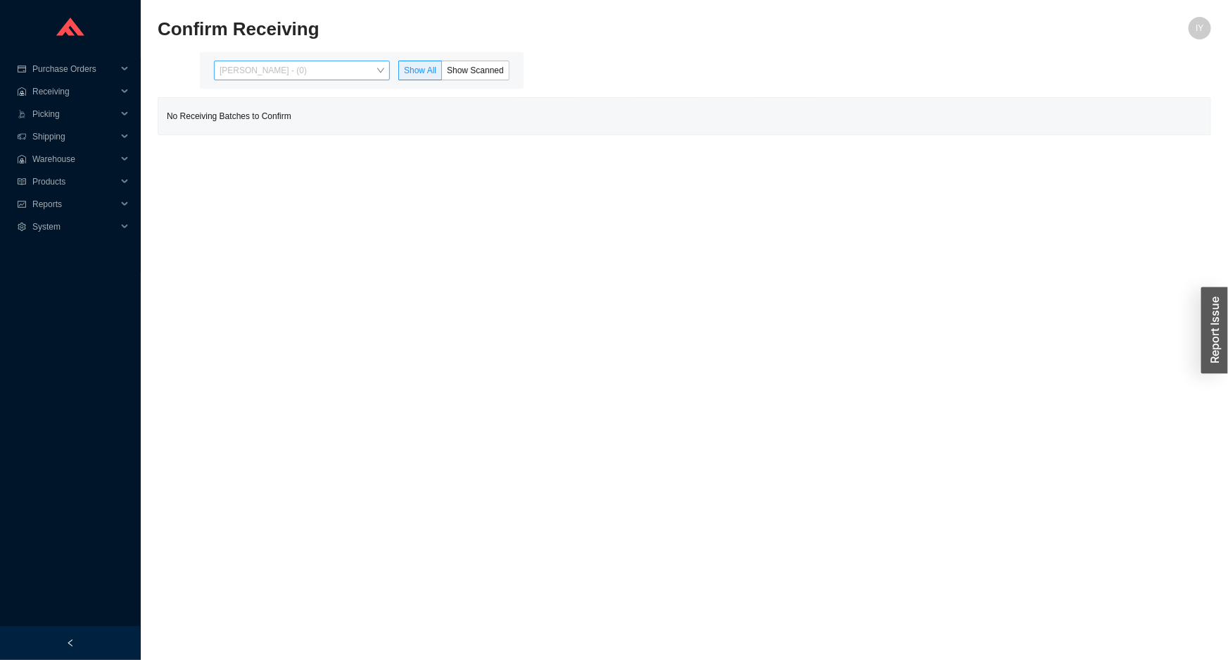
click at [357, 75] on span "Issac Yoselovsky - (0)" at bounding box center [302, 70] width 165 height 18
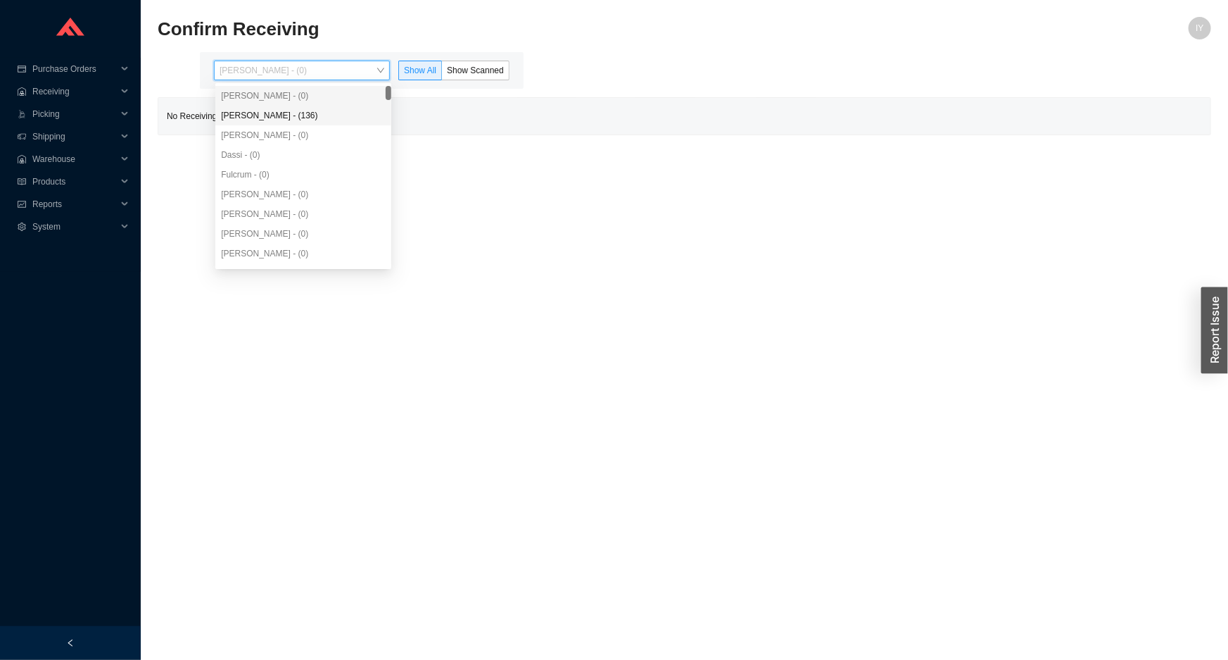
drag, startPoint x: 341, startPoint y: 116, endPoint x: 367, endPoint y: 110, distance: 26.1
click at [342, 116] on div "Angel Negron - (136)" at bounding box center [303, 115] width 165 height 13
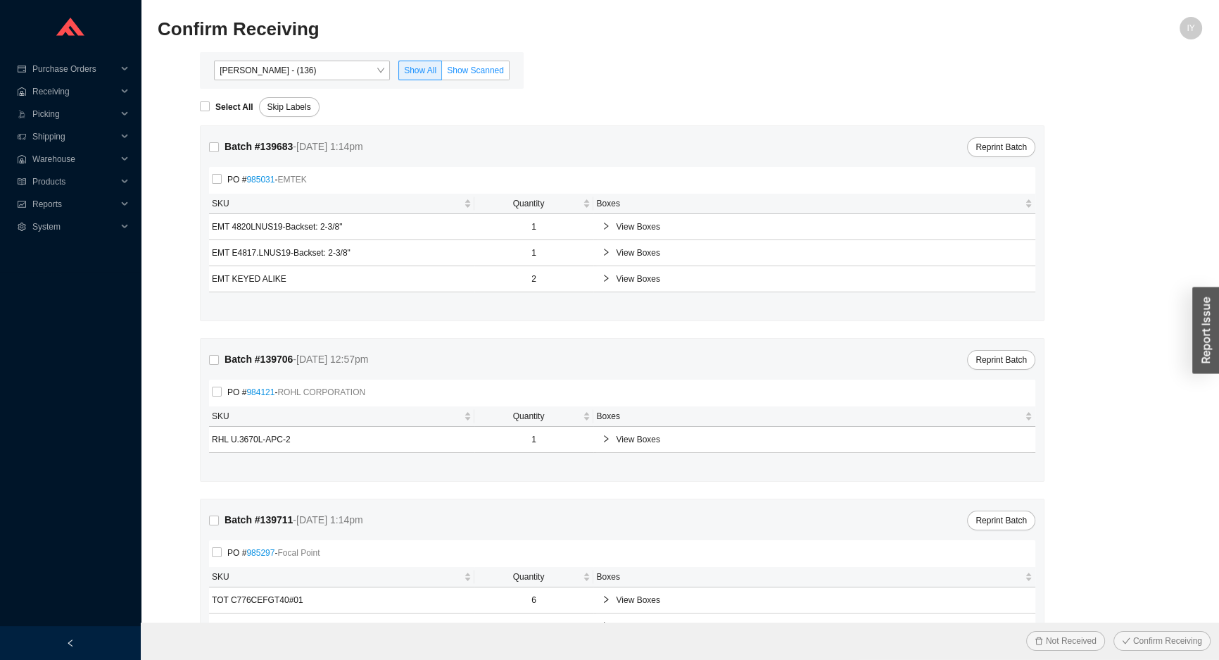
click at [493, 68] on span "Show Scanned" at bounding box center [475, 70] width 57 height 10
click at [442, 73] on input "Show Scanned" at bounding box center [442, 73] width 0 height 0
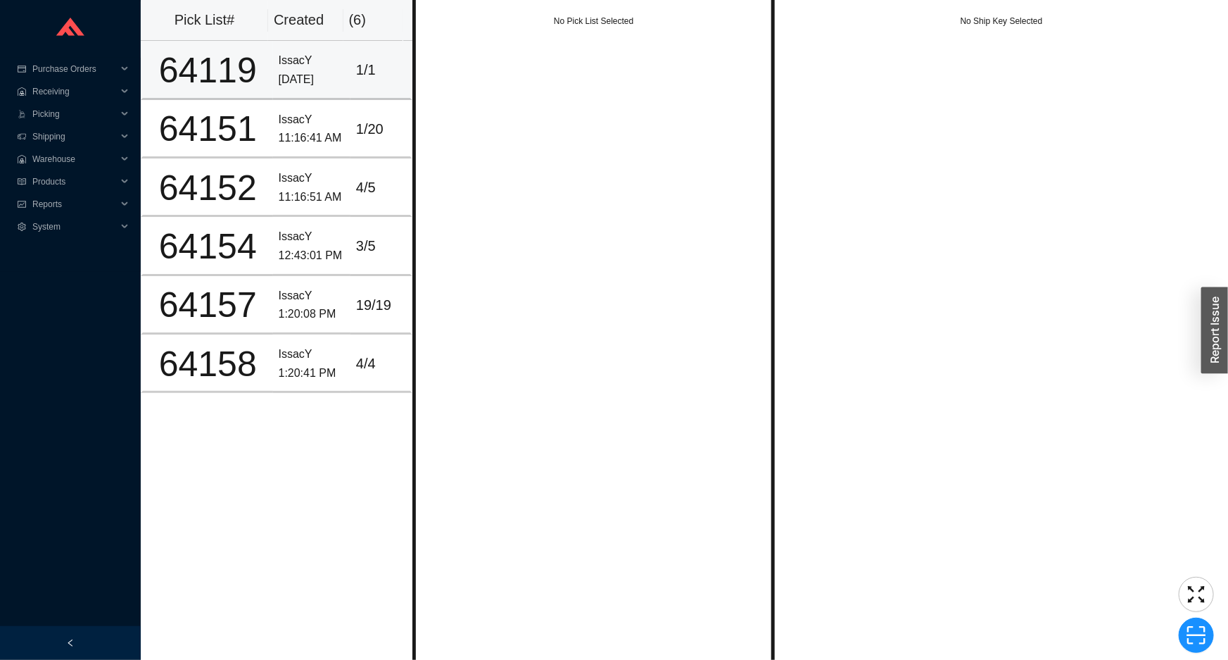
drag, startPoint x: 382, startPoint y: 70, endPoint x: 401, endPoint y: 80, distance: 21.7
click at [380, 70] on div "1 / 1" at bounding box center [380, 69] width 49 height 23
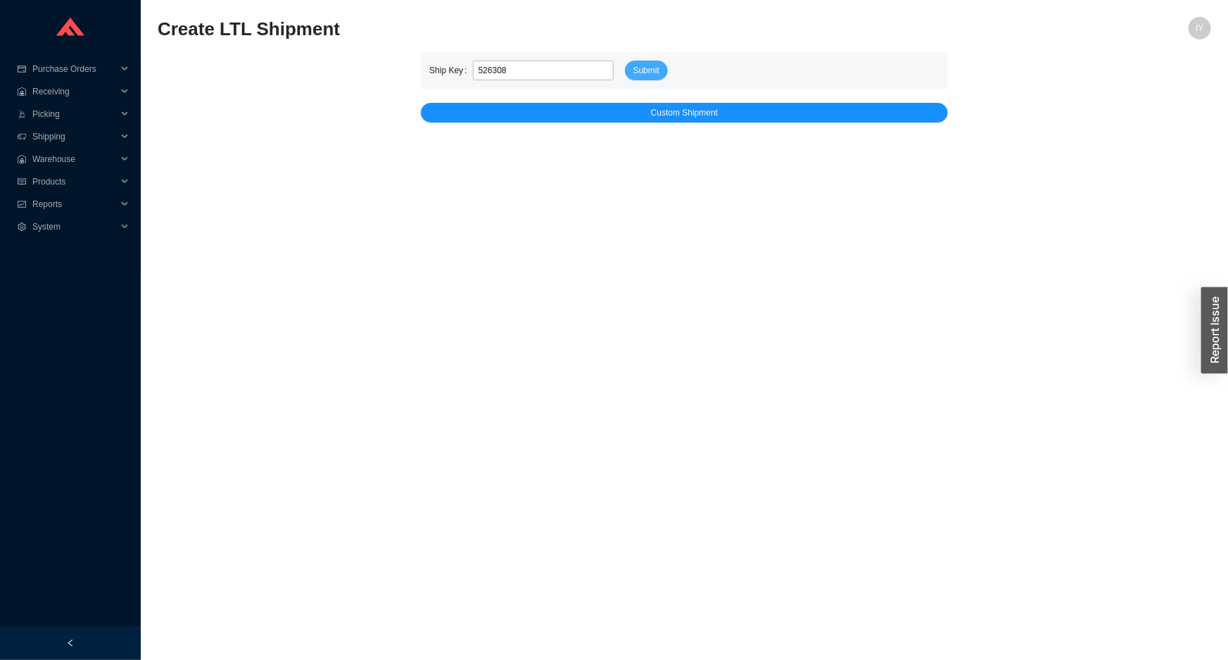
type input "526308"
click at [659, 73] on button "Submit" at bounding box center [646, 71] width 43 height 20
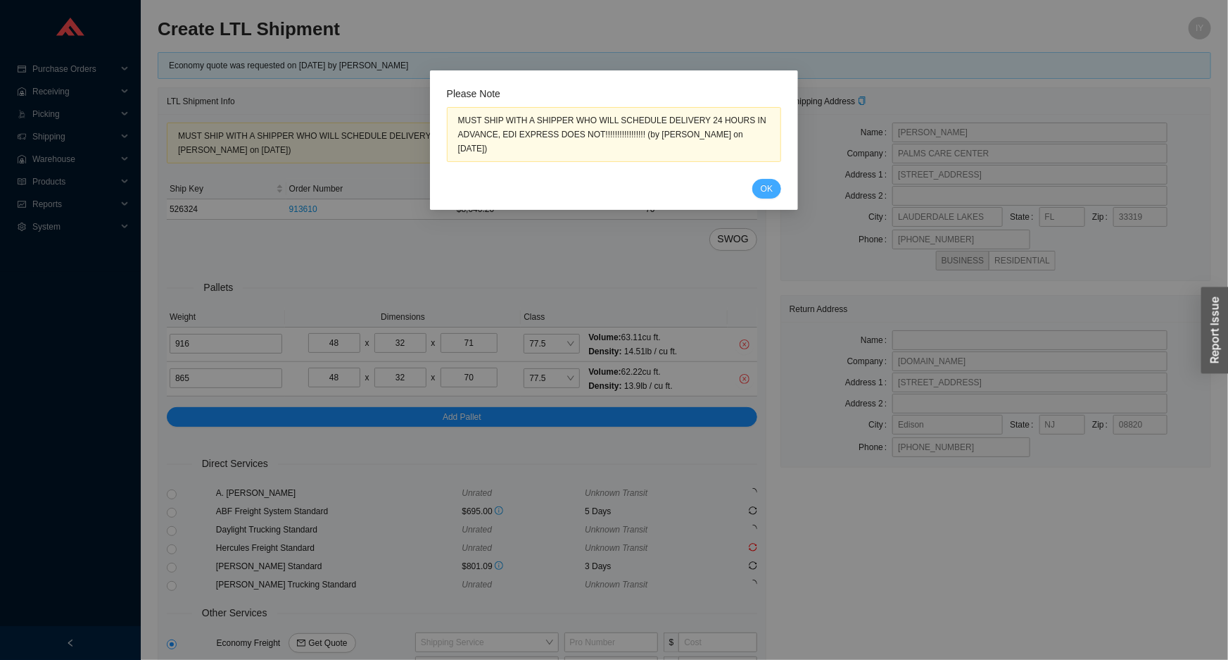
click at [763, 182] on span "OK" at bounding box center [767, 189] width 12 height 14
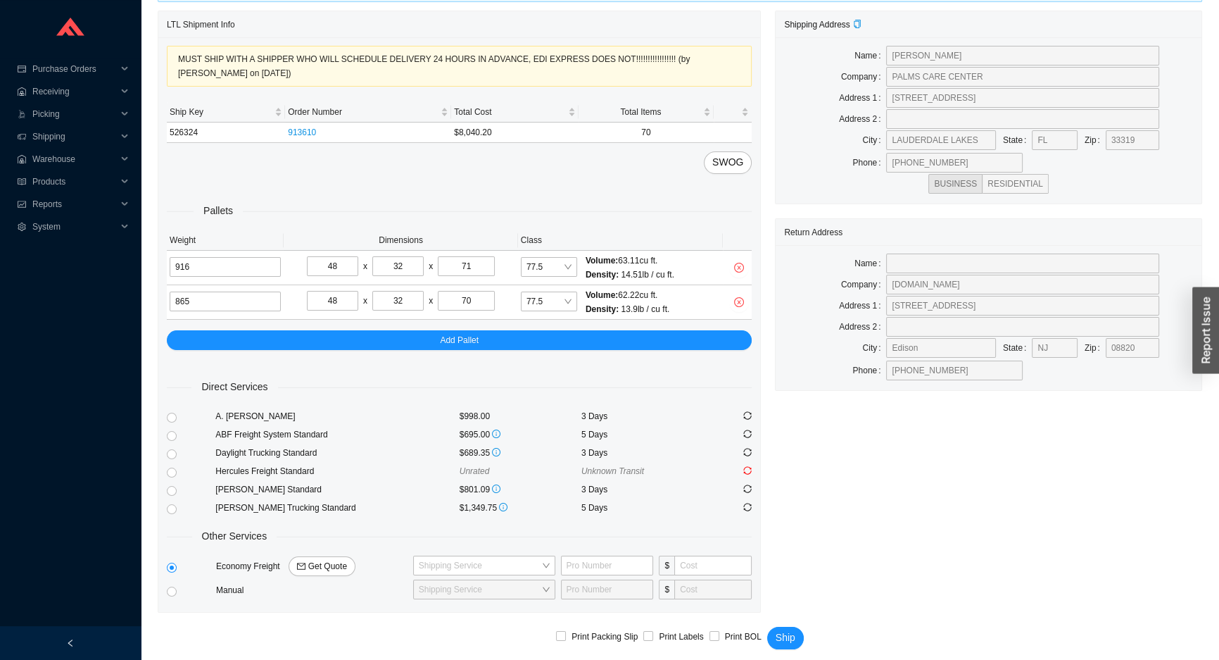
scroll to position [84, 0]
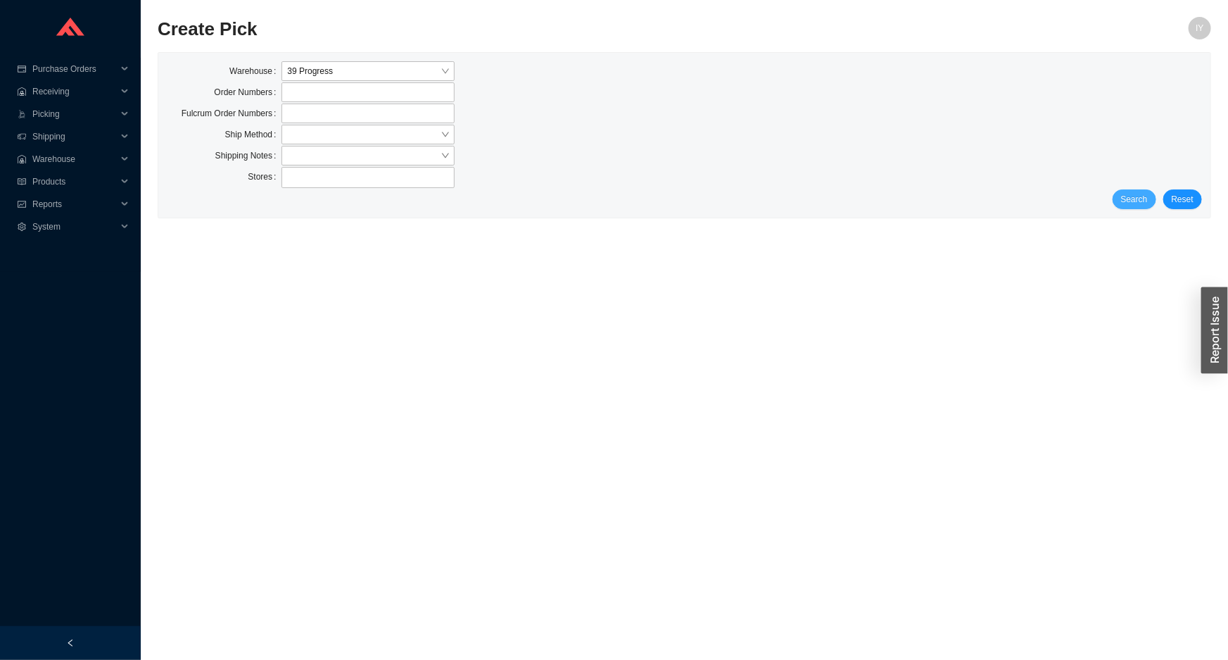
click at [1126, 197] on span "Search" at bounding box center [1134, 199] width 27 height 14
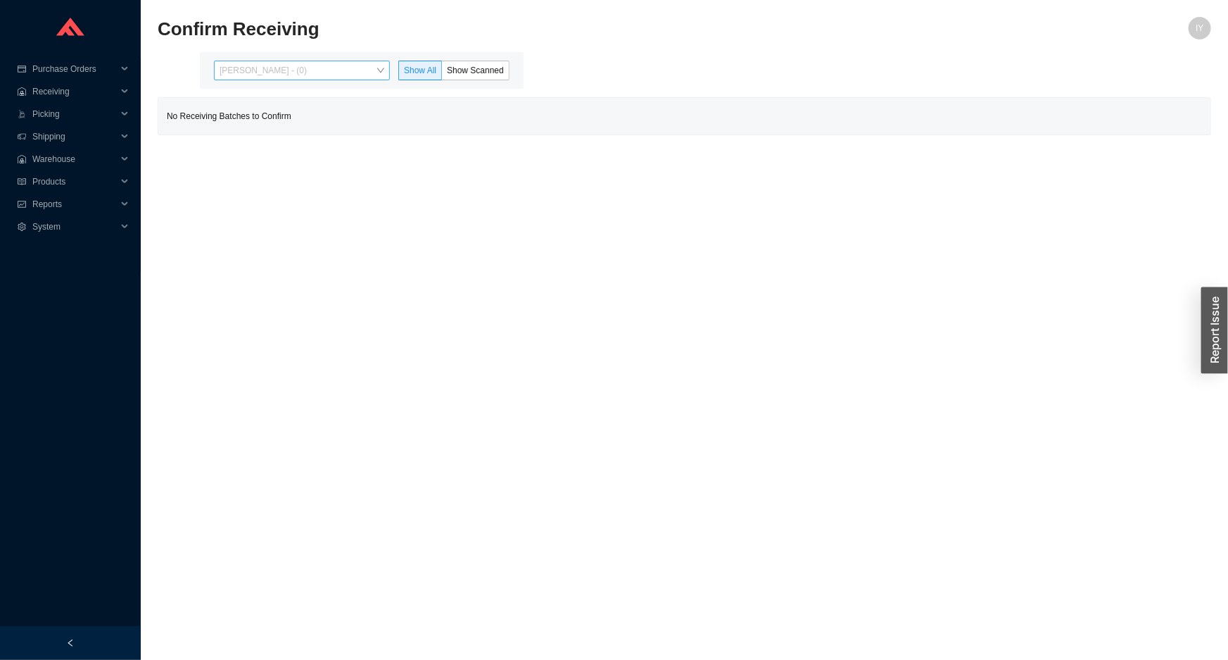
click at [260, 65] on span "[PERSON_NAME] - (0)" at bounding box center [302, 70] width 165 height 18
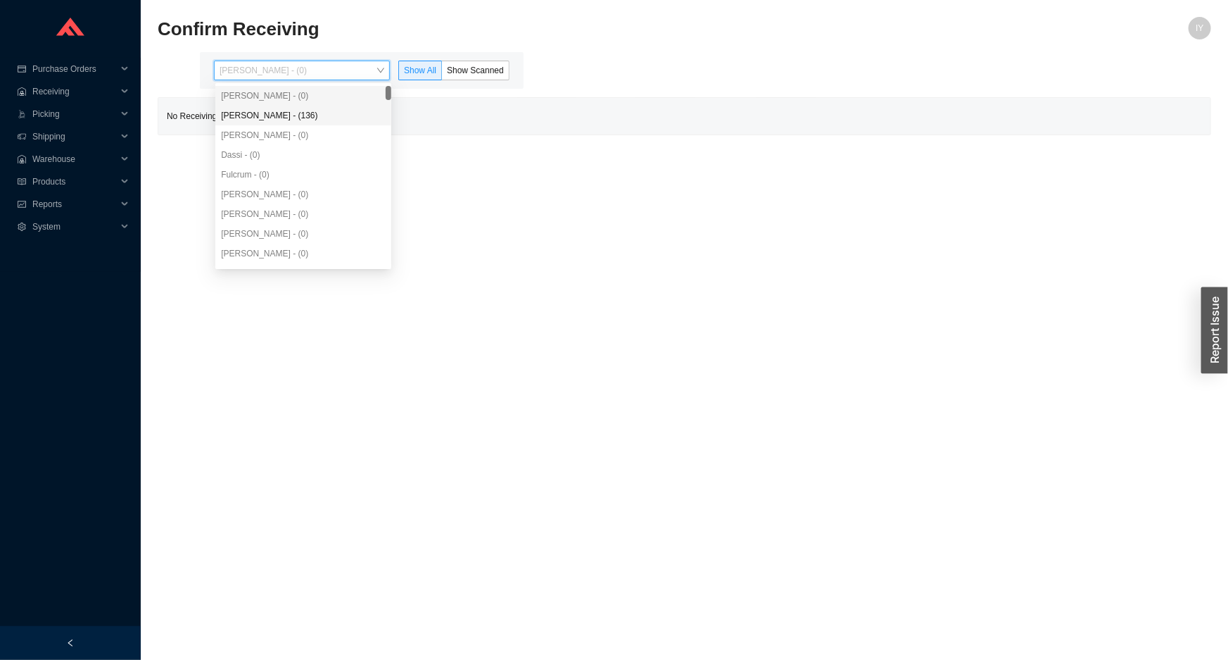
drag, startPoint x: 275, startPoint y: 115, endPoint x: 282, endPoint y: 107, distance: 10.5
click at [275, 113] on div "[PERSON_NAME] - (136)" at bounding box center [303, 115] width 165 height 13
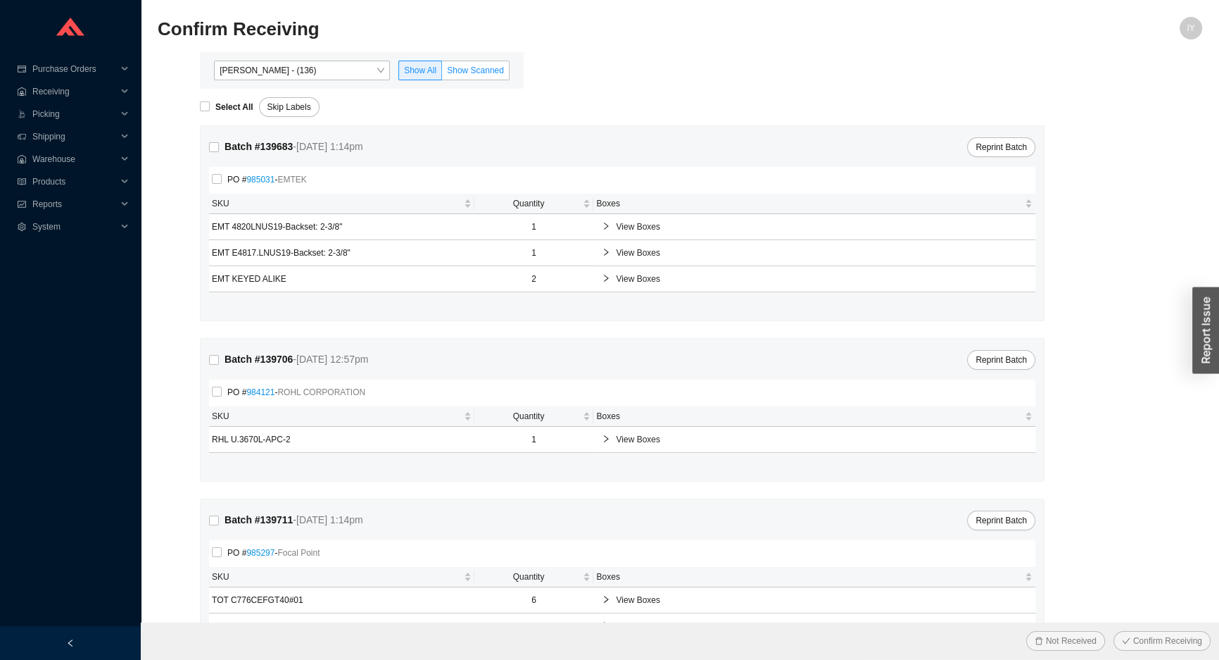
click at [467, 70] on span "Show Scanned" at bounding box center [475, 70] width 57 height 10
click at [442, 73] on input "Show Scanned" at bounding box center [442, 73] width 0 height 0
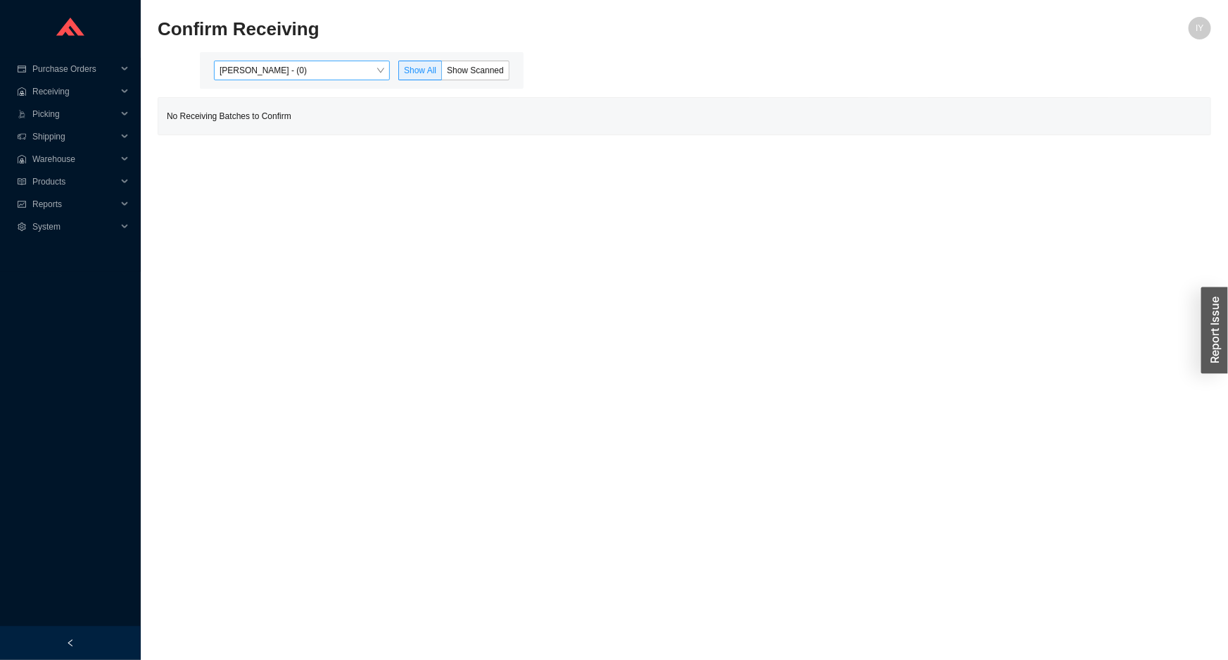
drag, startPoint x: 339, startPoint y: 64, endPoint x: 337, endPoint y: 77, distance: 12.7
click at [338, 70] on span "[PERSON_NAME] - (0)" at bounding box center [302, 70] width 165 height 18
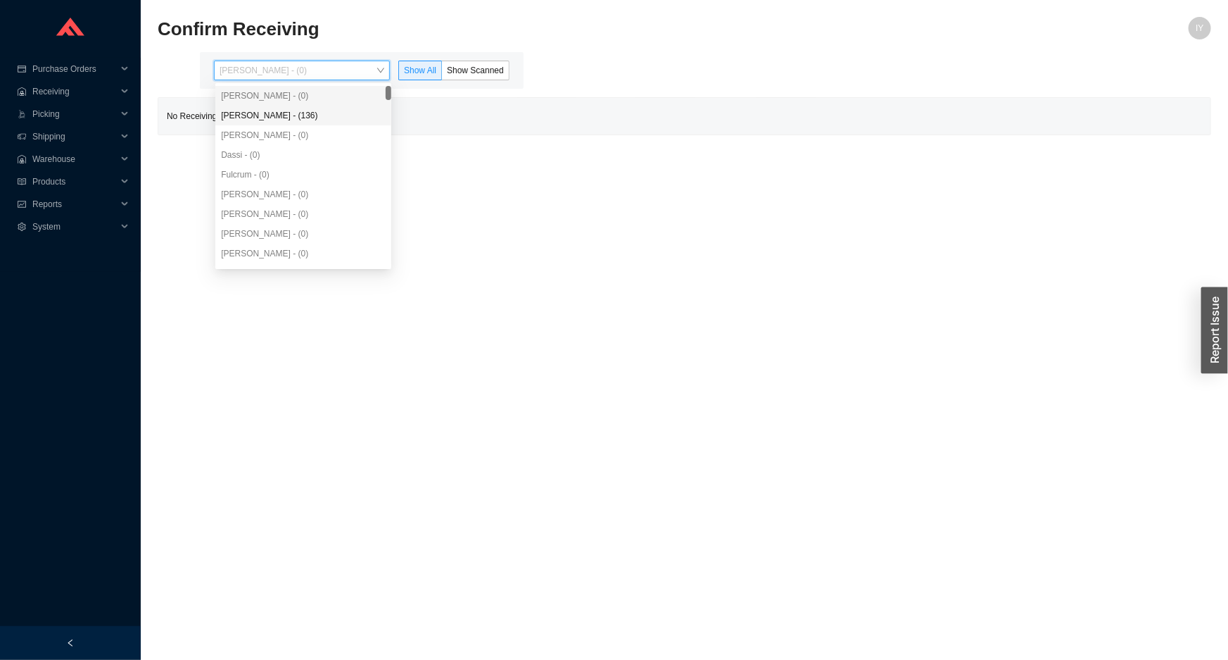
click at [332, 116] on div "[PERSON_NAME] - (136)" at bounding box center [303, 115] width 165 height 13
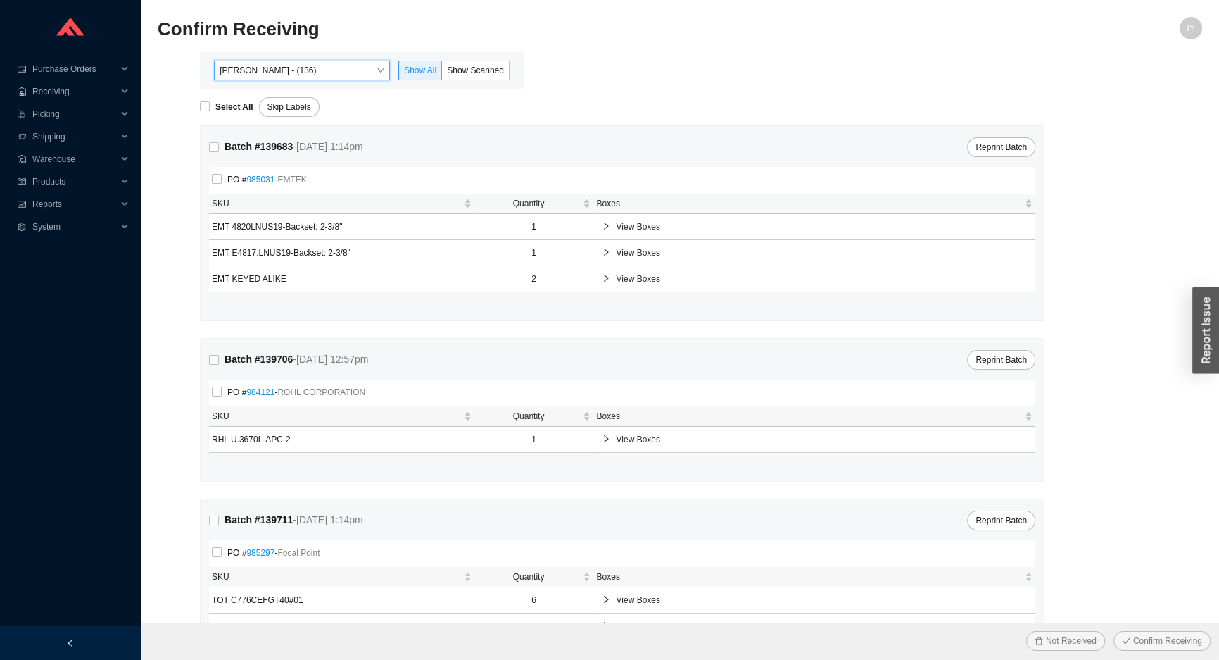
click at [448, 57] on div "Angel Negron - (136) Angel Negron - (136) Show All Show Scanned" at bounding box center [362, 70] width 324 height 37
click at [442, 68] on label "Show All" at bounding box center [420, 71] width 44 height 20
click at [457, 69] on span "Show Scanned" at bounding box center [475, 70] width 57 height 10
click at [442, 73] on input "Show Scanned" at bounding box center [442, 73] width 0 height 0
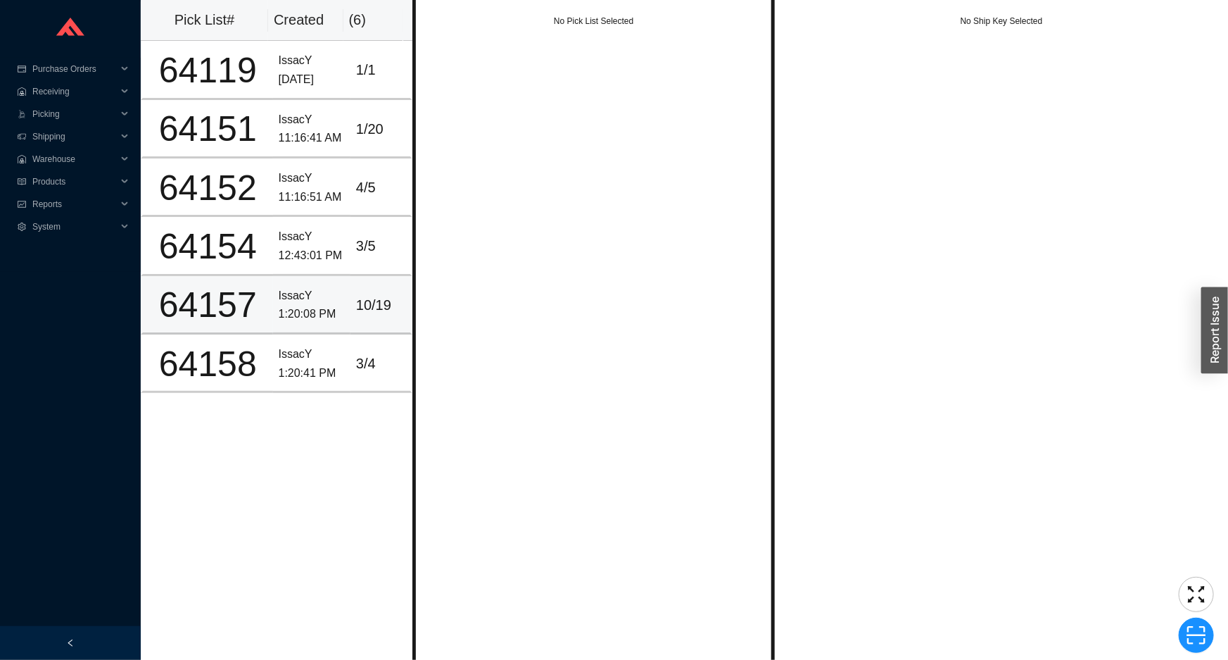
click at [373, 308] on div "10 / 19" at bounding box center [380, 305] width 49 height 23
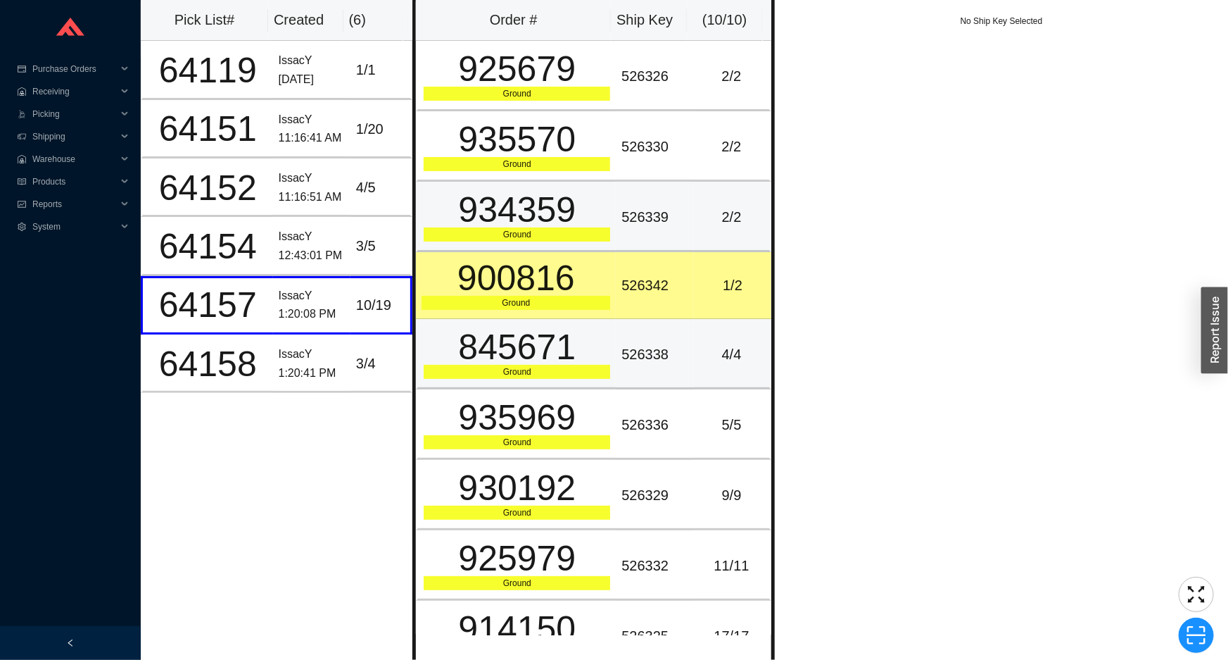
scroll to position [103, 0]
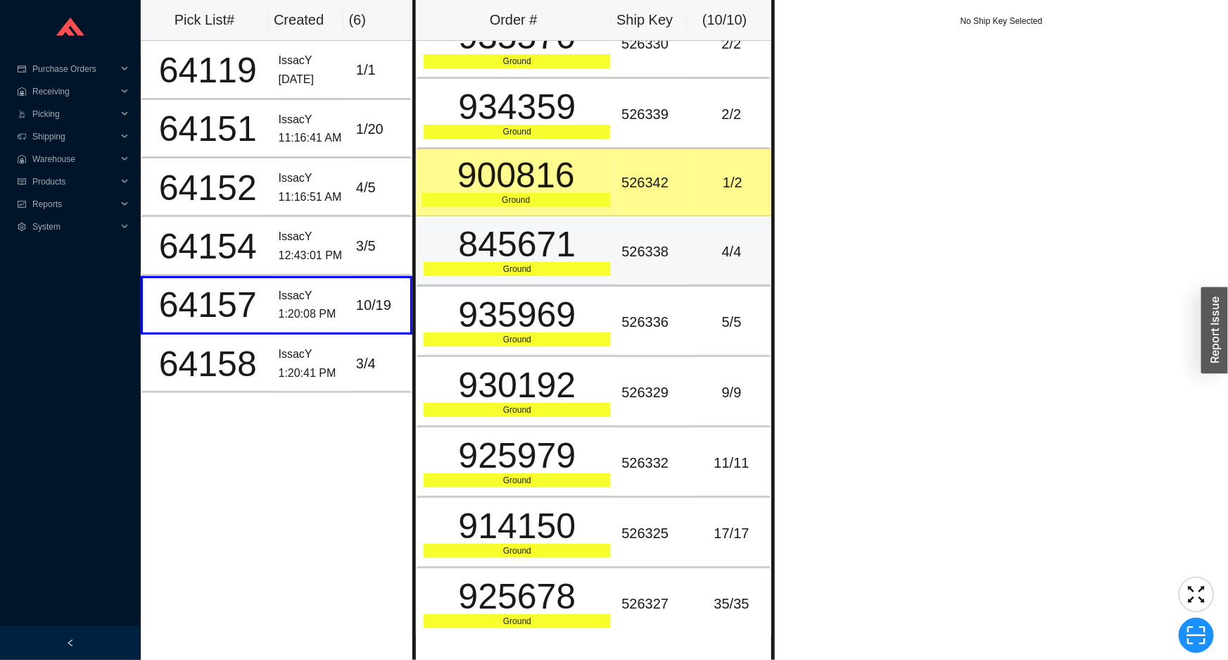
click at [495, 233] on div "845671" at bounding box center [517, 244] width 187 height 35
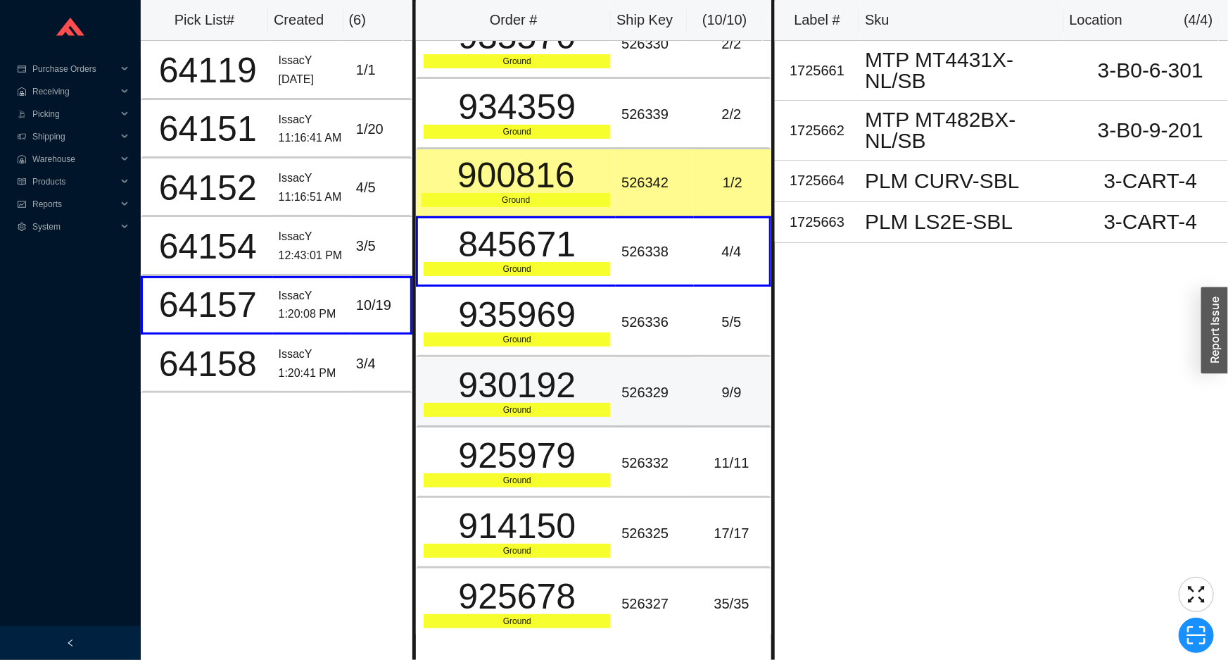
click at [616, 421] on td "526329" at bounding box center [654, 392] width 77 height 70
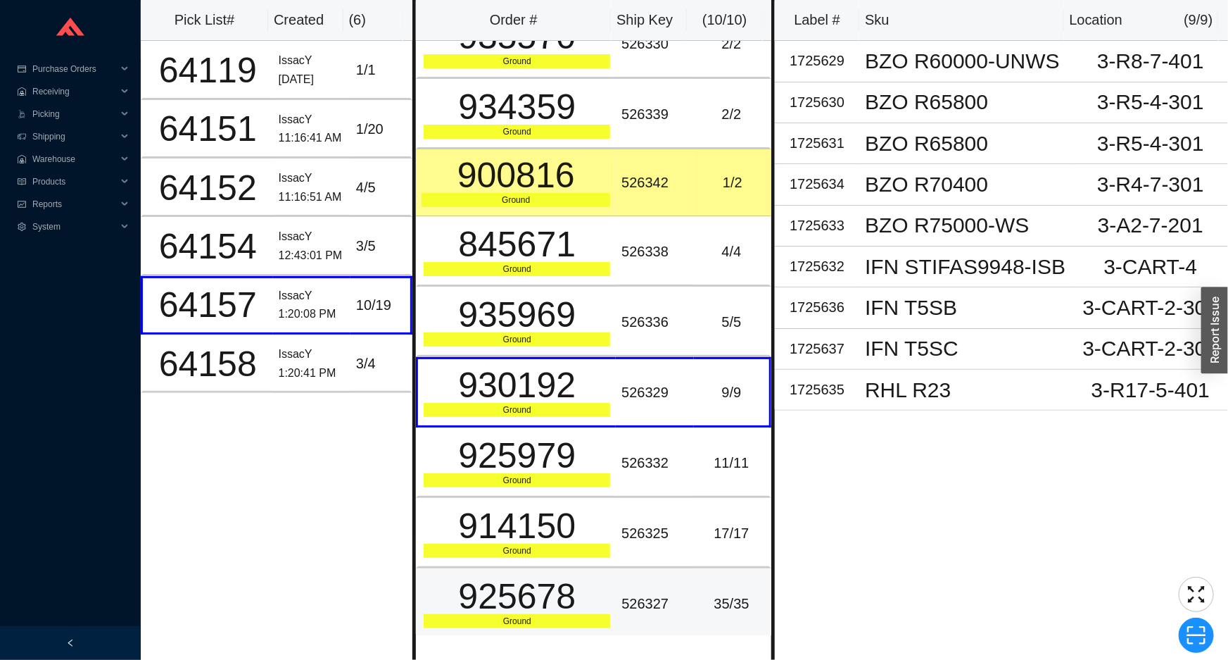
click at [677, 612] on td "526327" at bounding box center [654, 603] width 77 height 70
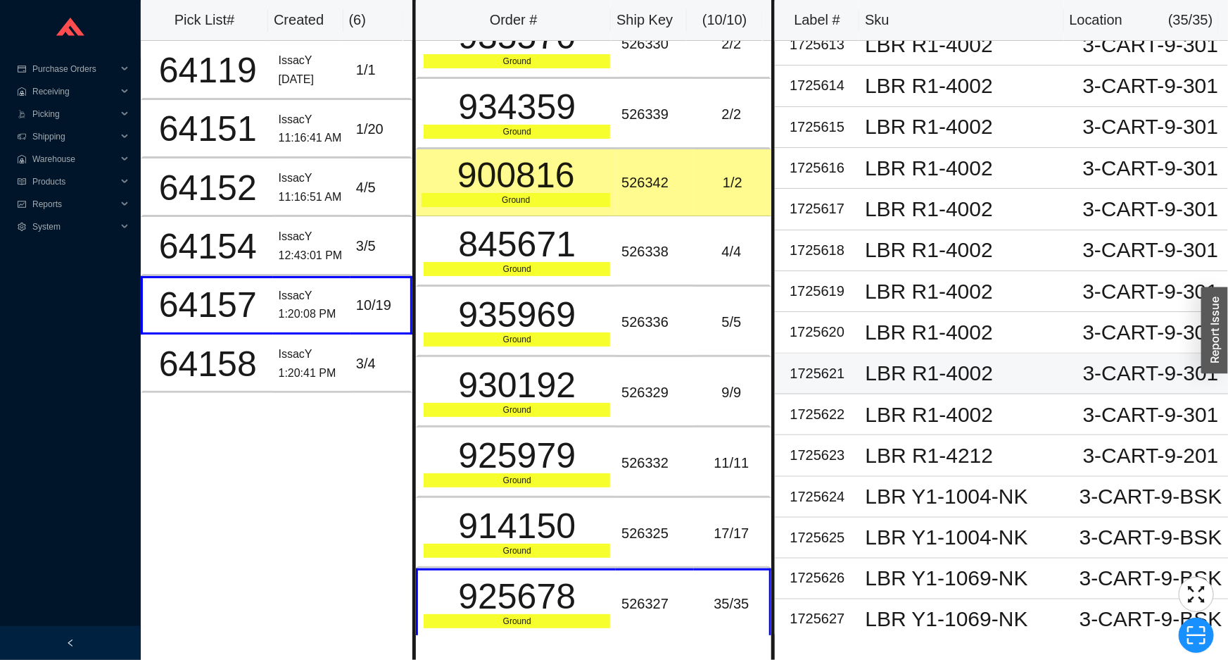
scroll to position [840, 0]
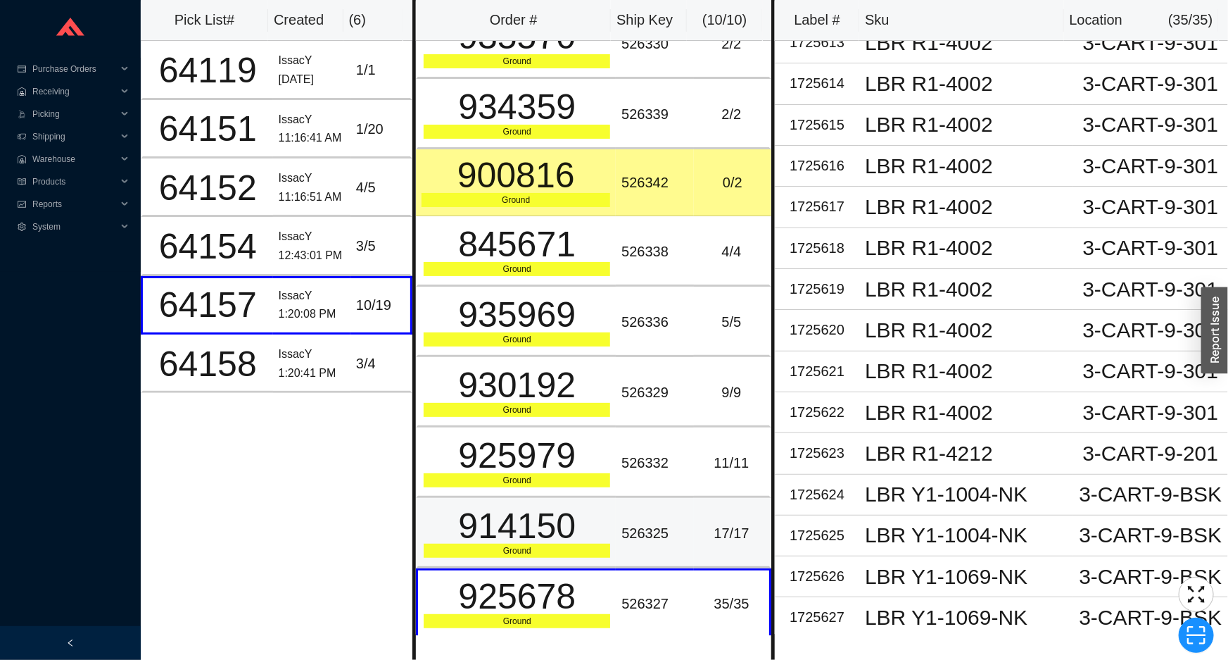
click at [662, 547] on td "526325" at bounding box center [654, 533] width 77 height 70
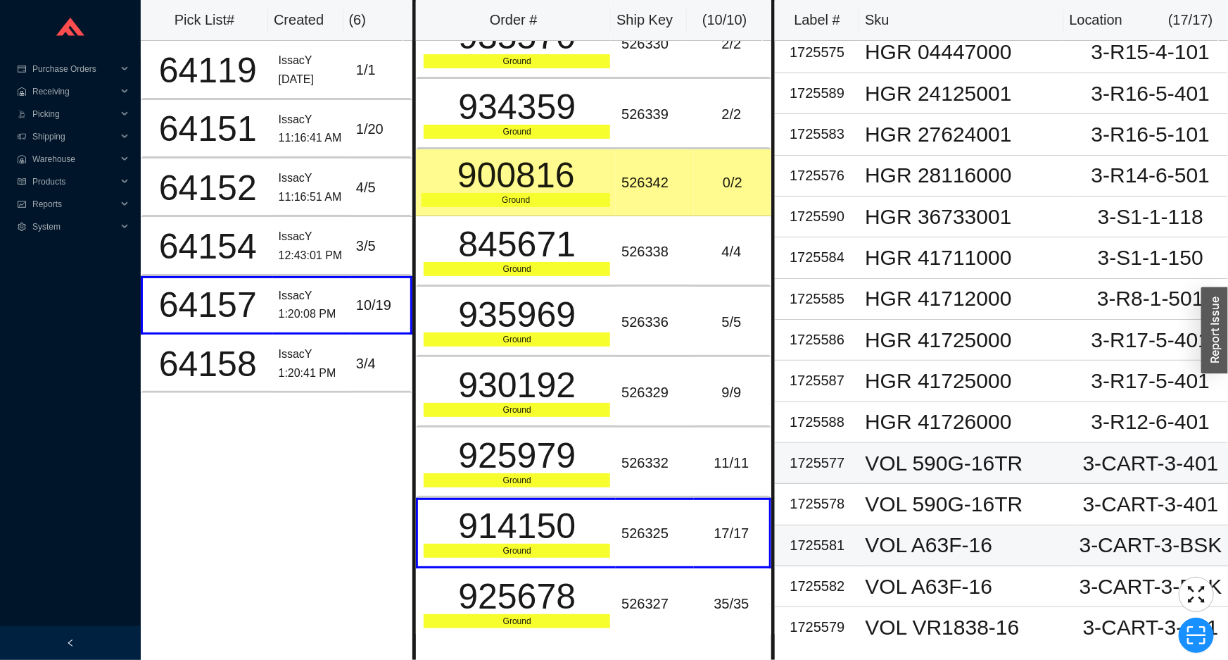
scroll to position [0, 0]
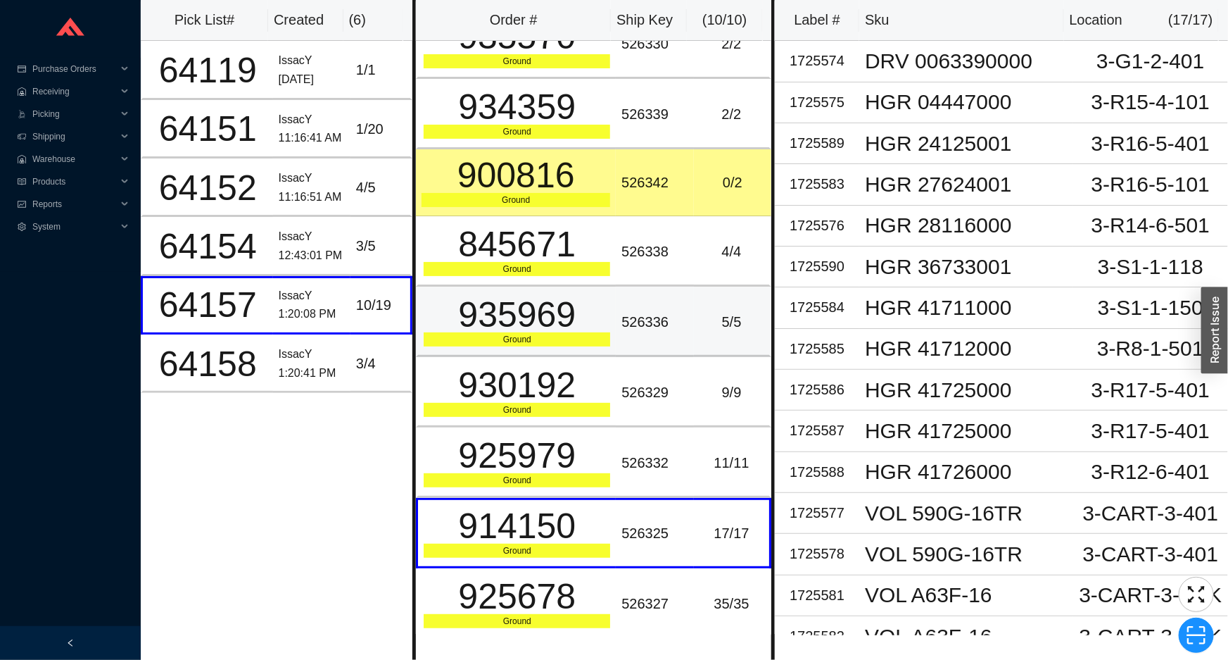
click at [749, 306] on td "5 / 5" at bounding box center [732, 322] width 77 height 70
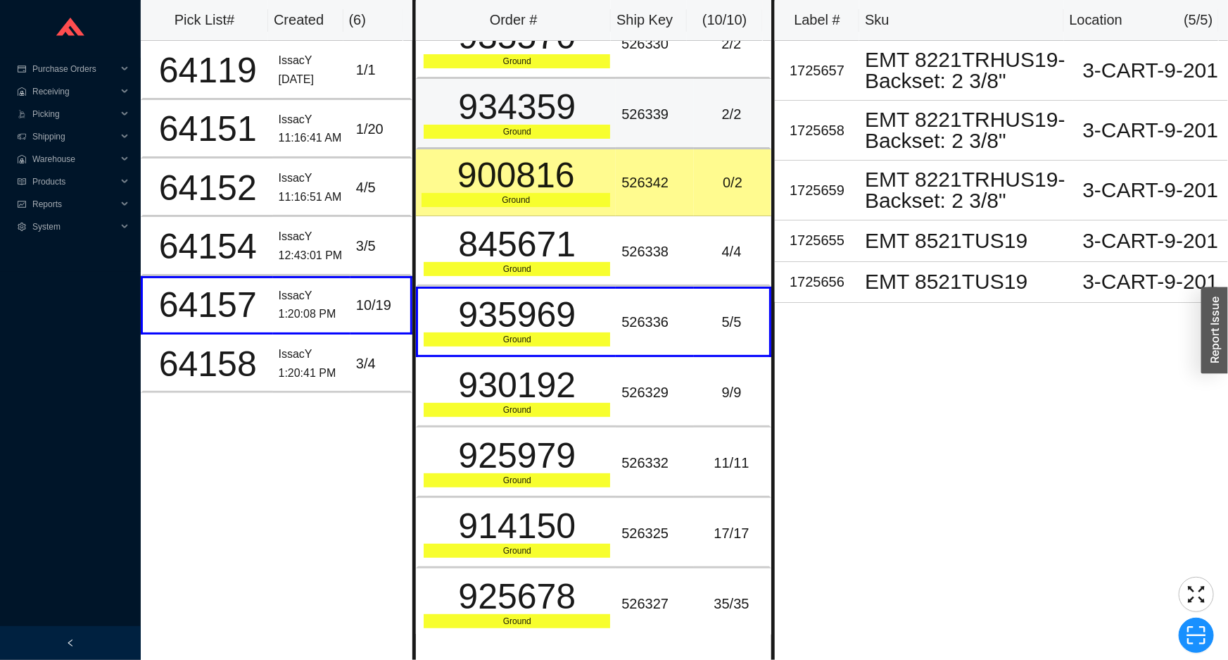
click at [662, 139] on td "526339" at bounding box center [654, 114] width 77 height 70
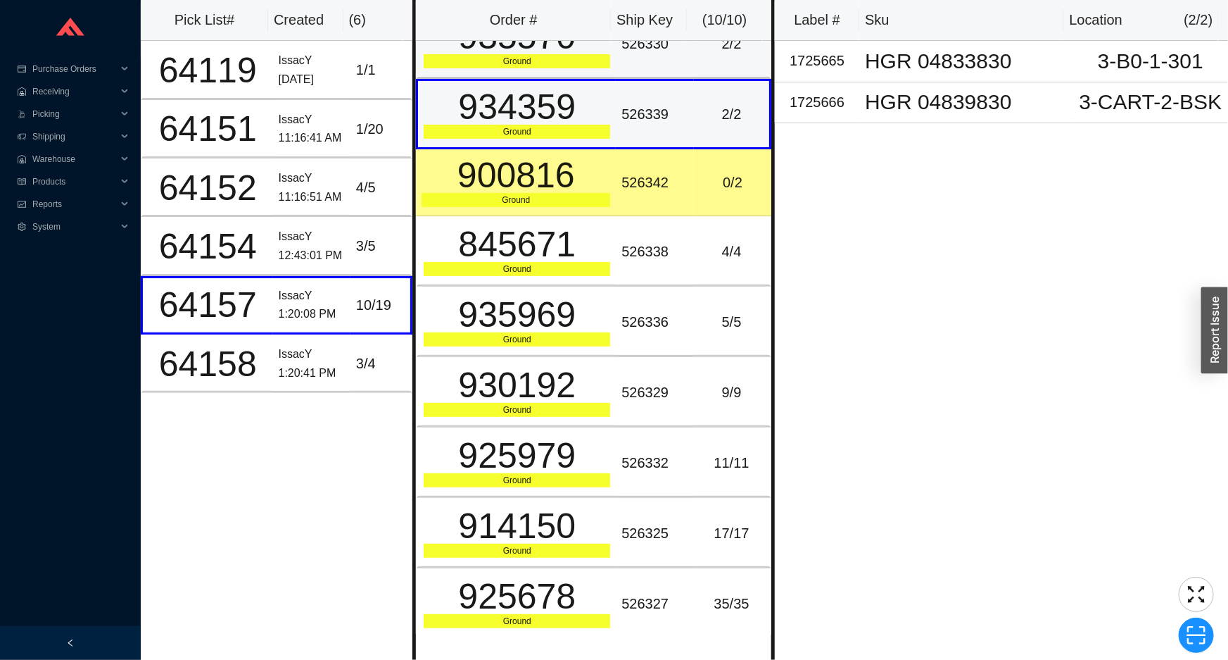
scroll to position [35, 0]
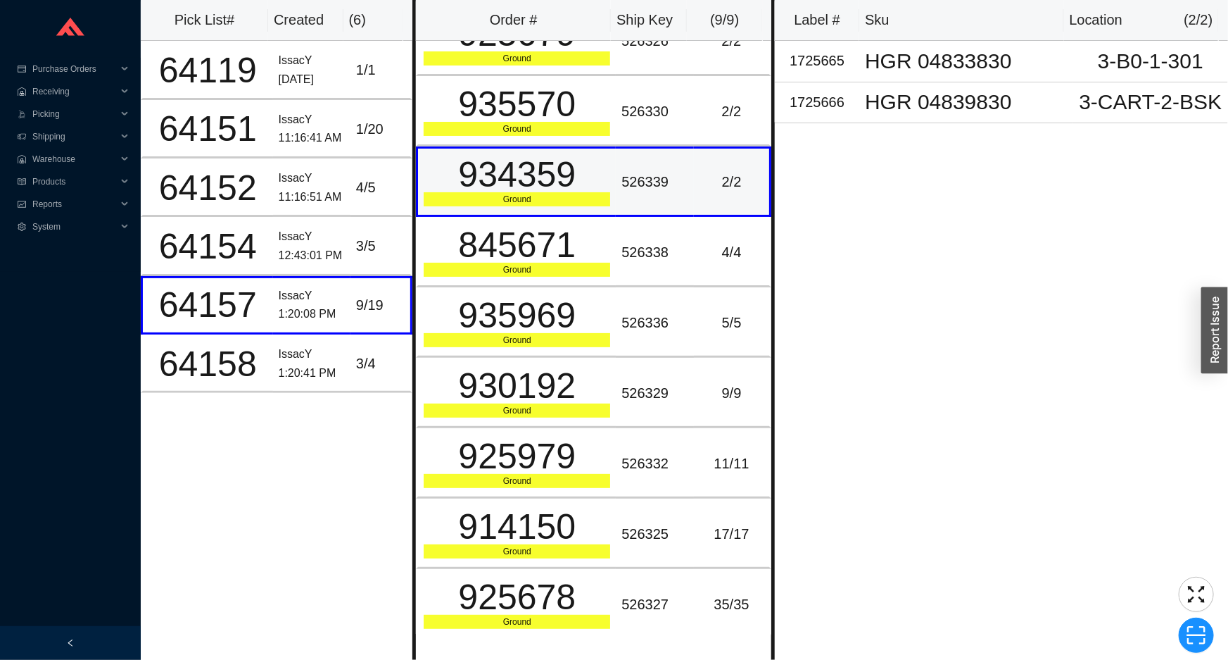
click at [632, 170] on div "526339" at bounding box center [655, 181] width 66 height 23
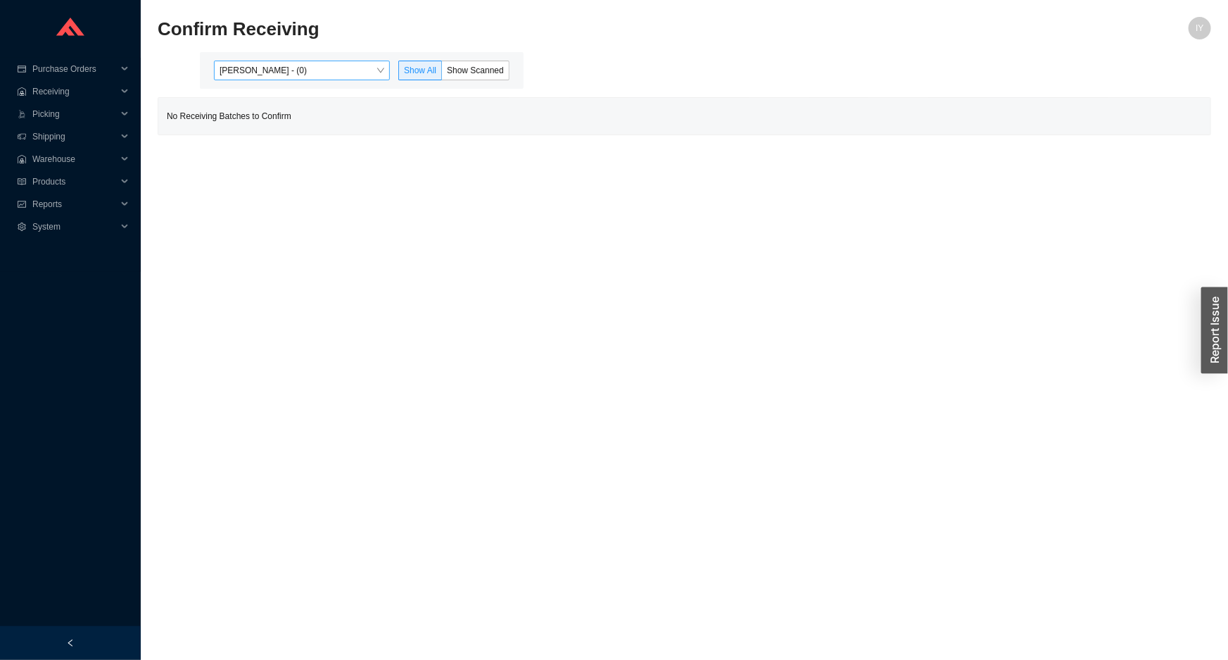
drag, startPoint x: 339, startPoint y: 66, endPoint x: 332, endPoint y: 77, distance: 12.7
click at [334, 72] on span "[PERSON_NAME] - (0)" at bounding box center [302, 70] width 165 height 18
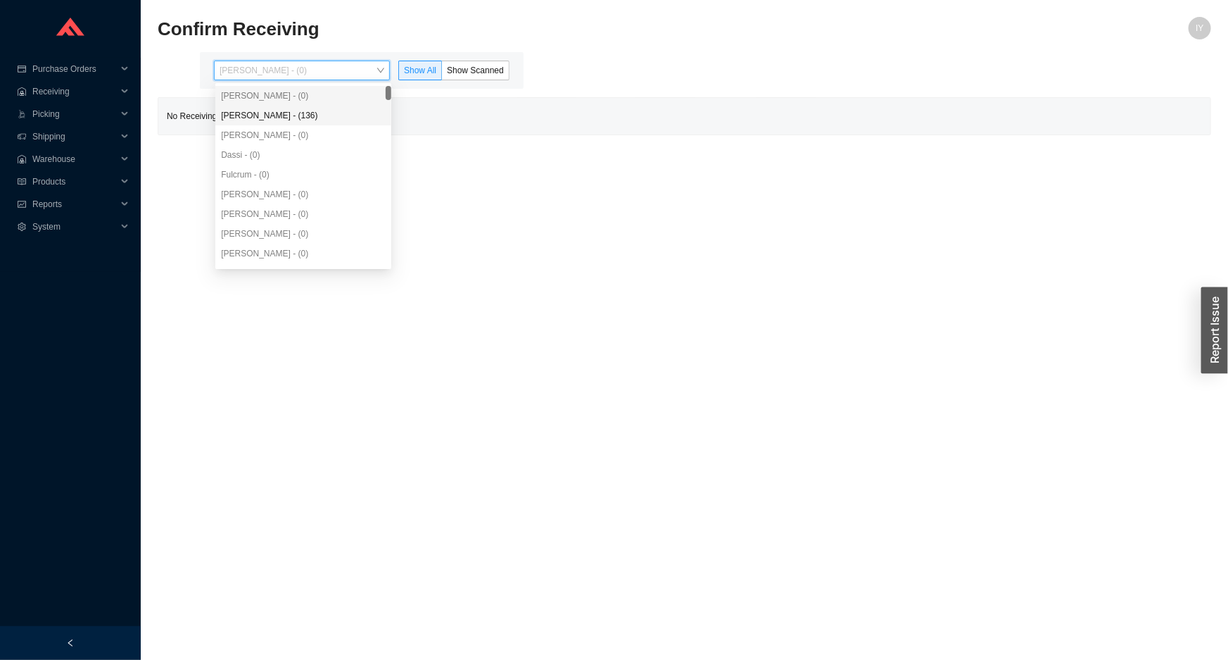
click at [315, 111] on div "[PERSON_NAME] - (136)" at bounding box center [303, 115] width 165 height 13
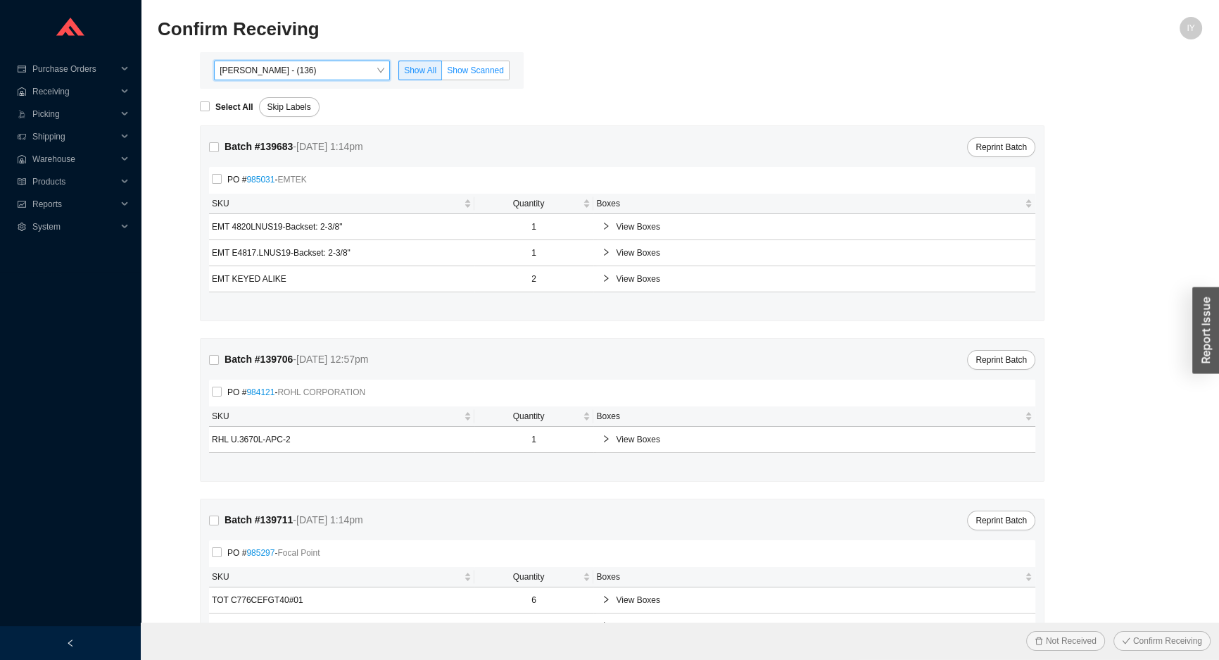
click at [458, 68] on span "Show Scanned" at bounding box center [475, 70] width 57 height 10
click at [442, 73] on input "Show Scanned" at bounding box center [442, 73] width 0 height 0
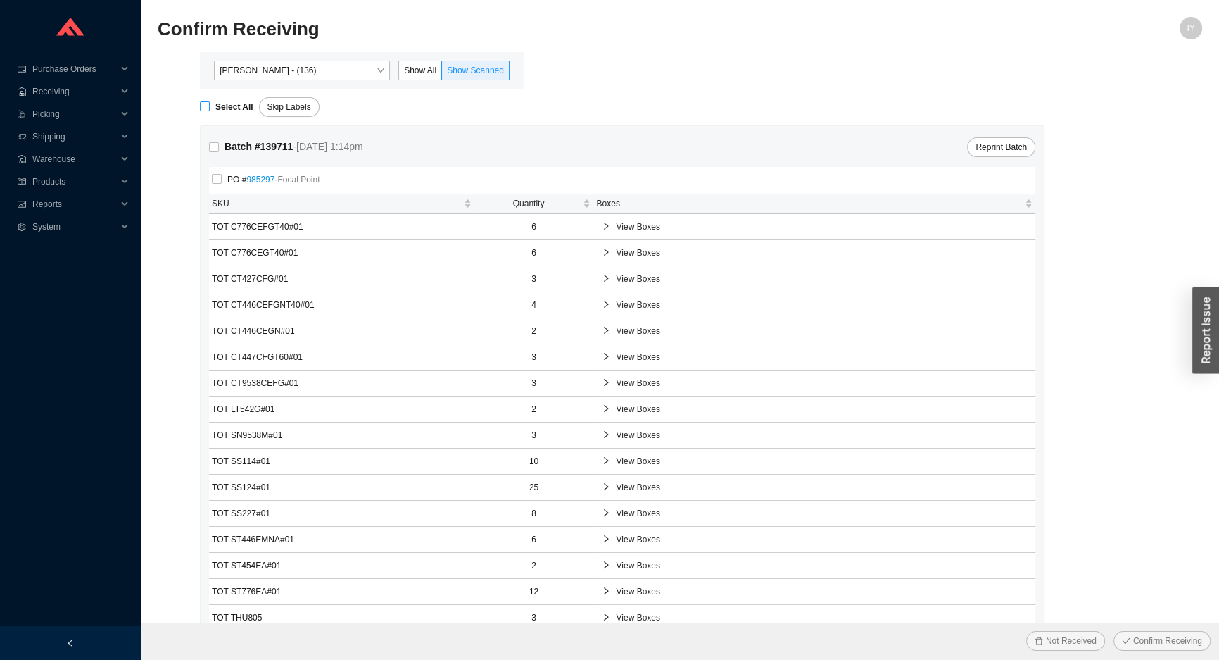
click at [216, 108] on strong "Select All" at bounding box center [234, 107] width 38 height 10
click at [210, 108] on input "Select All" at bounding box center [205, 106] width 10 height 10
checkbox input "true"
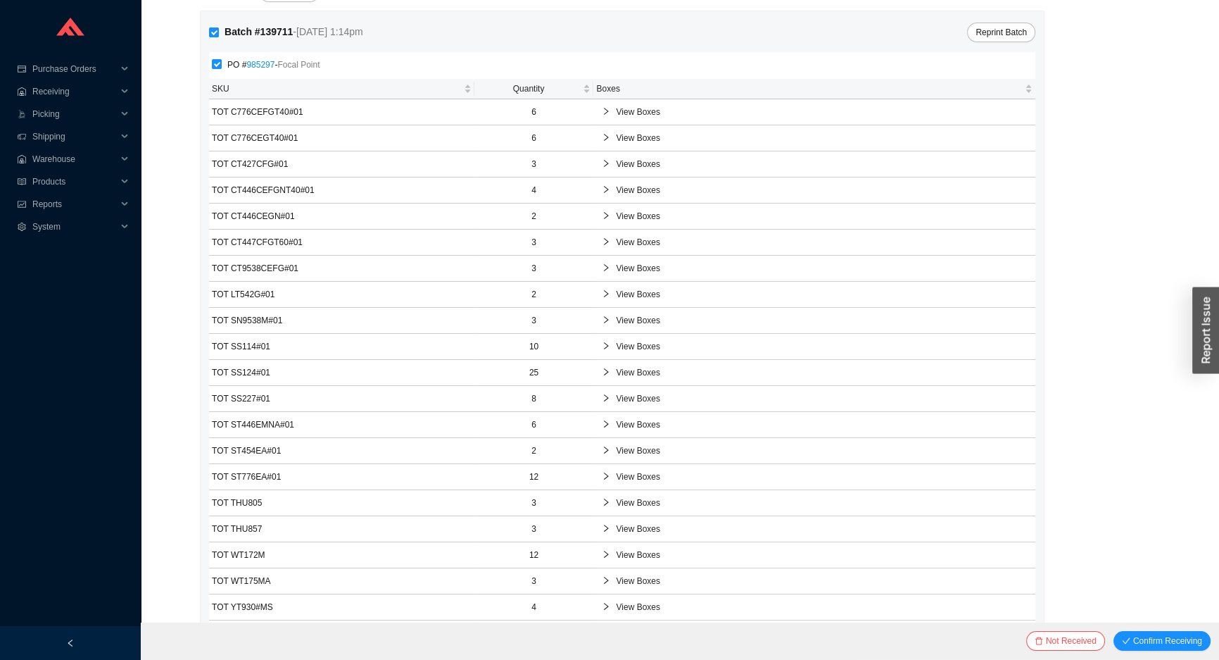
scroll to position [208, 0]
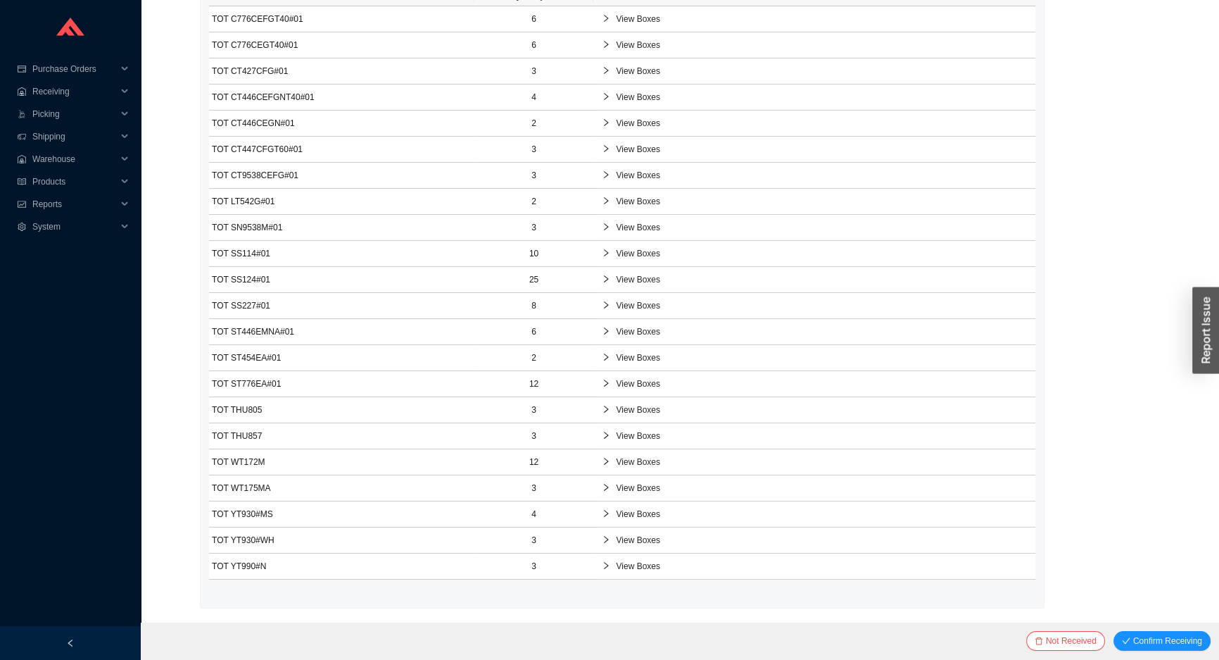
click at [643, 282] on span "View Boxes" at bounding box center [821, 279] width 411 height 14
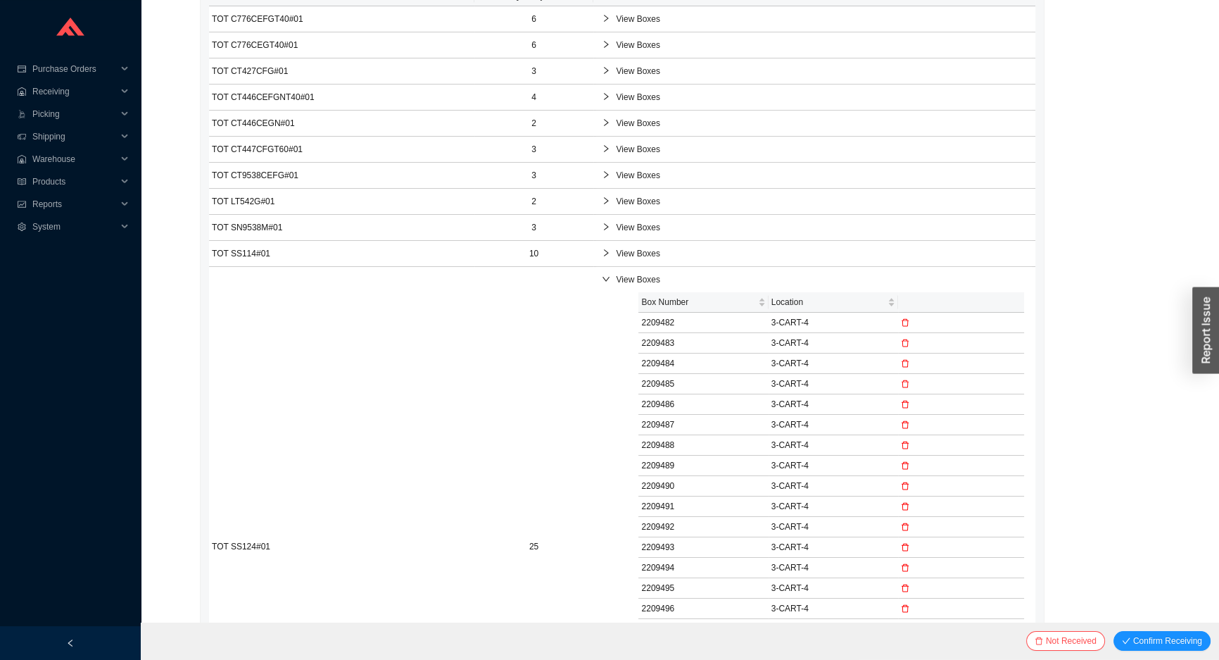
click at [641, 231] on span "View Boxes" at bounding box center [821, 227] width 411 height 14
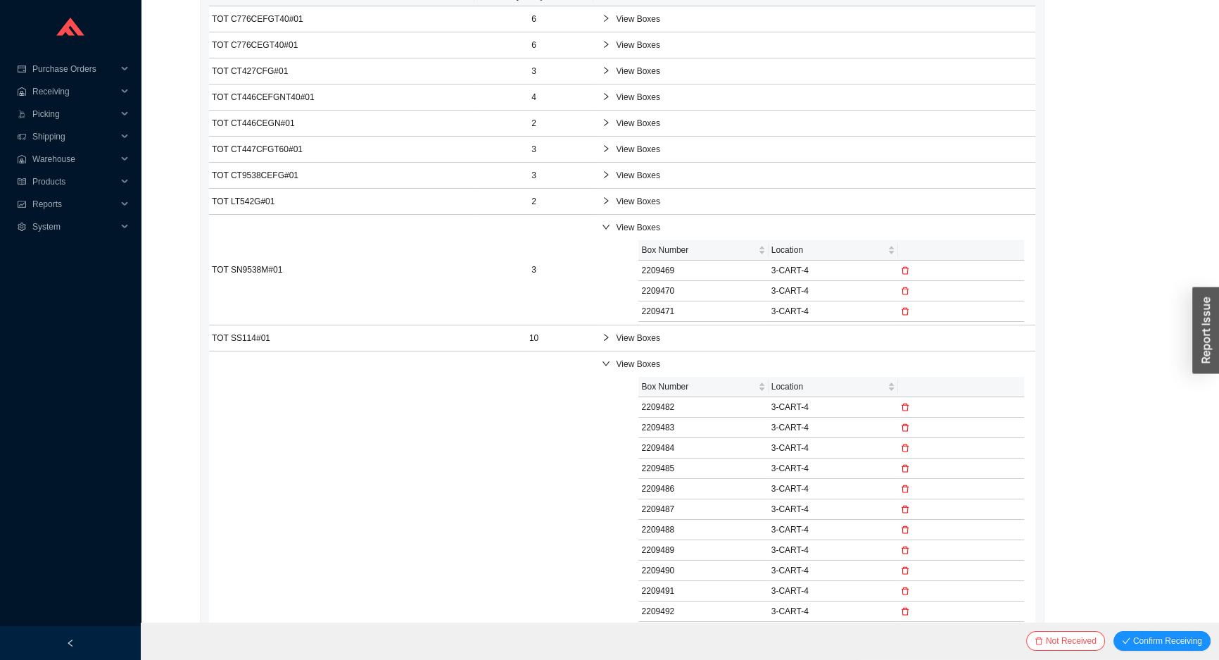
click at [638, 175] on span "View Boxes" at bounding box center [821, 175] width 411 height 14
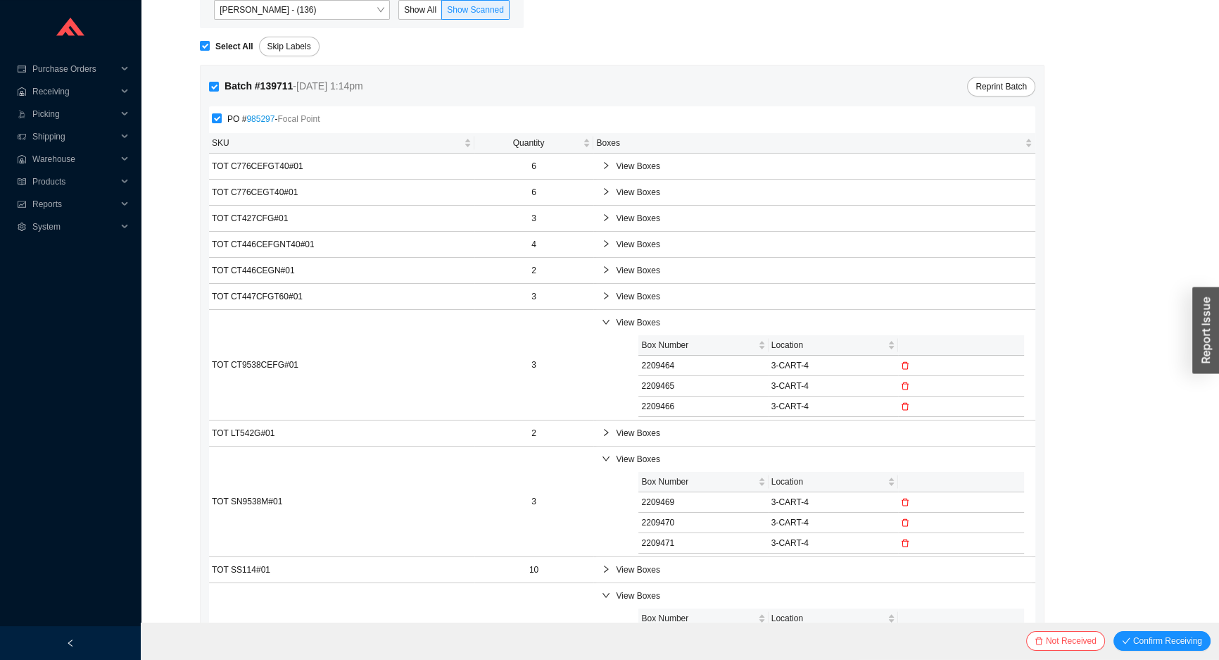
scroll to position [0, 0]
